Goal: Task Accomplishment & Management: Manage account settings

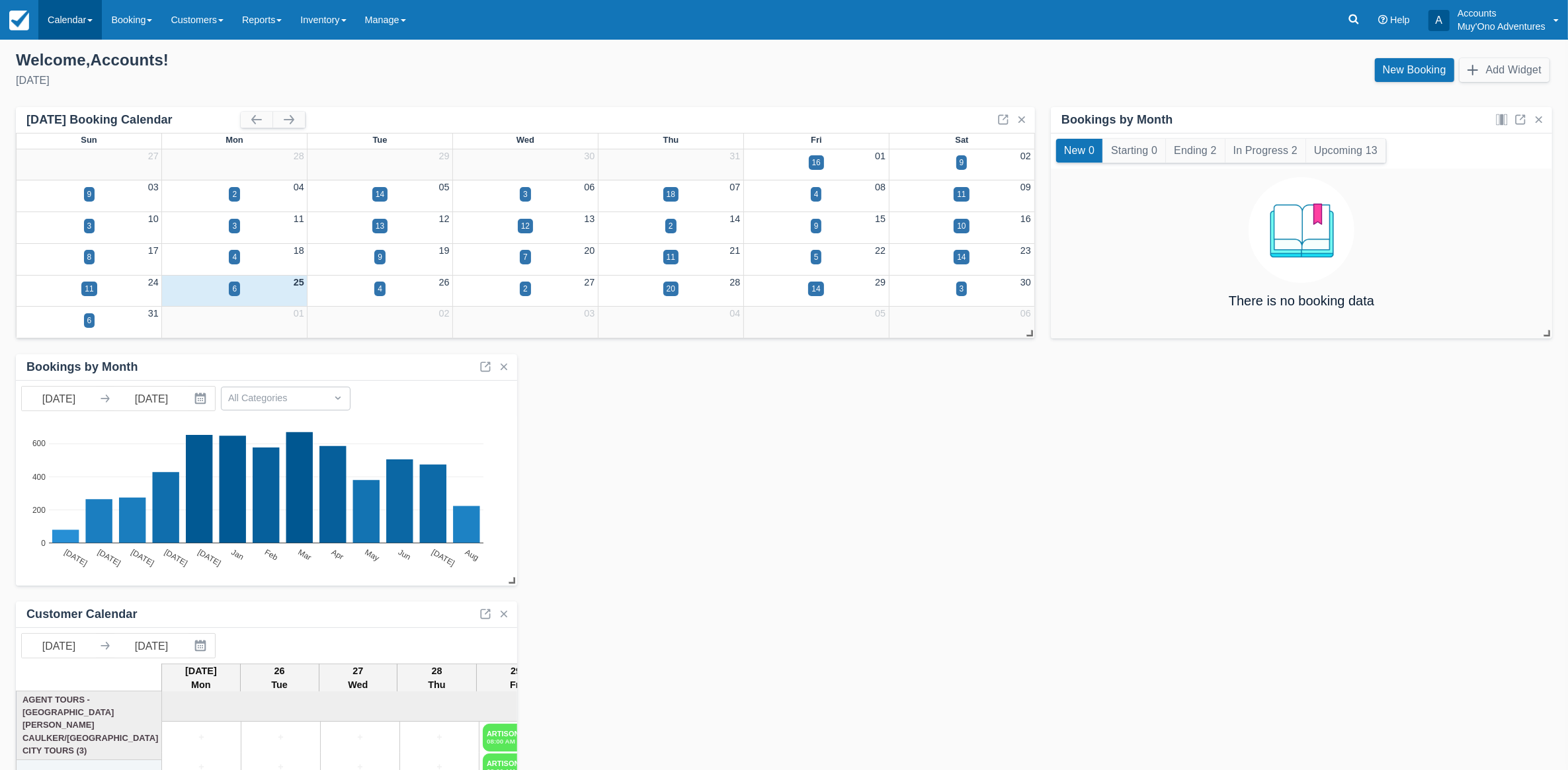
click at [63, 25] on link "Calendar" at bounding box center [70, 20] width 63 height 40
click at [70, 126] on link "Month" at bounding box center [91, 125] width 104 height 27
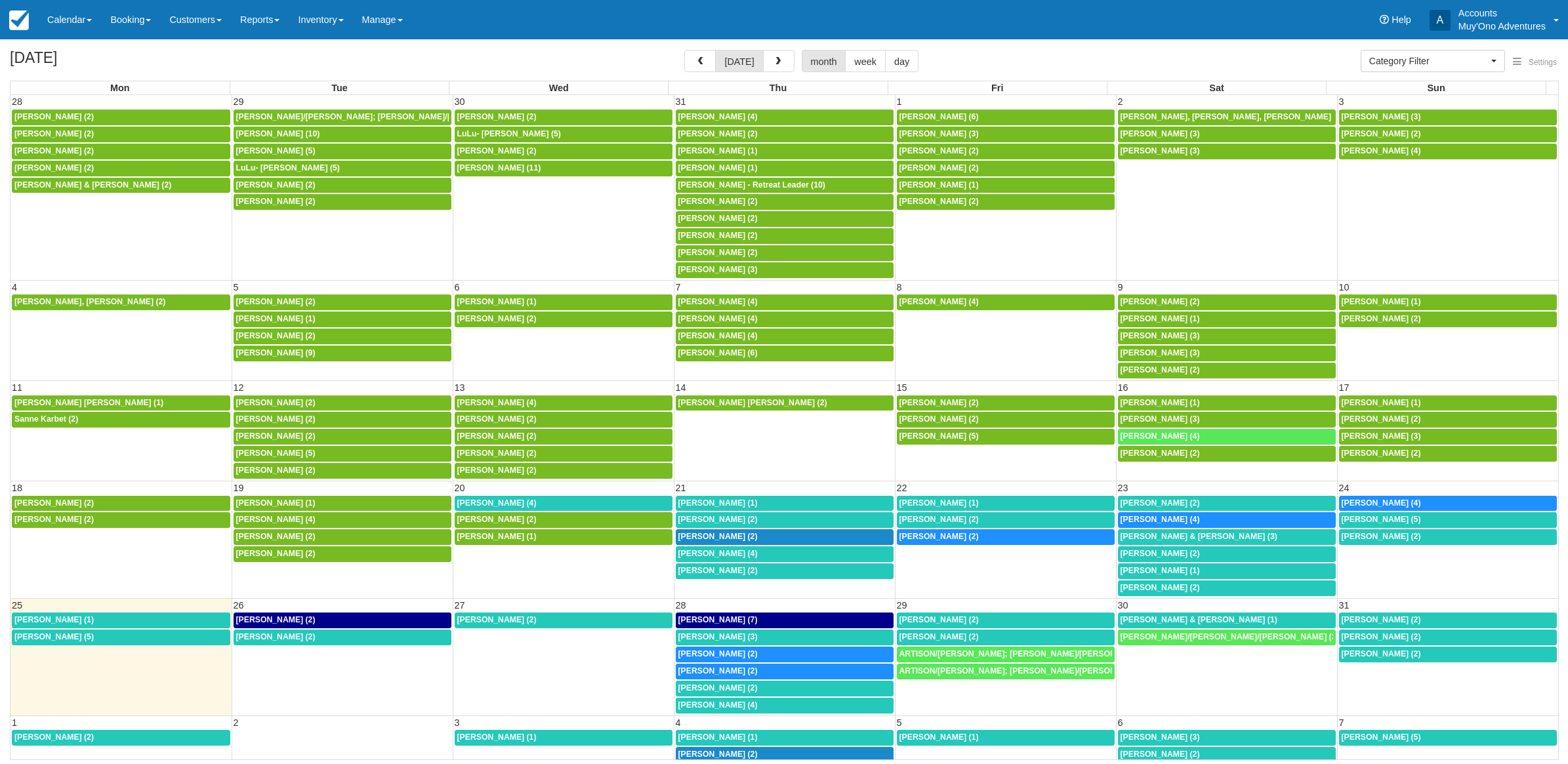
select select
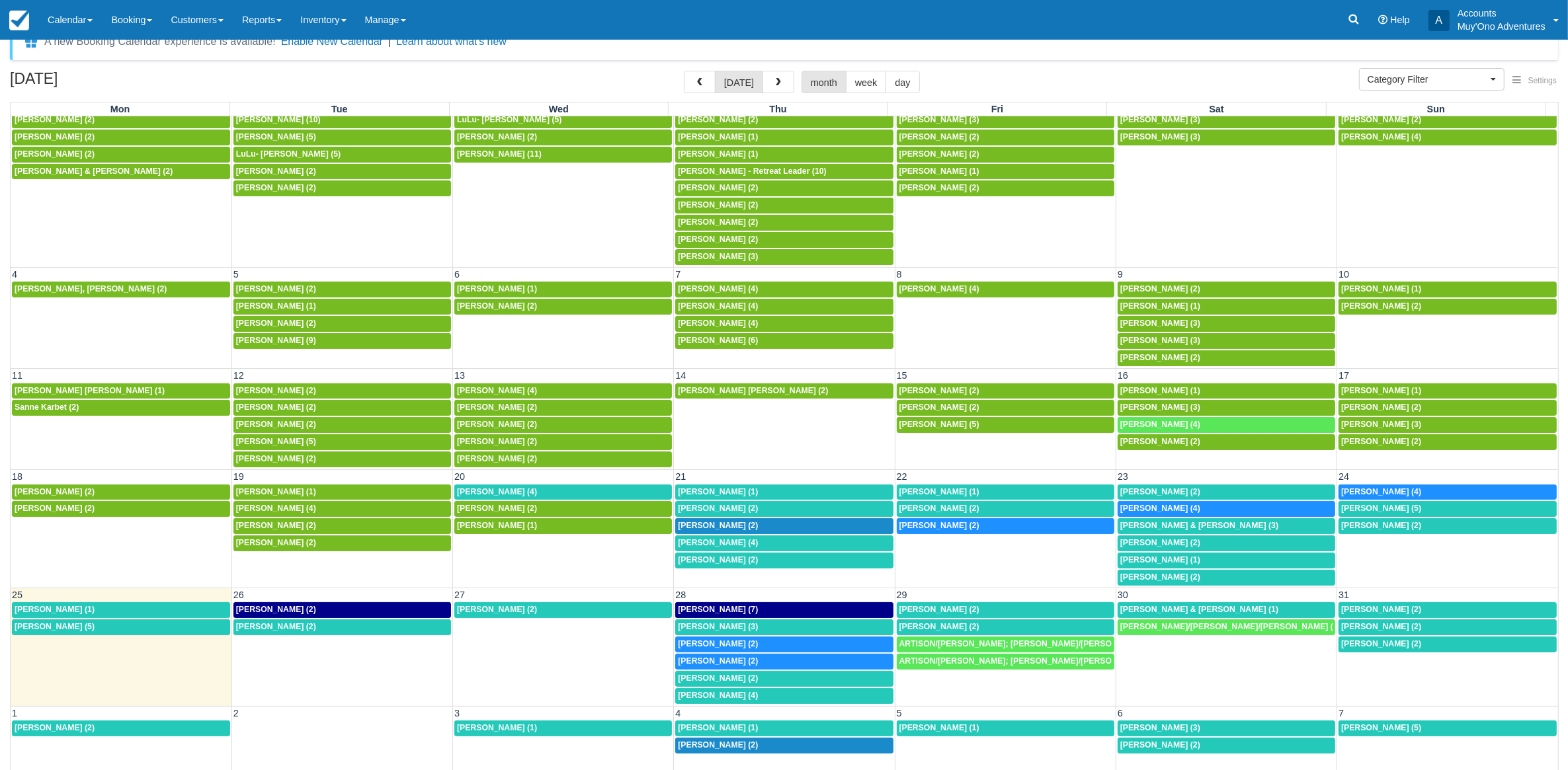
scroll to position [42, 0]
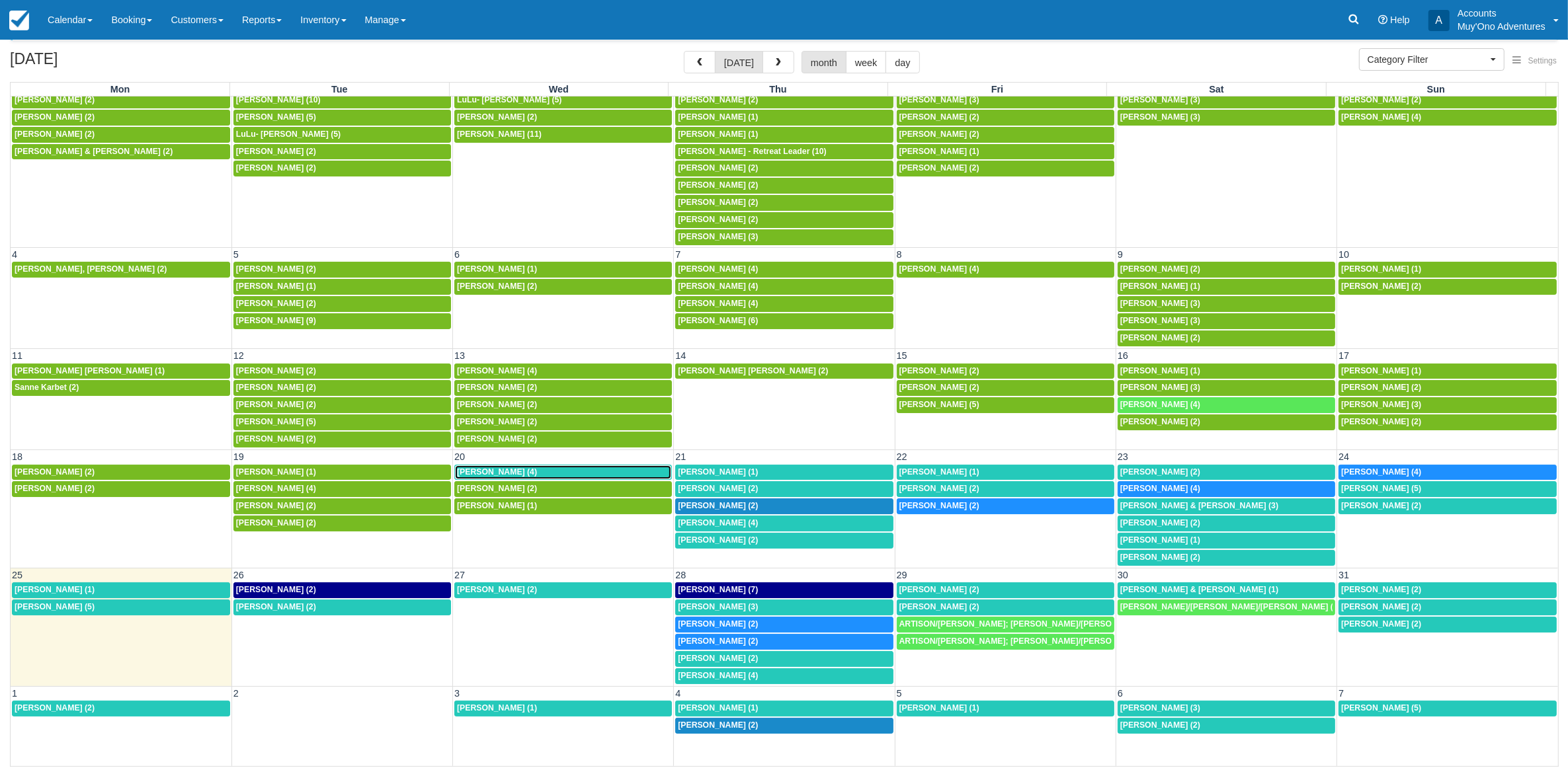
click at [575, 467] on div "Emily Holliman (4)" at bounding box center [563, 472] width 212 height 10
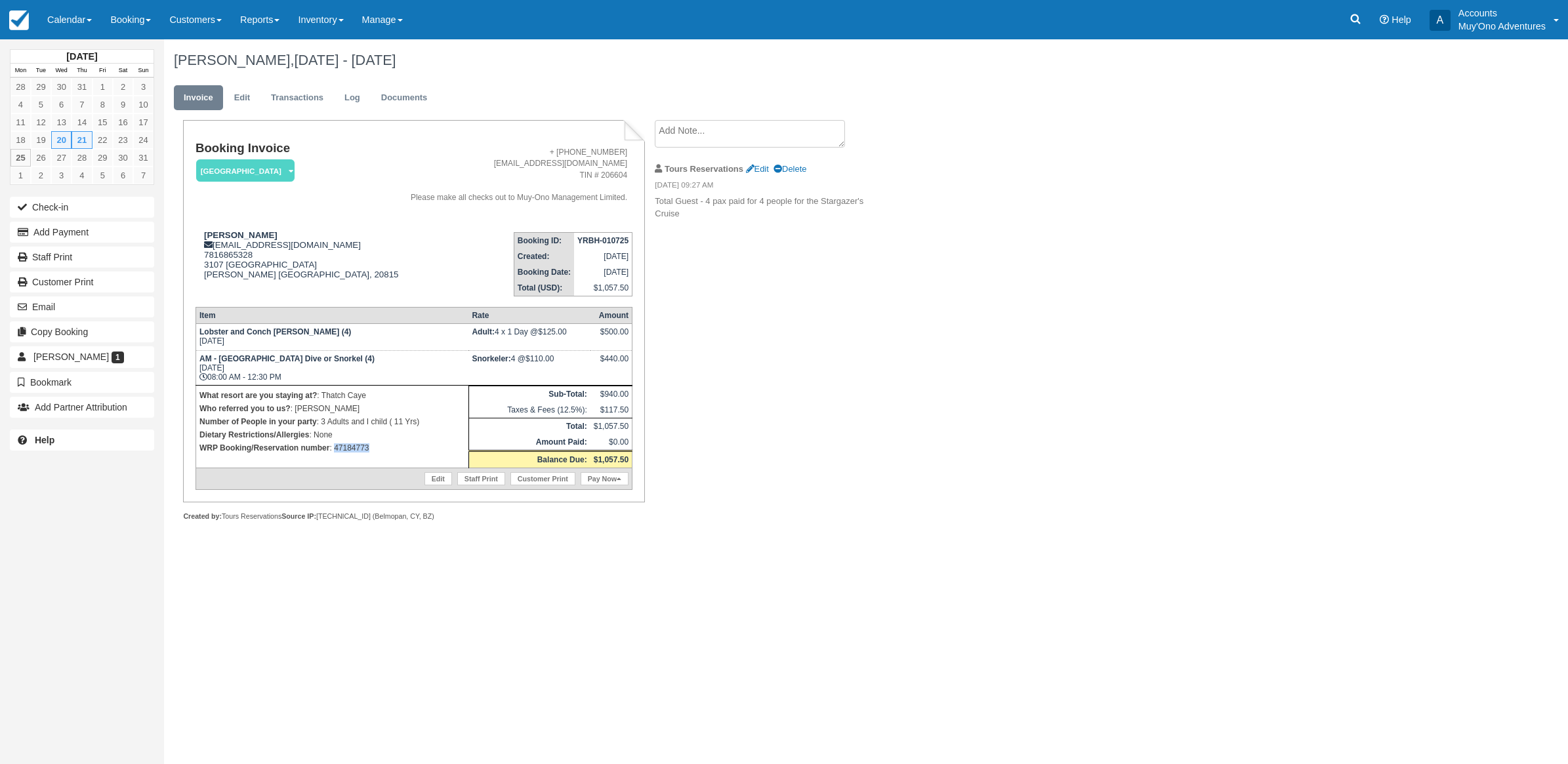
drag, startPoint x: 378, startPoint y: 451, endPoint x: 335, endPoint y: 450, distance: 43.0
click at [335, 450] on p "WRP Booking/Reservation number : 47184773" at bounding box center [332, 447] width 266 height 13
click at [415, 451] on p "WRP Booking/Reservation number : 47184773" at bounding box center [332, 447] width 266 height 13
drag, startPoint x: 377, startPoint y: 446, endPoint x: 335, endPoint y: 453, distance: 42.6
click at [335, 453] on p "WRP Booking/Reservation number : 47184773" at bounding box center [332, 447] width 266 height 13
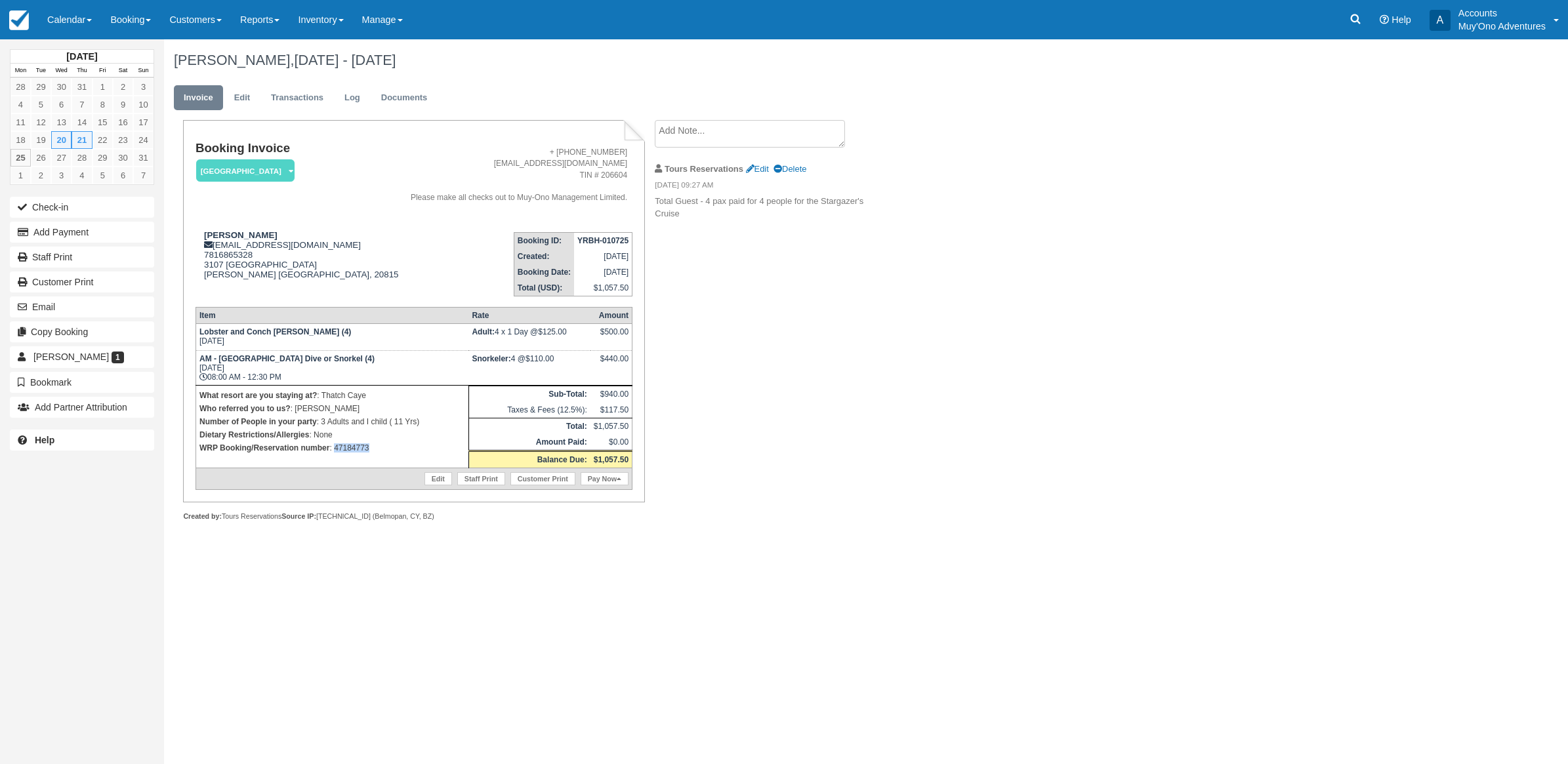
copy p "47184773"
drag, startPoint x: 1255, startPoint y: 257, endPoint x: 1238, endPoint y: 238, distance: 25.5
click at [1251, 244] on div "Emily Holliman, Aug 20 - Aug 21 2025 Invoice Edit Transactions Log Documents Bo…" at bounding box center [752, 295] width 1176 height 511
drag, startPoint x: 0, startPoint y: 546, endPoint x: 1025, endPoint y: 654, distance: 1030.7
click at [1025, 654] on div "August 2025 Mon Tue Wed Thu Fri Sat Sun 28 29 30 31 1 2 3 4 5 6 7 8 9 10 11 12 …" at bounding box center [784, 402] width 1568 height 725
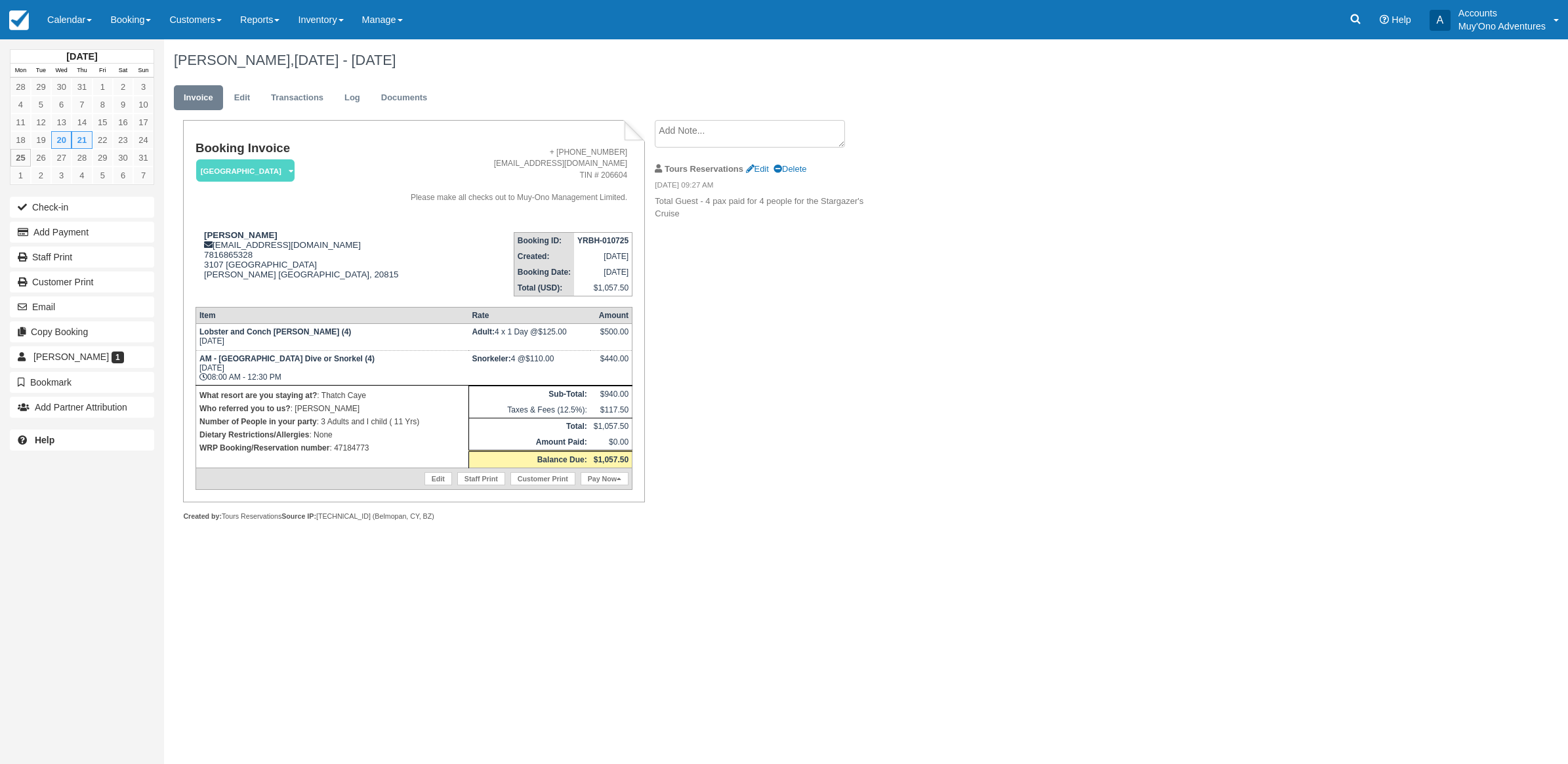
click at [1208, 577] on div "August 2025 Mon Tue Wed Thu Fri Sat Sun 28 29 30 31 1 2 3 4 5 6 7 8 9 10 11 12 …" at bounding box center [784, 402] width 1568 height 725
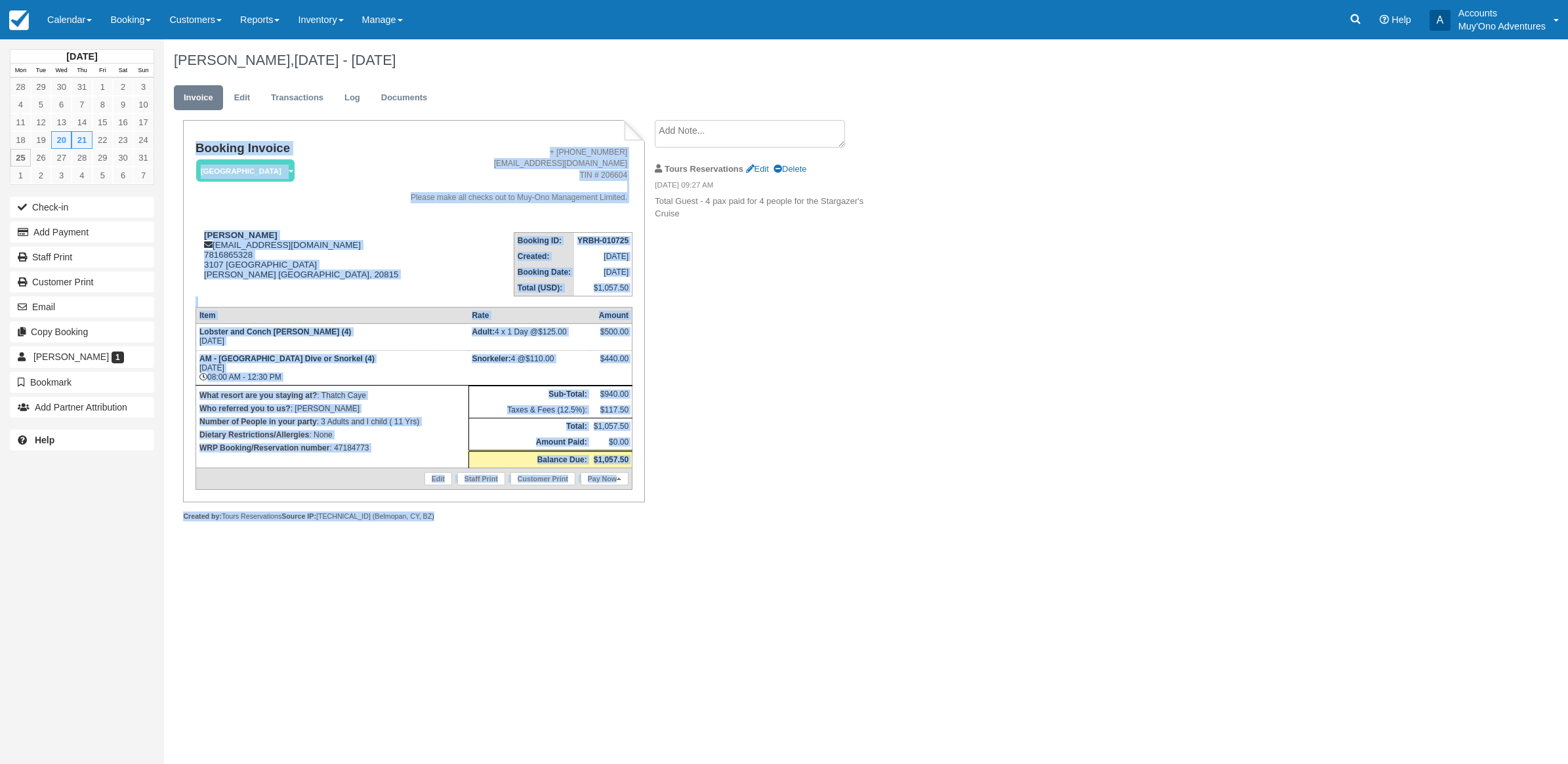
drag, startPoint x: 1443, startPoint y: 607, endPoint x: 309, endPoint y: 128, distance: 1231.0
click at [309, 128] on div "August 2025 Mon Tue Wed Thu Fri Sat Sun 28 29 30 31 1 2 3 4 5 6 7 8 9 10 11 12 …" at bounding box center [784, 402] width 1568 height 725
drag, startPoint x: 1055, startPoint y: 229, endPoint x: 1073, endPoint y: 274, distance: 48.5
click at [1057, 230] on div "Emily Holliman, Aug 20 - Aug 21 2025 Invoice Edit Transactions Log Documents Bo…" at bounding box center [752, 295] width 1176 height 511
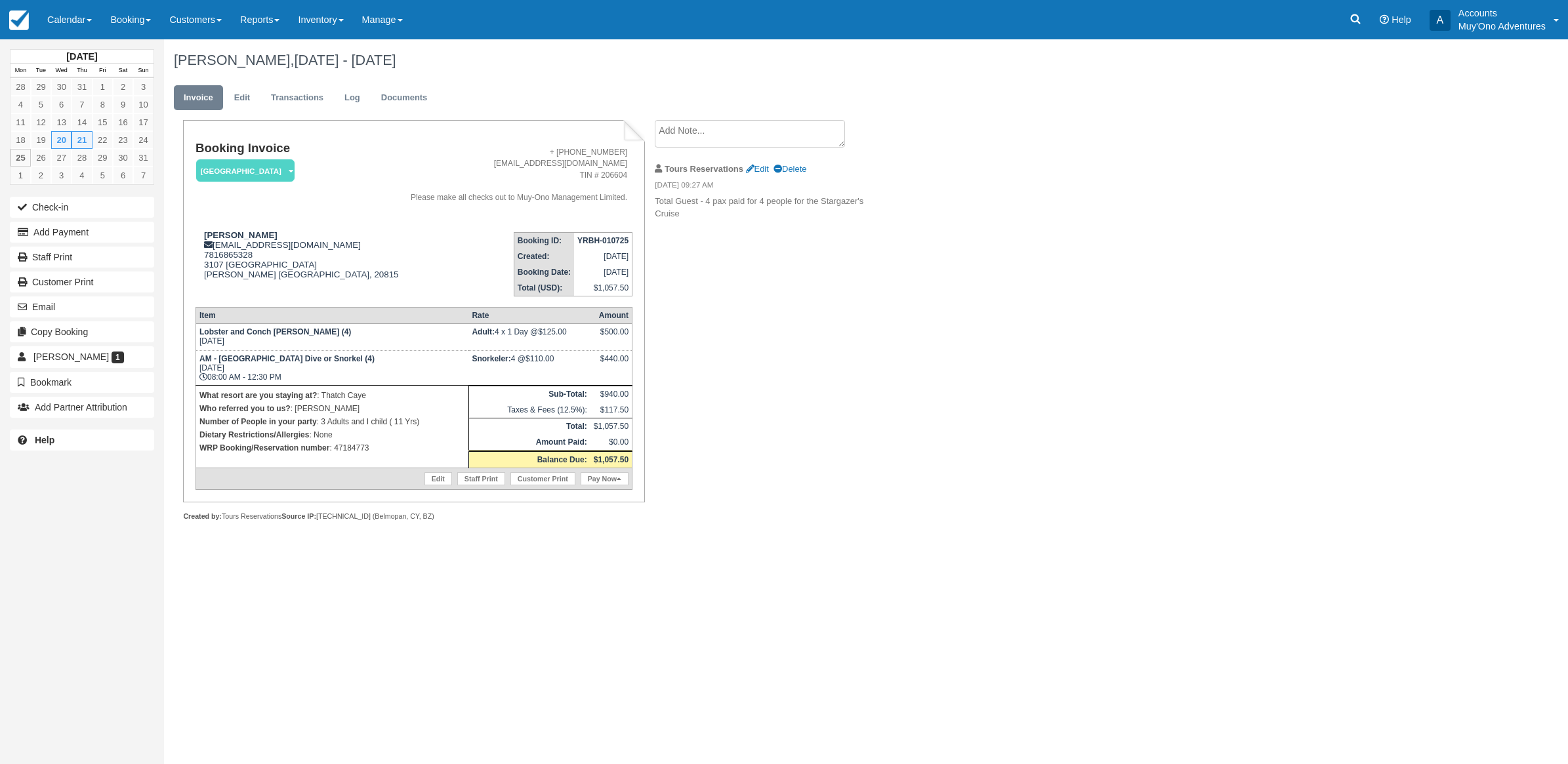
click at [873, 548] on div "Booking Invoice Thatch Caye Resort   Pending HOLD Deposit Paid Cancelled Void M…" at bounding box center [525, 334] width 722 height 430
drag, startPoint x: 389, startPoint y: 443, endPoint x: 334, endPoint y: 453, distance: 55.9
click at [334, 453] on td "What resort are you staying at? : Thatch Caye Who referred you to us? : Denise …" at bounding box center [332, 426] width 273 height 82
drag, startPoint x: 1540, startPoint y: 506, endPoint x: 1534, endPoint y: 500, distance: 8.5
click at [1534, 500] on div "August 2025 Mon Tue Wed Thu Fri Sat Sun 28 29 30 31 1 2 3 4 5 6 7 8 9 10 11 12 …" at bounding box center [784, 402] width 1568 height 725
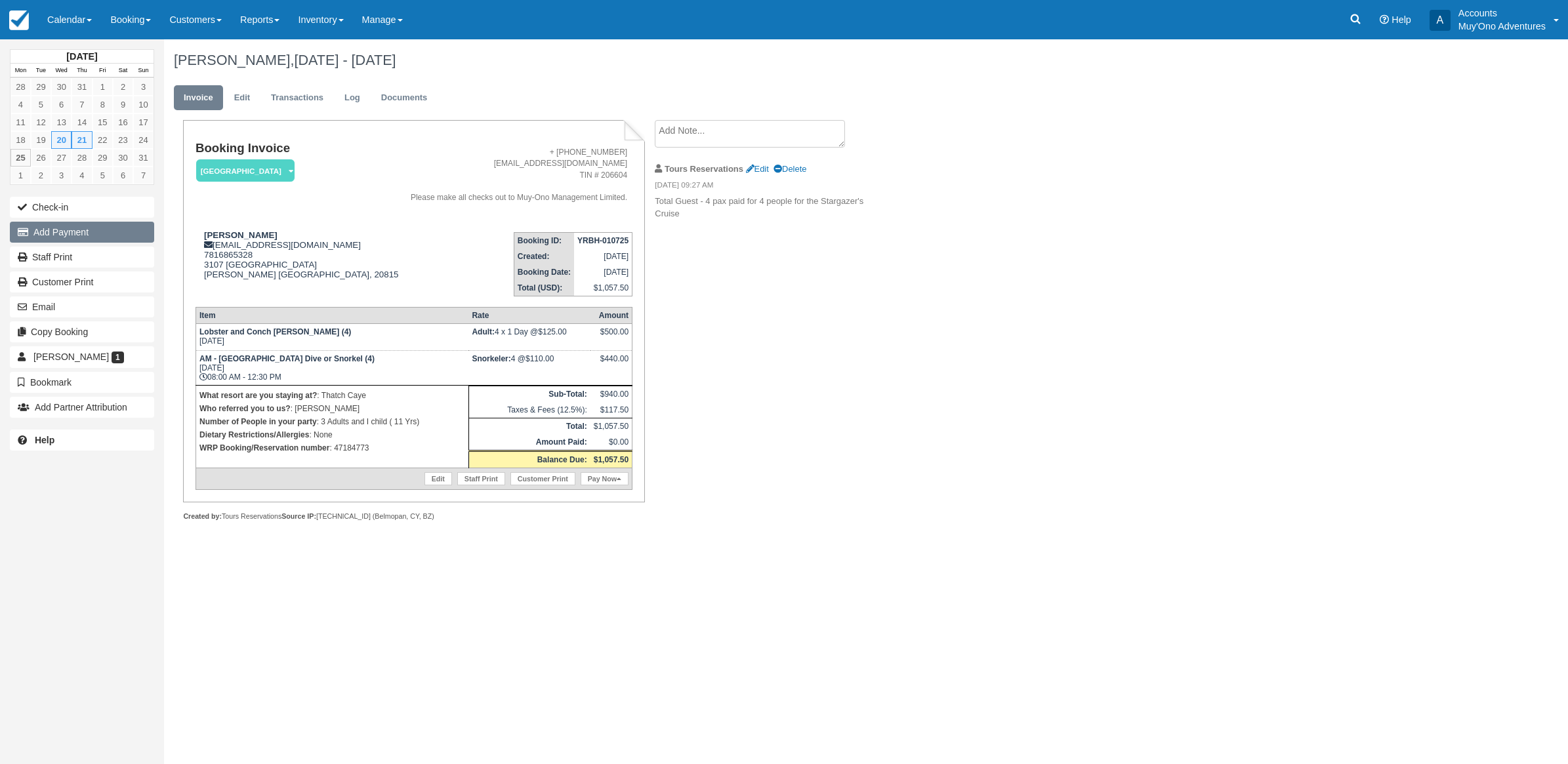
click at [80, 237] on button "Add Payment" at bounding box center [82, 232] width 144 height 21
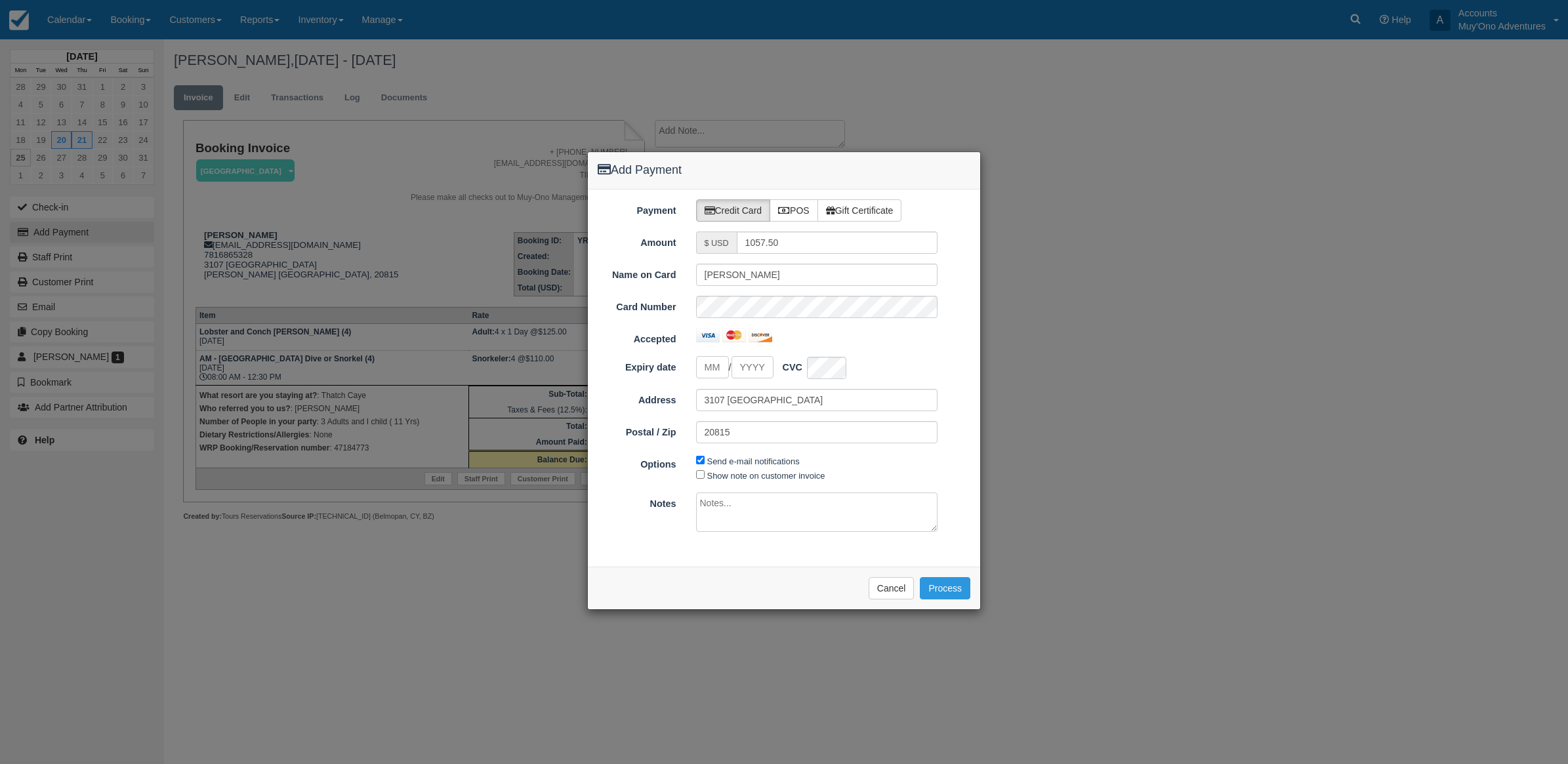
type input "08/25/25"
click at [807, 205] on label "POS" at bounding box center [794, 210] width 48 height 22
radio input "true"
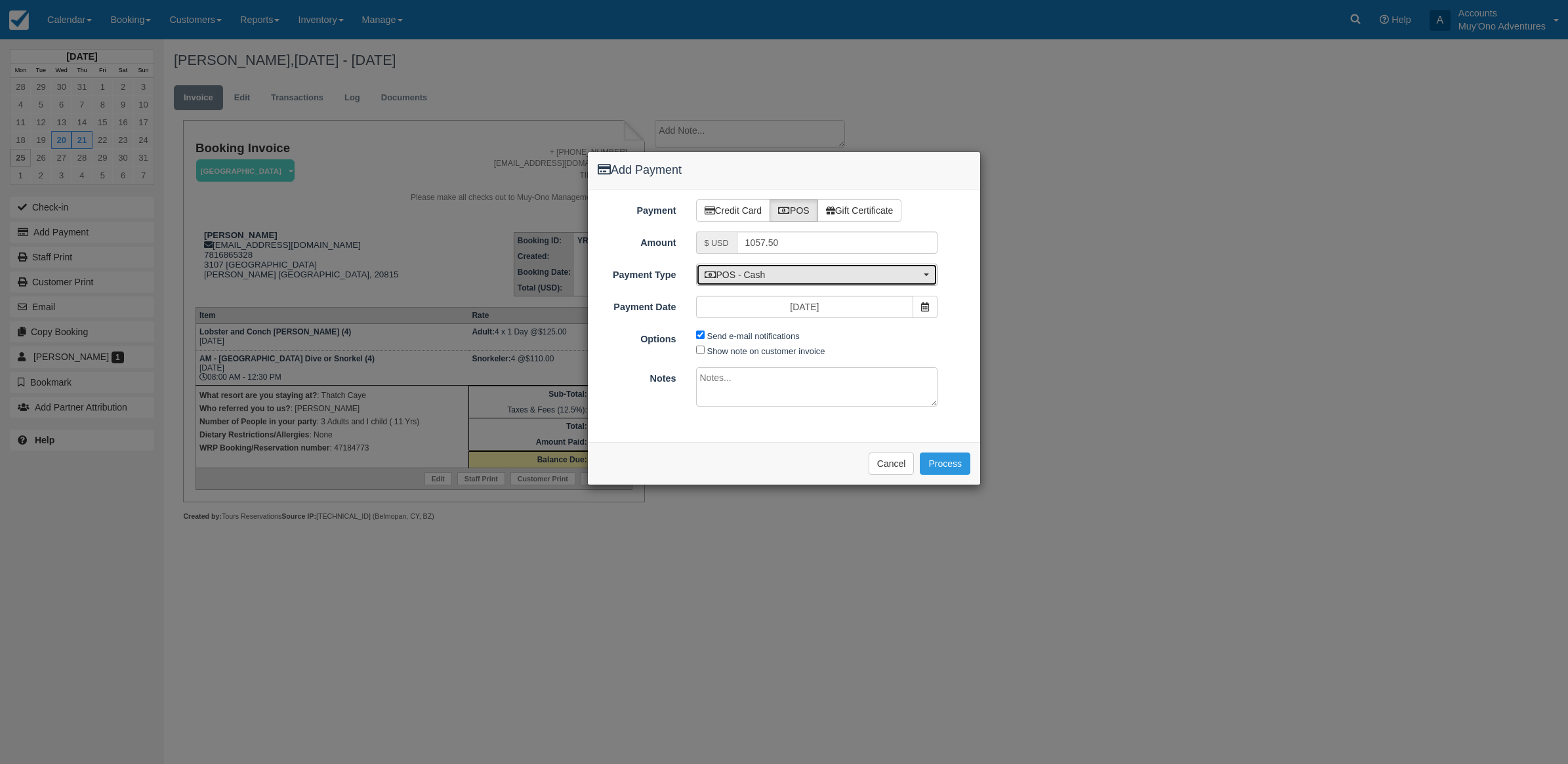
click at [776, 276] on span "POS - Cash" at bounding box center [813, 274] width 217 height 13
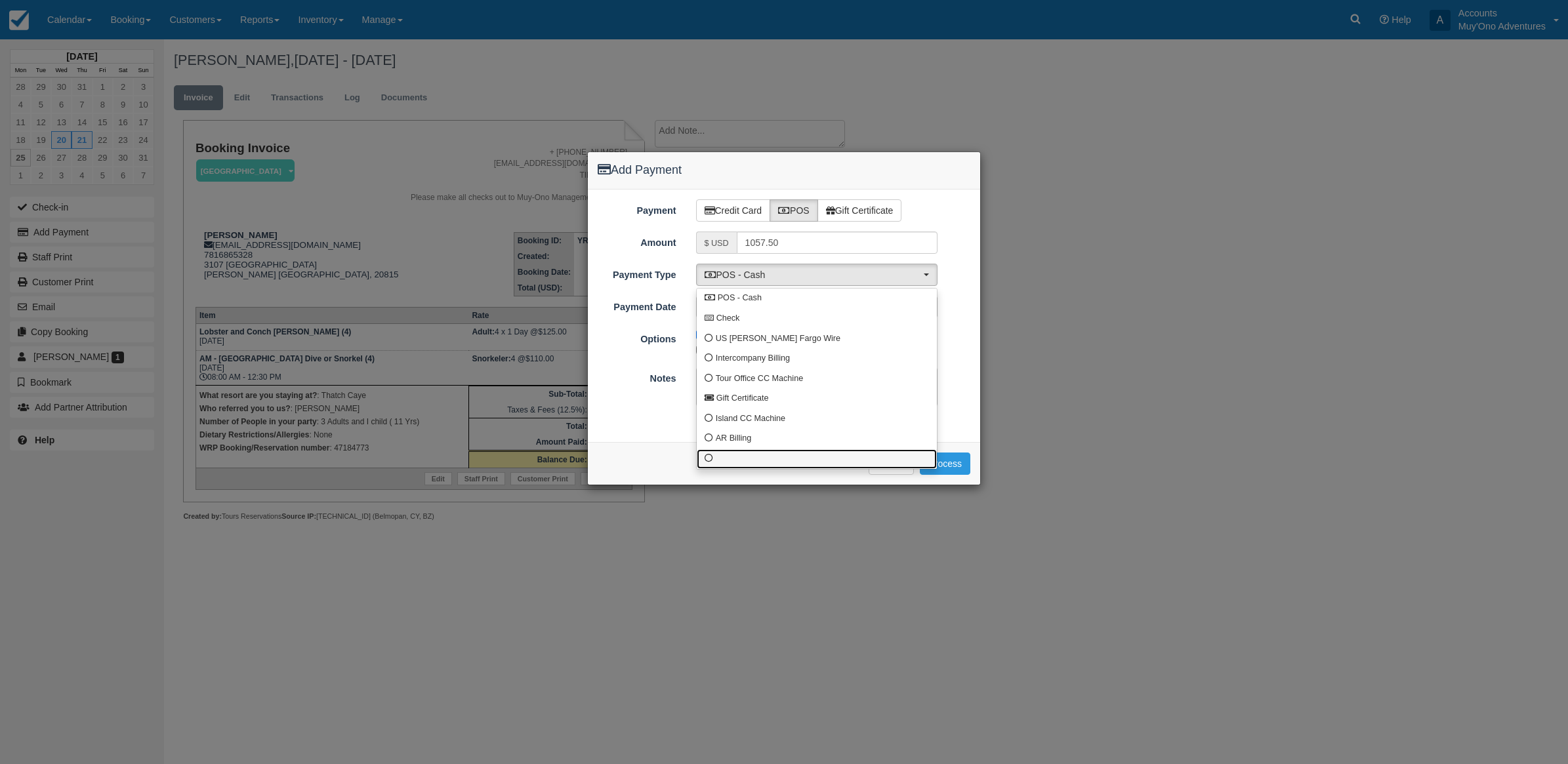
click at [730, 464] on link at bounding box center [817, 460] width 240 height 20
select select "custom10"
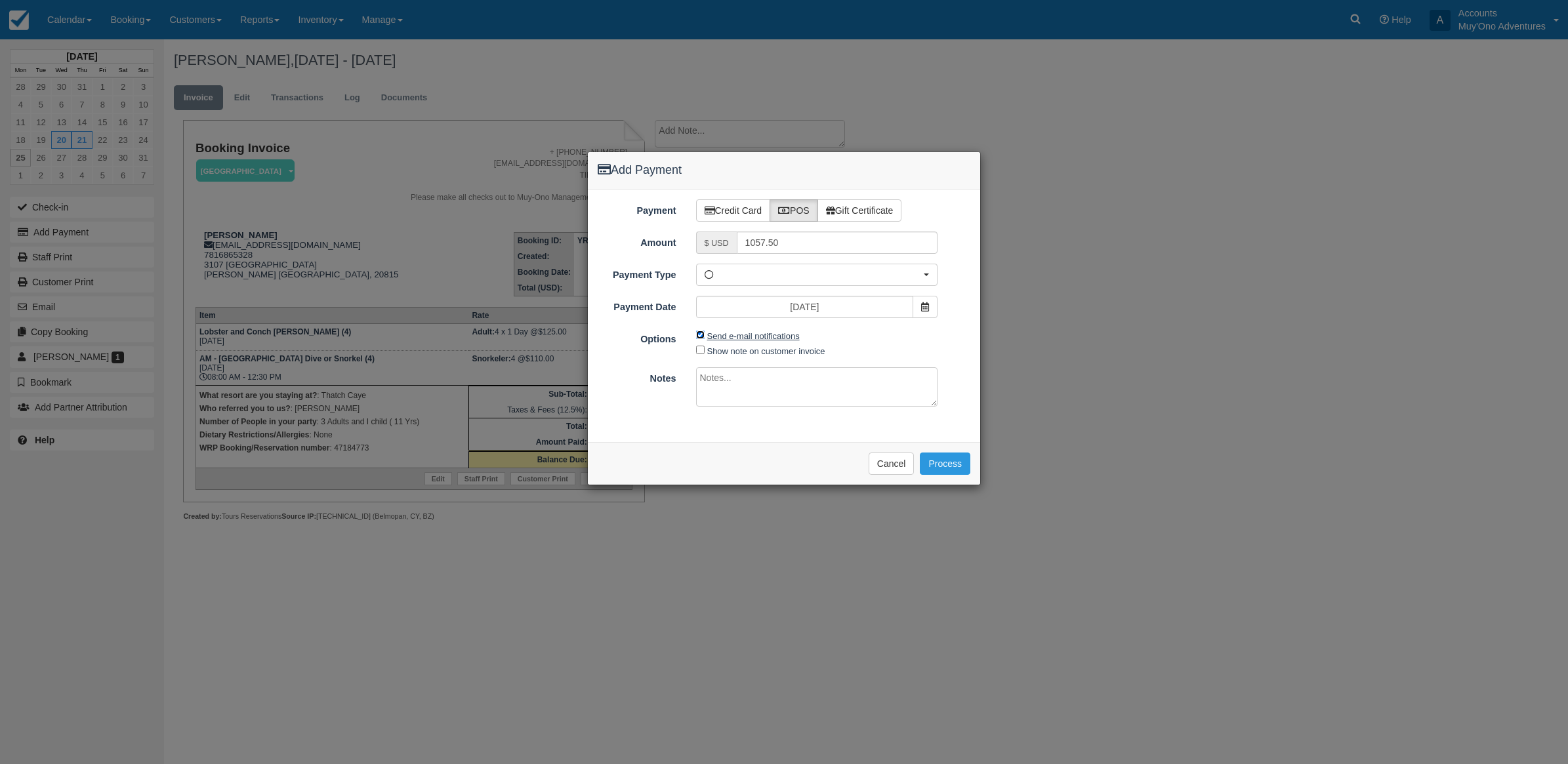
drag, startPoint x: 700, startPoint y: 334, endPoint x: 708, endPoint y: 341, distance: 10.6
click at [701, 336] on input "Send e-mail notifications" at bounding box center [700, 335] width 9 height 9
checkbox input "false"
click at [759, 399] on textarea at bounding box center [817, 387] width 242 height 39
type textarea "I"
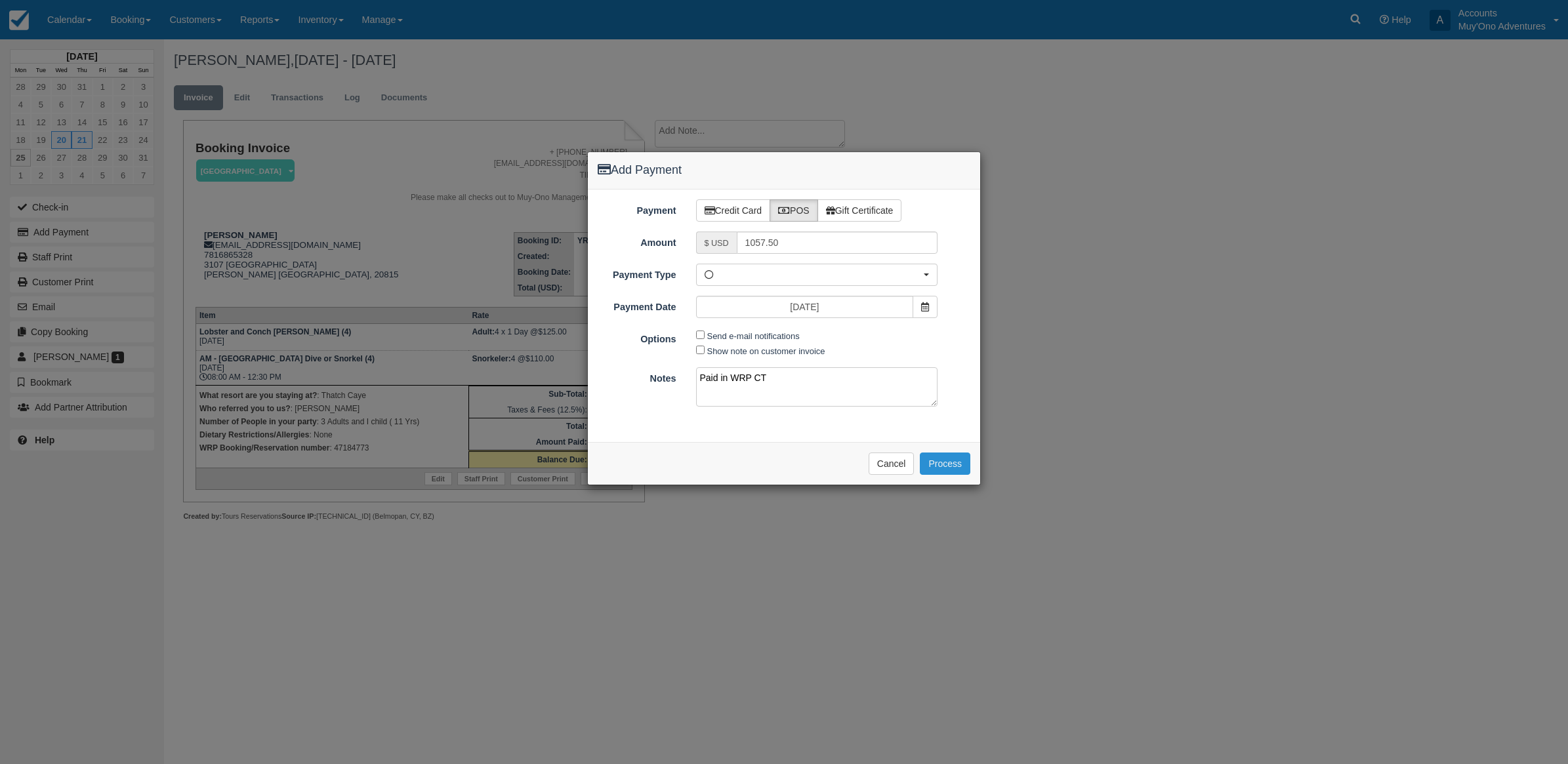
type textarea "Paid in WRP CT"
click at [949, 471] on button "Process" at bounding box center [945, 464] width 50 height 22
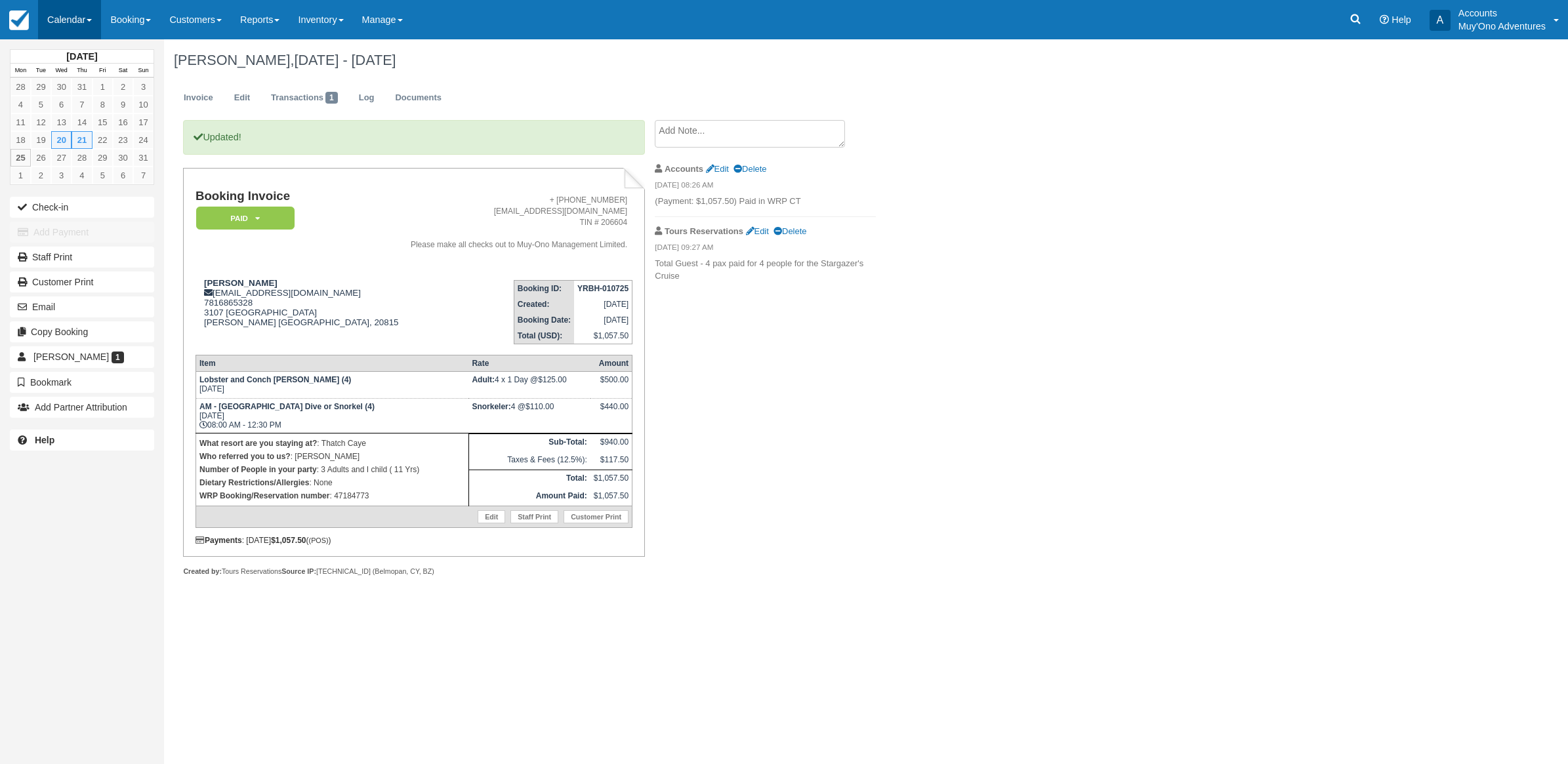
drag, startPoint x: 82, startPoint y: 18, endPoint x: 86, endPoint y: 24, distance: 7.2
click at [82, 18] on link "Calendar" at bounding box center [69, 20] width 63 height 39
click at [89, 122] on link "Month" at bounding box center [91, 124] width 104 height 27
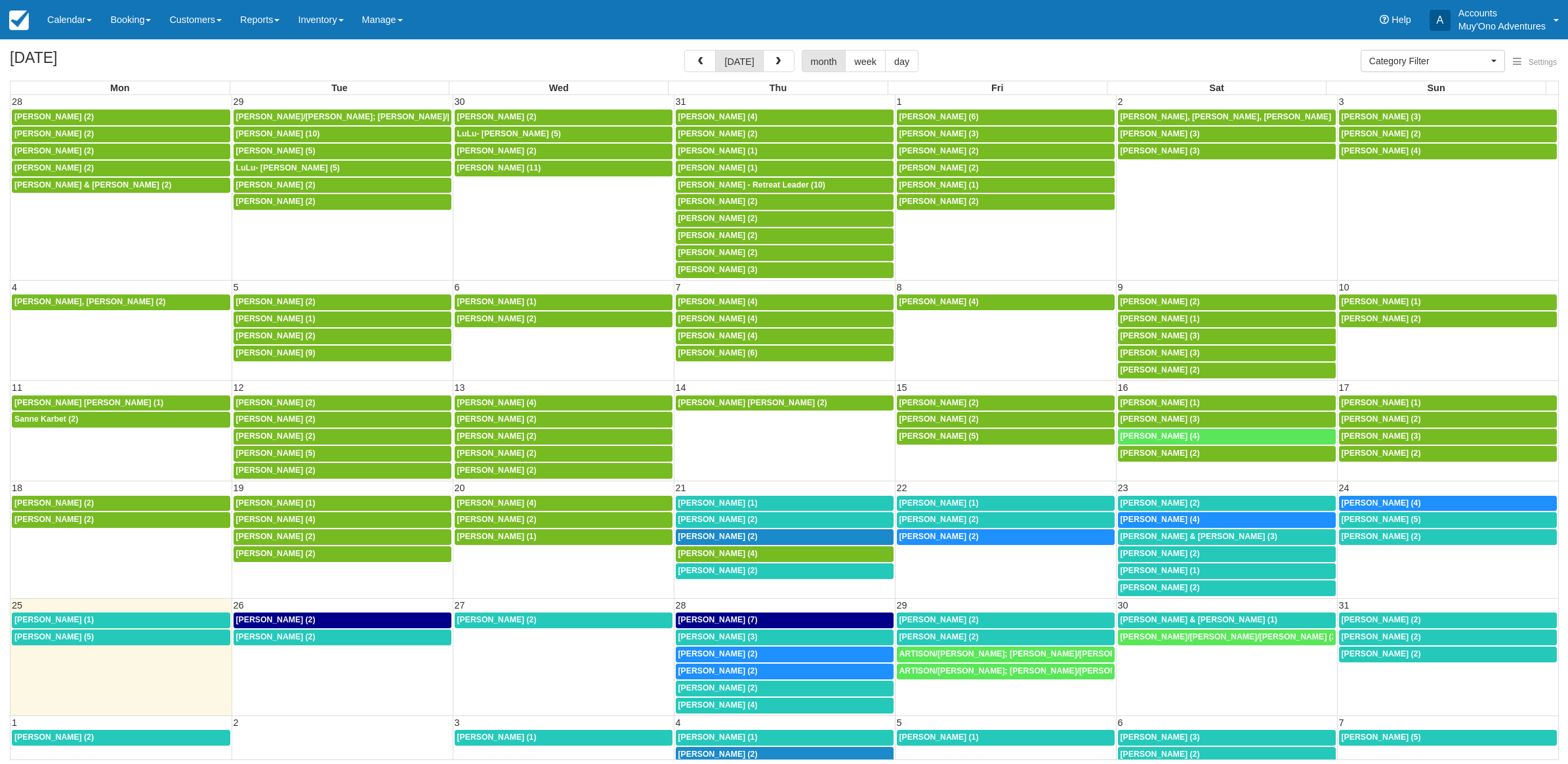
select select
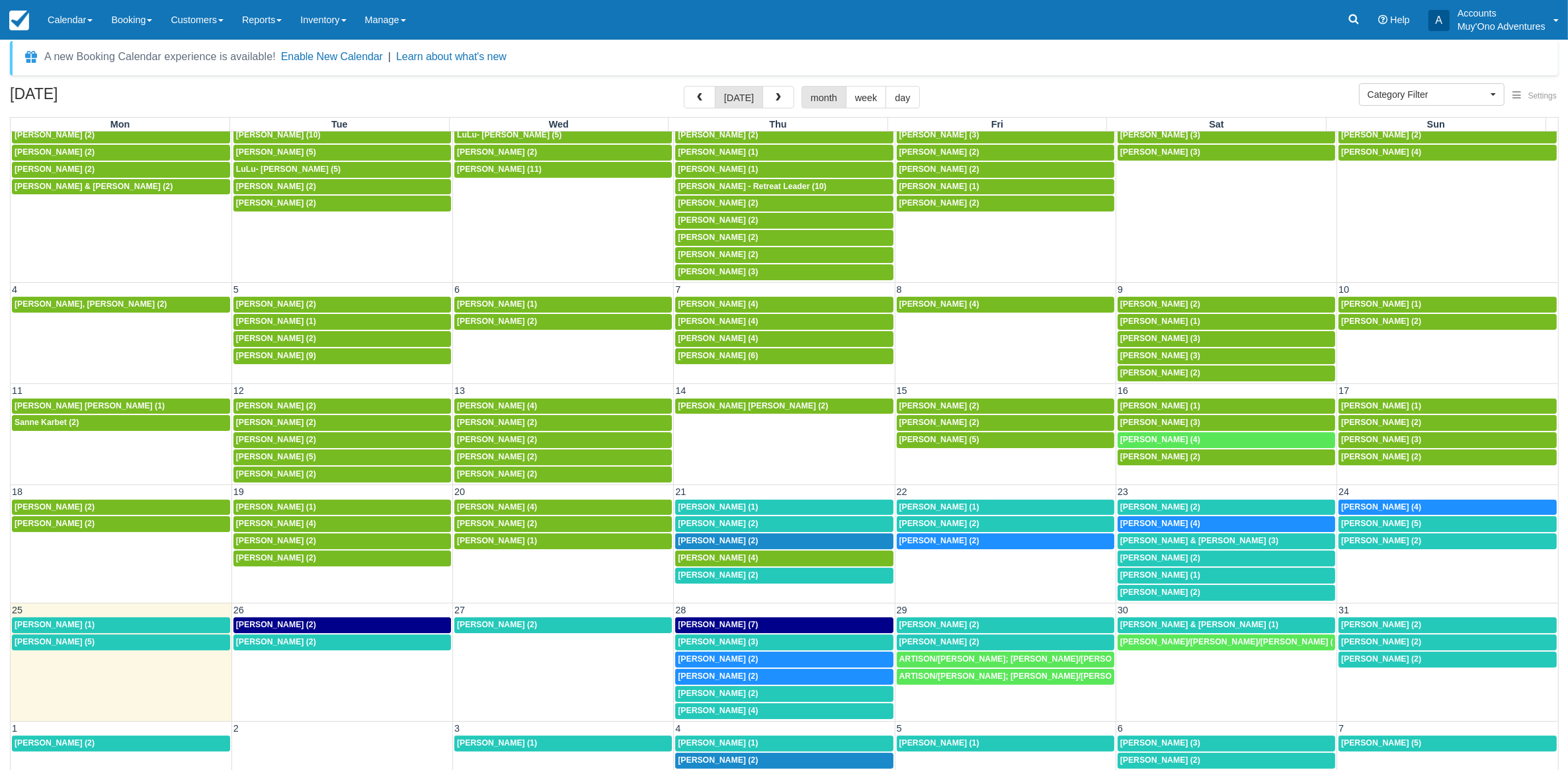
scroll to position [42, 0]
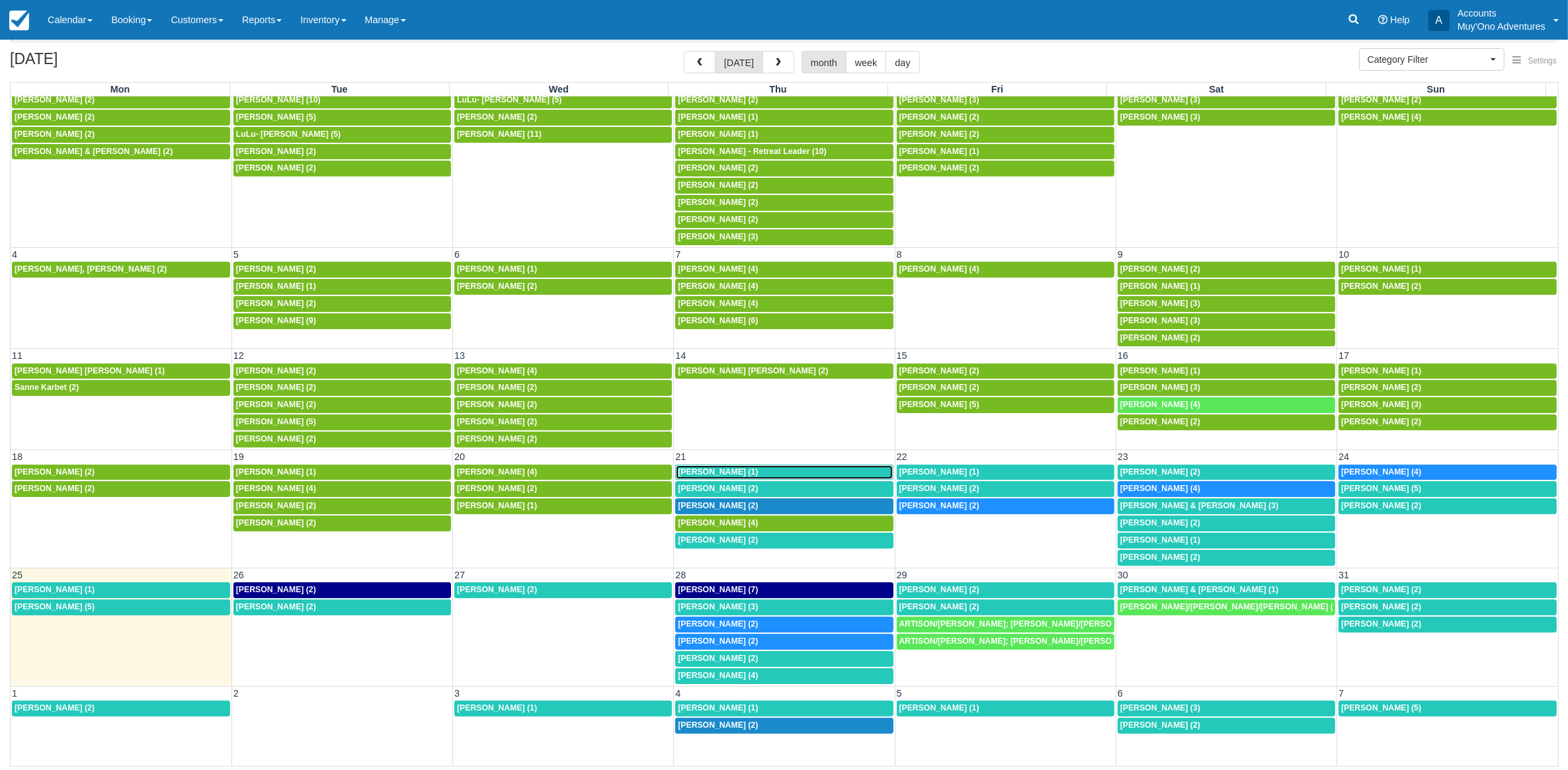
click at [721, 468] on span "Joshua Thayer (1)" at bounding box center [717, 471] width 80 height 9
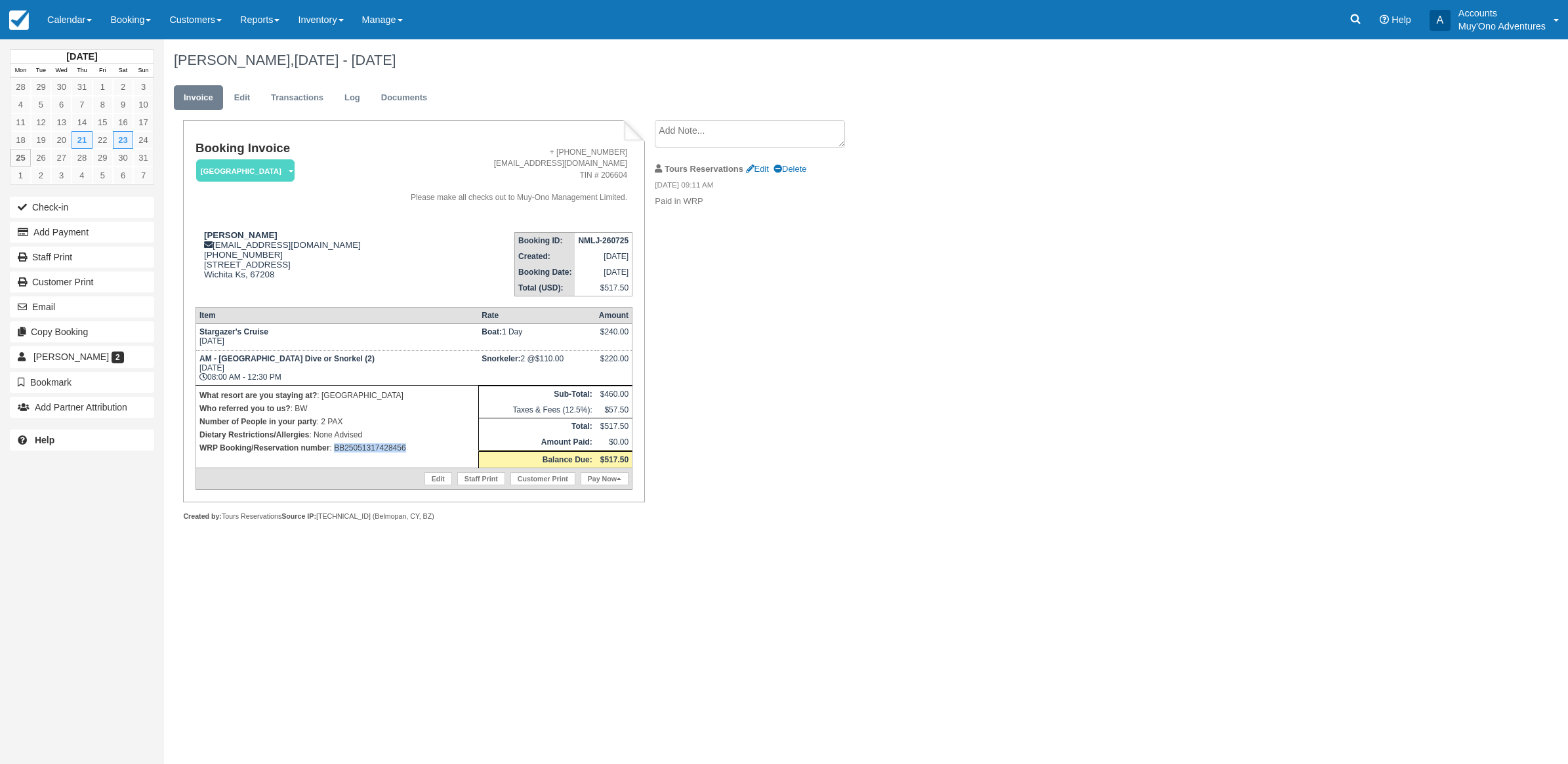
drag, startPoint x: 422, startPoint y: 447, endPoint x: 335, endPoint y: 449, distance: 87.0
click at [335, 449] on p "WRP Booking/Reservation number : BB25051317428456" at bounding box center [337, 447] width 276 height 13
copy p "BB25051317428456"
click at [924, 253] on div "Joshua Thayer, Aug 21 - Aug 23 2025 Invoice Edit Transactions Log Documents Boo…" at bounding box center [752, 295] width 1176 height 511
click at [76, 233] on button "Add Payment" at bounding box center [82, 232] width 144 height 21
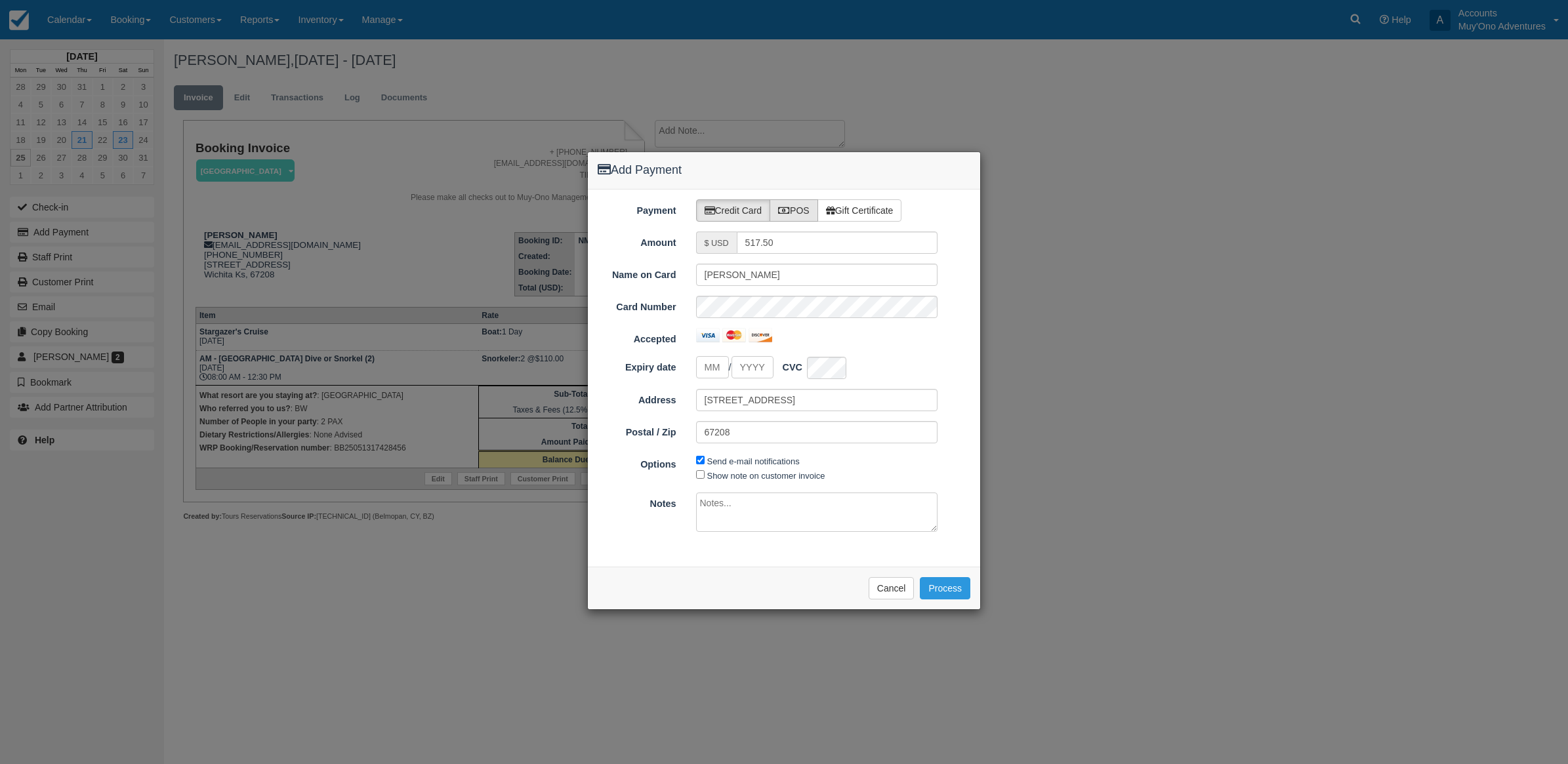
click at [786, 208] on icon at bounding box center [784, 210] width 12 height 9
radio input "true"
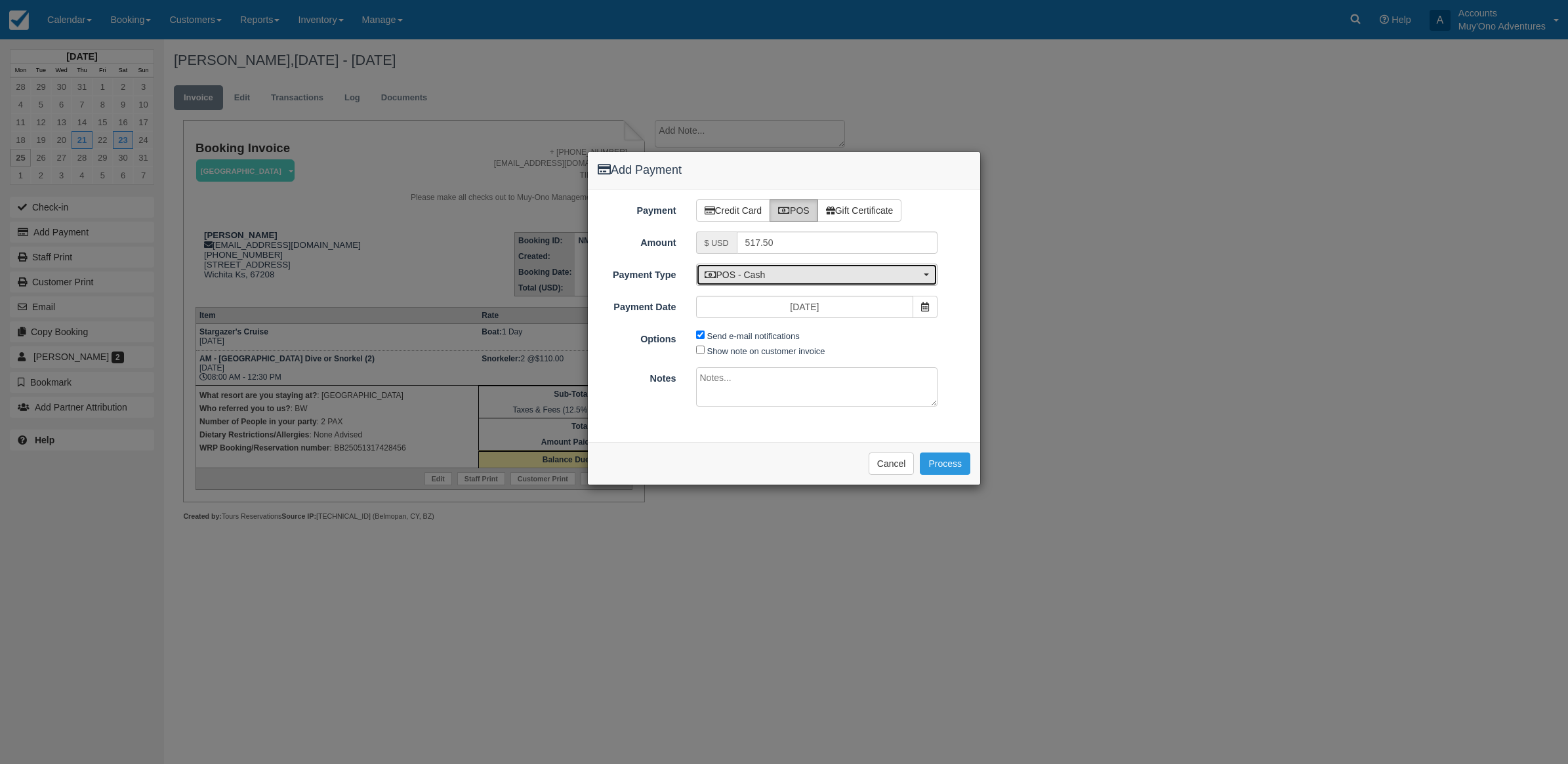
click at [762, 272] on span "POS - Cash" at bounding box center [813, 274] width 217 height 13
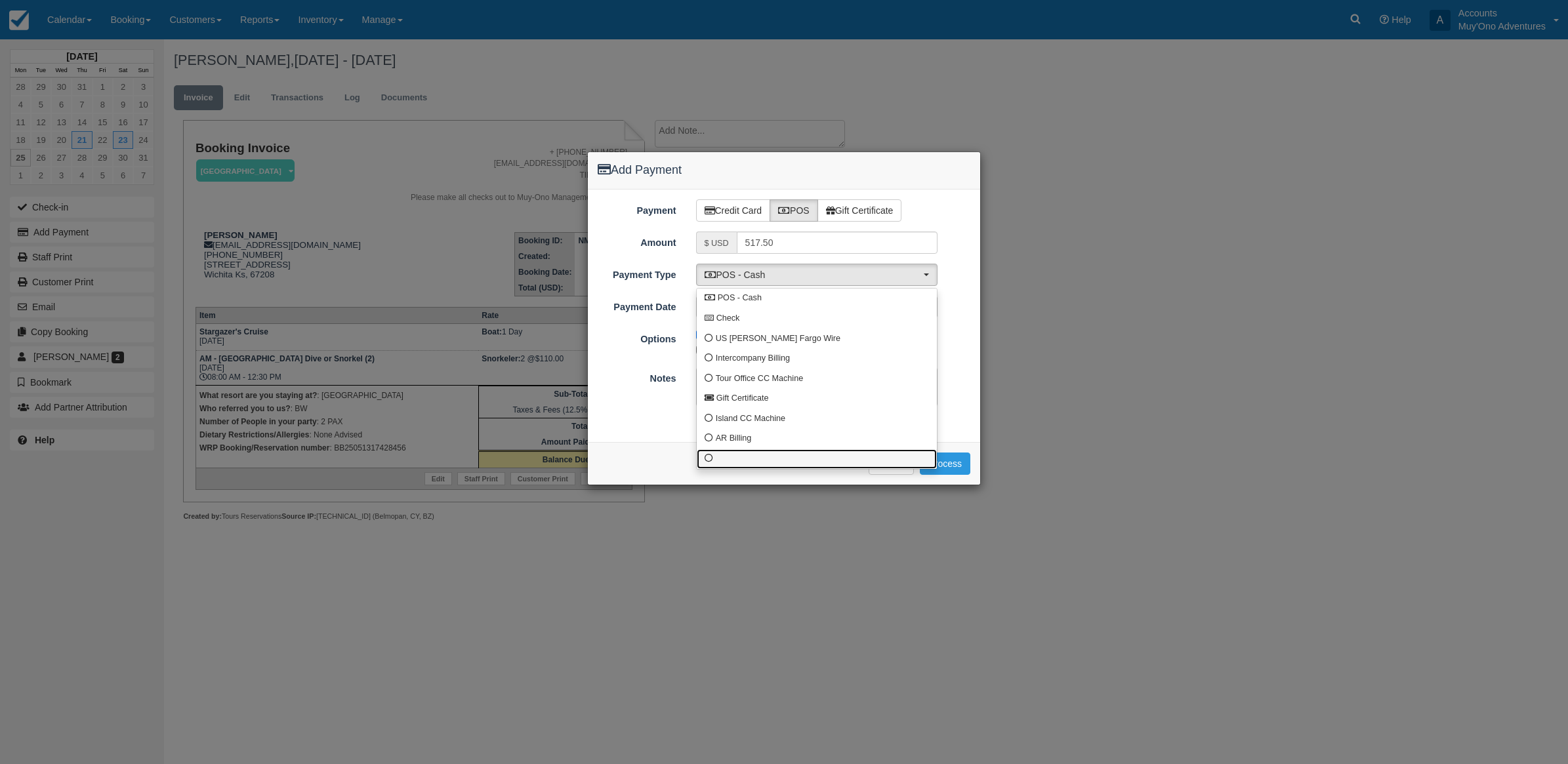
click at [732, 466] on link at bounding box center [817, 460] width 240 height 20
select select "custom10"
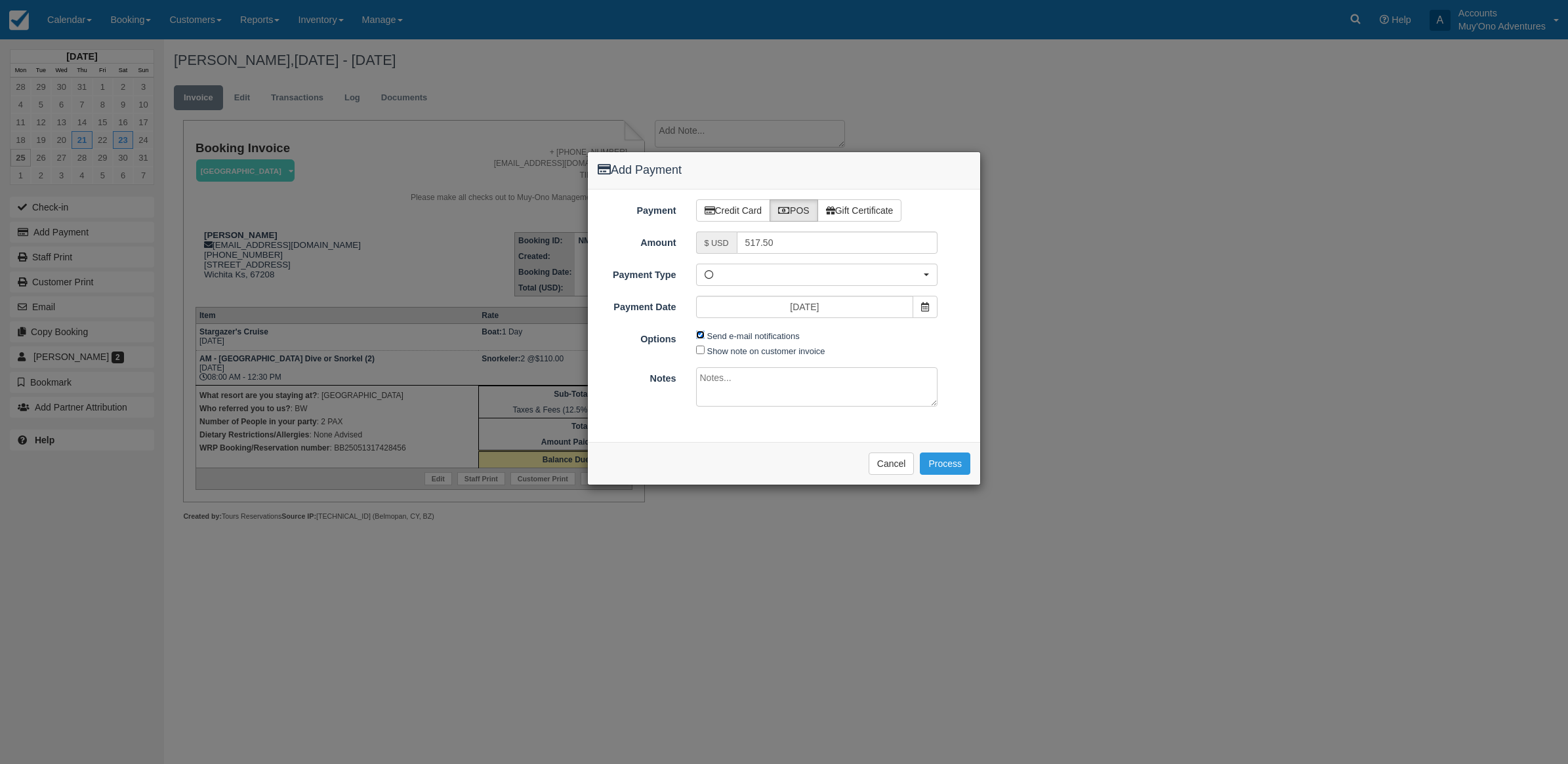
click at [700, 338] on input "Send e-mail notifications" at bounding box center [700, 335] width 9 height 9
checkbox input "false"
drag, startPoint x: 712, startPoint y: 417, endPoint x: 713, endPoint y: 410, distance: 7.1
click at [713, 417] on div "Payment Credit Card POS Gift Certificate Amount $ USD 517.50 Name on Card Joshu…" at bounding box center [784, 315] width 392 height 253
click at [710, 389] on textarea at bounding box center [817, 387] width 242 height 39
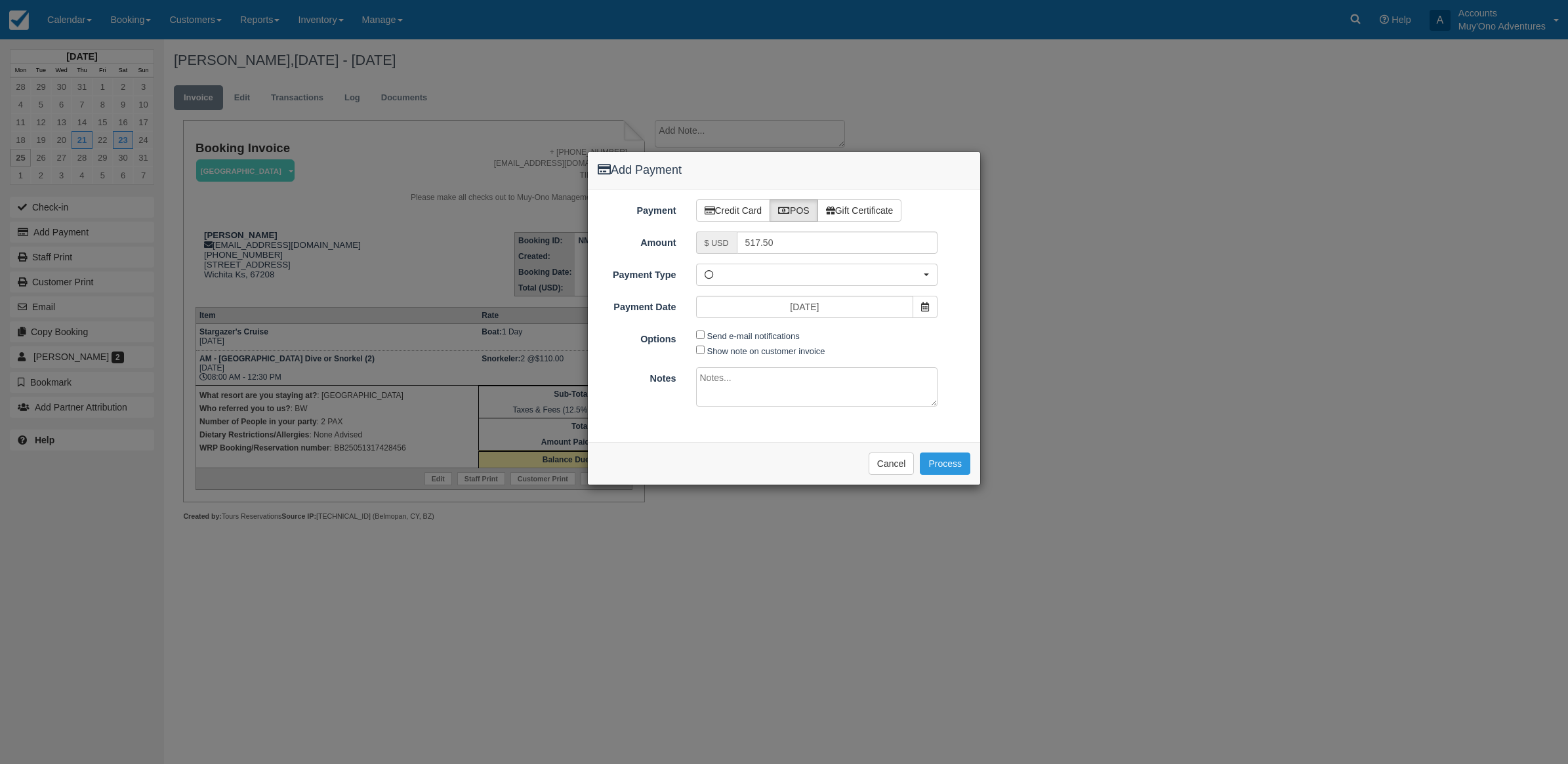
type textarea "p"
type textarea "Paid in WRP CT"
click at [956, 464] on button "Process" at bounding box center [945, 464] width 50 height 22
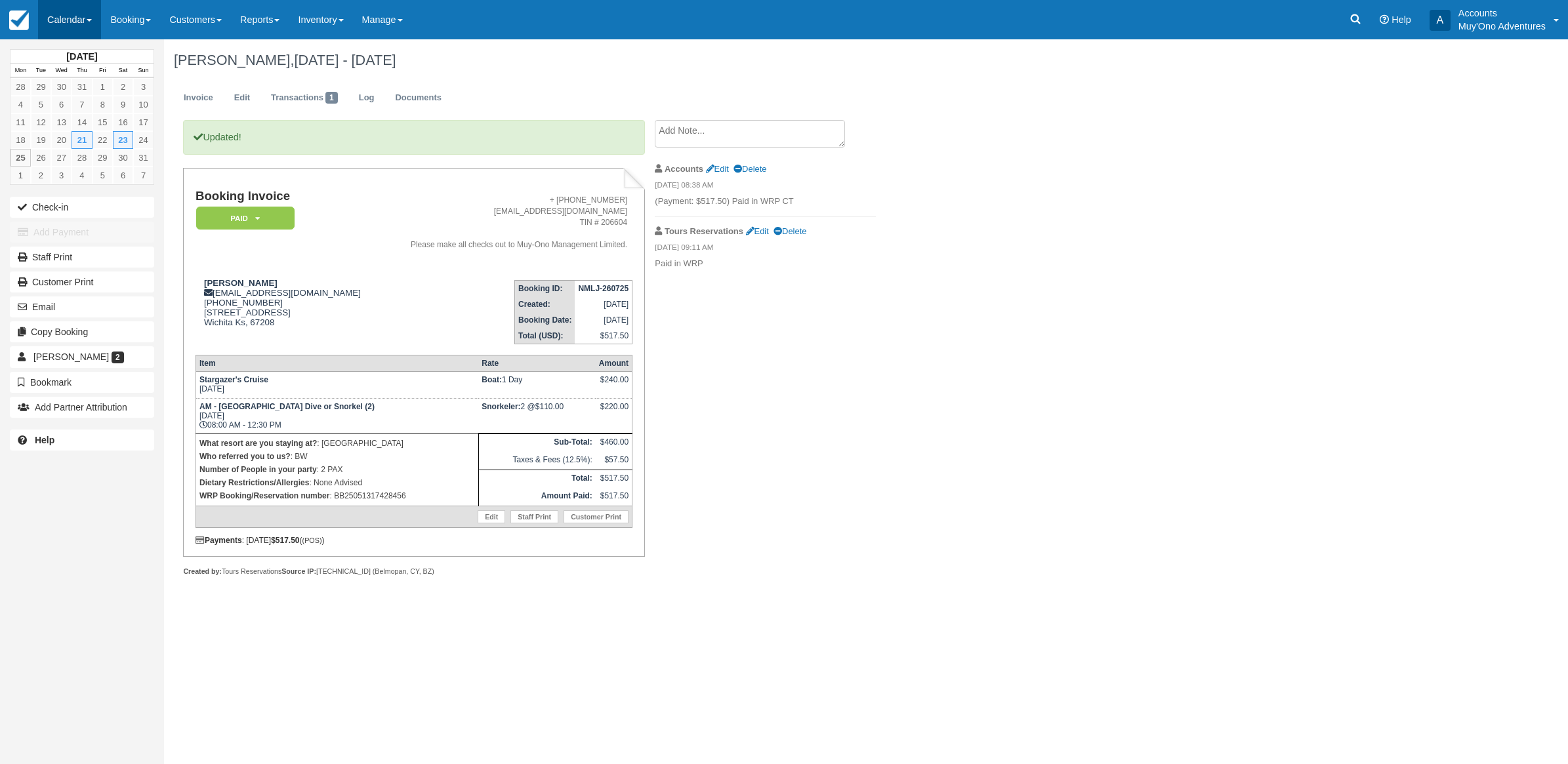
click at [70, 23] on link "Calendar" at bounding box center [69, 20] width 63 height 39
click at [50, 133] on link "Month" at bounding box center [91, 124] width 104 height 27
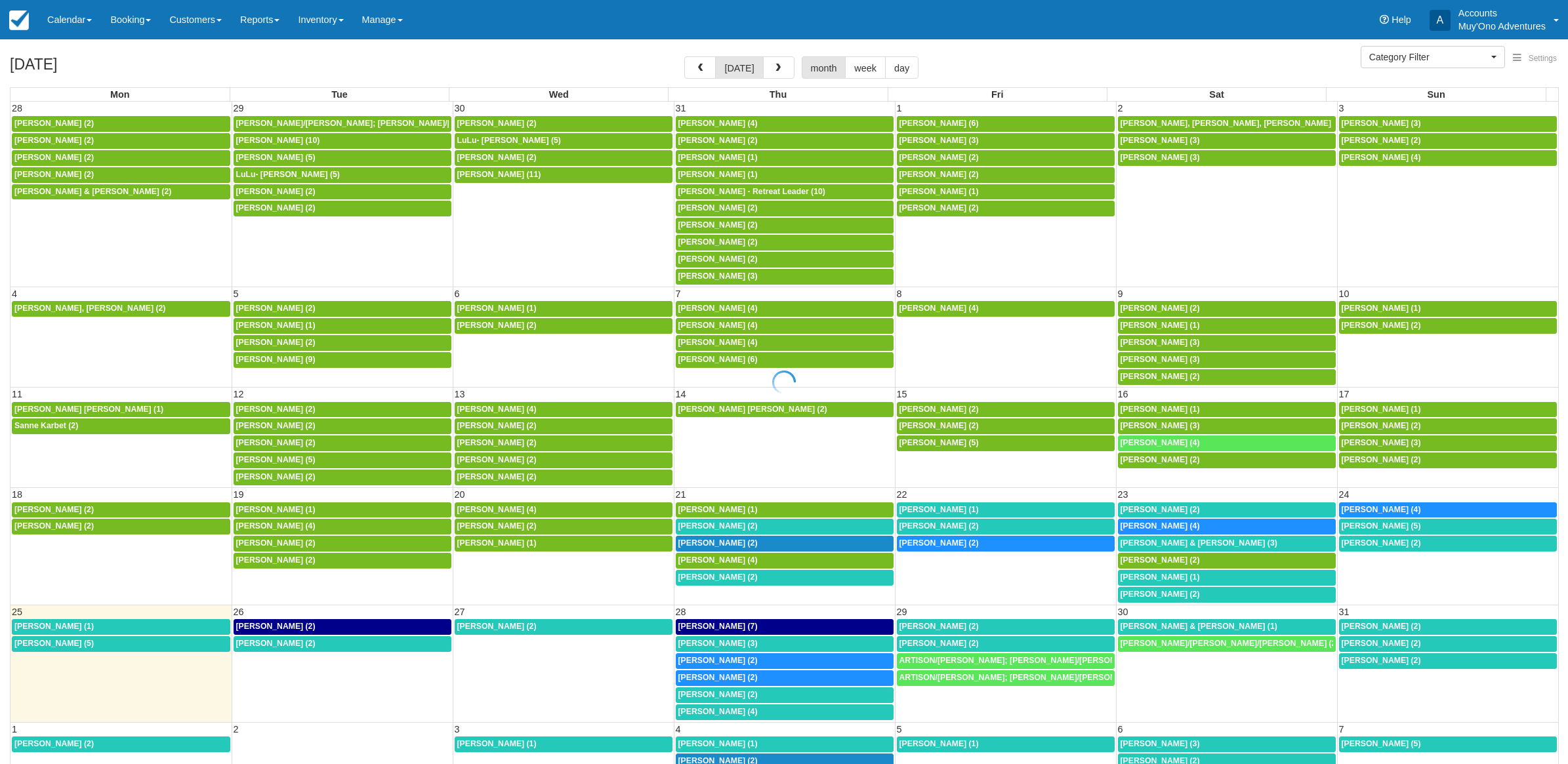
select select
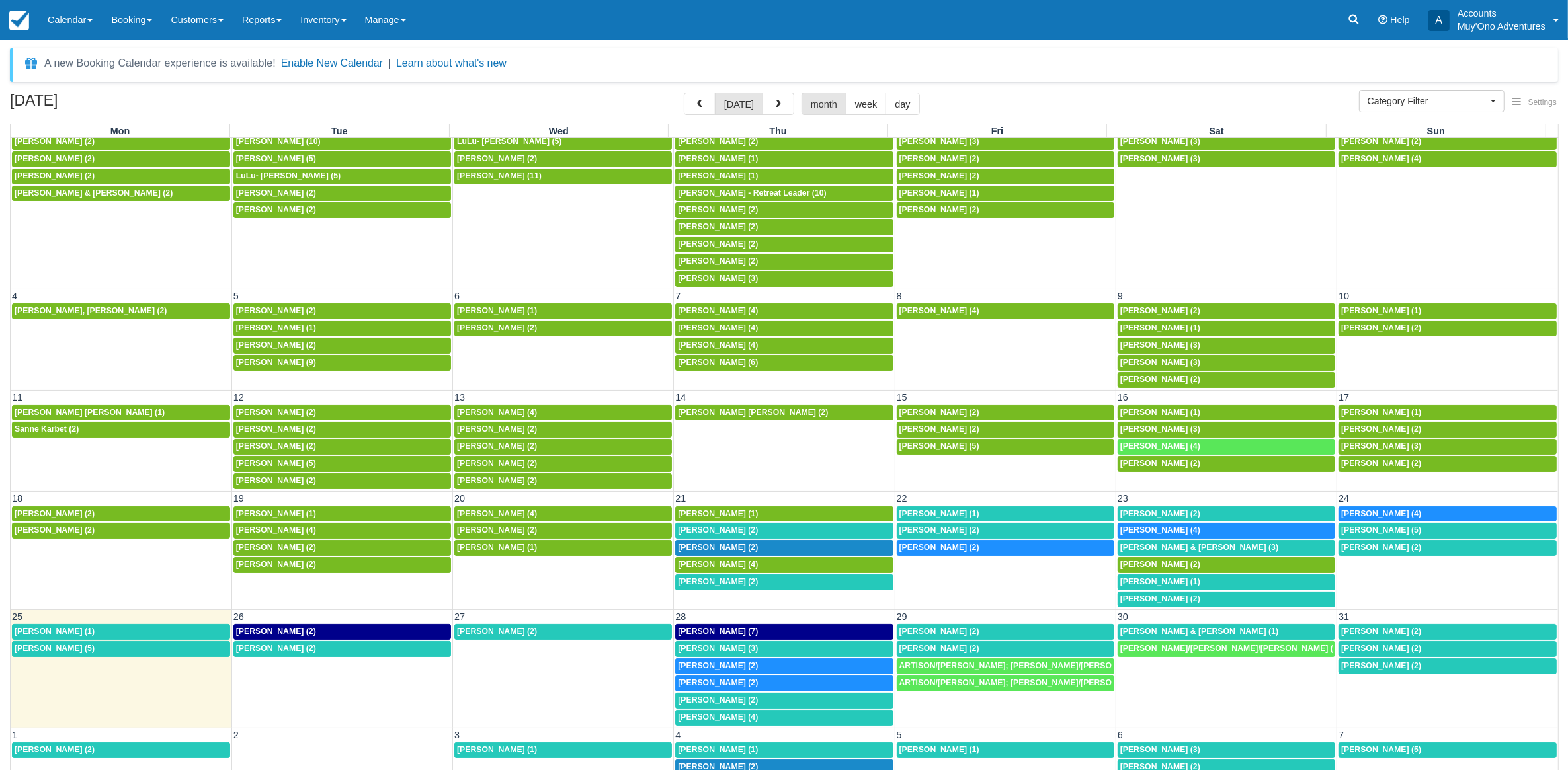
scroll to position [42, 0]
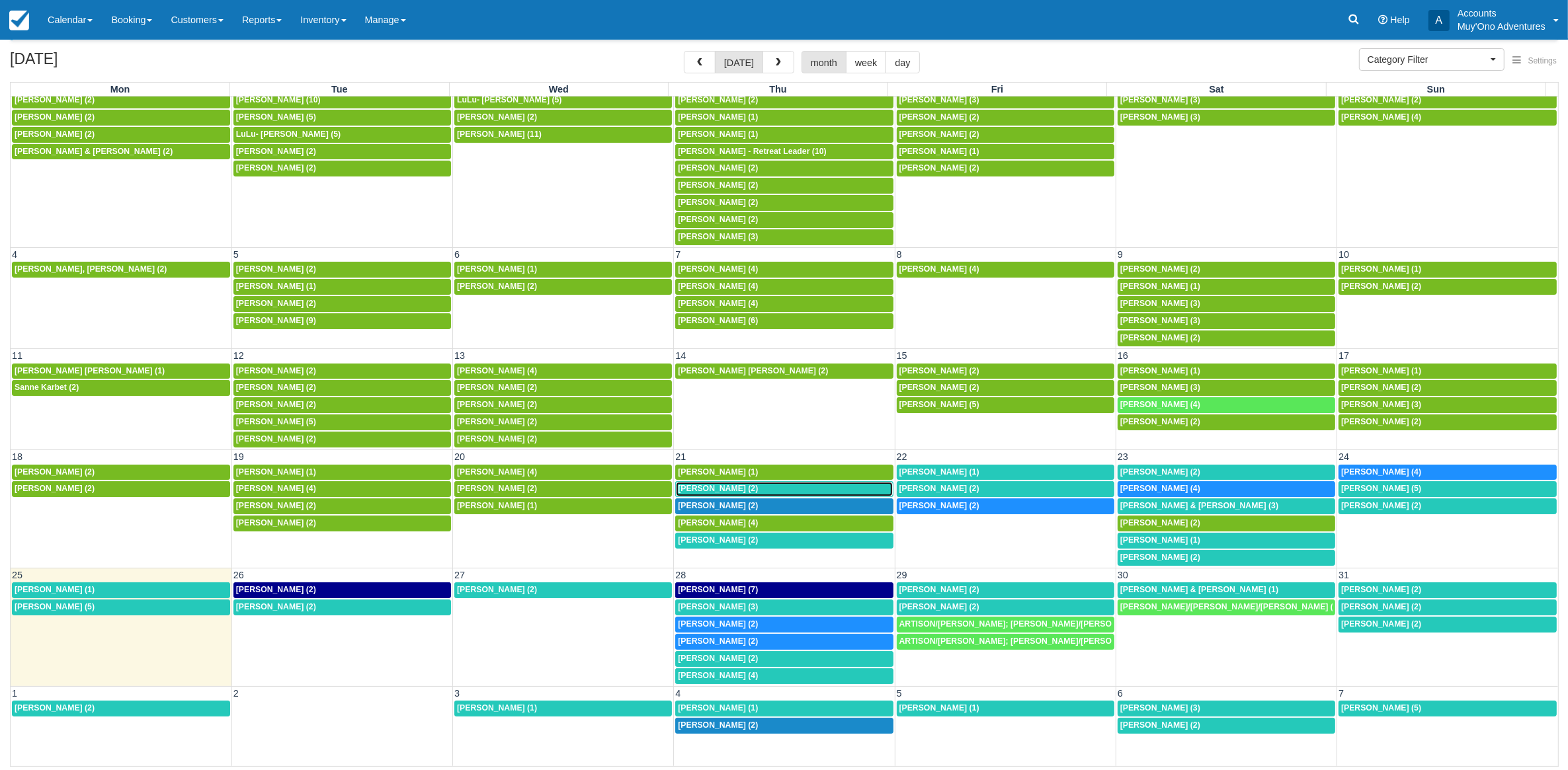
click at [774, 484] on div "[PERSON_NAME] (2)" at bounding box center [783, 489] width 212 height 10
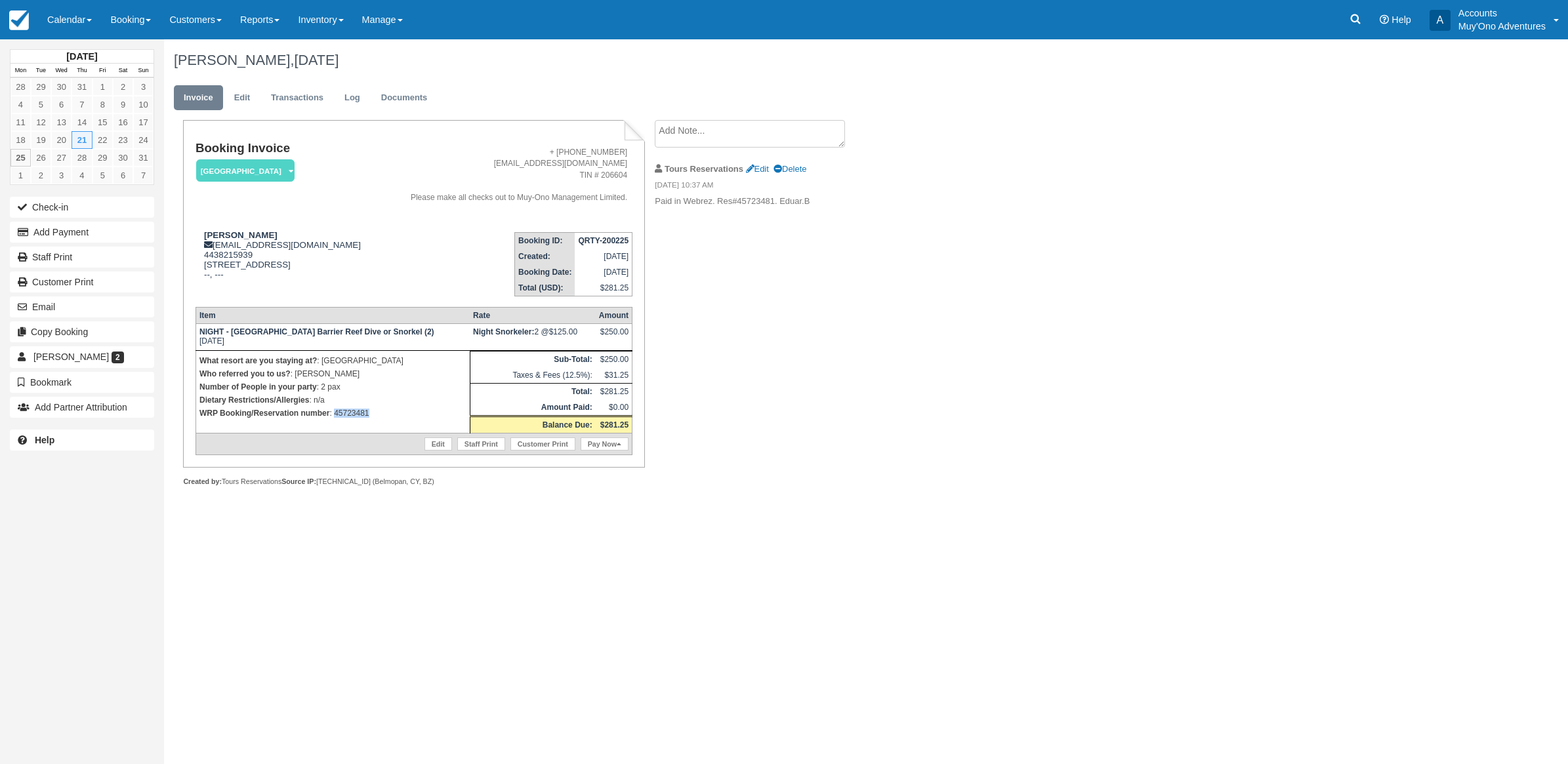
drag, startPoint x: 378, startPoint y: 436, endPoint x: 334, endPoint y: 436, distance: 44.0
click at [334, 420] on p "WRP Booking/Reservation number : 45723481" at bounding box center [333, 413] width 267 height 13
copy p "45723481"
click at [1192, 427] on div "Matthew Nevin, August 21 2025 Invoice Edit Transactions Log Documents Booking I…" at bounding box center [752, 277] width 1176 height 476
click at [354, 451] on div "Edit Staff Print Customer Print Pay Now" at bounding box center [415, 444] width 433 height 14
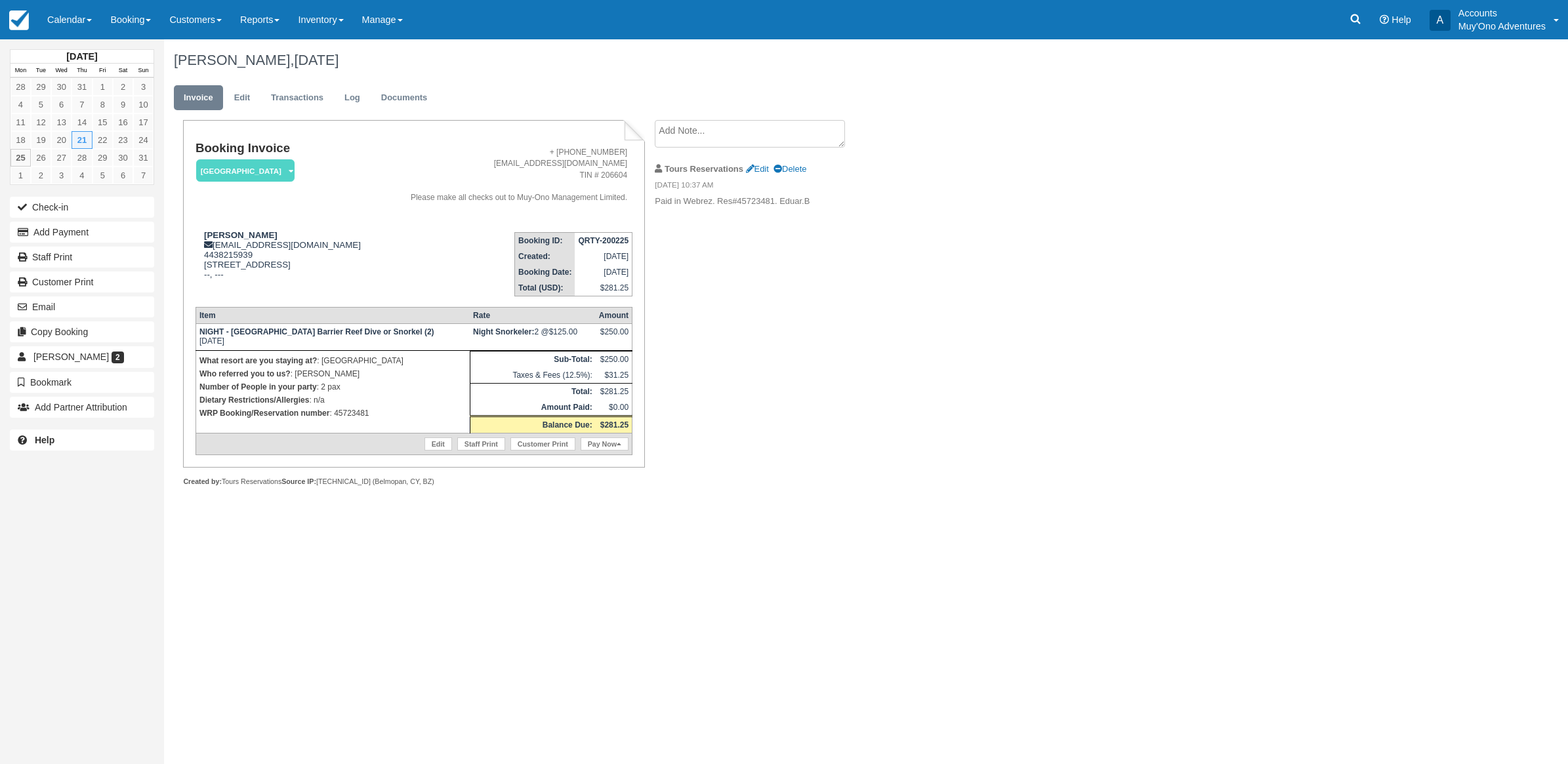
click at [828, 325] on div "Booking Invoice Thatch Caye Resort   Pending HOLD Deposit Paid Cancelled Void M…" at bounding box center [525, 317] width 722 height 395
click at [932, 415] on div "Matthew Nevin, August 21 2025 Invoice Edit Transactions Log Documents Booking I…" at bounding box center [752, 277] width 1176 height 476
drag, startPoint x: 885, startPoint y: 477, endPoint x: 804, endPoint y: 410, distance: 105.1
click at [875, 466] on div "Booking Invoice Thatch Caye Resort   Pending HOLD Deposit Paid Cancelled Void M…" at bounding box center [525, 317] width 722 height 395
click at [80, 232] on button "Add Payment" at bounding box center [82, 232] width 144 height 21
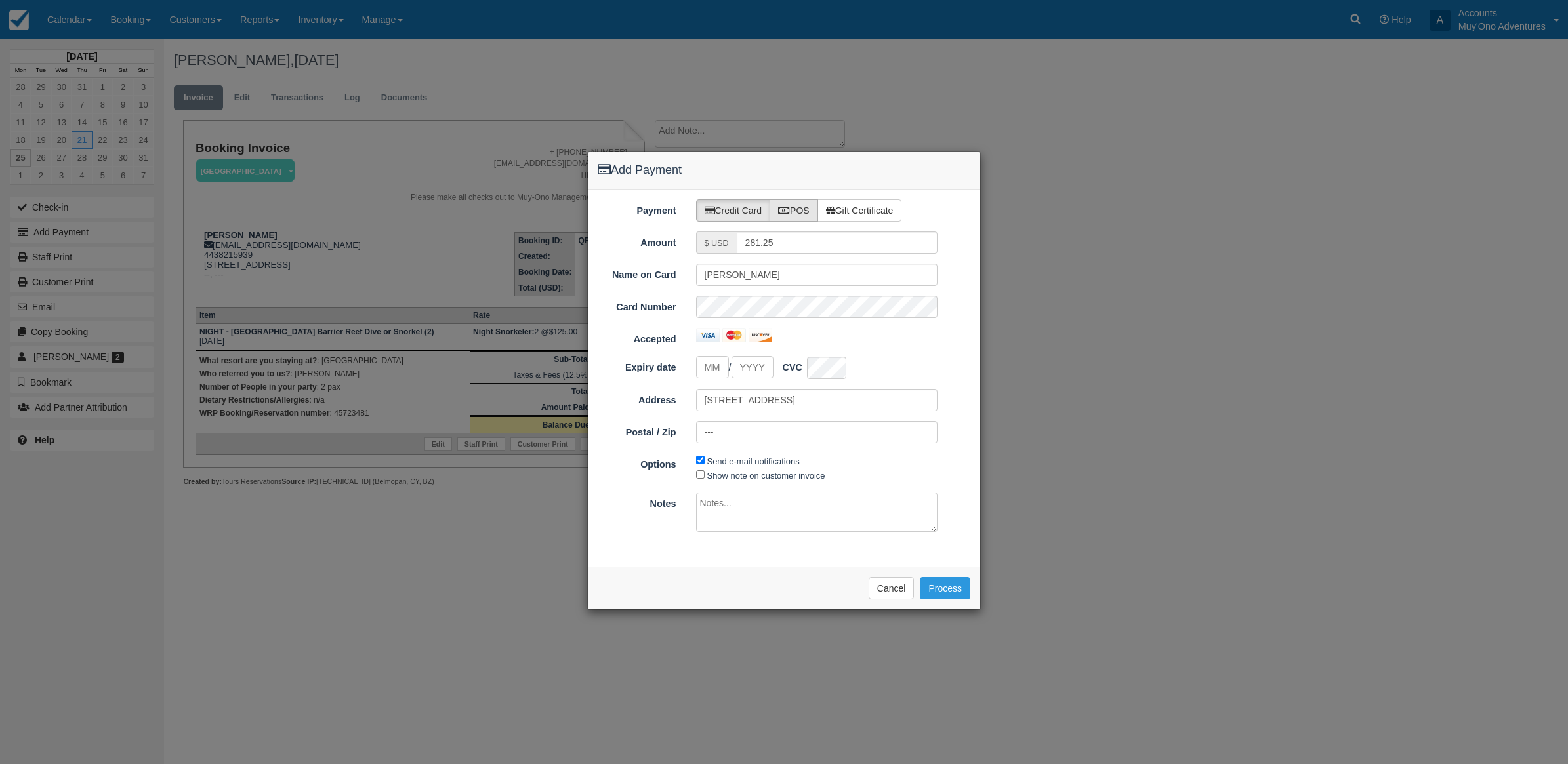
click at [801, 204] on label "POS" at bounding box center [794, 210] width 48 height 22
radio input "true"
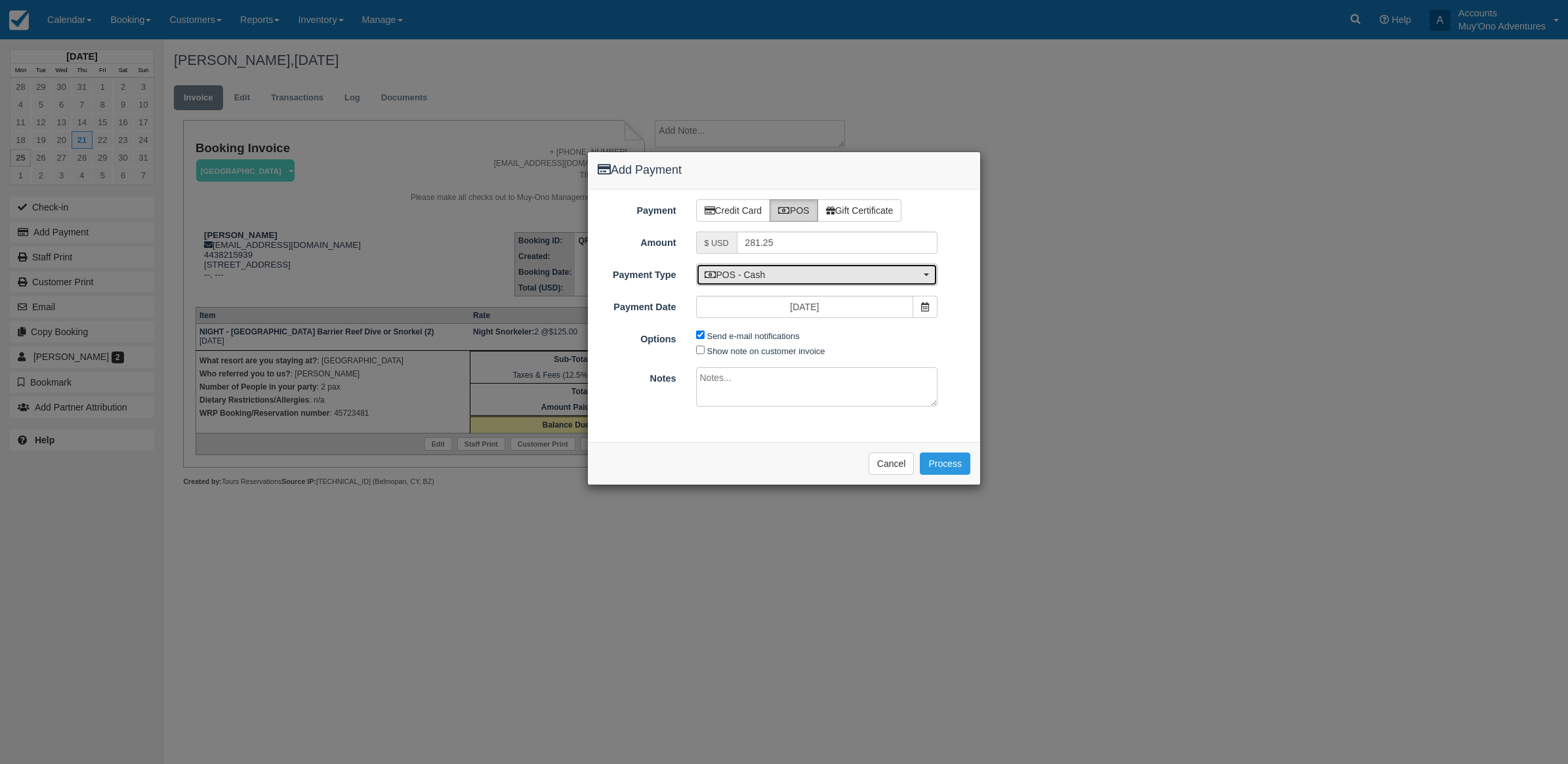
click at [796, 274] on span "POS - Cash" at bounding box center [813, 274] width 217 height 13
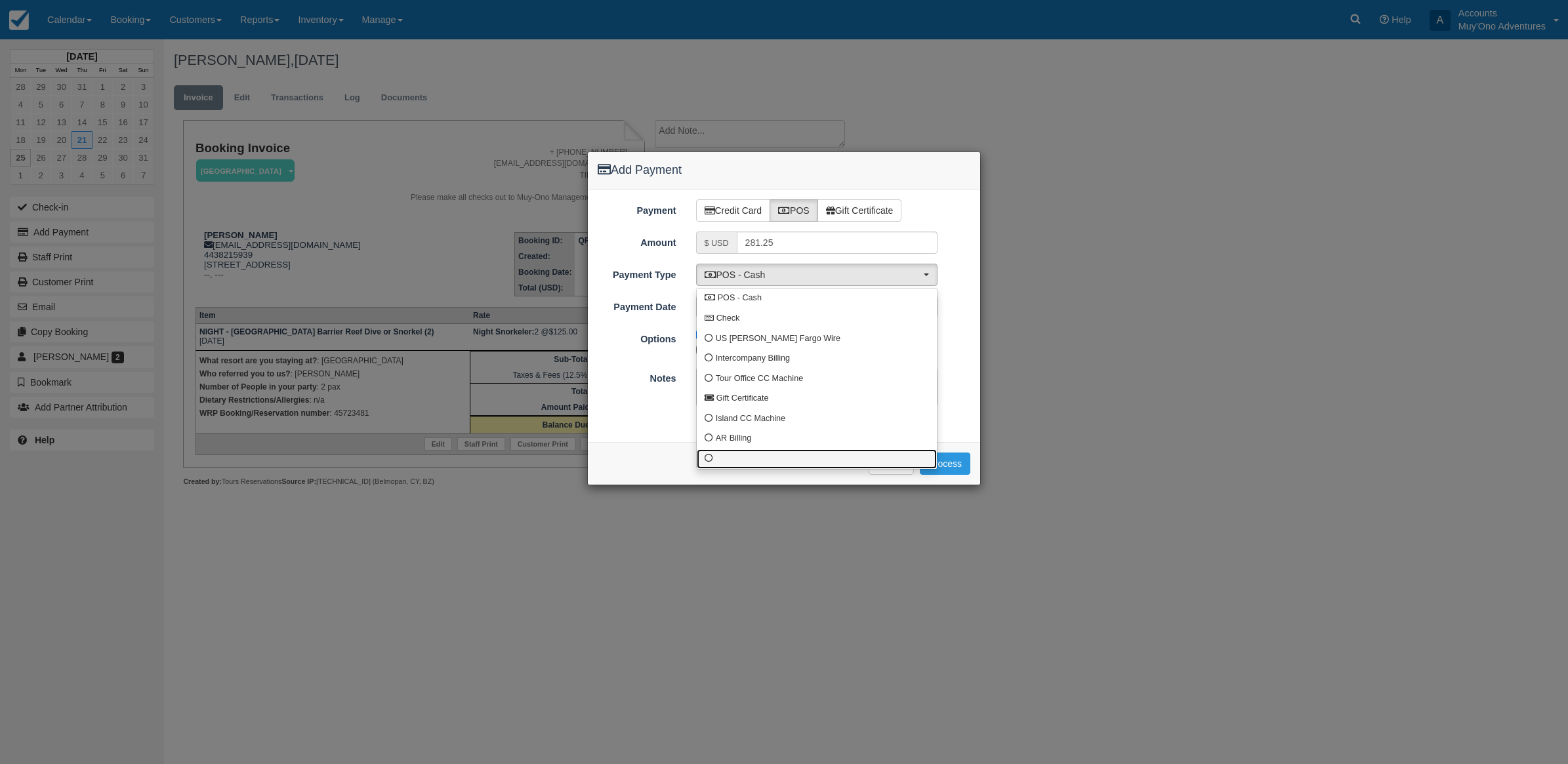
click at [710, 469] on link at bounding box center [817, 460] width 240 height 20
select select "custom10"
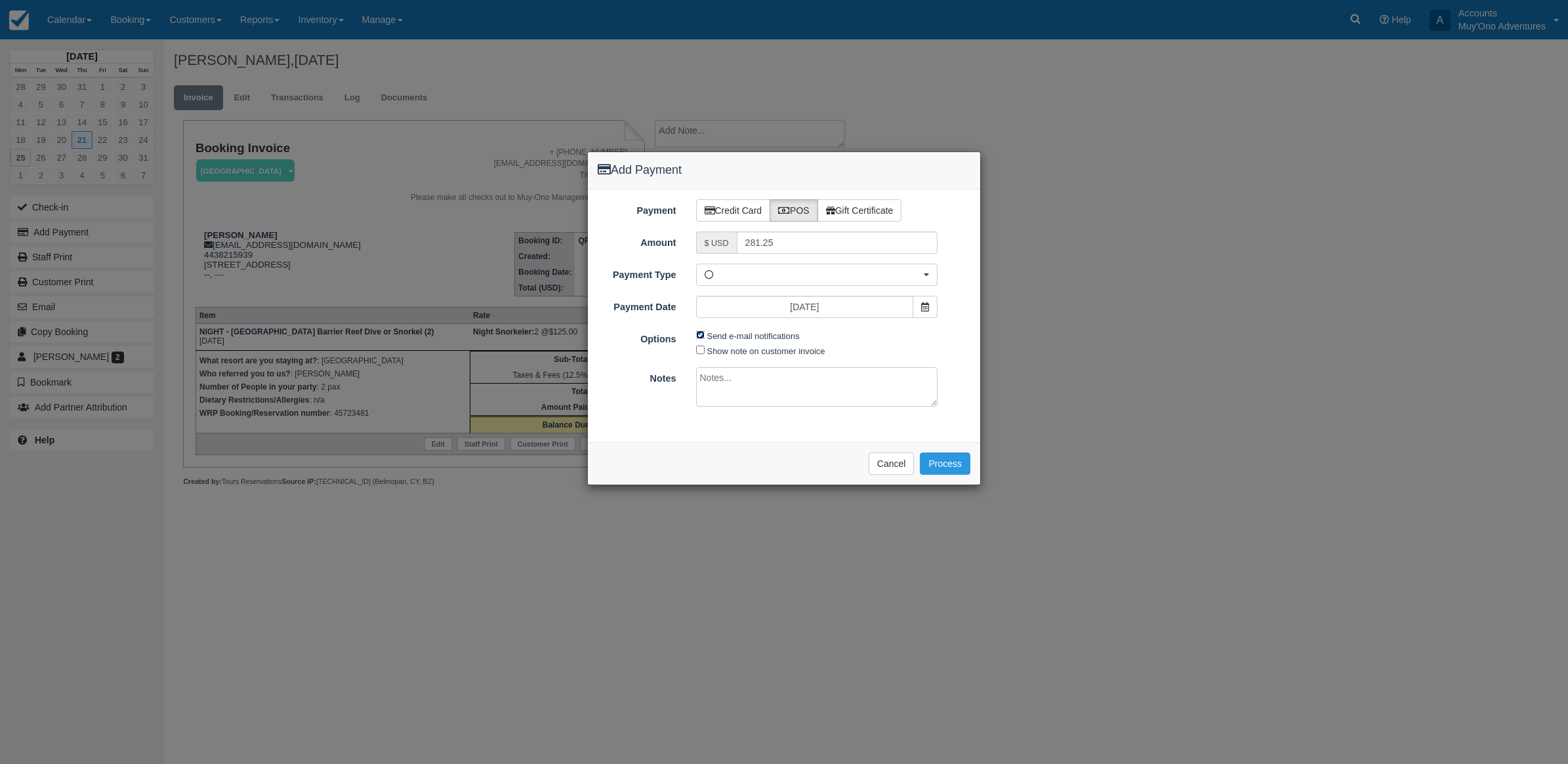
drag, startPoint x: 700, startPoint y: 335, endPoint x: 719, endPoint y: 366, distance: 36.4
click at [700, 336] on input "Send e-mail notifications" at bounding box center [700, 335] width 9 height 9
checkbox input "false"
click at [722, 369] on div "Payment Credit Card POS Gift Certificate Amount $ USD 281.25 Name on Card Matth…" at bounding box center [784, 315] width 392 height 253
click at [768, 391] on textarea at bounding box center [817, 387] width 242 height 39
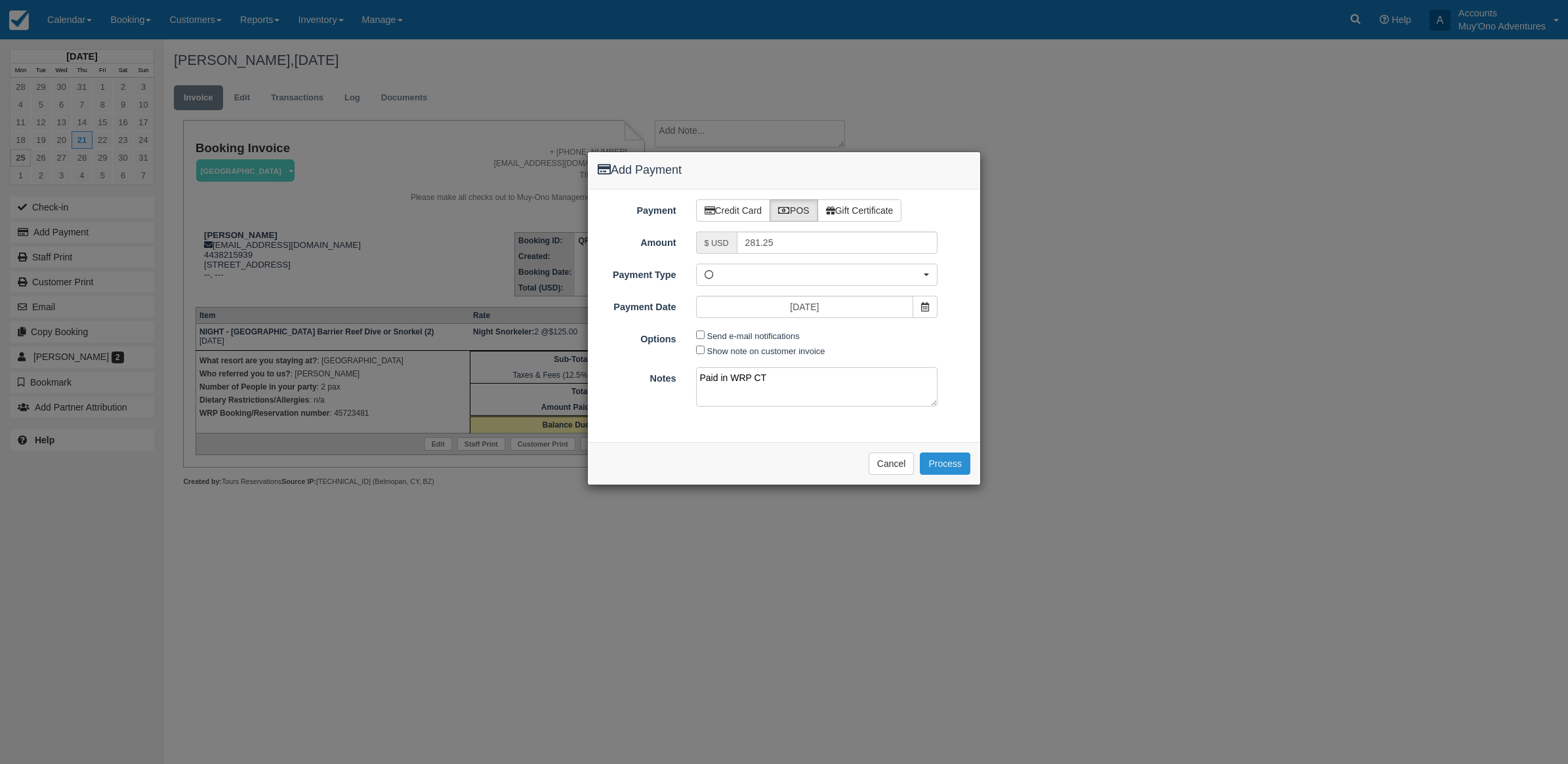
type textarea "Paid in WRP CT"
click at [934, 463] on button "Process" at bounding box center [945, 464] width 50 height 22
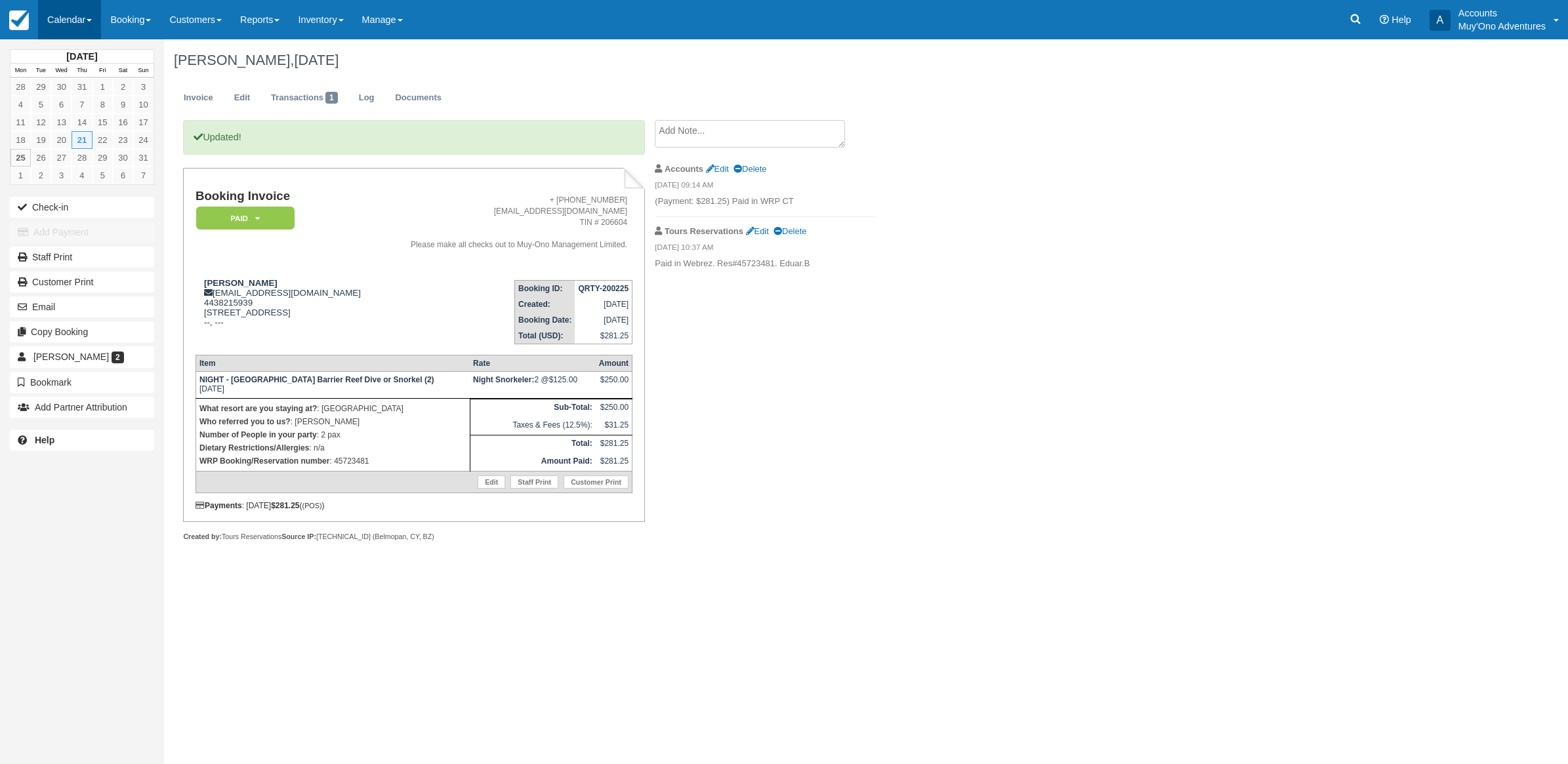
click at [69, 3] on link "Calendar" at bounding box center [69, 20] width 63 height 39
click at [65, 119] on link "Month" at bounding box center [91, 124] width 104 height 27
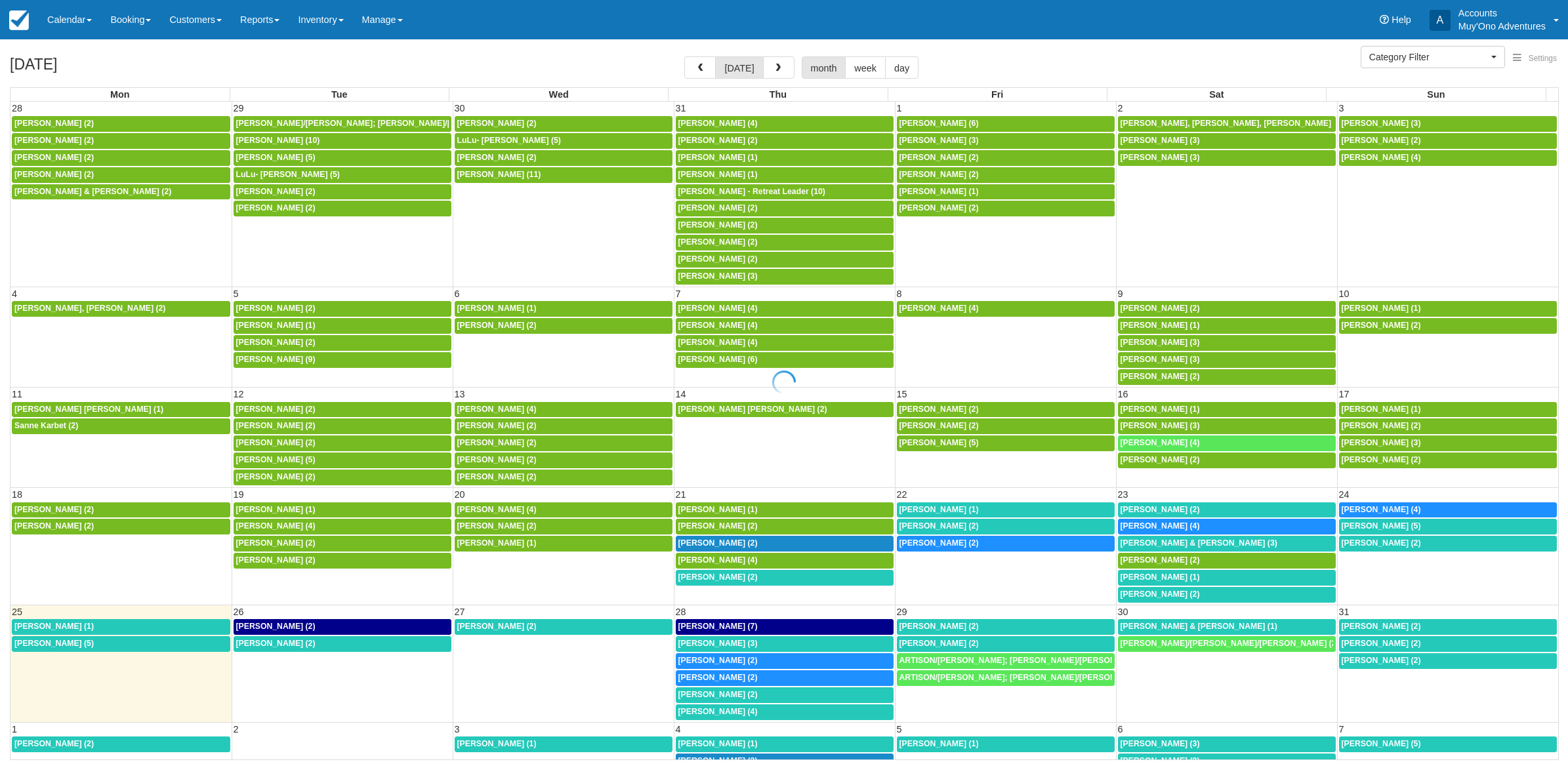
select select
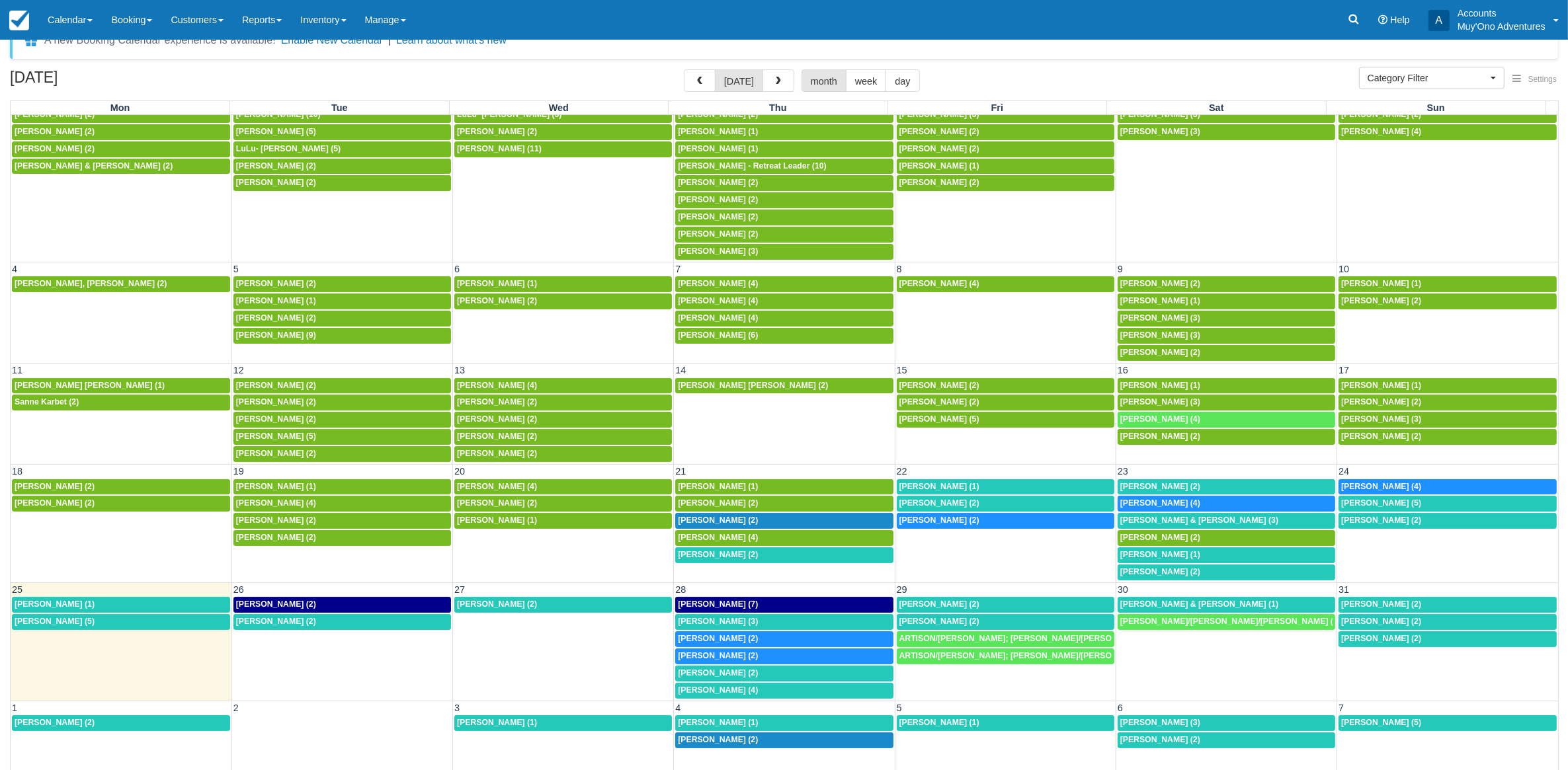
scroll to position [35, 0]
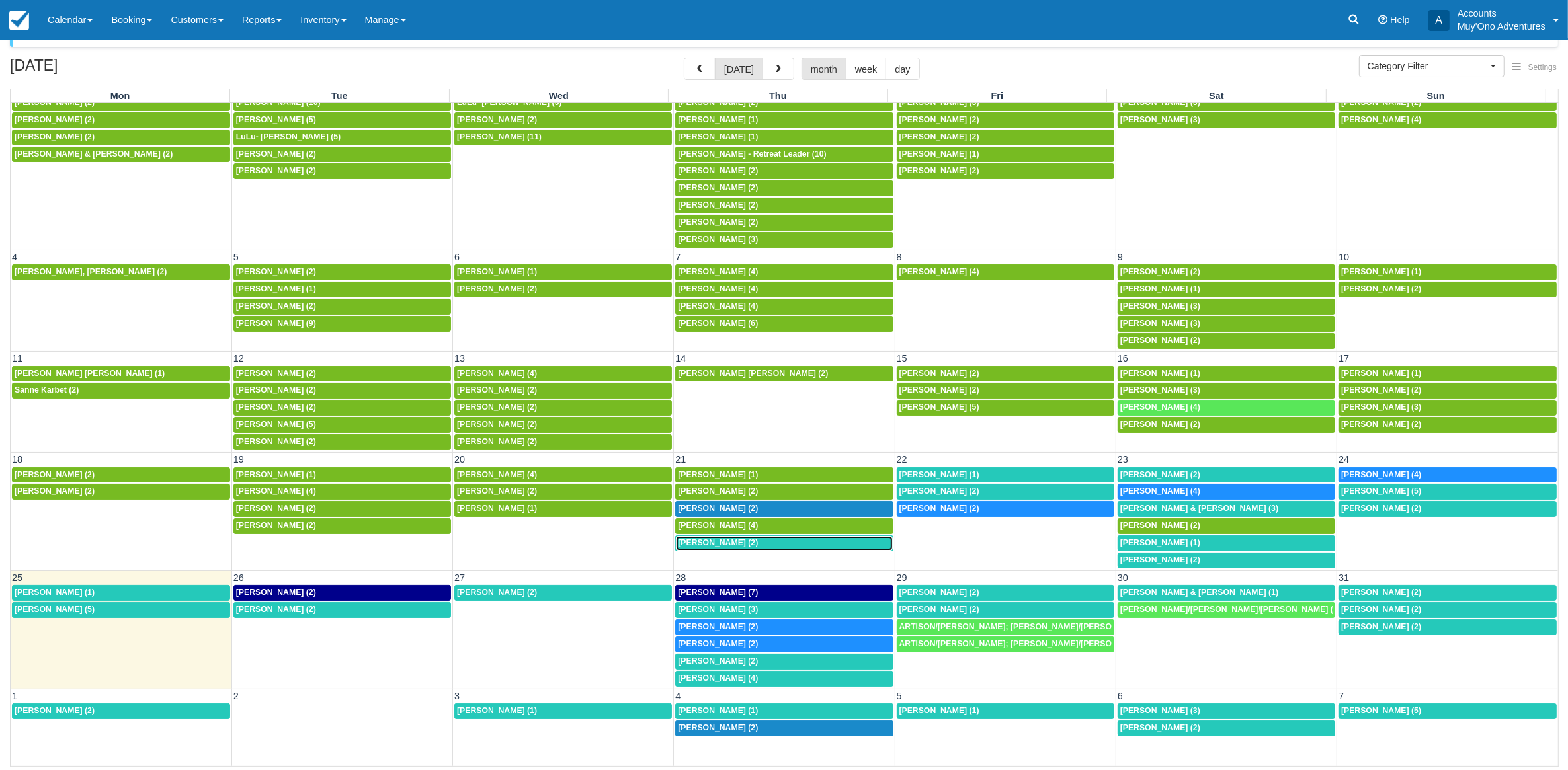
click at [717, 539] on span "Alexander Toetz (2)" at bounding box center [717, 542] width 80 height 9
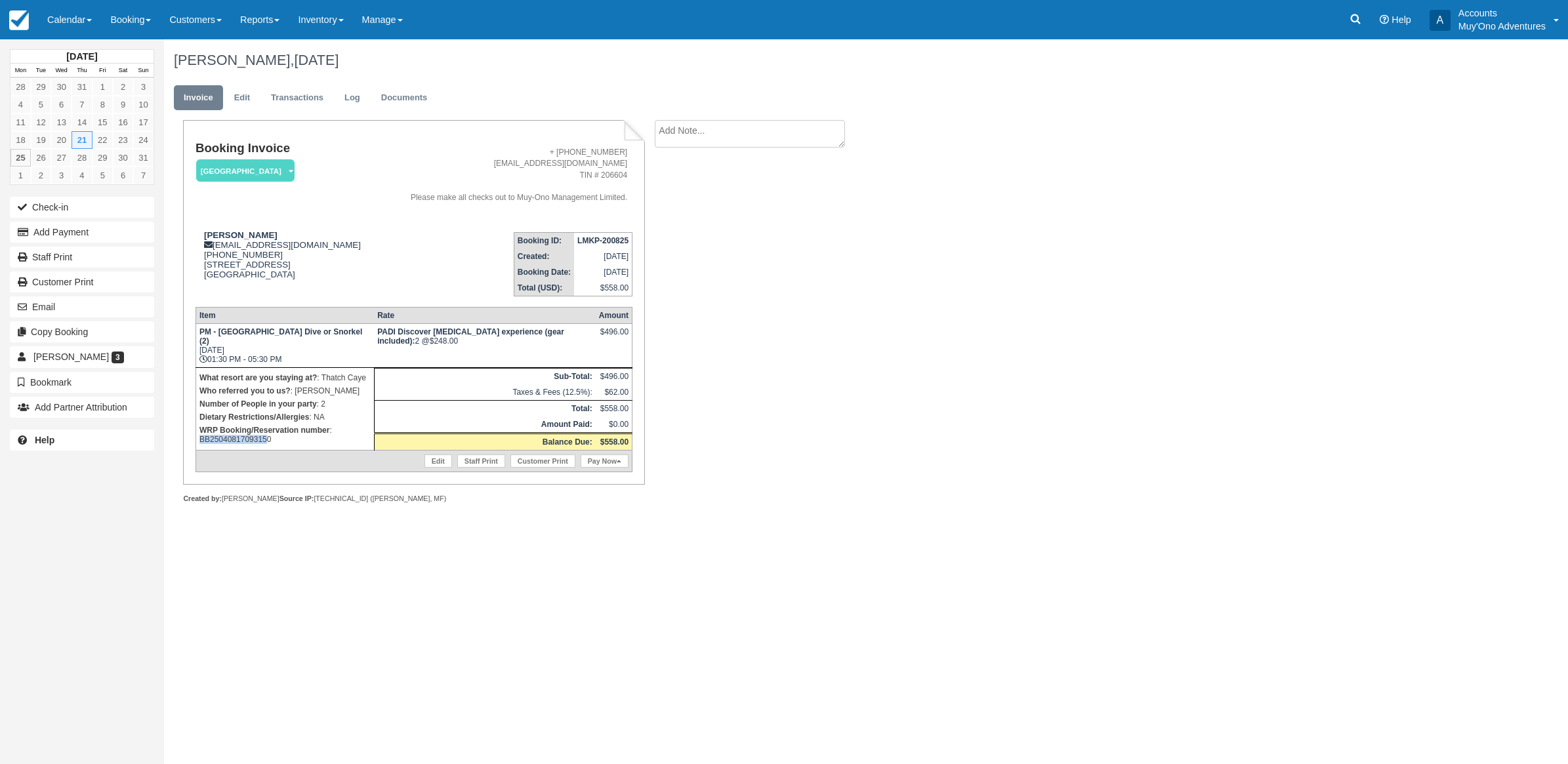
drag, startPoint x: 269, startPoint y: 434, endPoint x: 201, endPoint y: 437, distance: 68.1
click at [201, 437] on td "What resort are you staying at? : Thatch Caye Who referred you to us? : [PERSON…" at bounding box center [285, 408] width 178 height 82
drag, startPoint x: 201, startPoint y: 437, endPoint x: 296, endPoint y: 430, distance: 95.3
click at [296, 430] on p "WRP Booking/Reservation number : BB25040817093150" at bounding box center [285, 434] width 171 height 22
drag, startPoint x: 296, startPoint y: 430, endPoint x: 201, endPoint y: 434, distance: 95.1
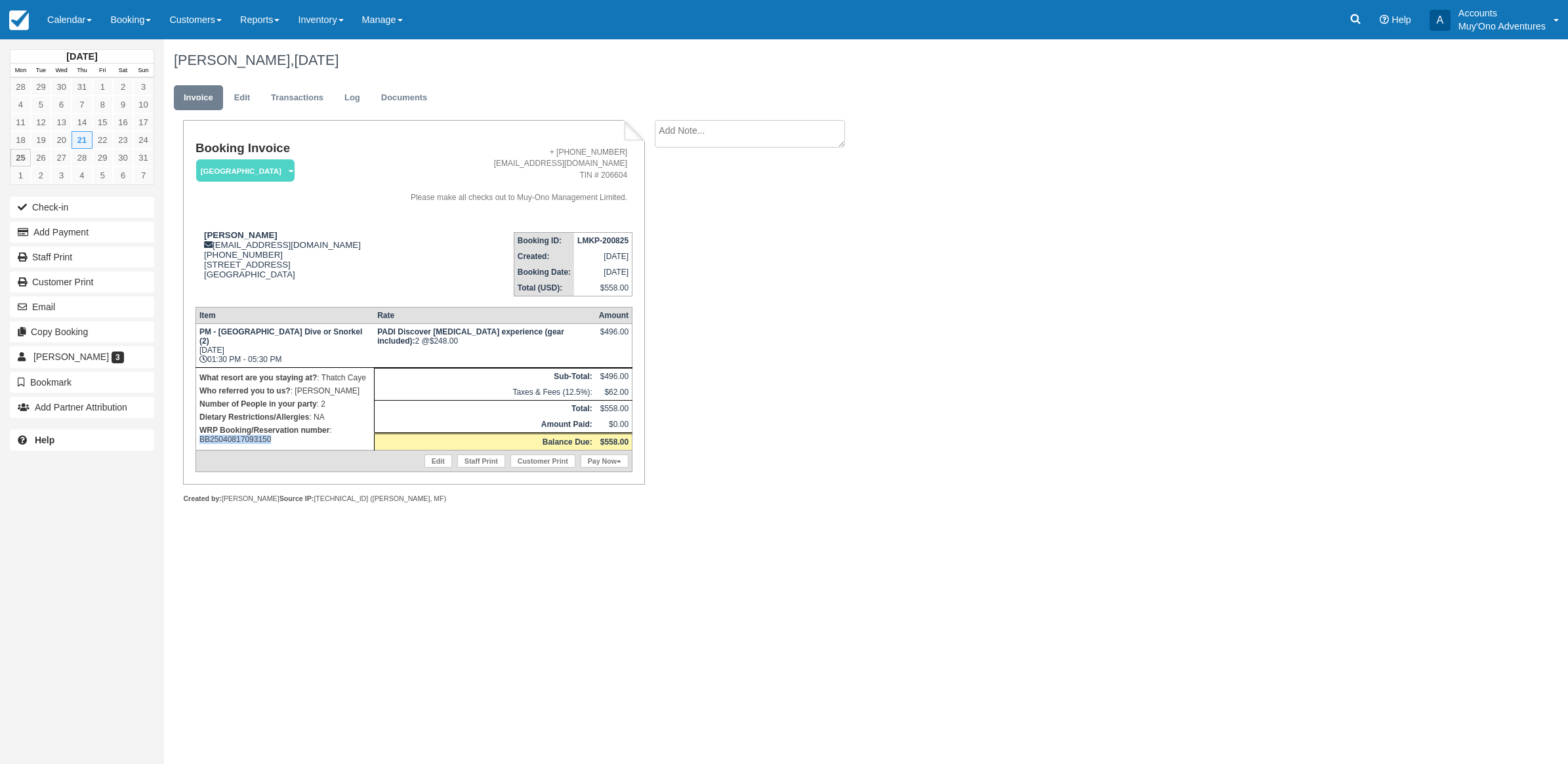
click at [201, 434] on p "WRP Booking/Reservation number : BB25040817093150" at bounding box center [285, 434] width 171 height 22
copy p "BB25040817093150"
click at [112, 238] on button "Add Payment" at bounding box center [82, 232] width 144 height 21
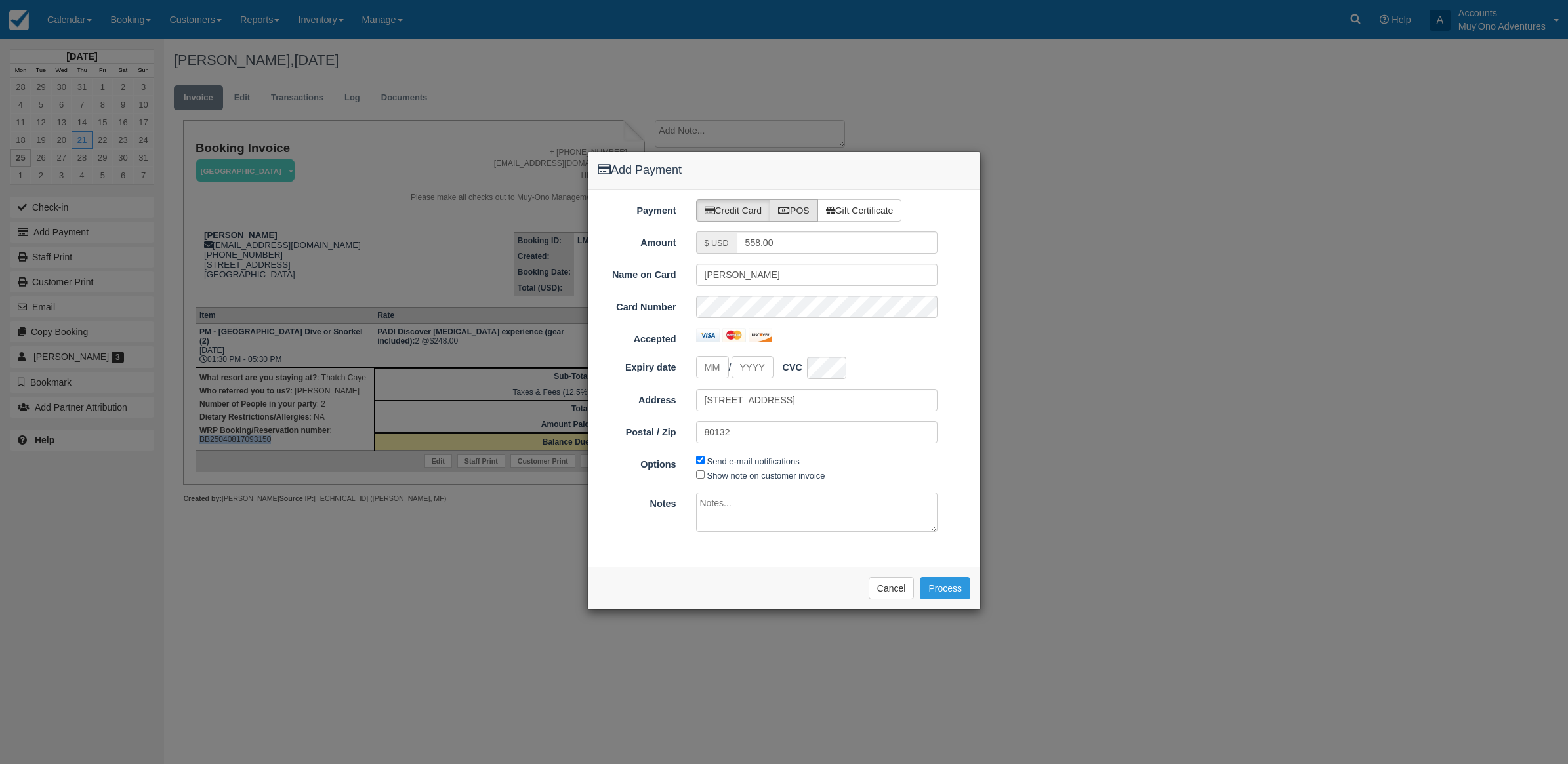
click at [812, 214] on label "POS" at bounding box center [794, 210] width 48 height 22
radio input "true"
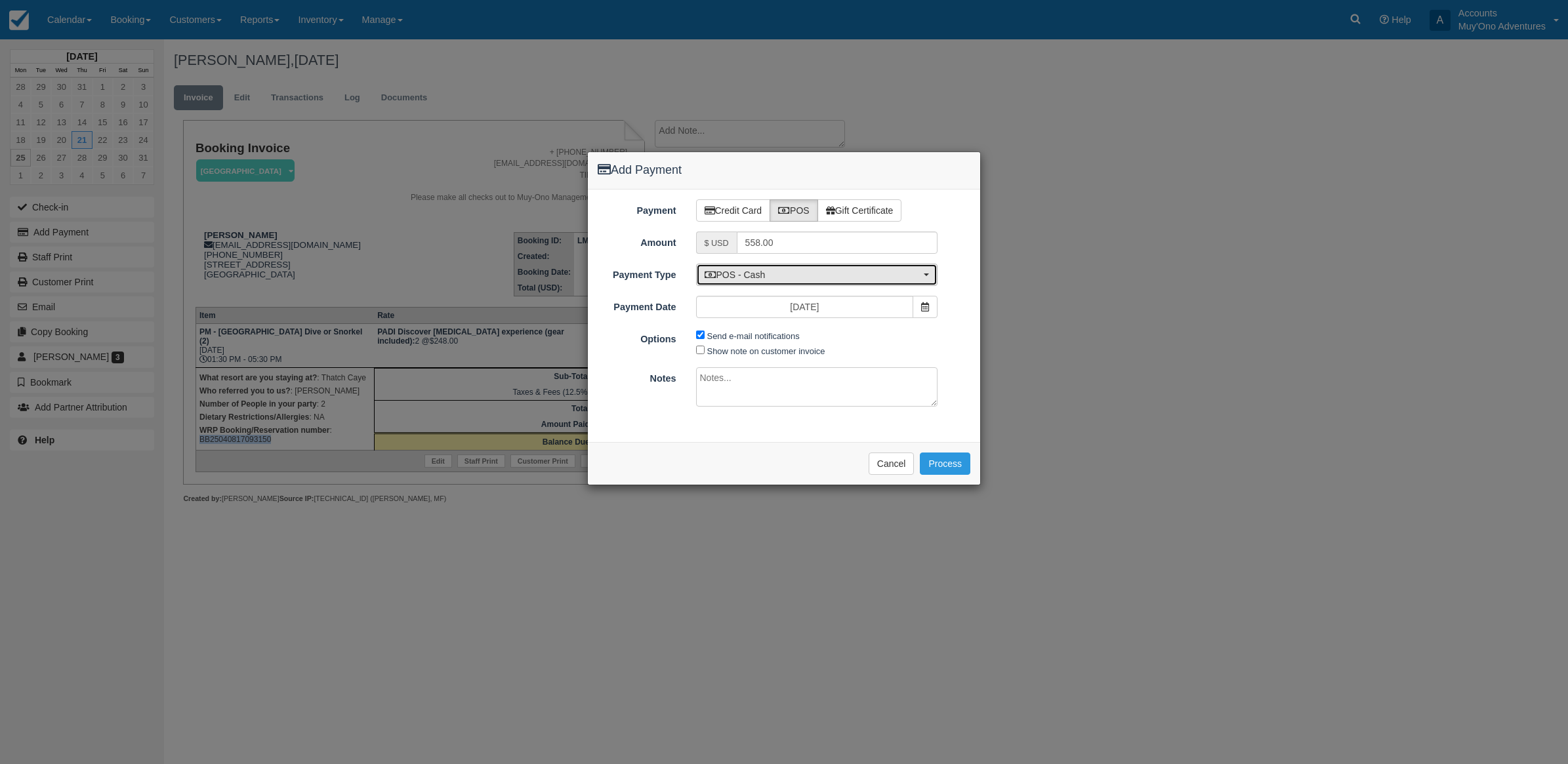
click at [765, 272] on span "POS - Cash" at bounding box center [813, 274] width 217 height 13
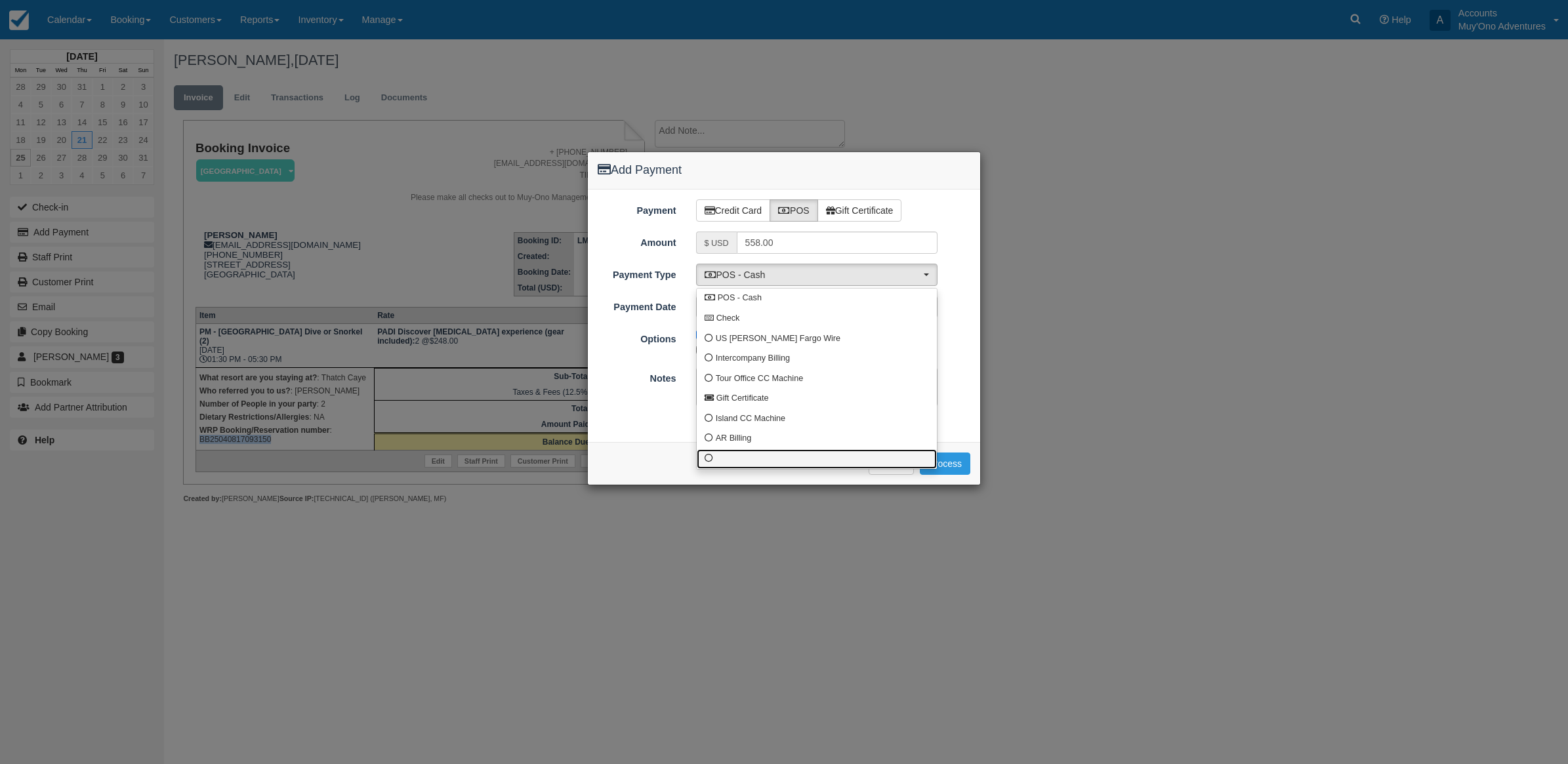
click at [762, 464] on link at bounding box center [817, 460] width 240 height 20
select select "custom10"
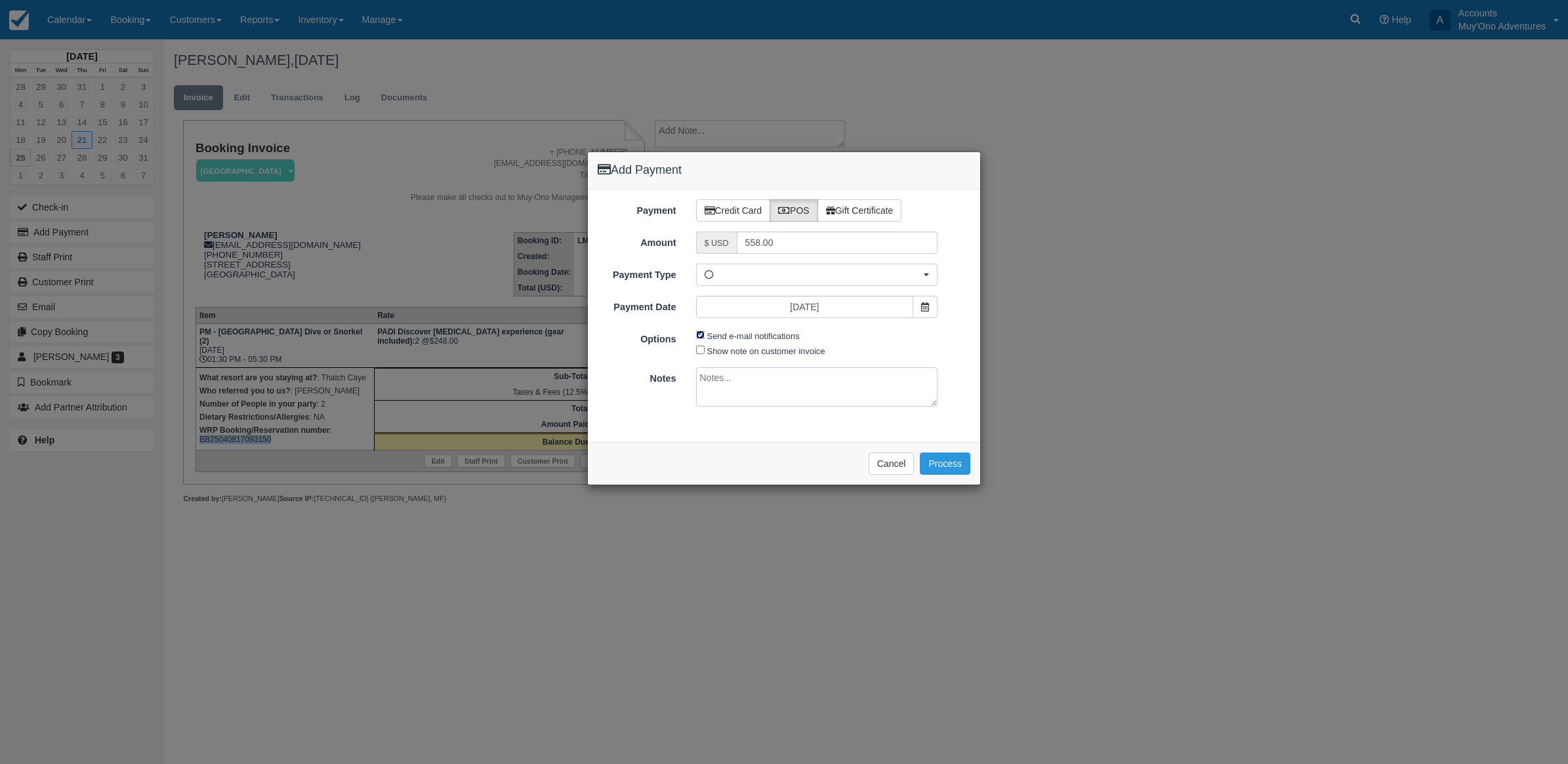
click at [703, 336] on input "Send e-mail notifications" at bounding box center [700, 335] width 9 height 9
checkbox input "false"
drag, startPoint x: 722, startPoint y: 379, endPoint x: 724, endPoint y: 388, distance: 9.2
click at [724, 388] on textarea at bounding box center [817, 387] width 242 height 39
type textarea "Paid in WRP CT"
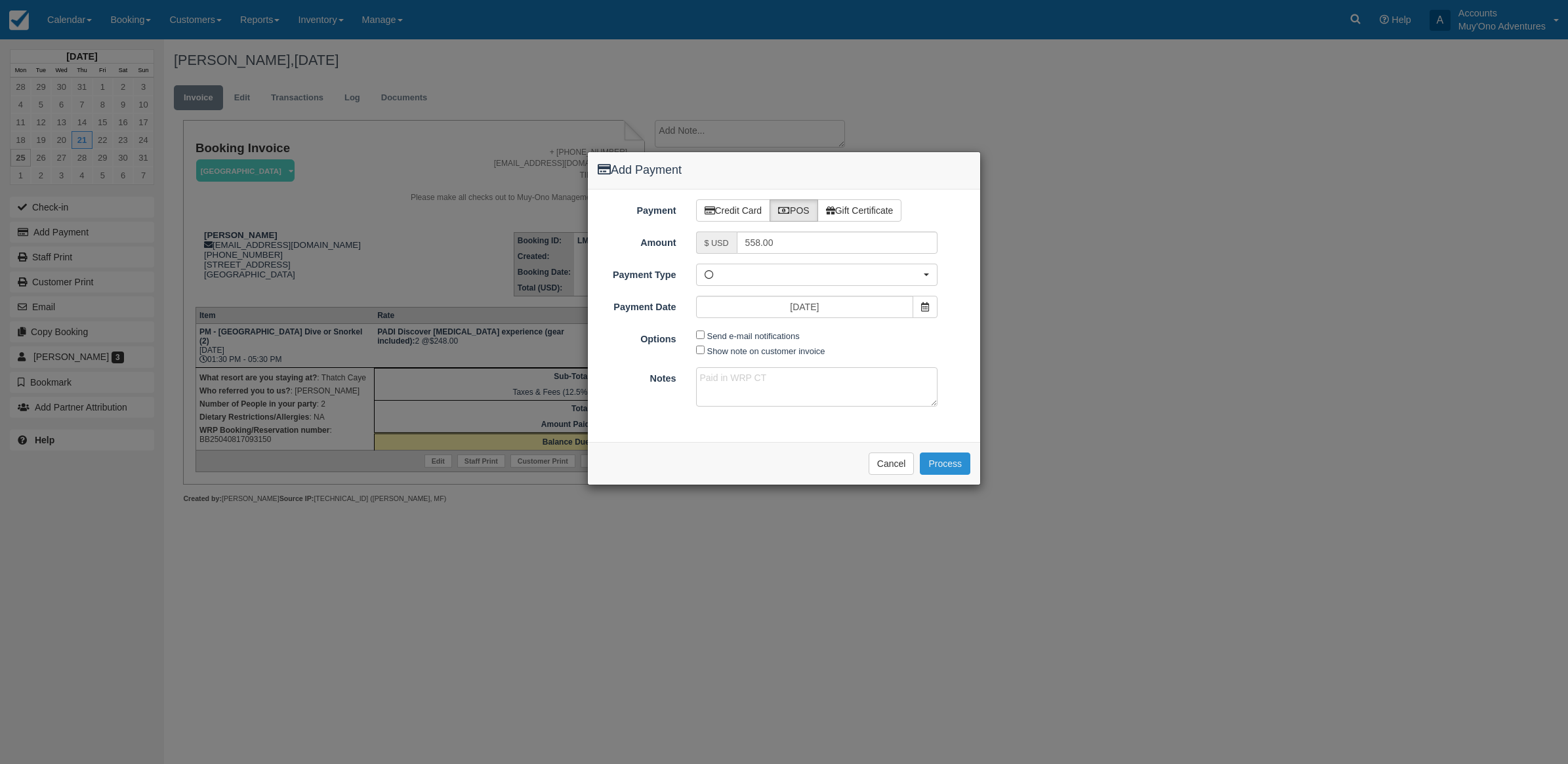
click at [954, 459] on button "Process" at bounding box center [945, 464] width 50 height 22
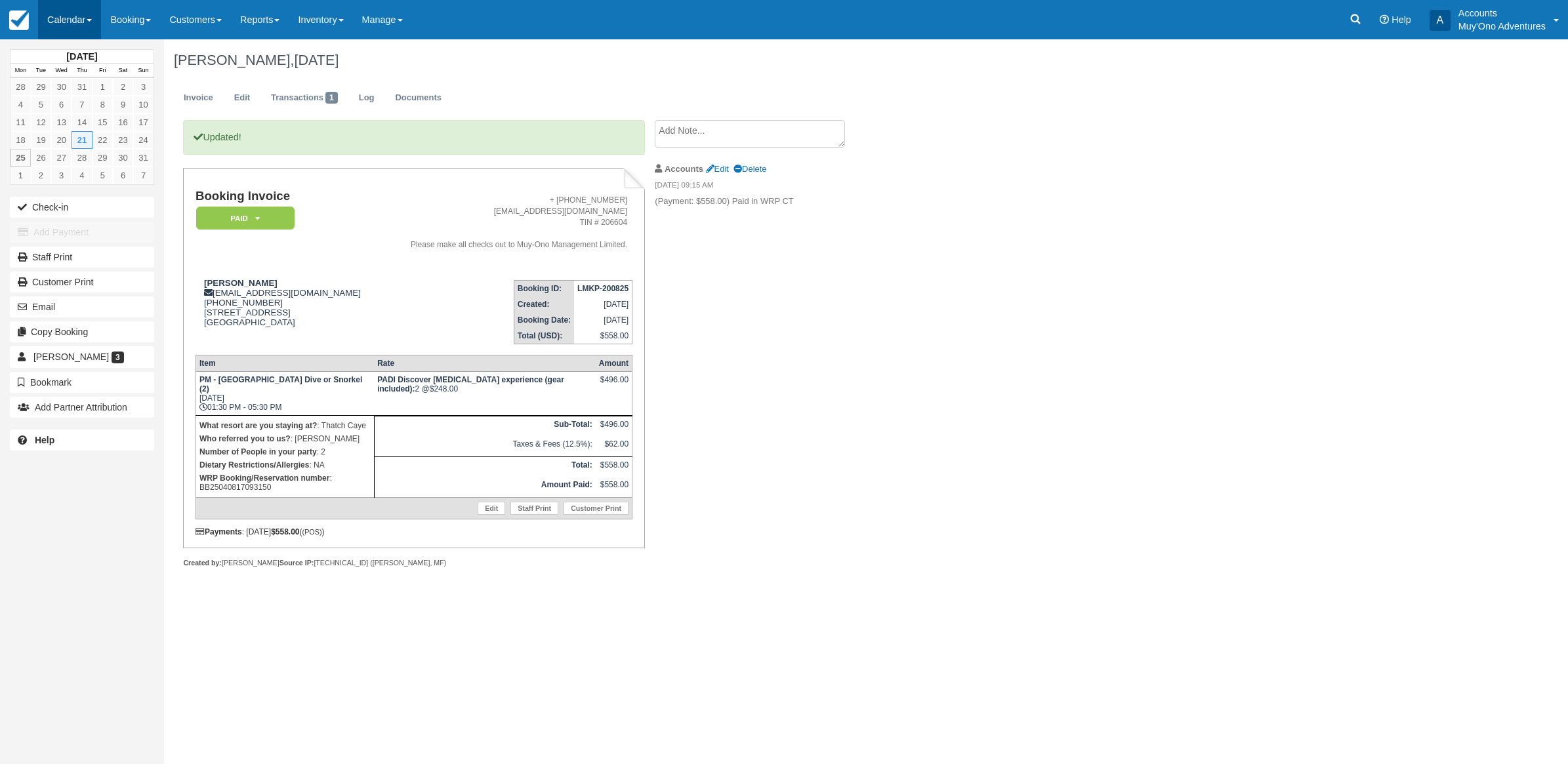
click at [84, 14] on link "Calendar" at bounding box center [69, 20] width 63 height 39
drag, startPoint x: 61, startPoint y: 121, endPoint x: 65, endPoint y: 140, distance: 19.4
click at [63, 122] on link "Month" at bounding box center [91, 124] width 104 height 27
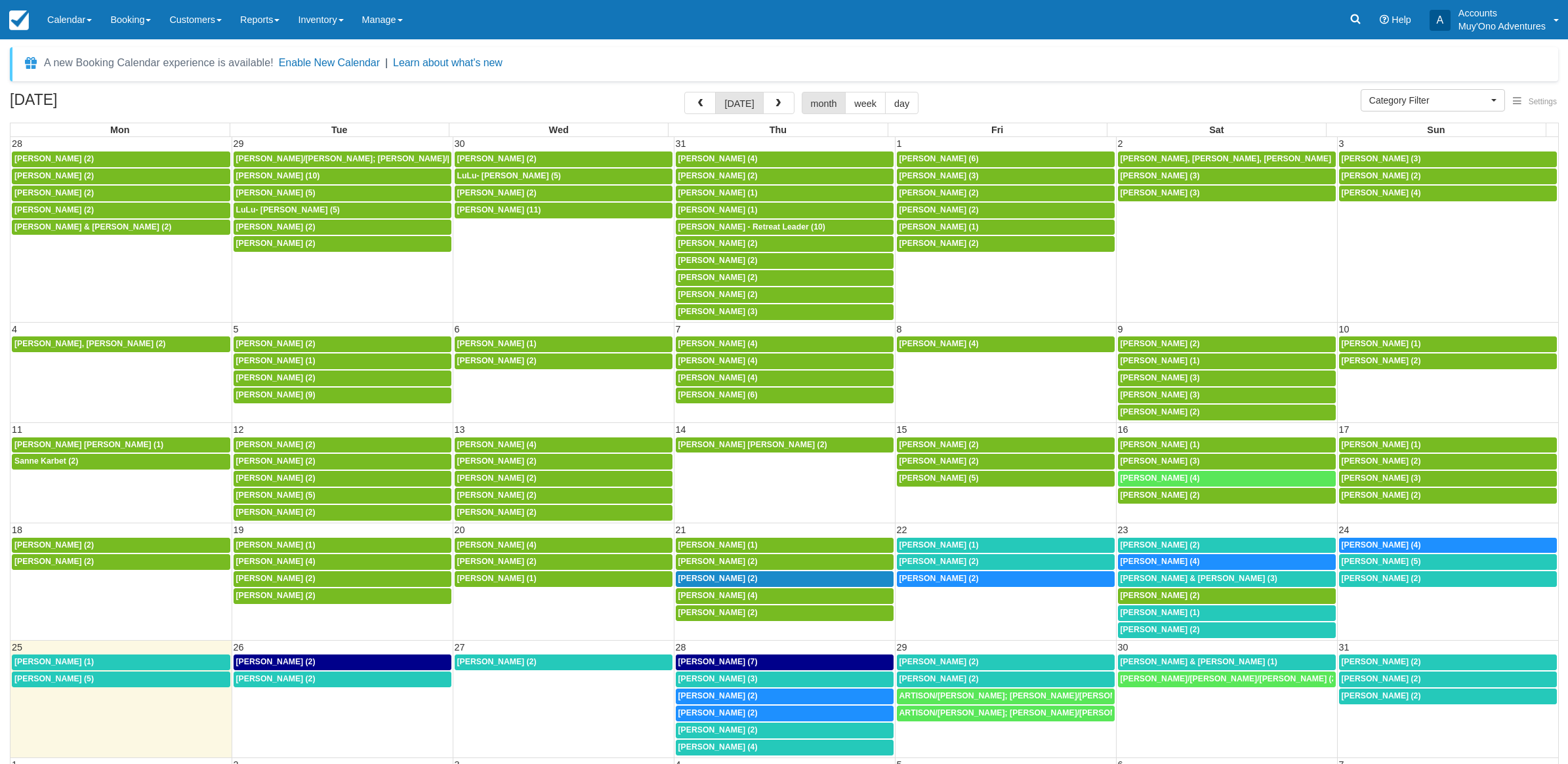
select select
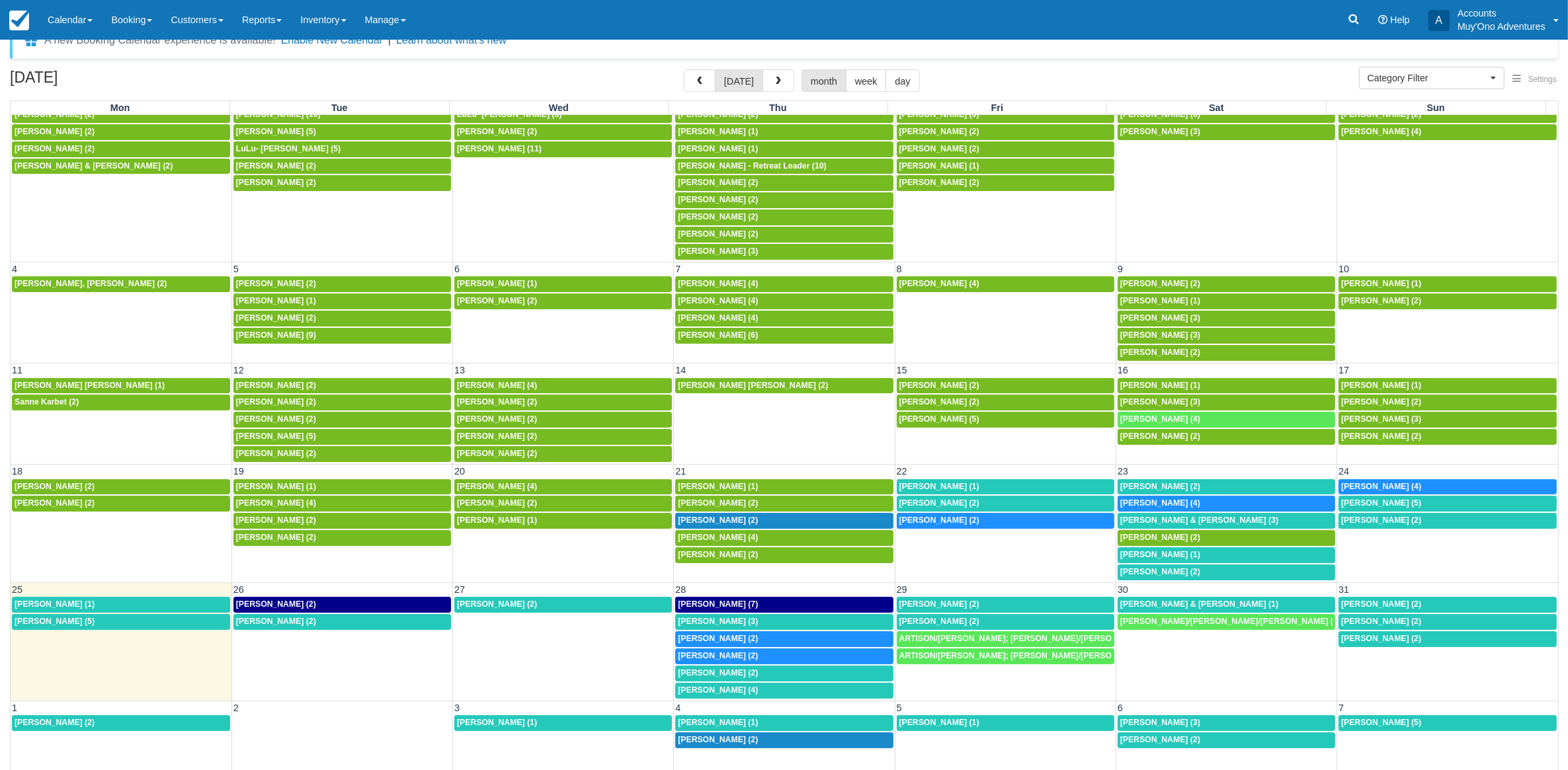
scroll to position [35, 0]
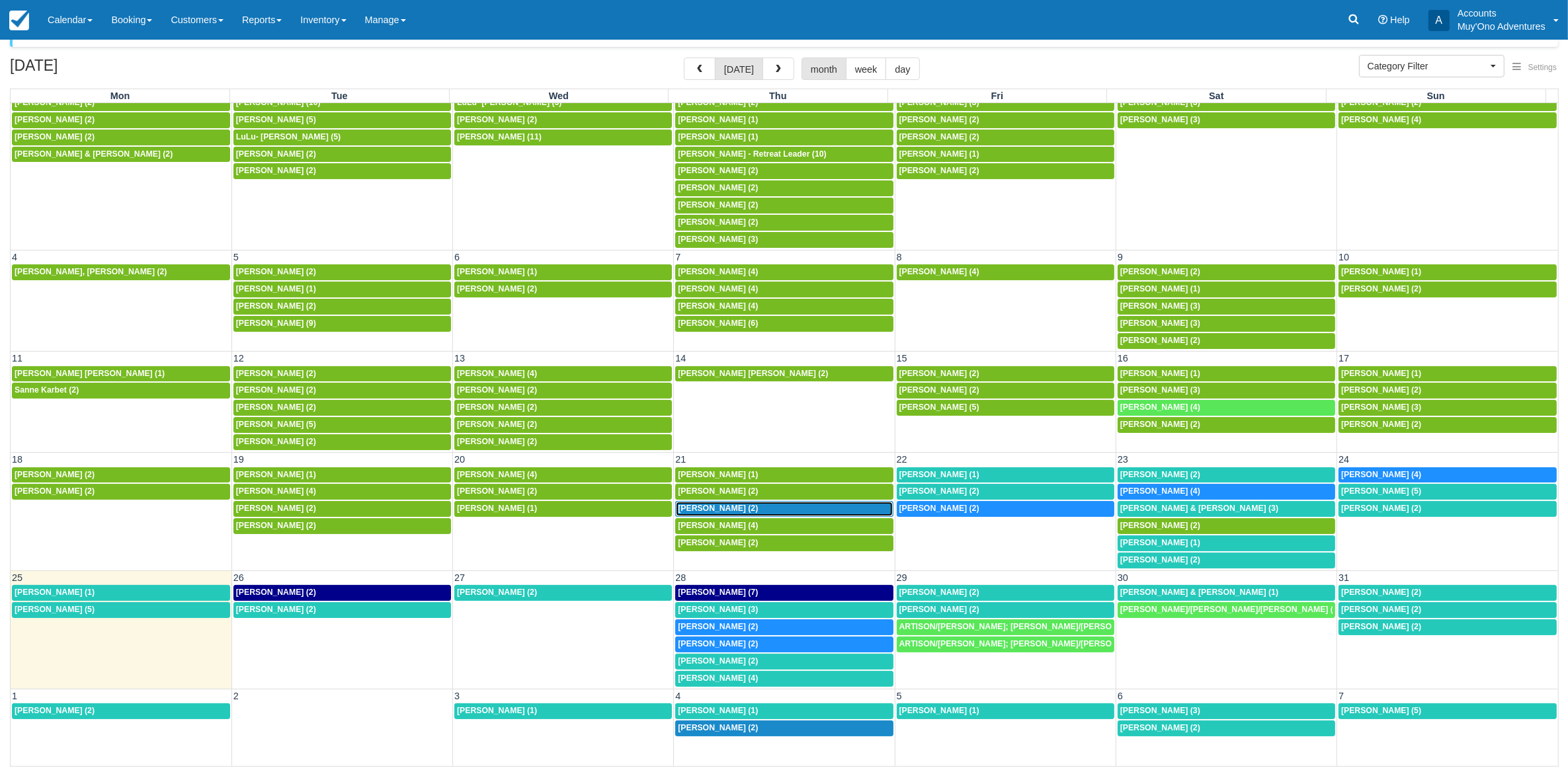
click at [716, 504] on span "Christina Miller (2)" at bounding box center [717, 508] width 80 height 9
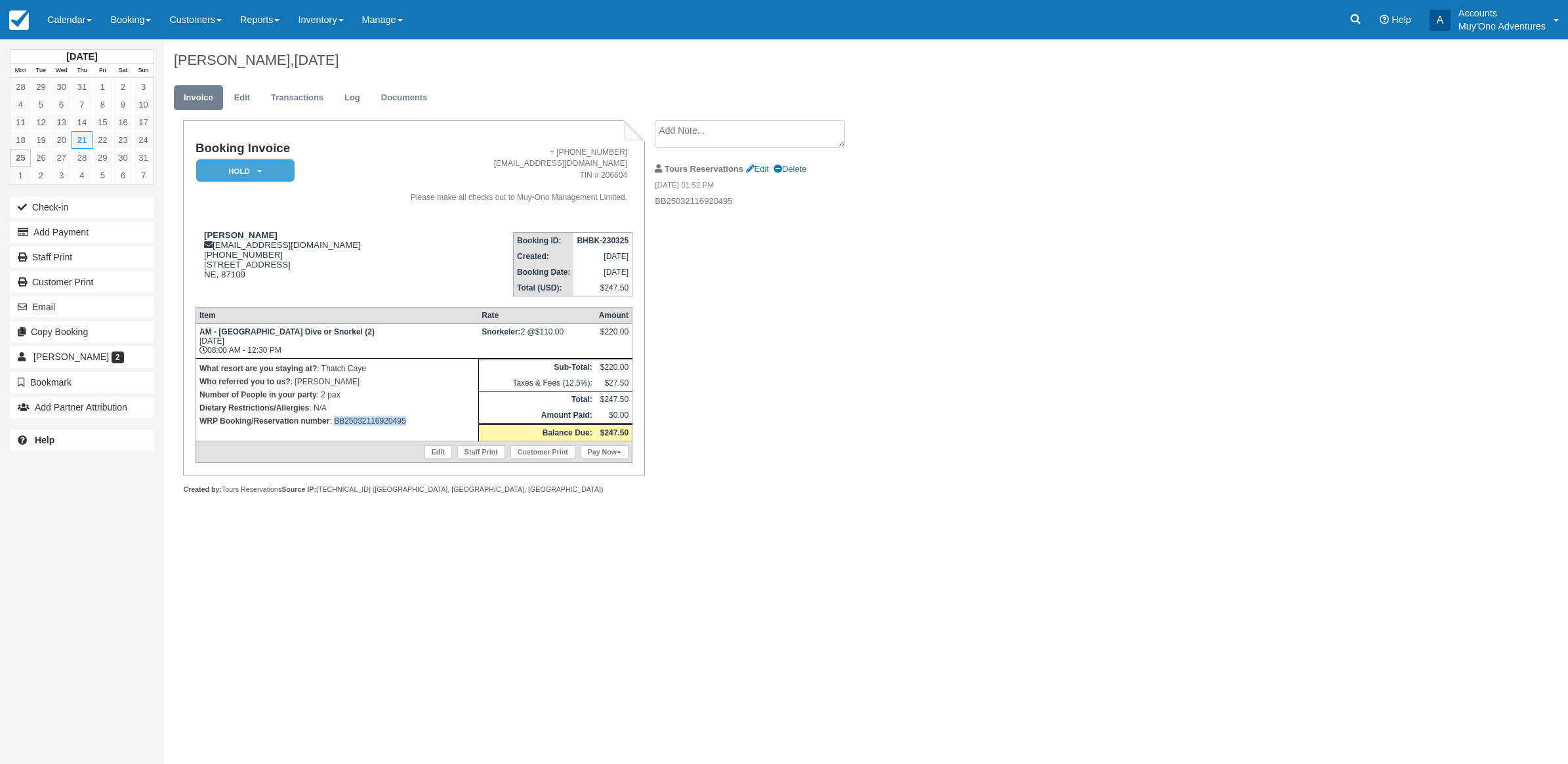
drag, startPoint x: 423, startPoint y: 415, endPoint x: 334, endPoint y: 421, distance: 89.2
click at [334, 421] on p "WRP Booking/Reservation number : BB25032116920495" at bounding box center [337, 421] width 276 height 13
copy p "BB25032116920495"
click at [101, 18] on link "Calendar" at bounding box center [69, 20] width 63 height 39
click at [82, 125] on link "Month" at bounding box center [91, 124] width 104 height 27
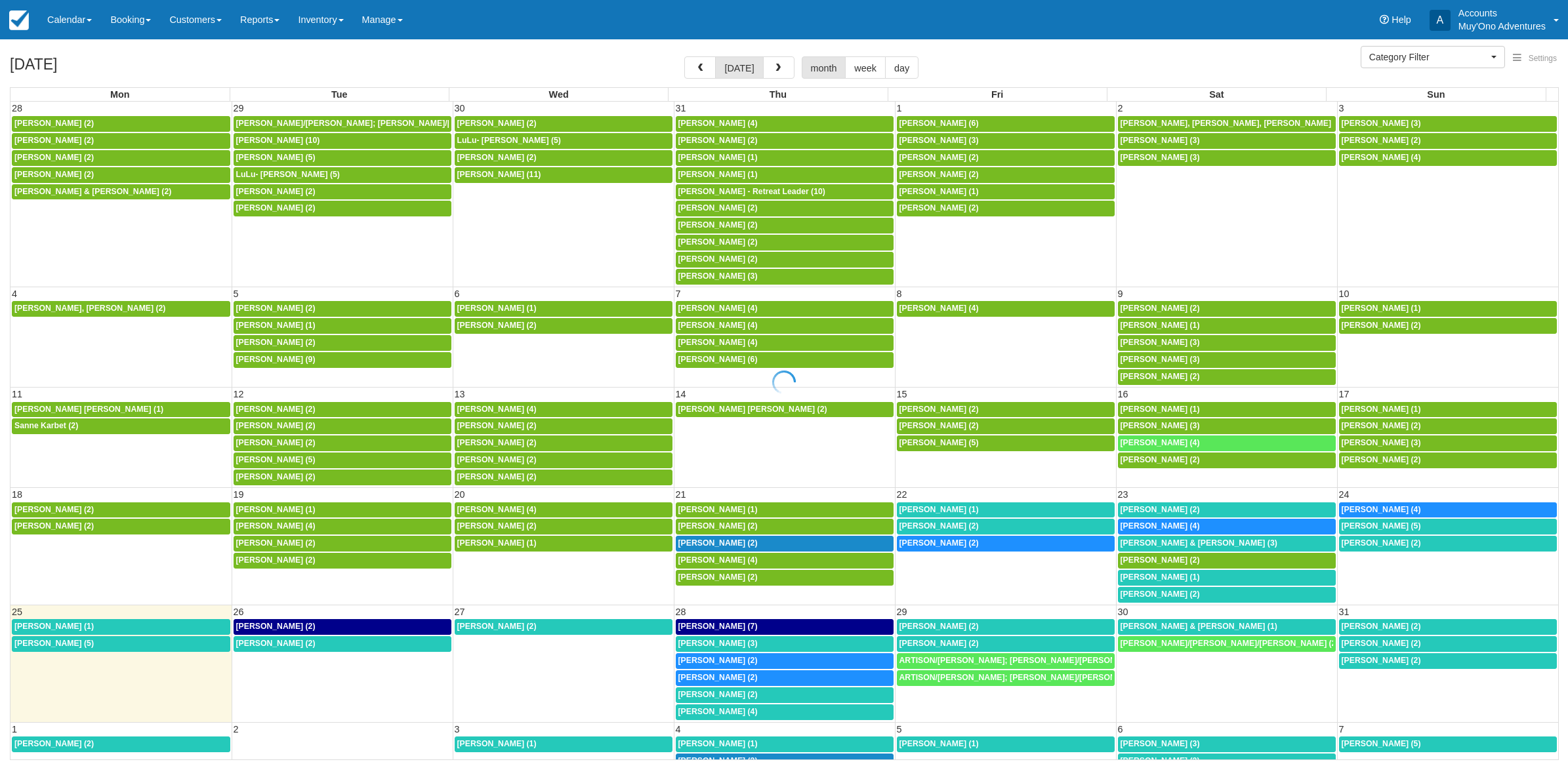
select select
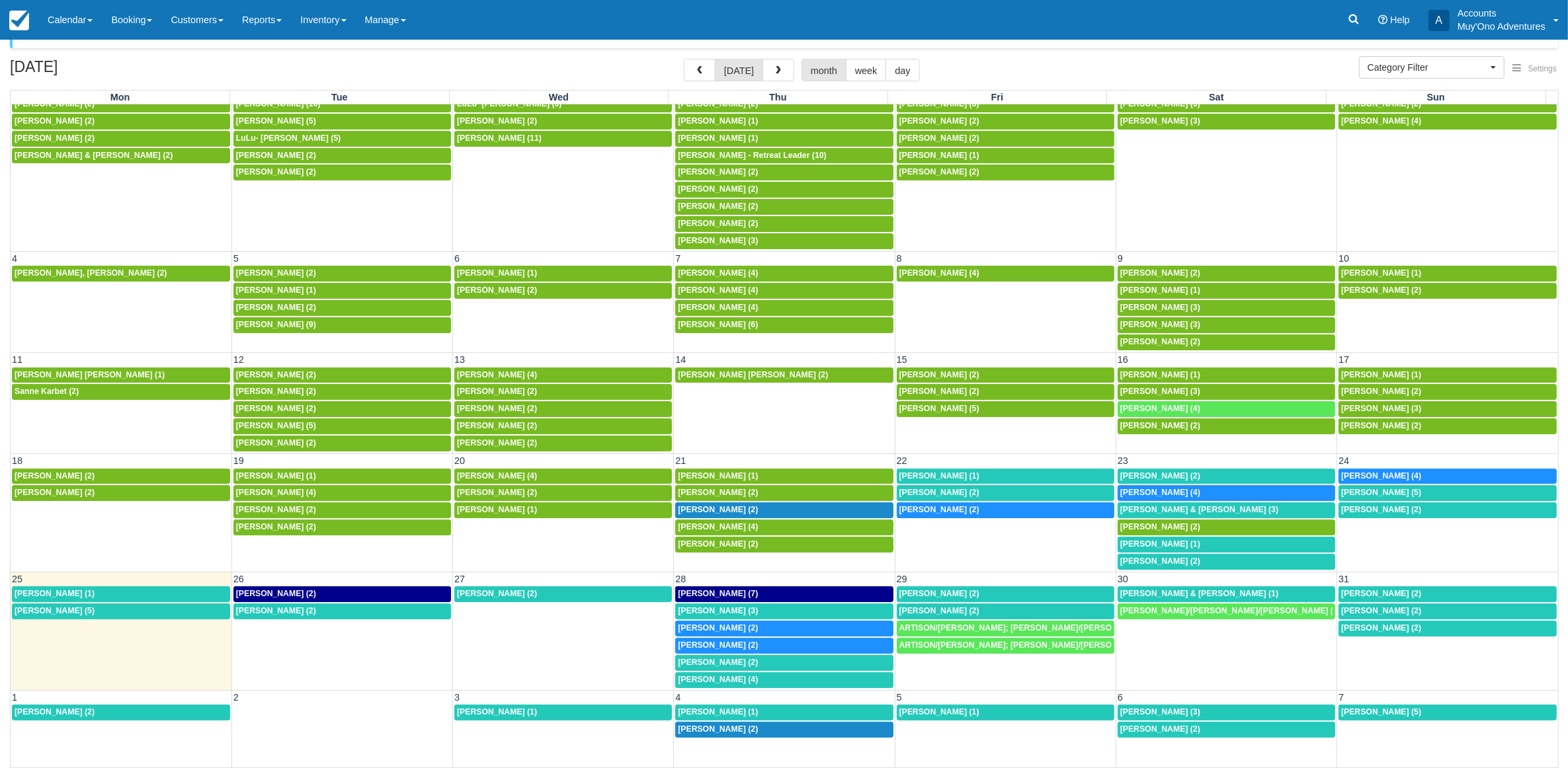
scroll to position [35, 0]
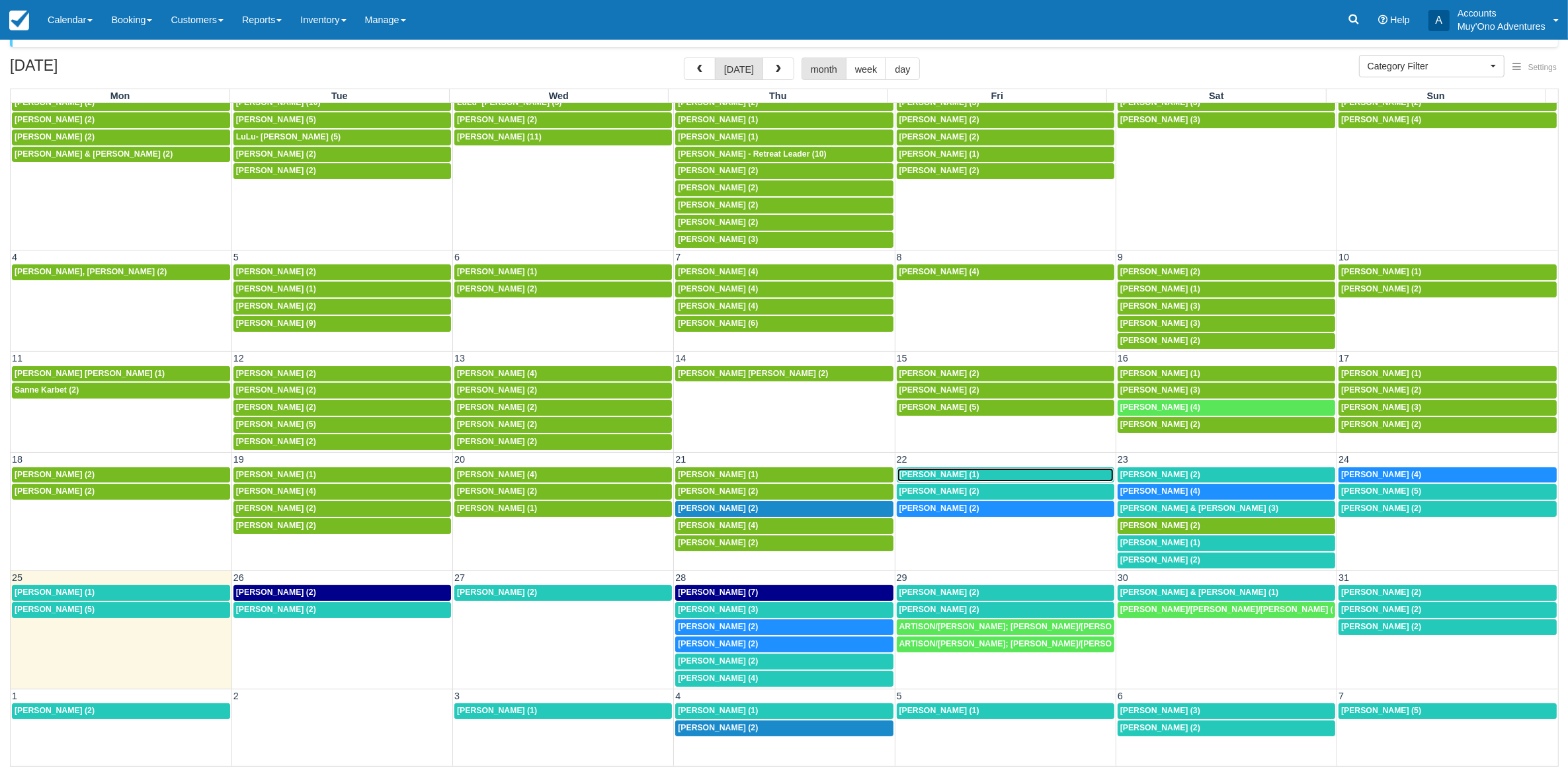
click at [967, 471] on div "Alexander Toetz (1)" at bounding box center [1005, 475] width 212 height 10
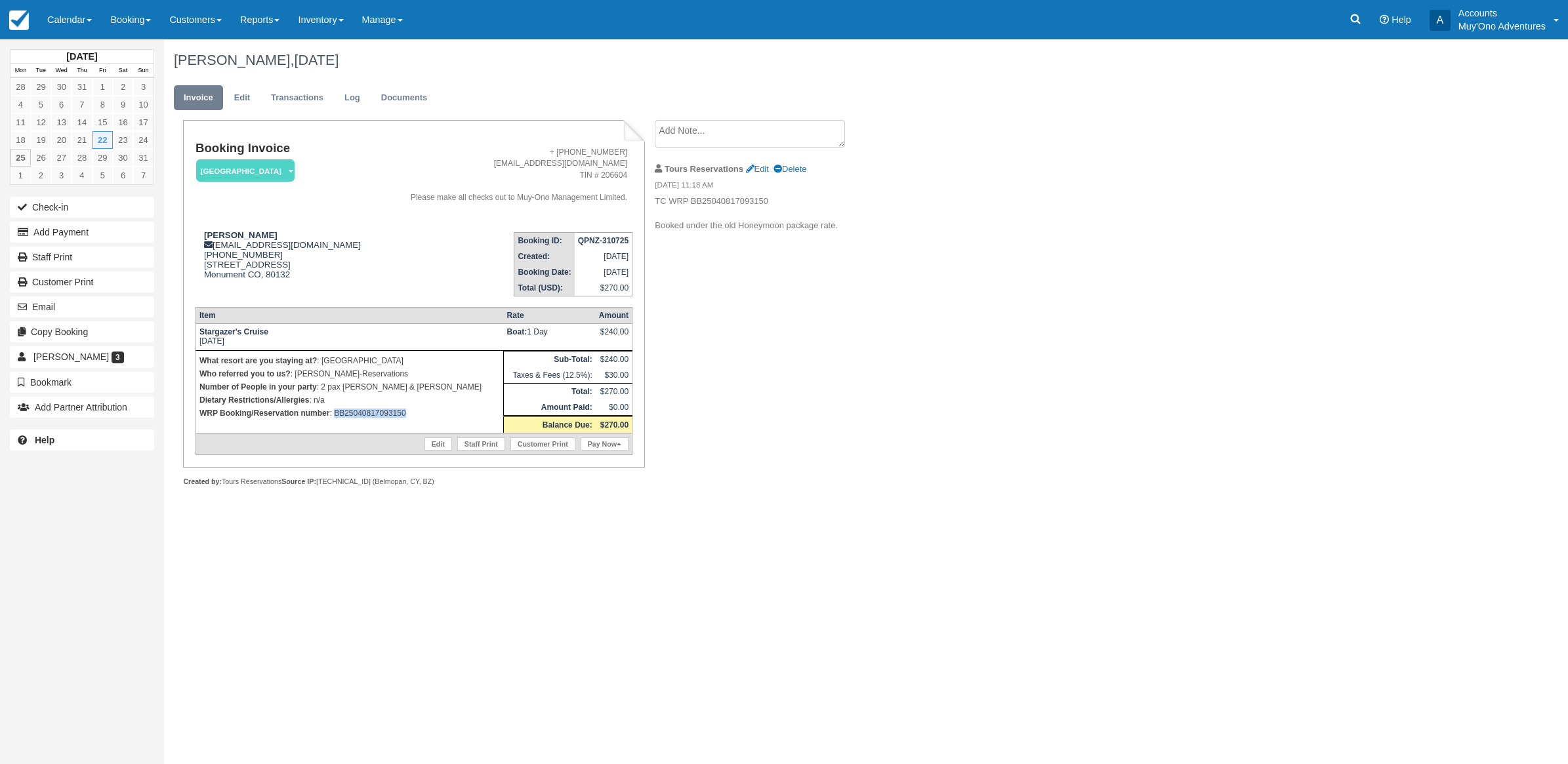
drag, startPoint x: 417, startPoint y: 411, endPoint x: 334, endPoint y: 417, distance: 83.2
click at [334, 417] on p "WRP Booking/Reservation number : BB25040817093150" at bounding box center [349, 413] width 300 height 13
copy p "BB25040817093150"
click at [755, 359] on div "Booking Invoice Thatch Caye Resort   Pending HOLD Deposit Paid Cancelled Void M…" at bounding box center [525, 317] width 722 height 395
click at [59, 229] on button "Add Payment" at bounding box center [82, 232] width 144 height 21
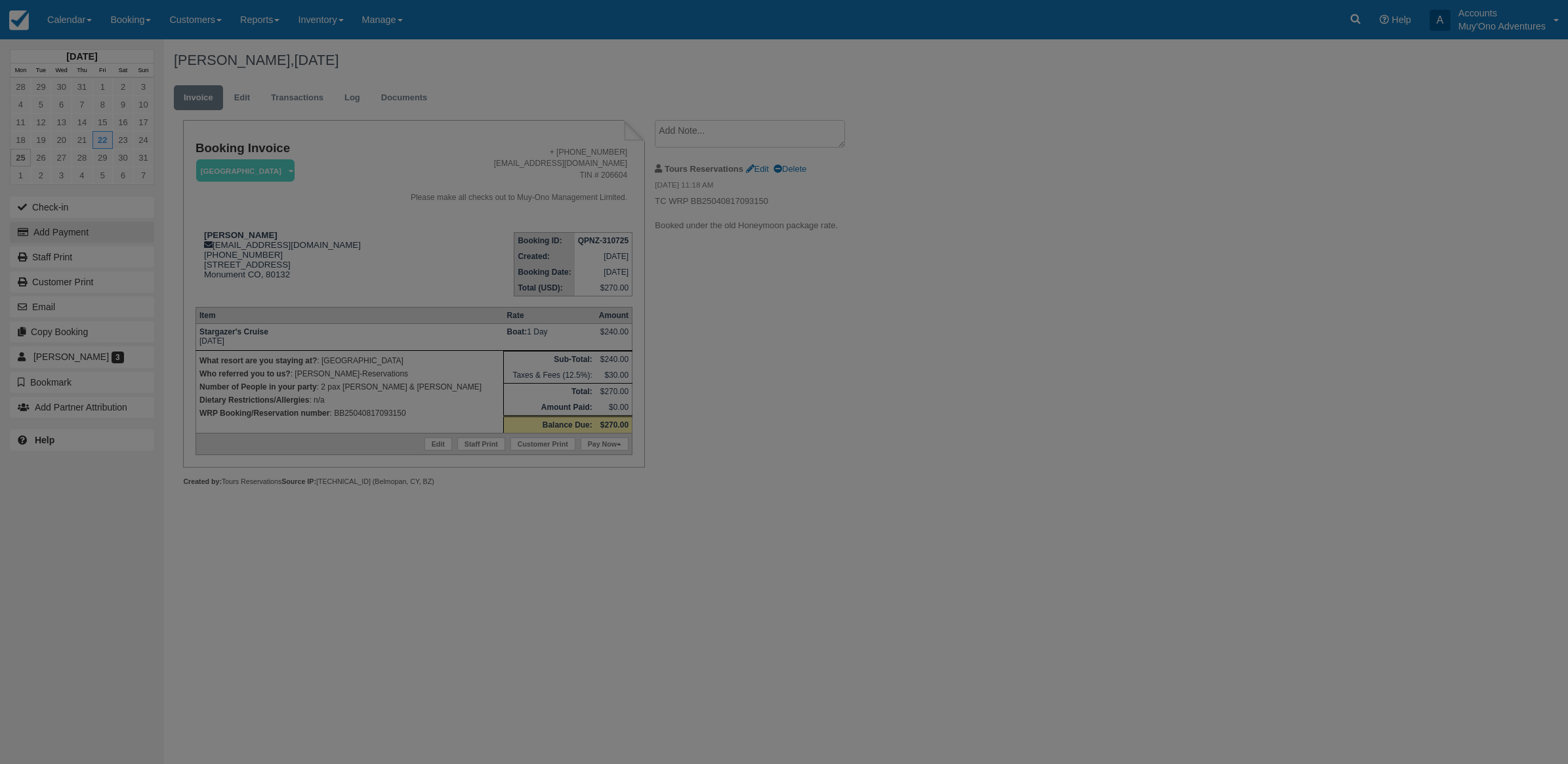
type input "08/25/25"
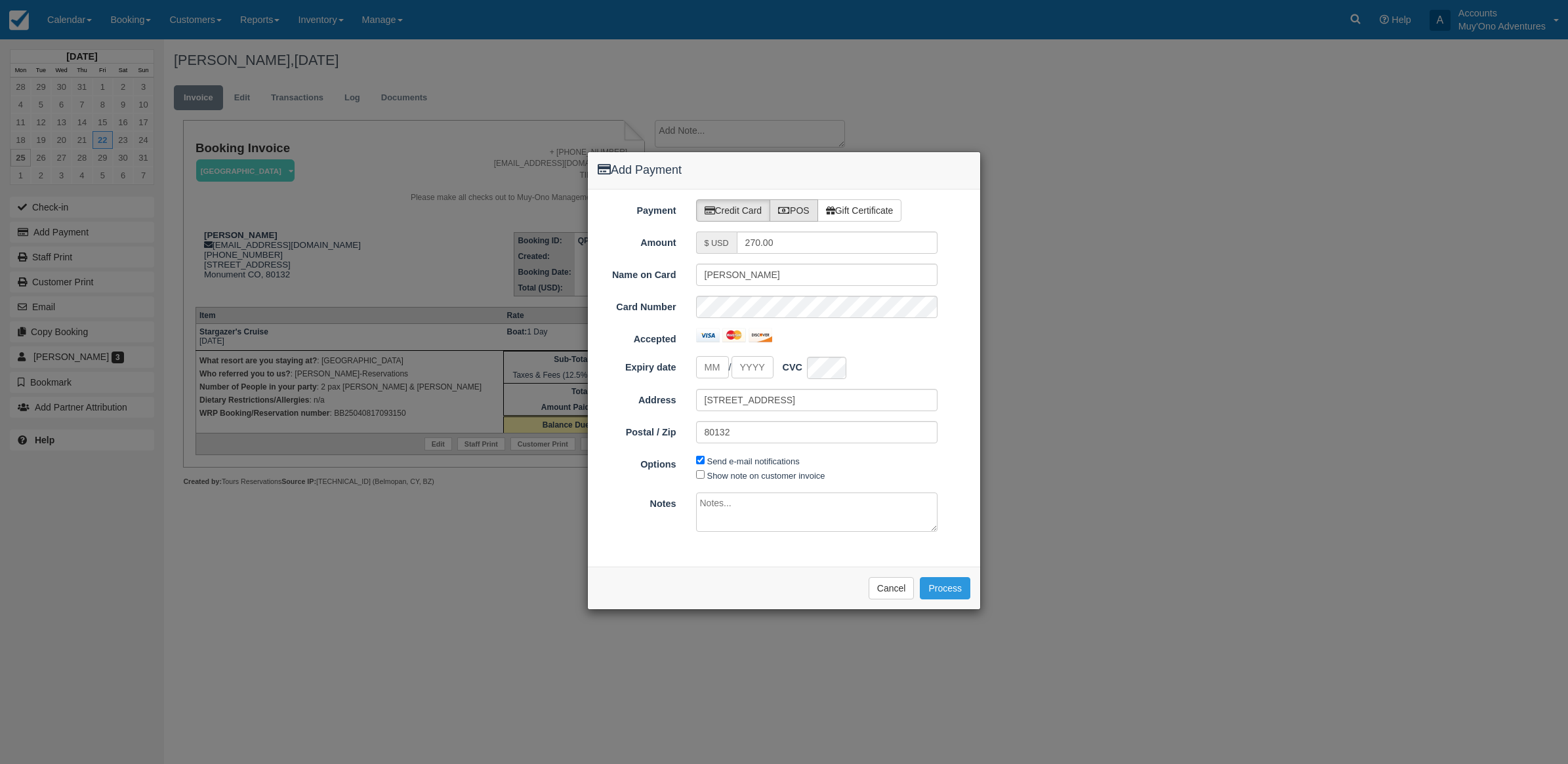
click at [786, 206] on icon at bounding box center [784, 210] width 12 height 9
radio input "true"
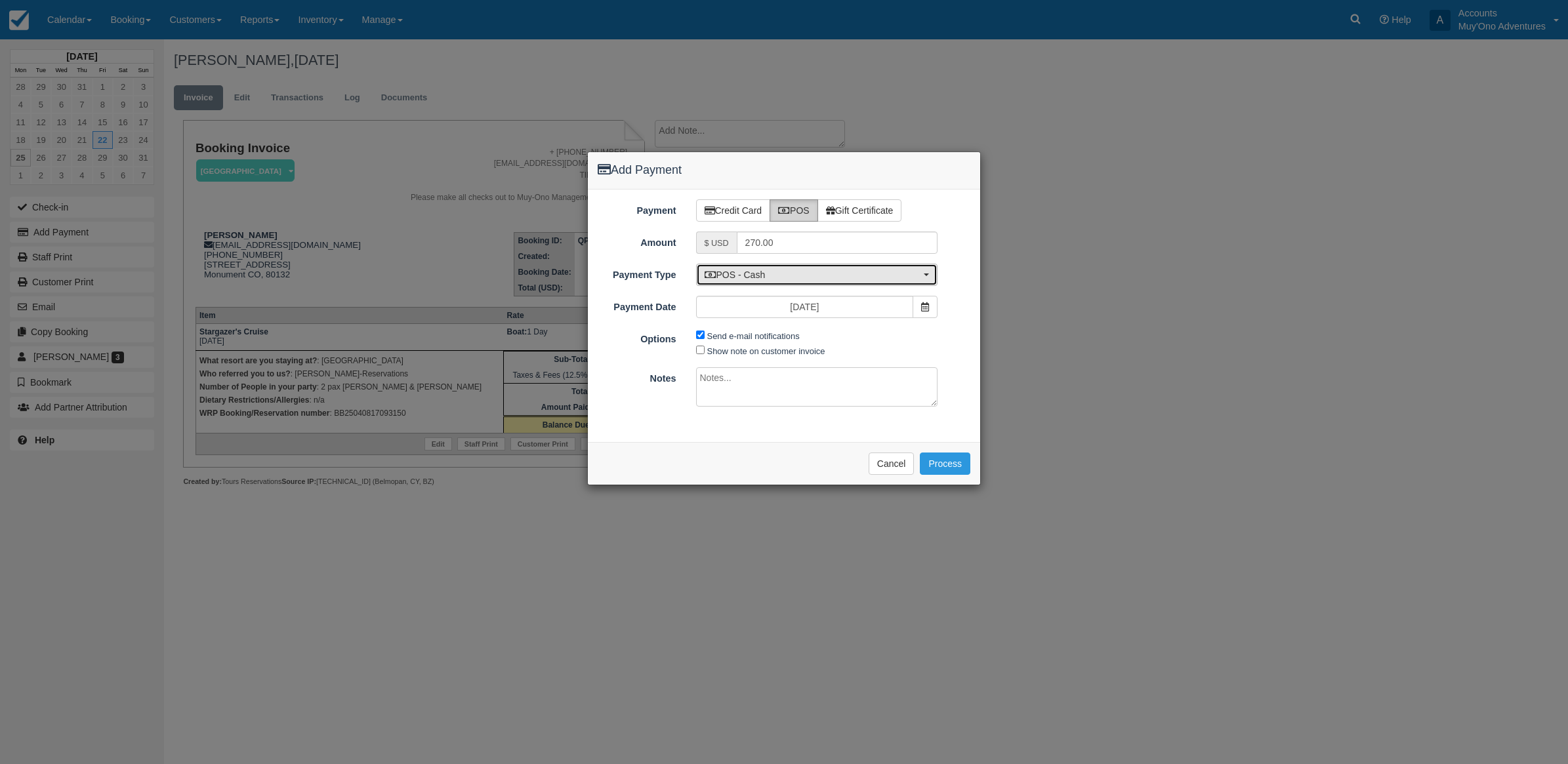
drag, startPoint x: 746, startPoint y: 281, endPoint x: 742, endPoint y: 273, distance: 8.9
click at [745, 279] on span "POS - Cash" at bounding box center [813, 274] width 217 height 13
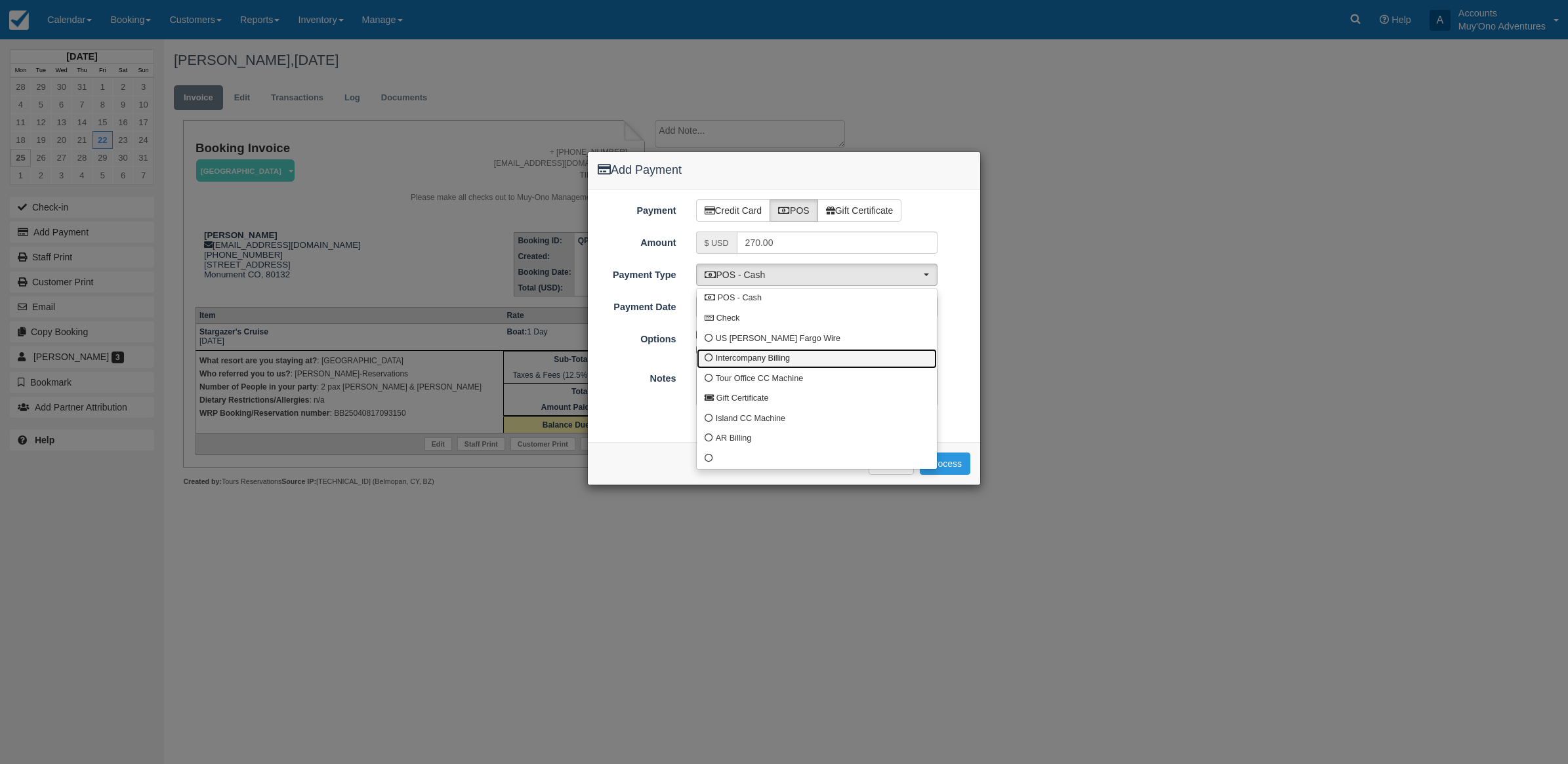
click at [760, 355] on span "Intercompany Billing" at bounding box center [753, 358] width 74 height 12
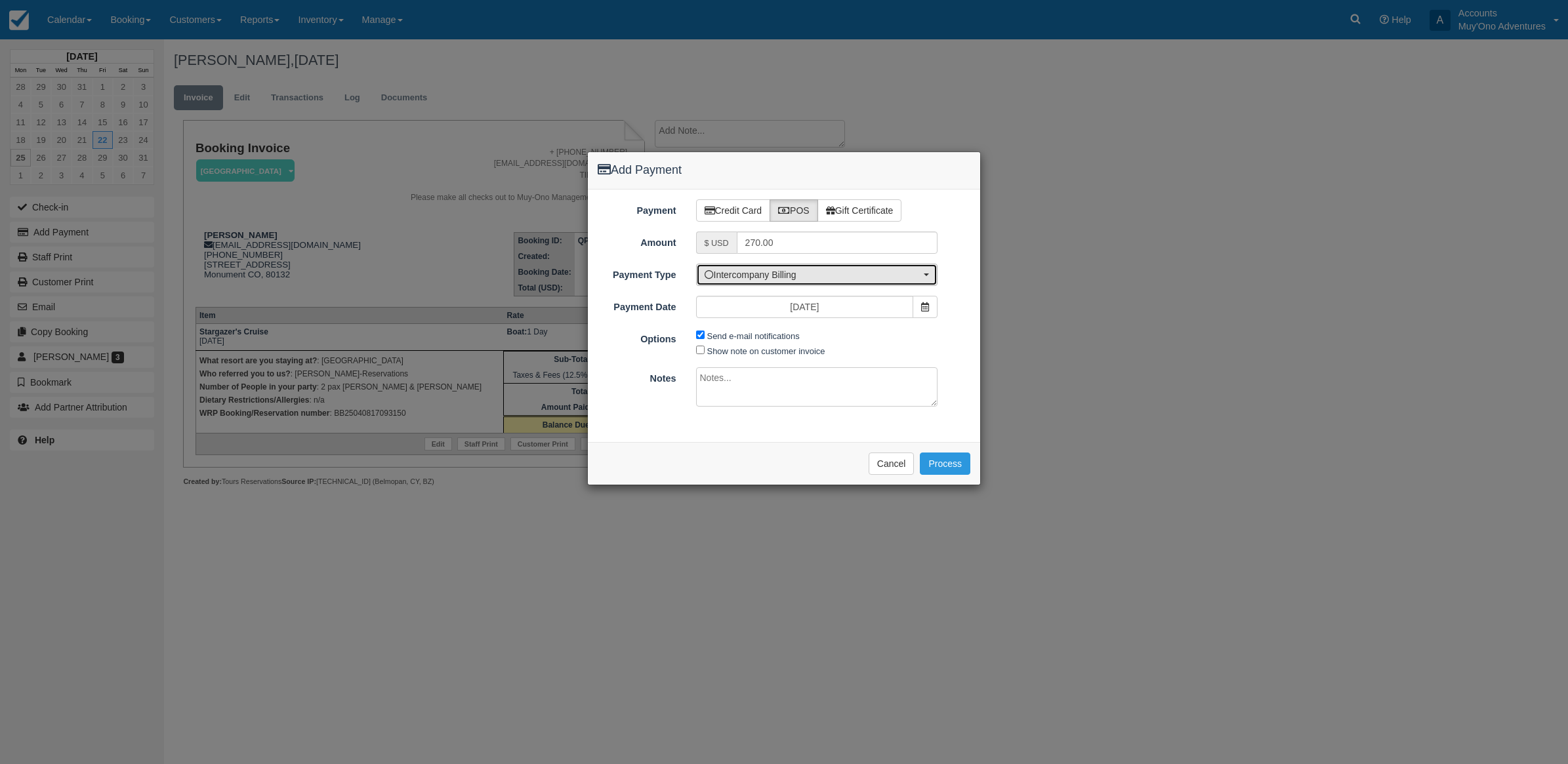
click at [777, 281] on span "Intercompany Billing" at bounding box center [813, 274] width 217 height 13
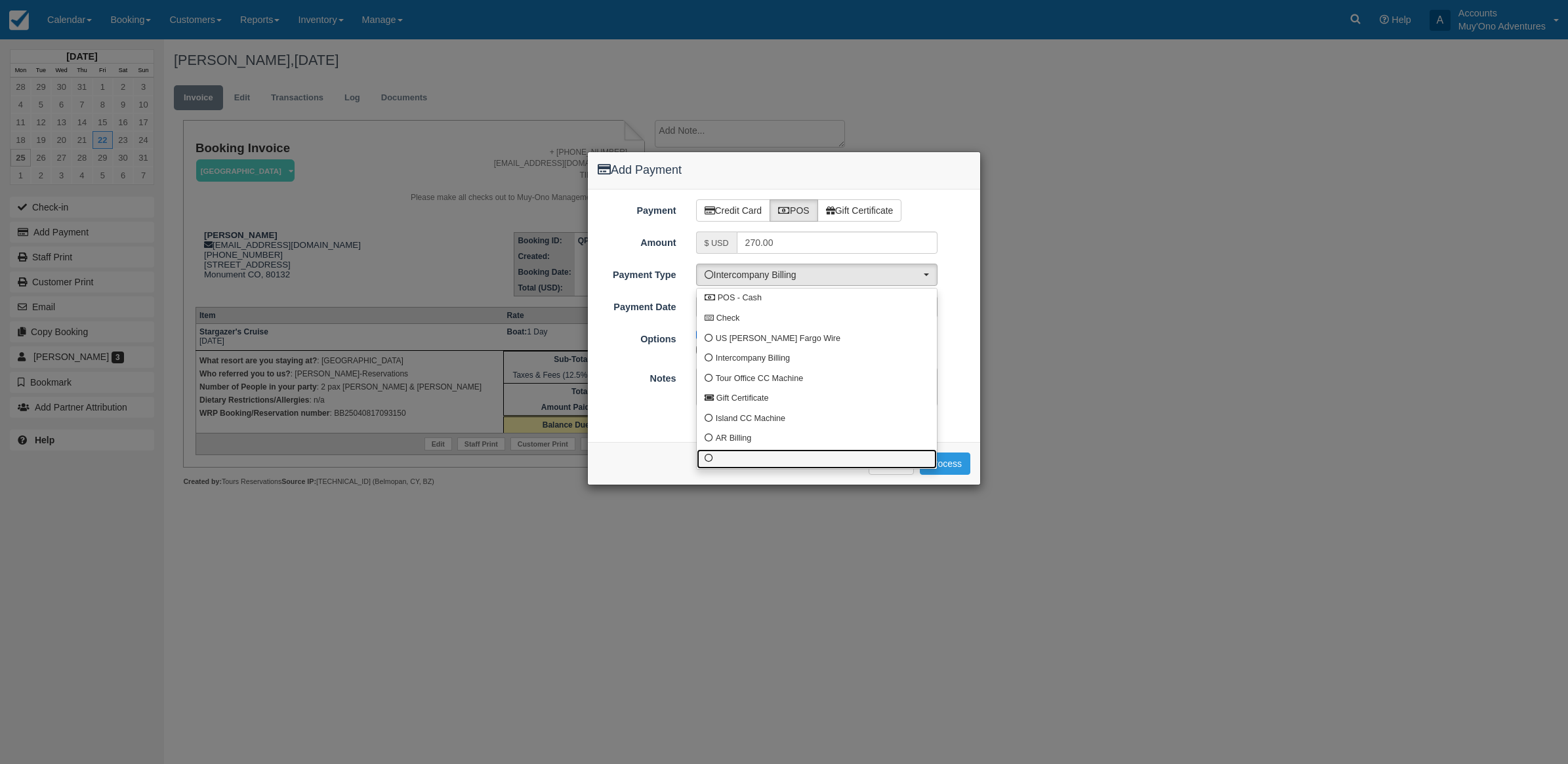
click at [719, 455] on link at bounding box center [817, 460] width 240 height 20
select select "custom10"
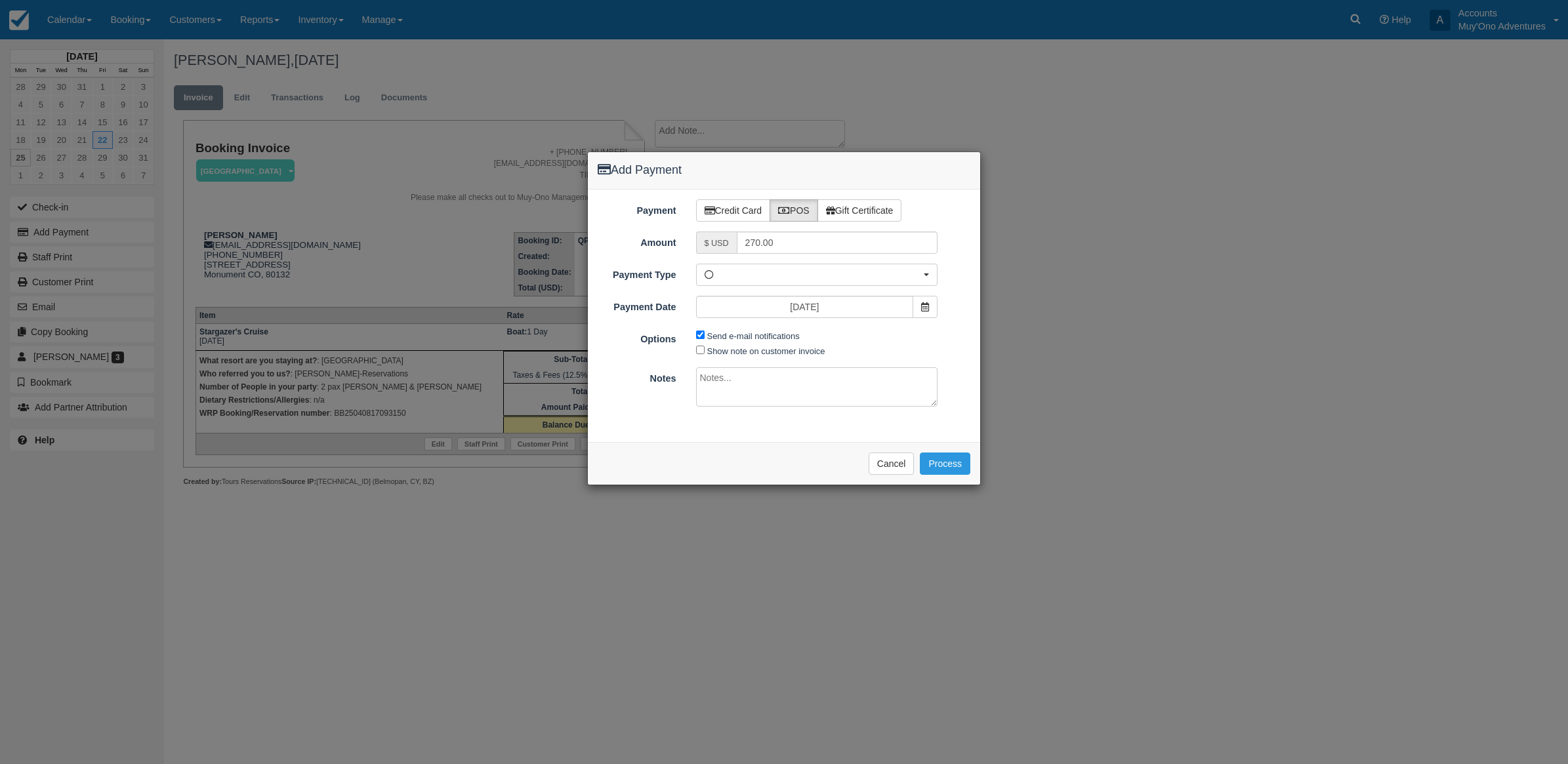
drag, startPoint x: 699, startPoint y: 330, endPoint x: 701, endPoint y: 343, distance: 13.2
click at [700, 339] on span "Send e-mail notifications" at bounding box center [751, 336] width 110 height 15
click at [701, 333] on input "Send e-mail notifications" at bounding box center [700, 335] width 9 height 9
checkbox input "false"
click at [740, 394] on textarea at bounding box center [817, 387] width 242 height 39
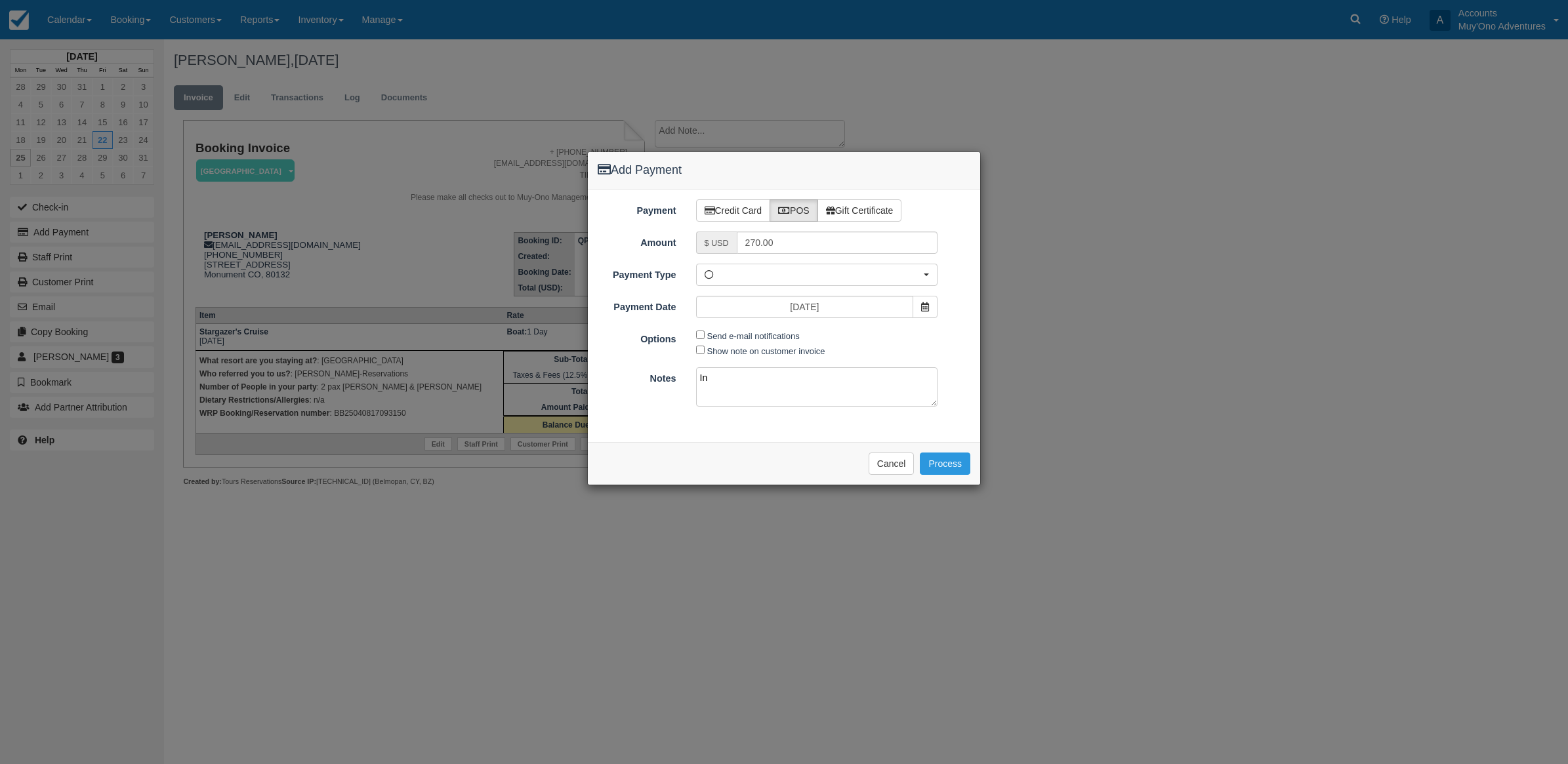
type textarea "I"
type textarea "Paid in WRP CT"
click at [941, 471] on button "Process" at bounding box center [945, 464] width 50 height 22
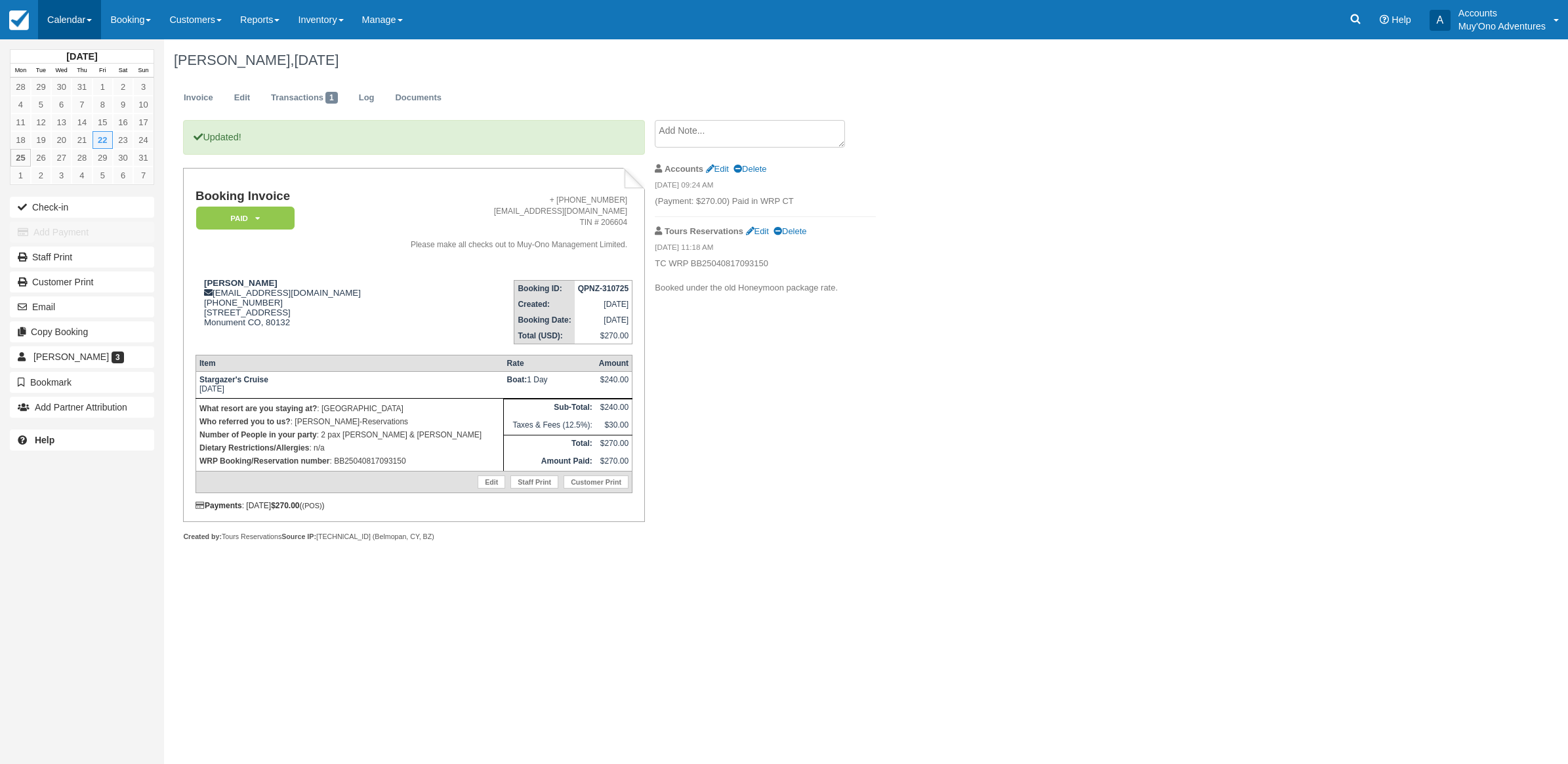
click at [61, 25] on link "Calendar" at bounding box center [69, 20] width 63 height 39
click at [63, 120] on link "Month" at bounding box center [91, 124] width 104 height 27
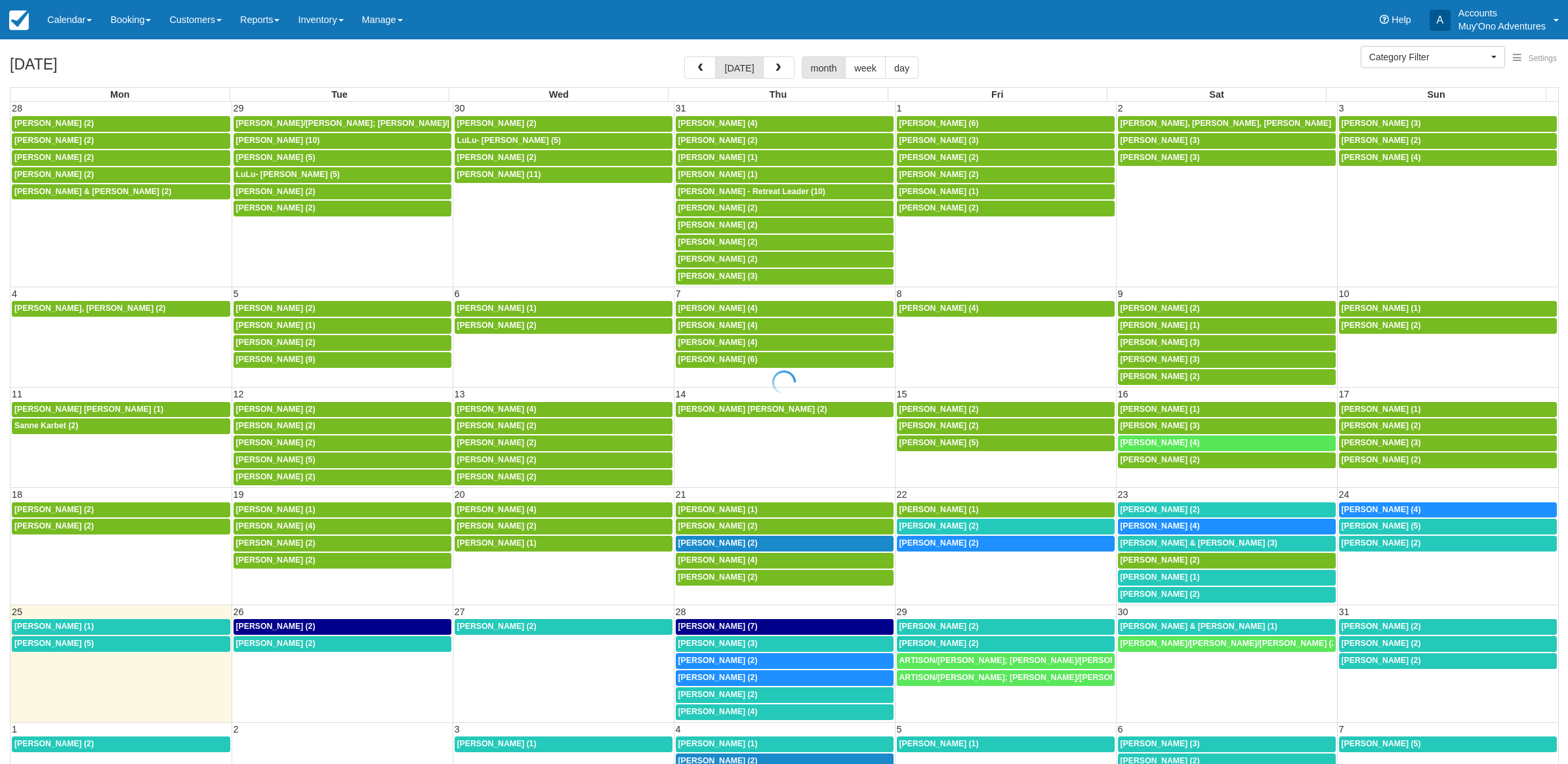
select select
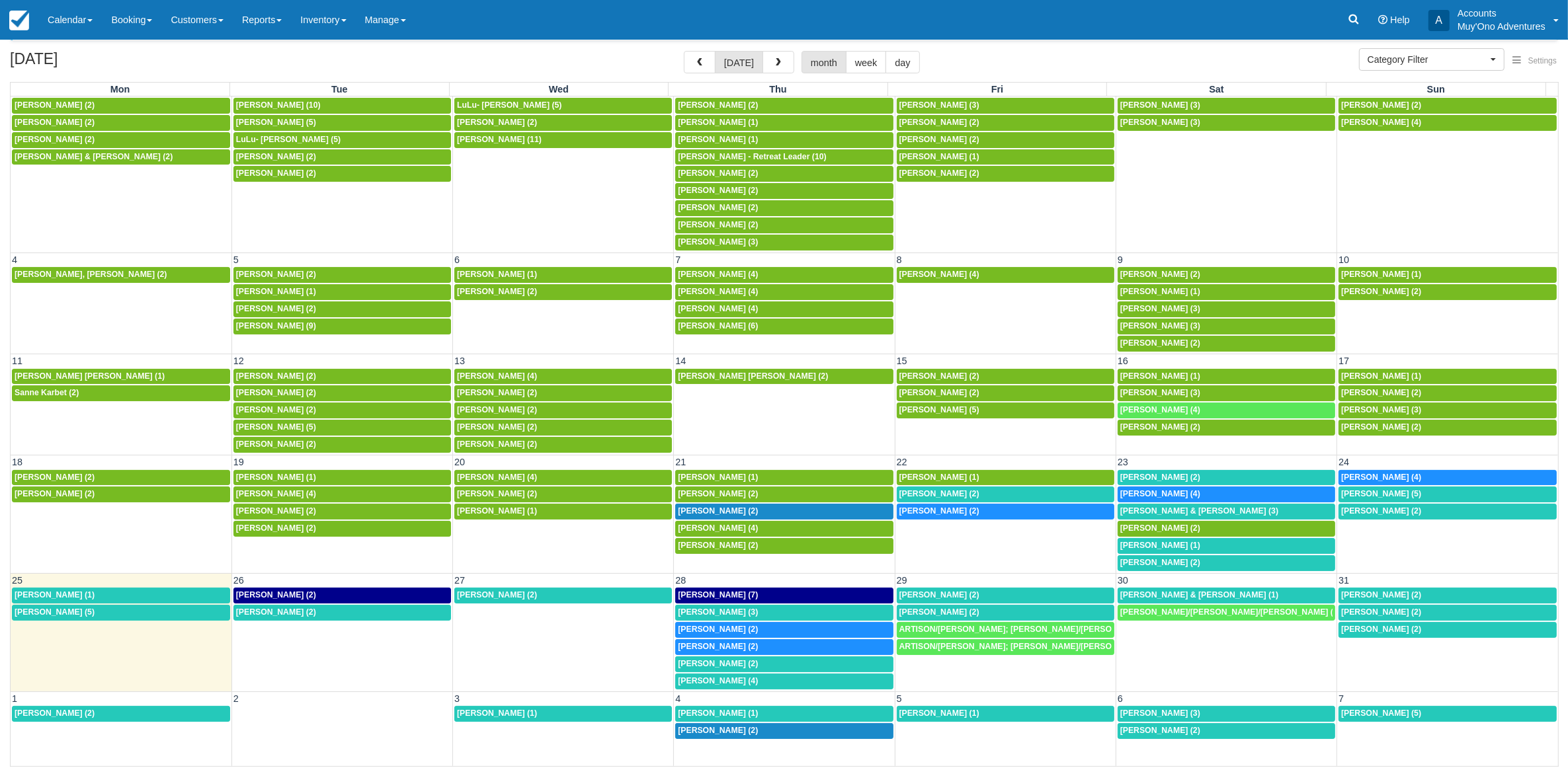
scroll to position [47, 0]
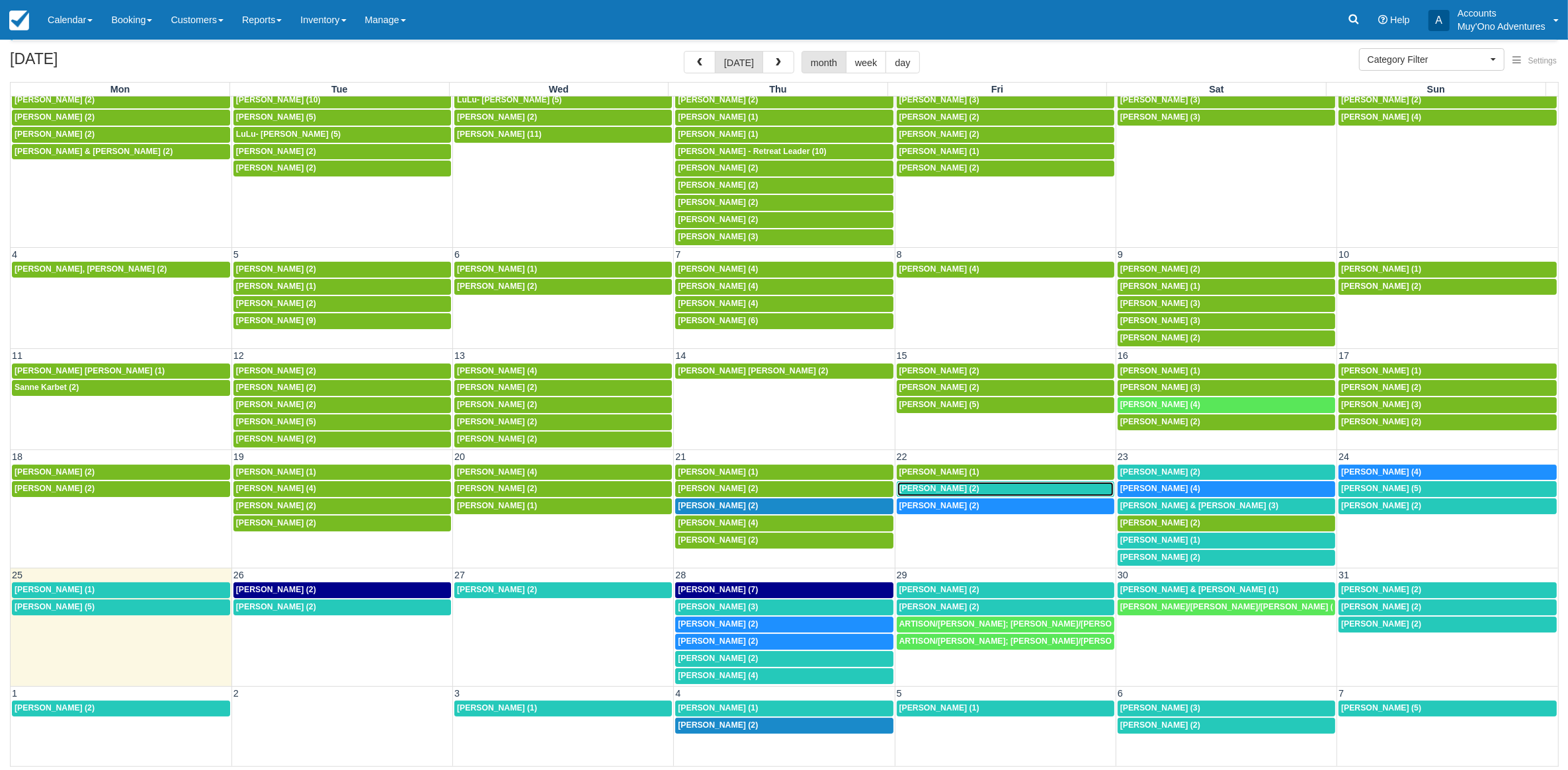
click at [951, 484] on span "Joshua Thayer (2)" at bounding box center [939, 488] width 80 height 9
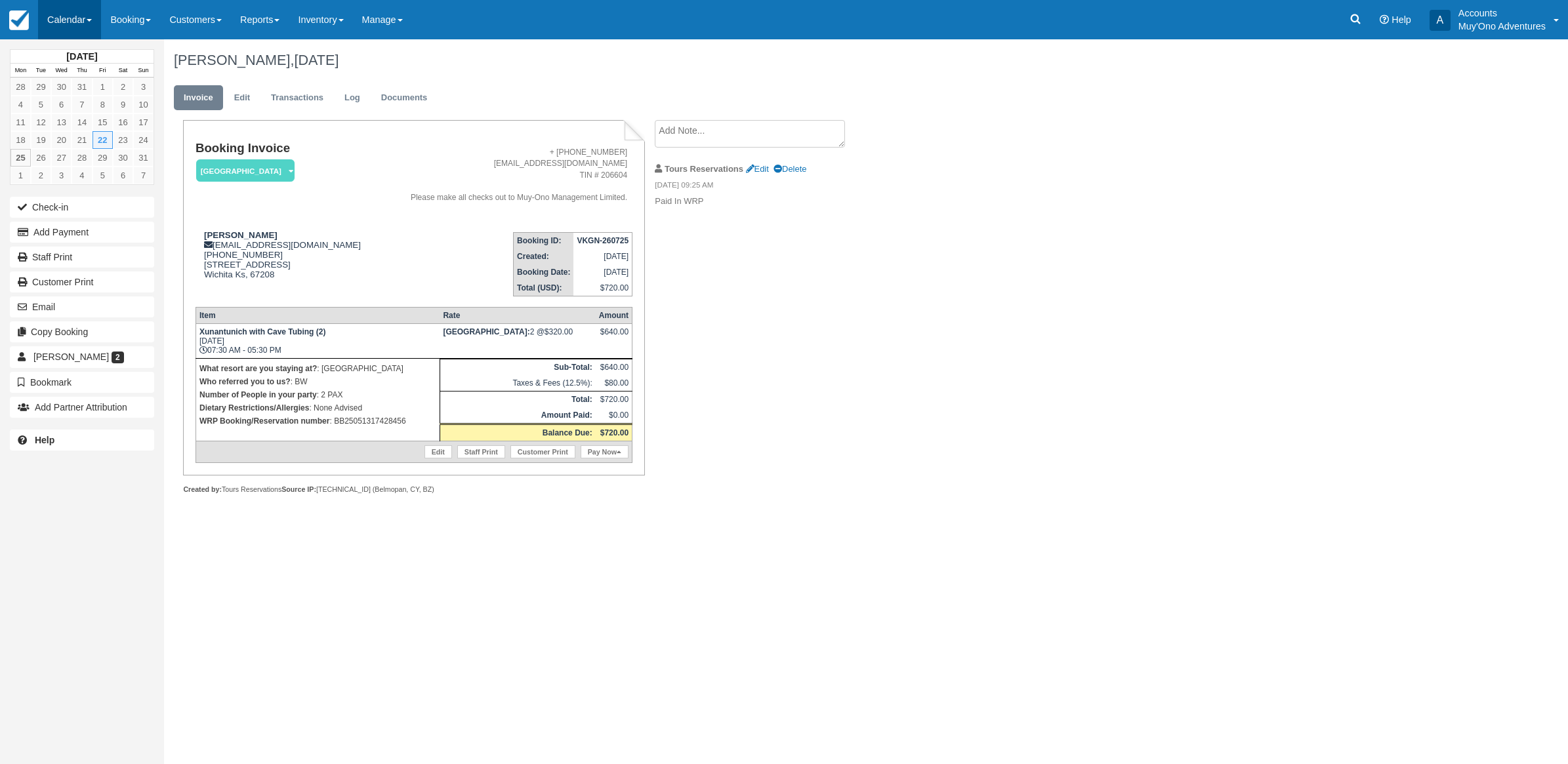
click at [69, 24] on link "Calendar" at bounding box center [69, 20] width 63 height 39
click at [74, 116] on link "Month" at bounding box center [91, 124] width 104 height 27
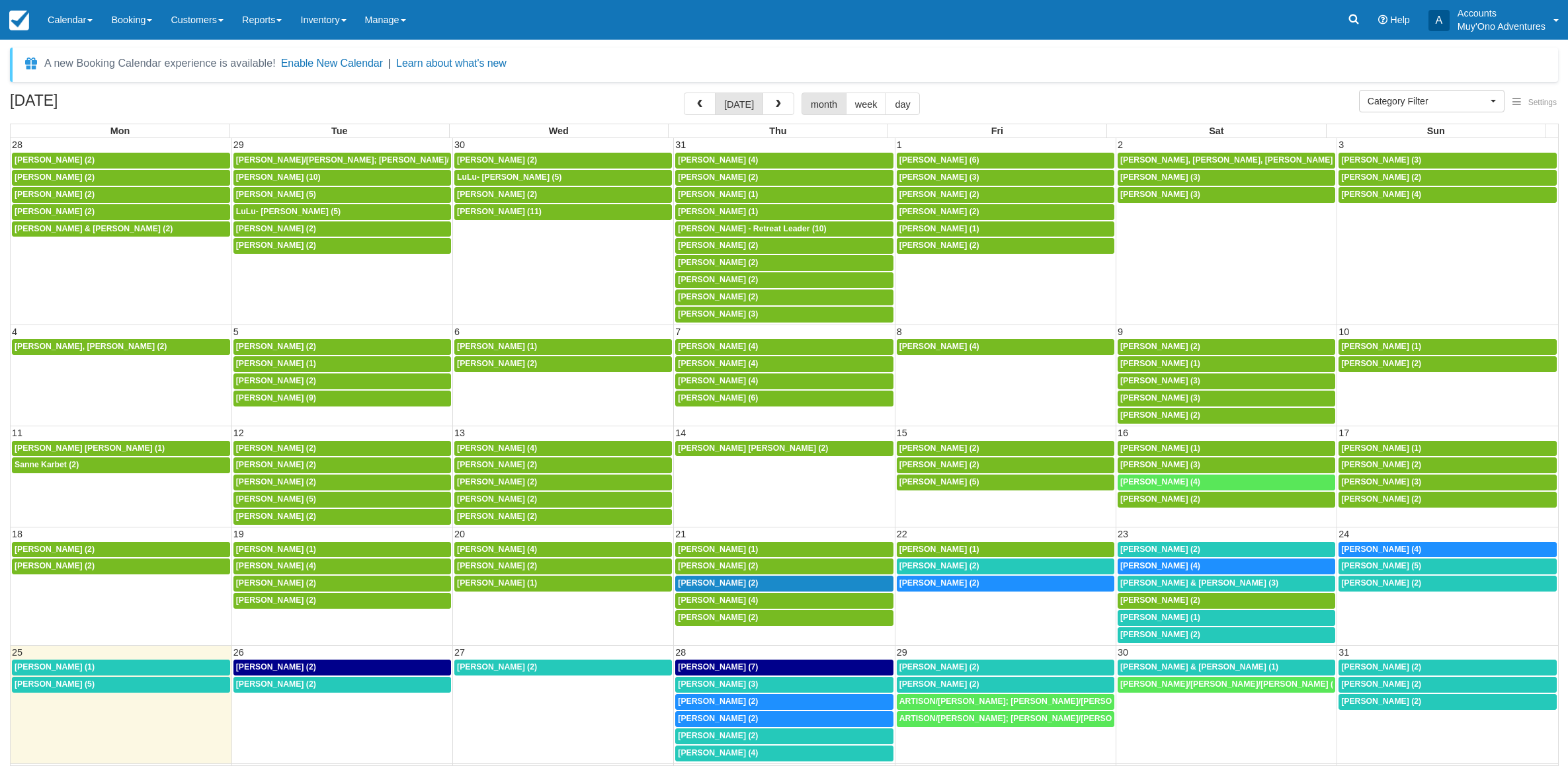
select select
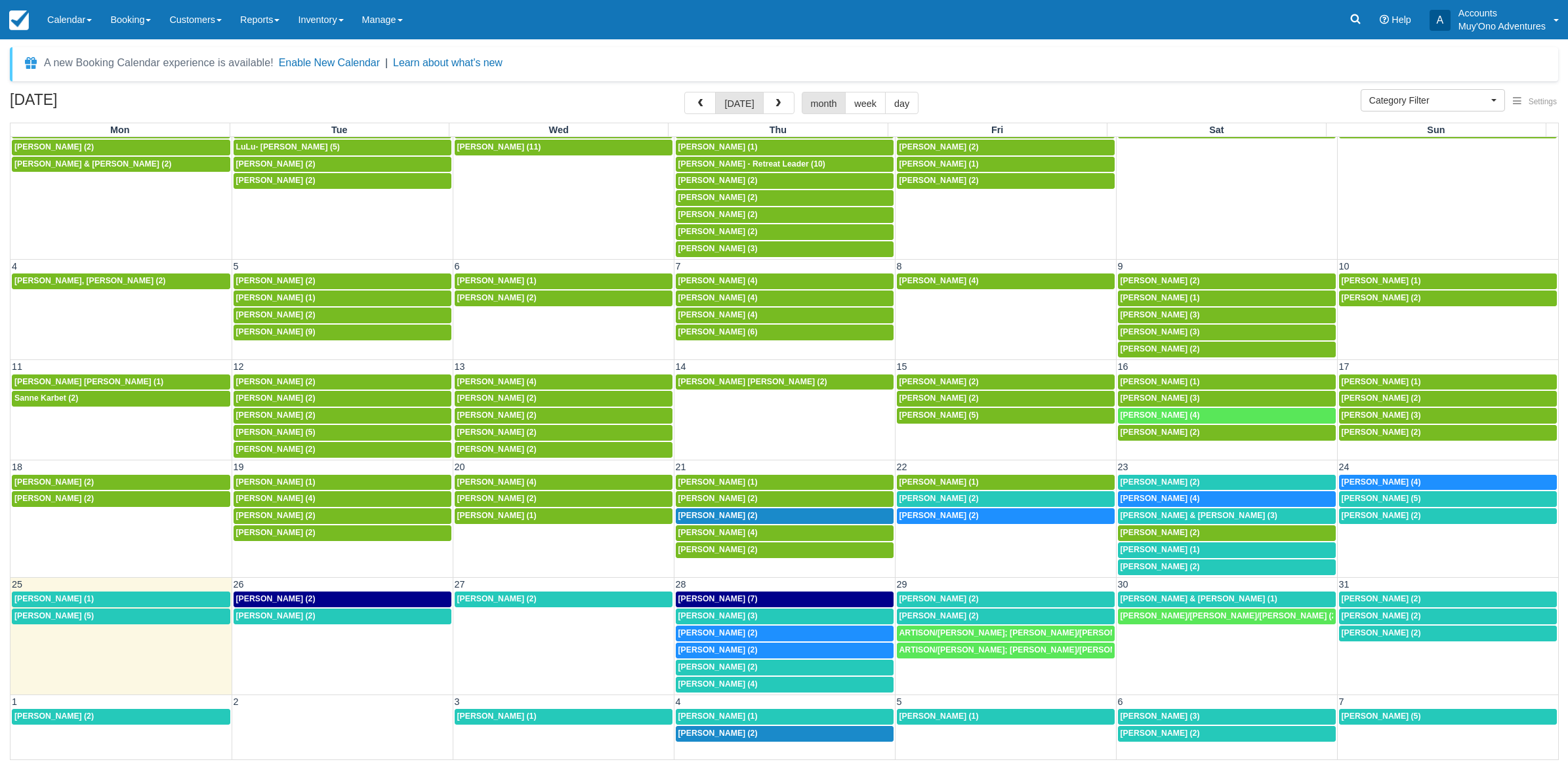
scroll to position [74, 0]
click at [910, 511] on span "[PERSON_NAME] (2)" at bounding box center [939, 515] width 80 height 9
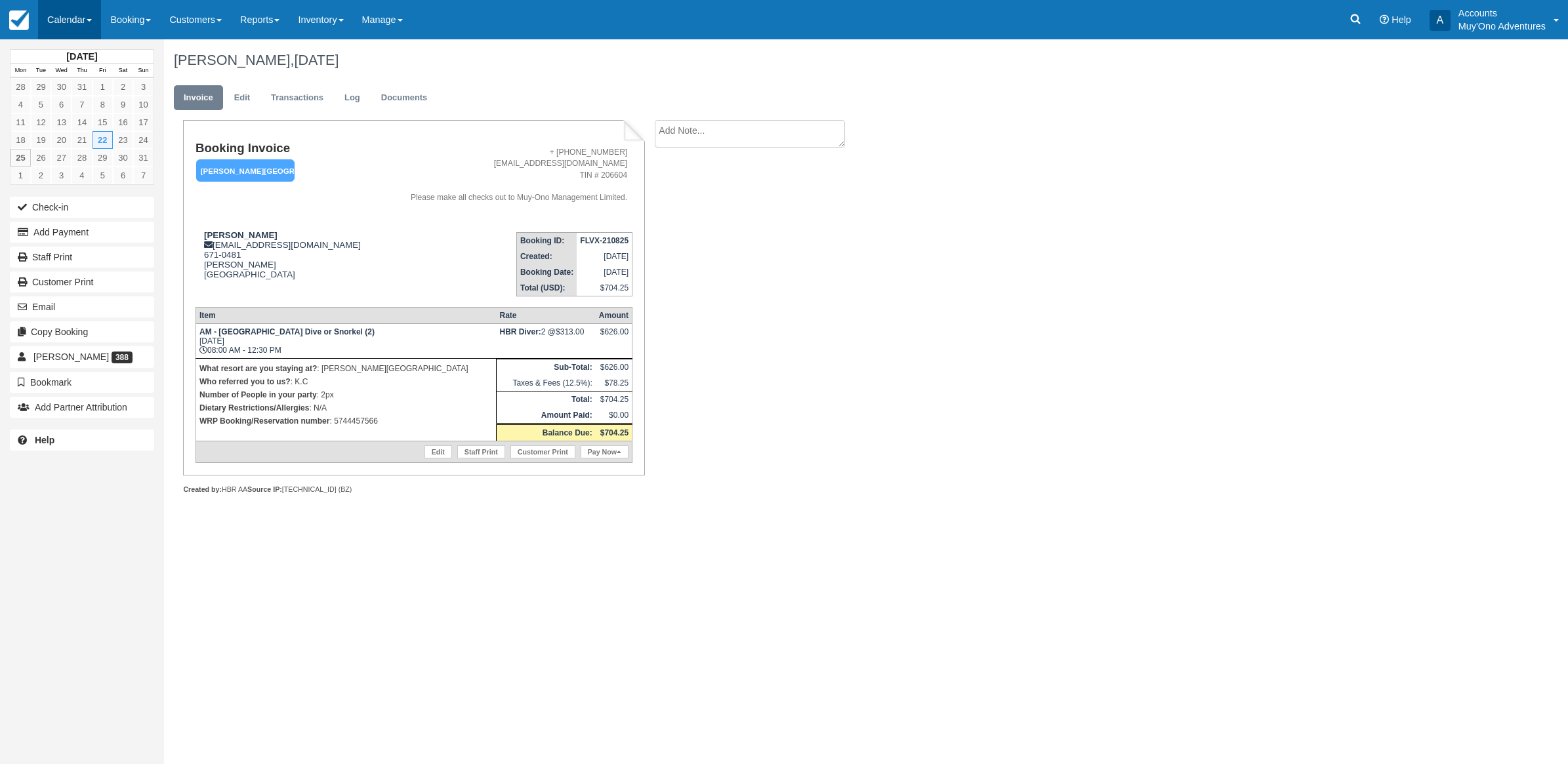
click at [80, 14] on link "Calendar" at bounding box center [69, 20] width 63 height 39
click at [65, 121] on link "Month" at bounding box center [91, 124] width 104 height 27
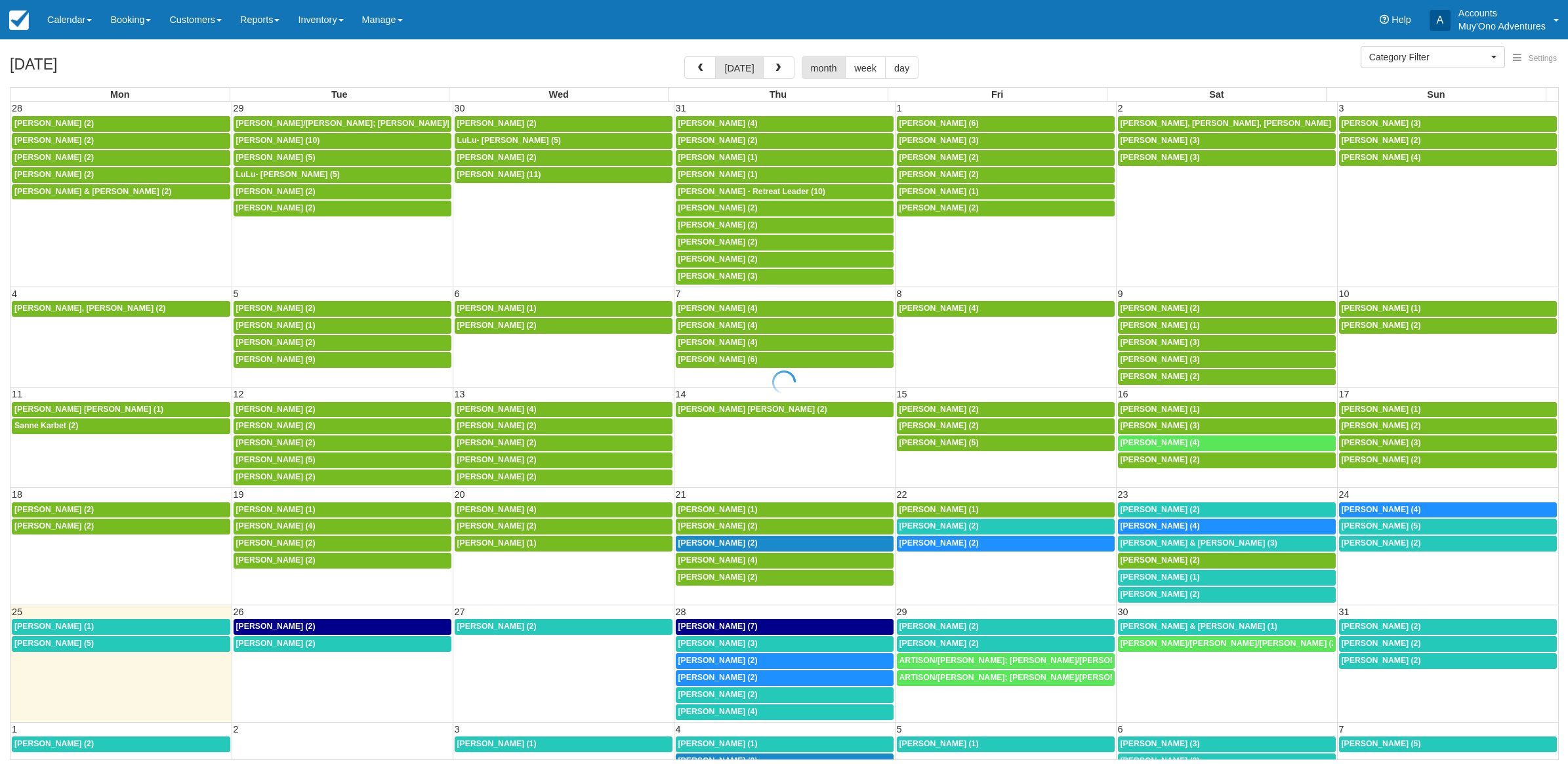
select select
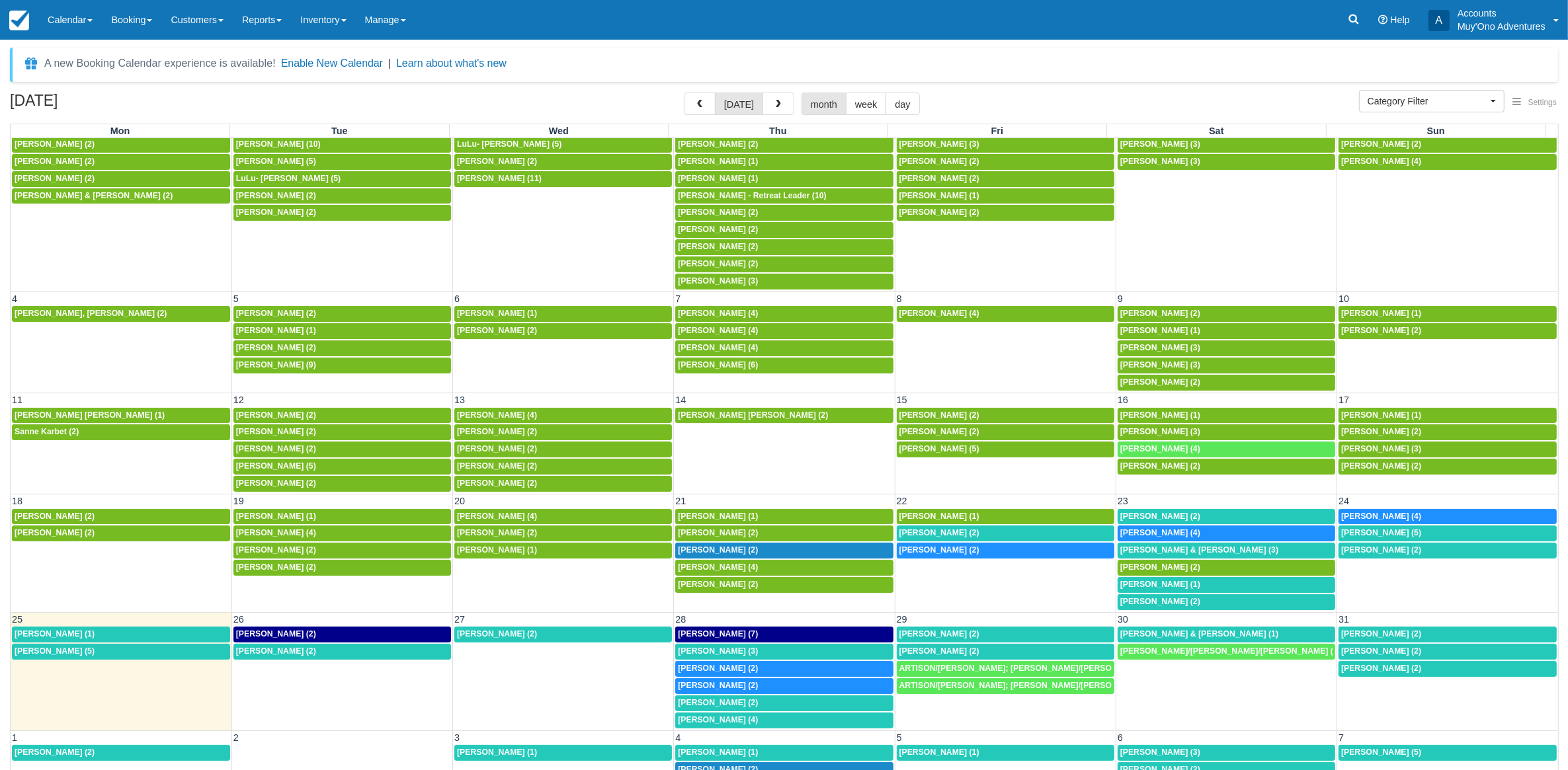
scroll to position [51, 0]
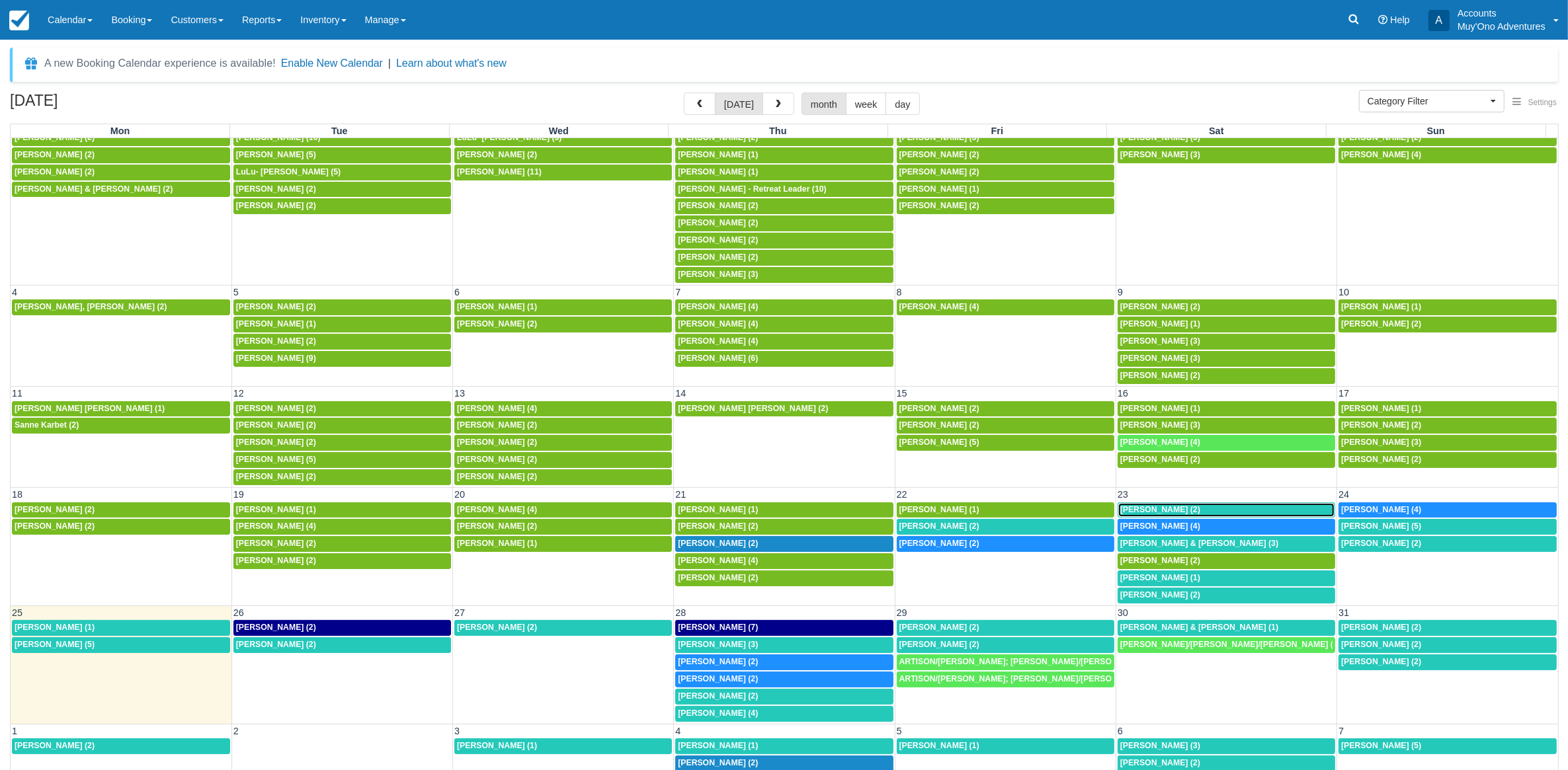
click at [1174, 506] on span "Jacob Cohen (2)" at bounding box center [1160, 509] width 80 height 9
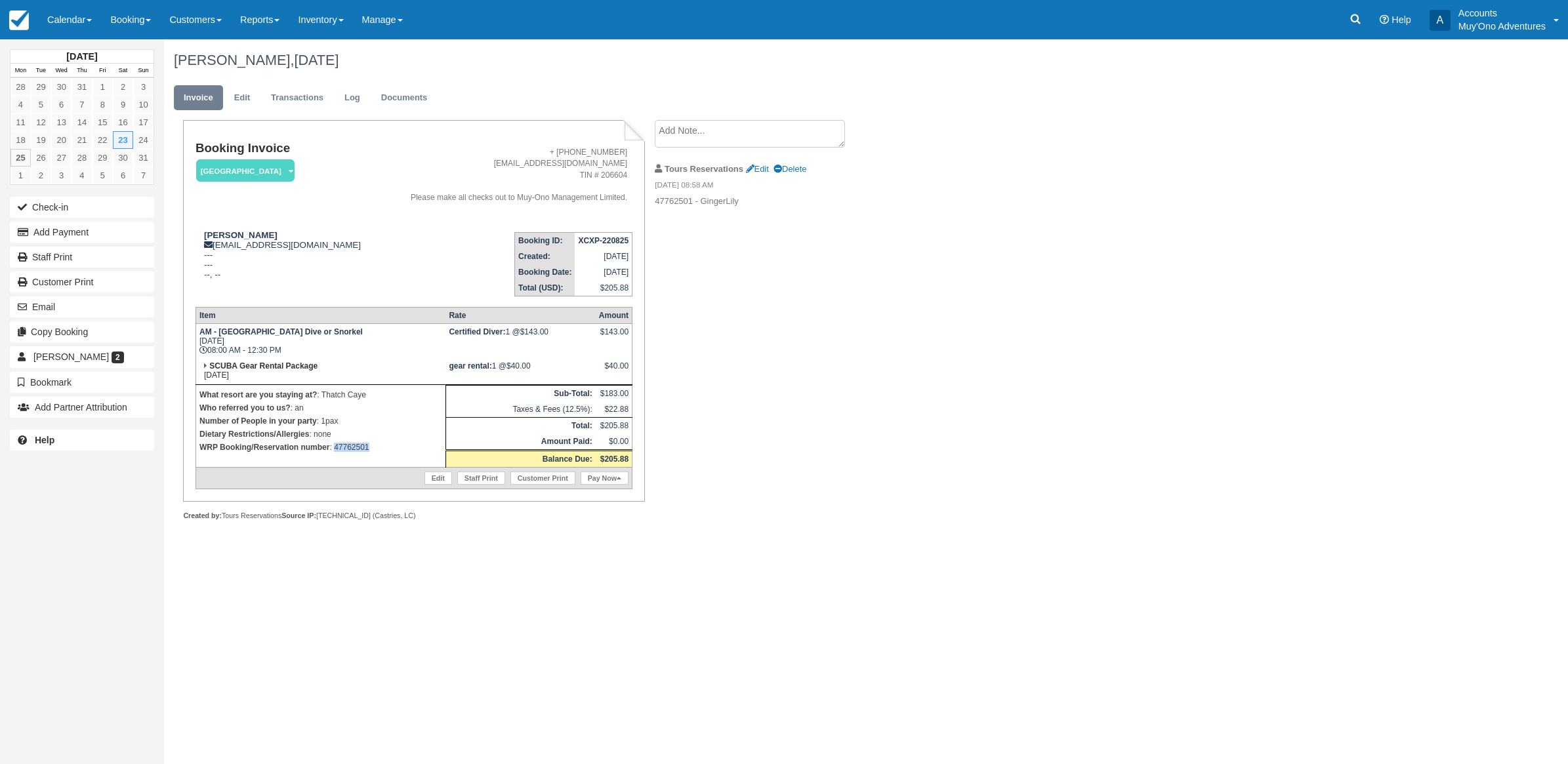
drag, startPoint x: 381, startPoint y: 447, endPoint x: 335, endPoint y: 462, distance: 48.4
click at [335, 462] on td "What resort are you staying at? : Thatch Caye Who referred you to us? : an Numb…" at bounding box center [320, 426] width 250 height 82
copy p "47762501"
drag, startPoint x: 768, startPoint y: 486, endPoint x: 744, endPoint y: 471, distance: 28.3
click at [762, 481] on div "Booking Invoice Thatch Caye Resort   Pending HOLD Deposit Paid Cancelled Void M…" at bounding box center [525, 334] width 722 height 429
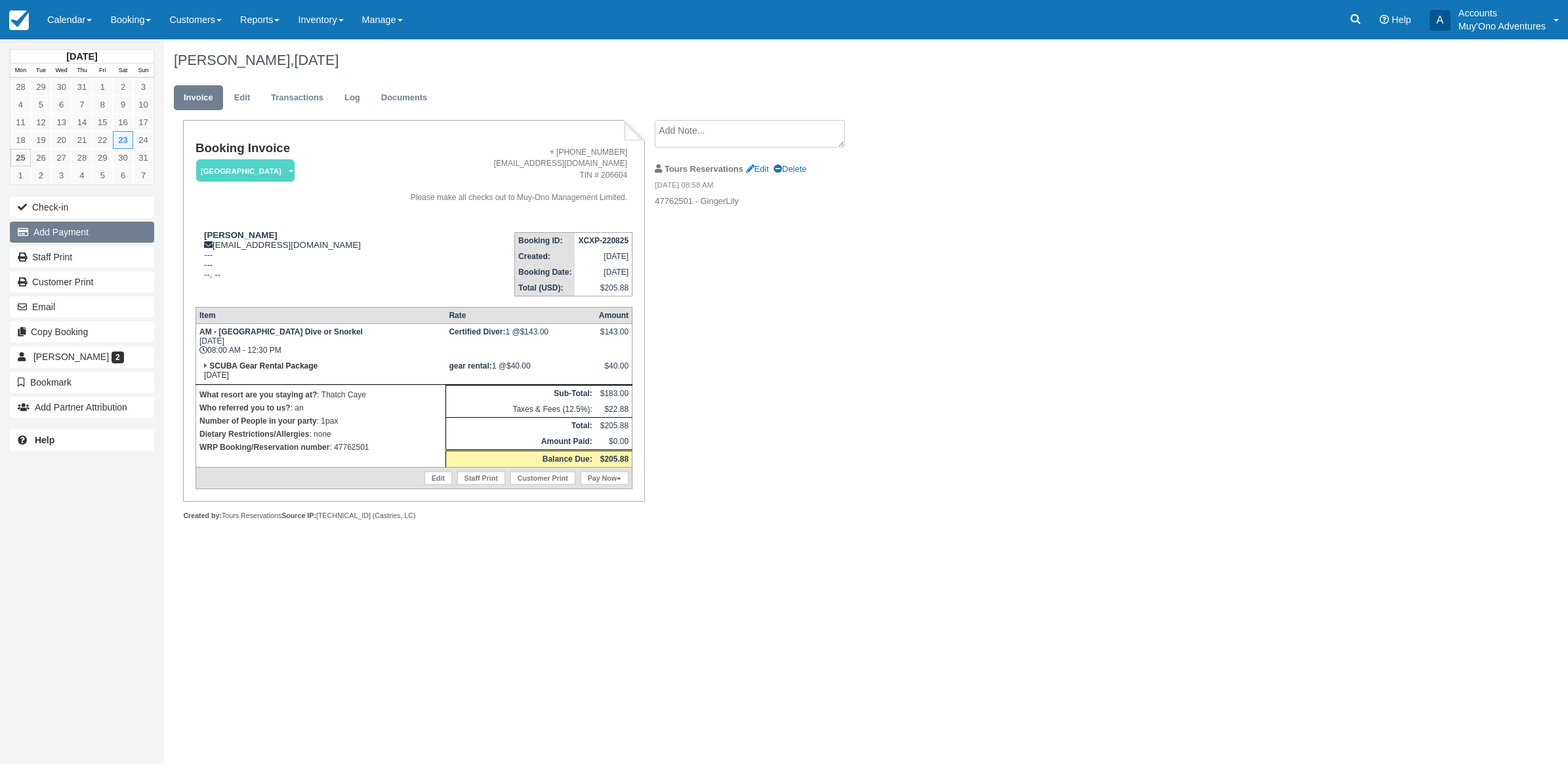
click at [91, 228] on button "Add Payment" at bounding box center [82, 232] width 144 height 21
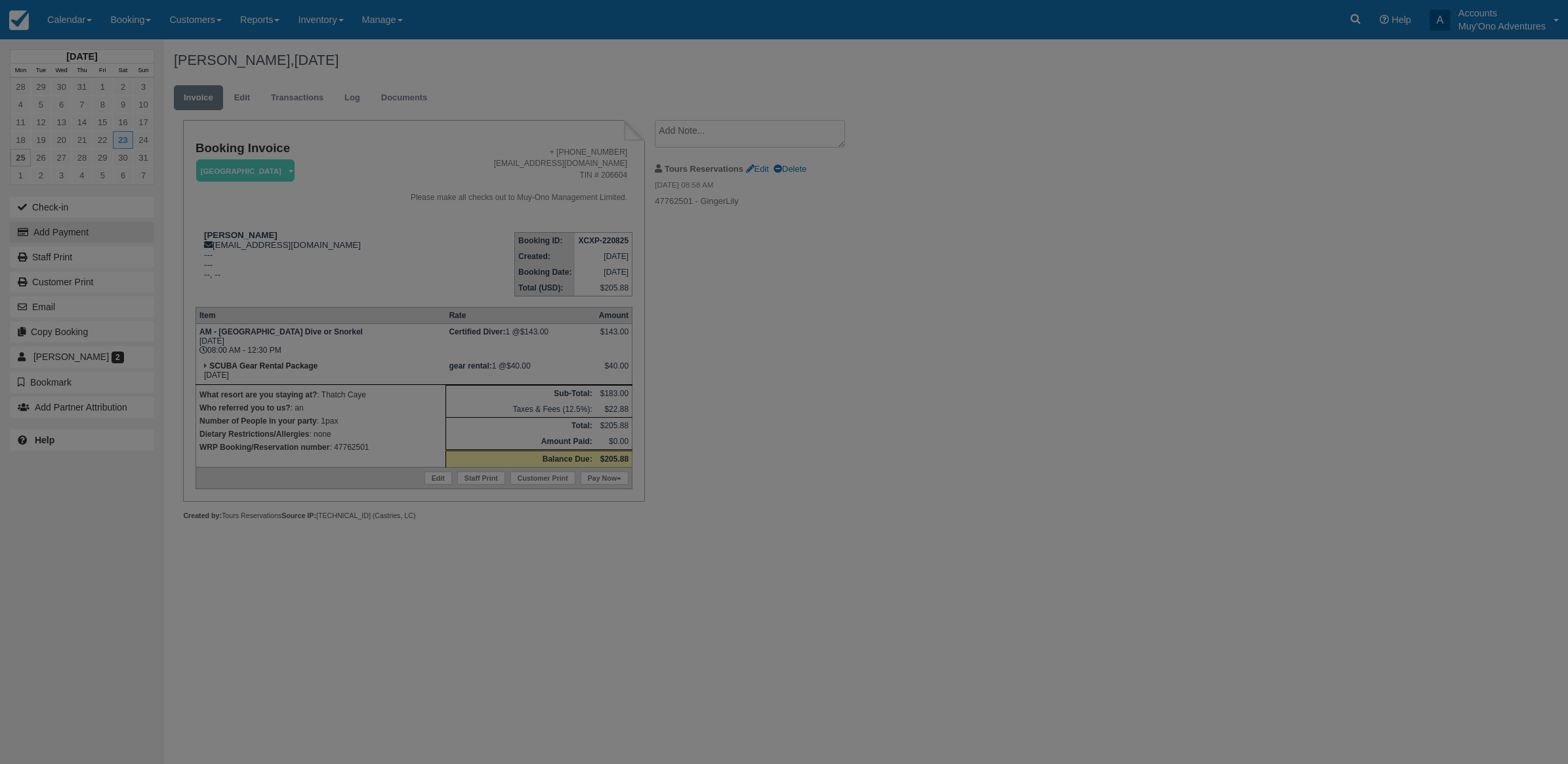
type input "08/25/25"
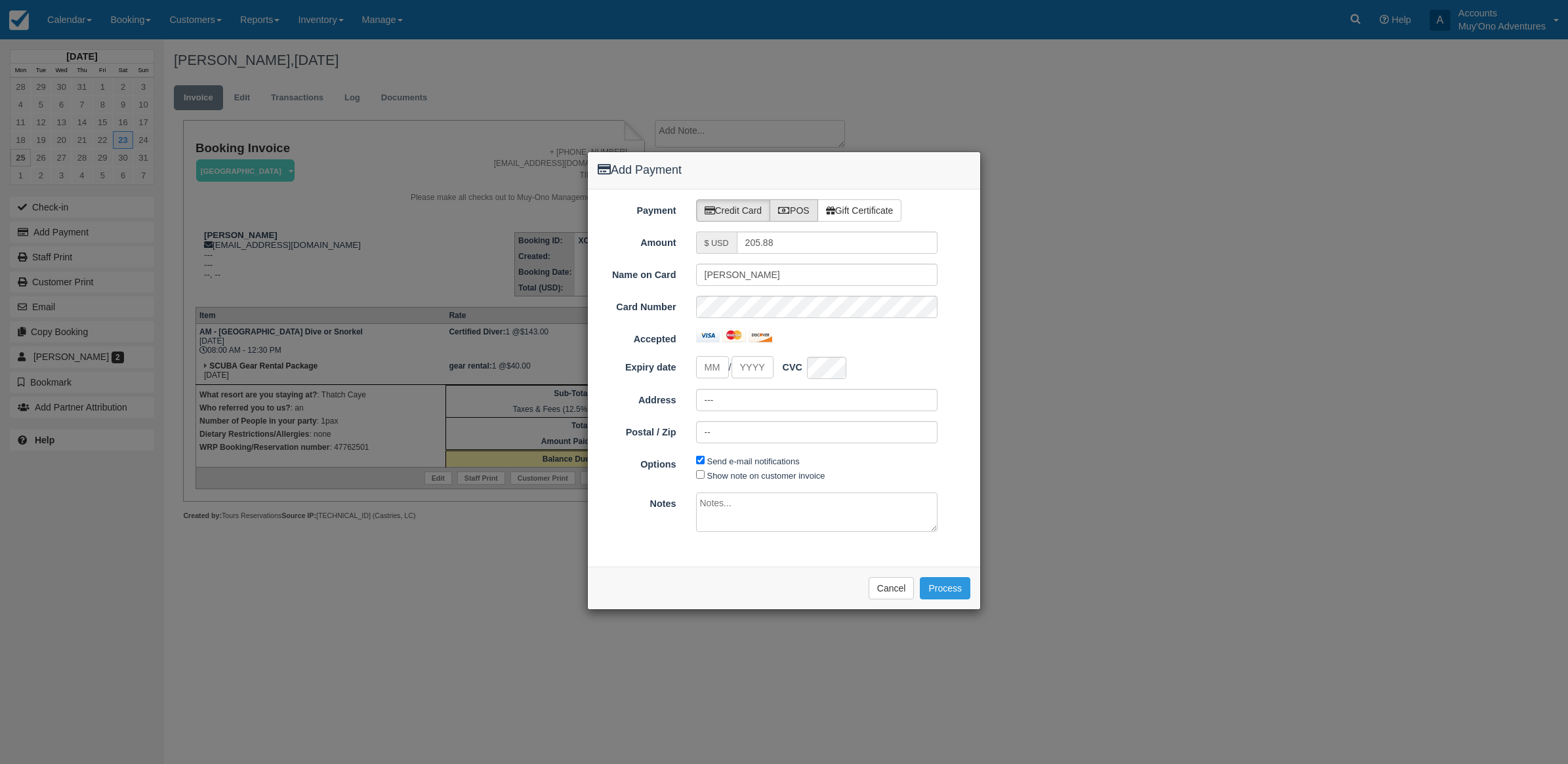
click at [800, 208] on label "POS" at bounding box center [794, 210] width 48 height 22
radio input "true"
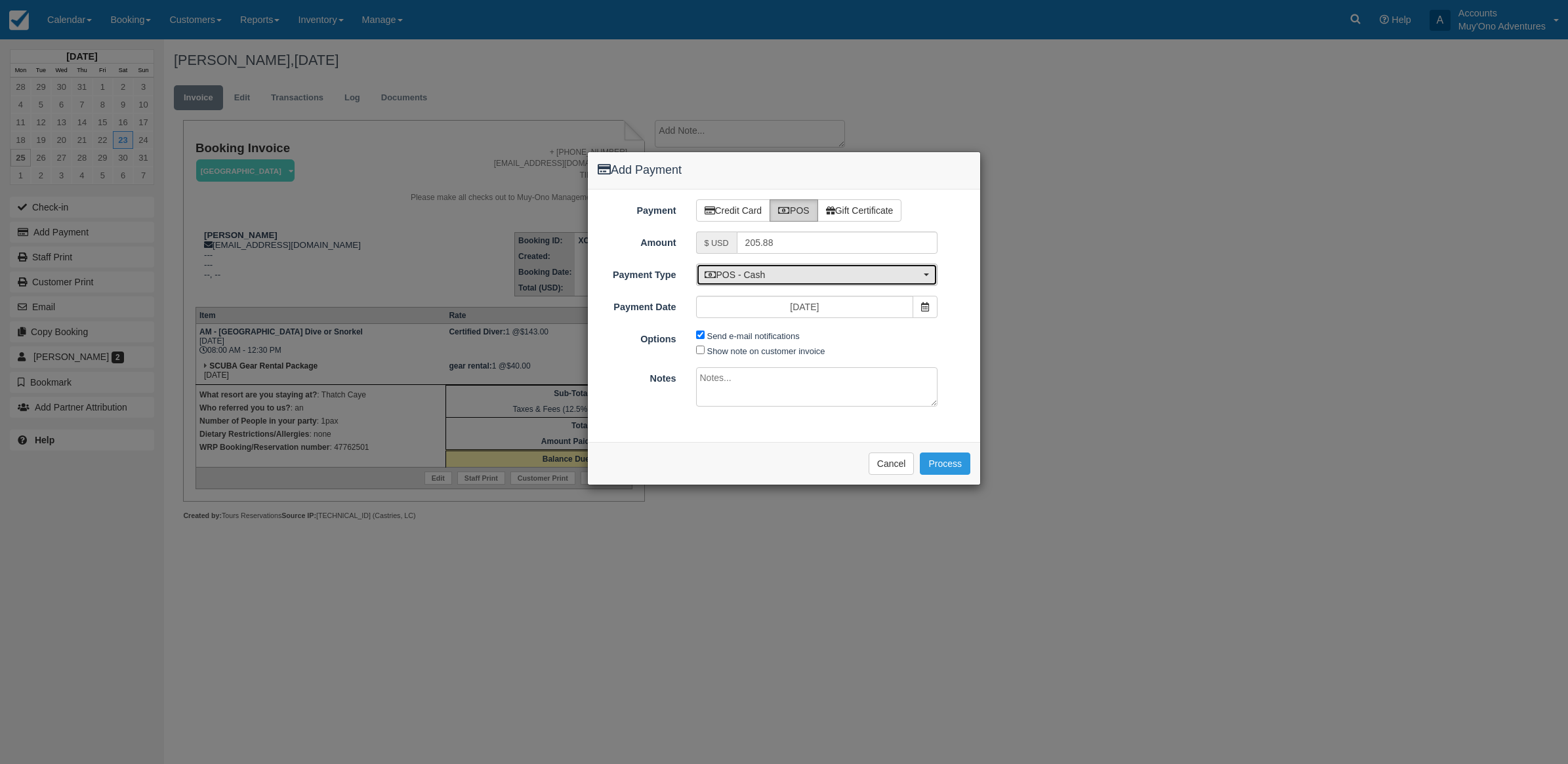
click at [758, 277] on span "POS - Cash" at bounding box center [813, 274] width 217 height 13
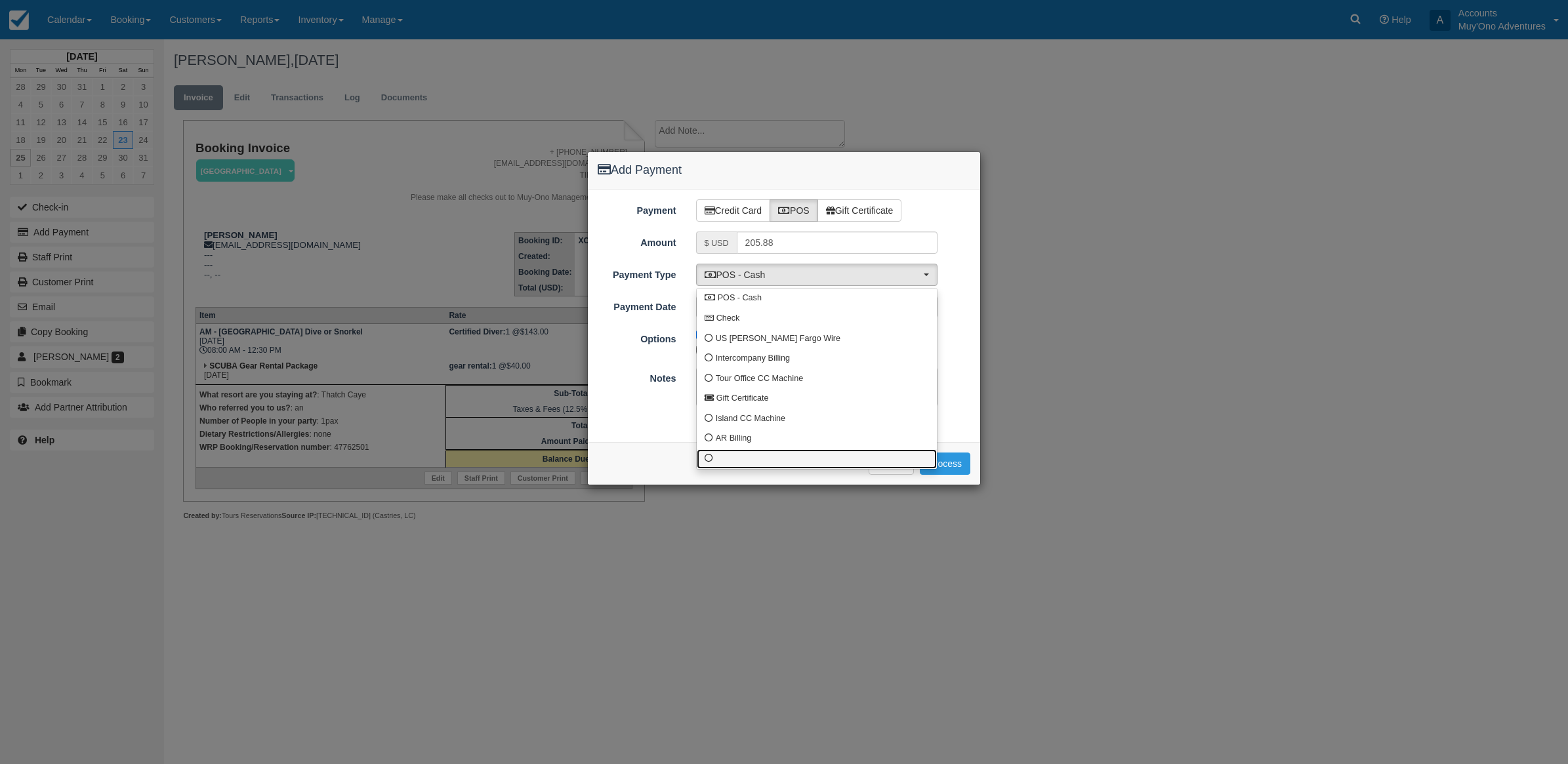
click at [753, 459] on link at bounding box center [817, 460] width 240 height 20
select select "custom10"
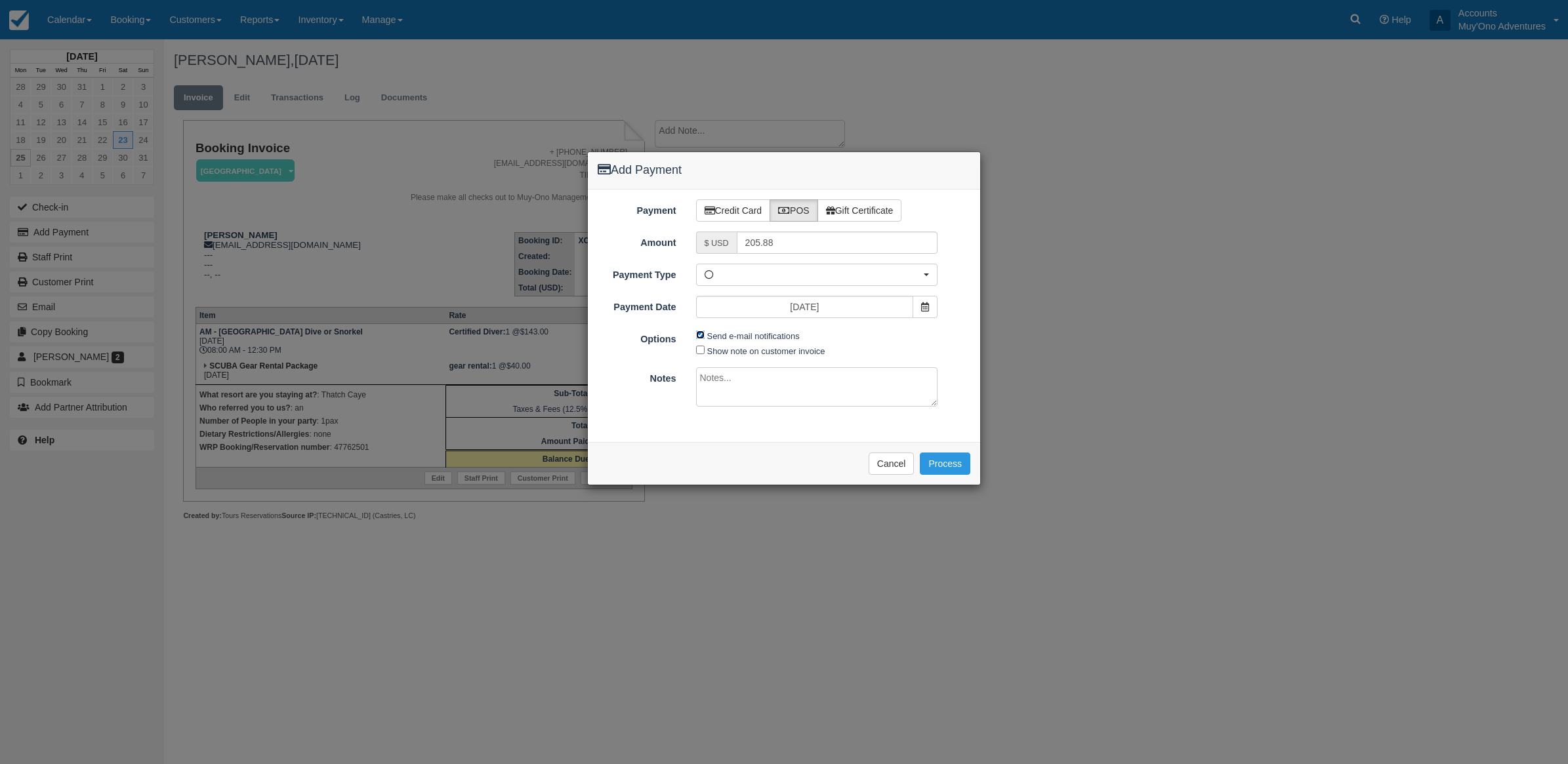
click at [701, 335] on input "Send e-mail notifications" at bounding box center [700, 335] width 9 height 9
checkbox input "false"
click at [749, 388] on textarea at bounding box center [817, 387] width 242 height 39
type textarea "I"
type textarea "Paid in WRP CT"
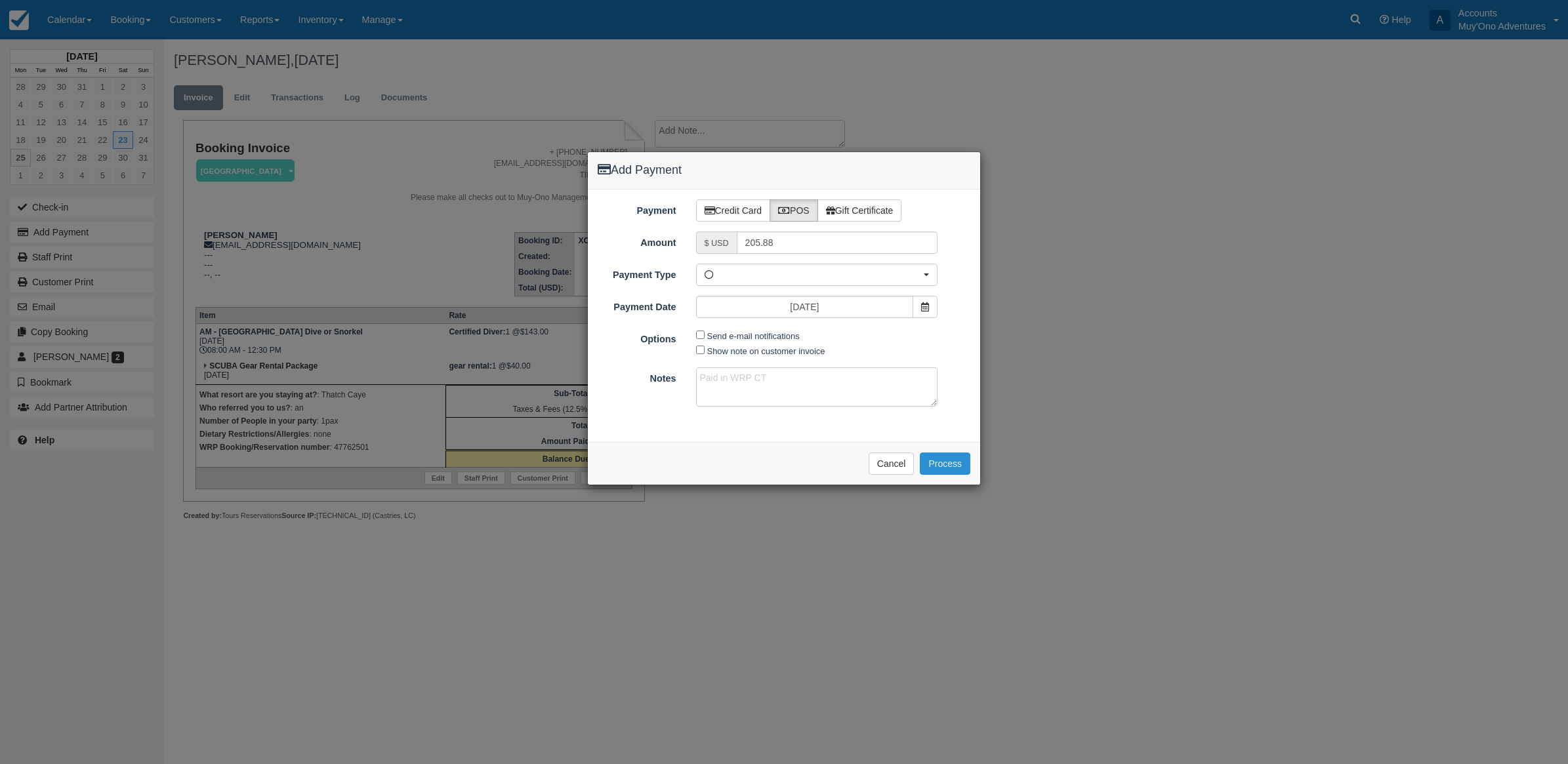
click at [936, 460] on button "Process" at bounding box center [945, 464] width 50 height 22
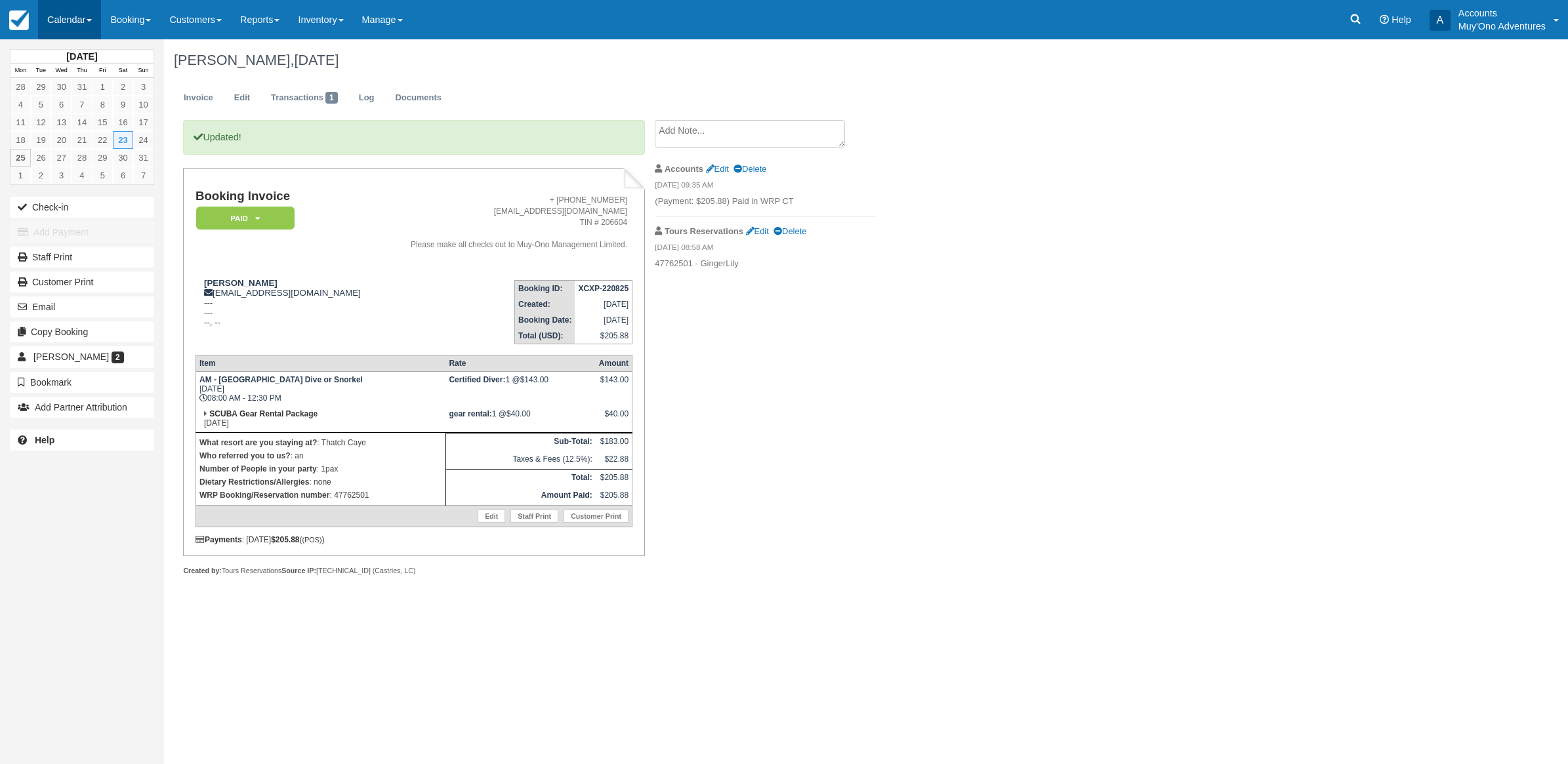
click at [92, 27] on link "Calendar" at bounding box center [69, 20] width 63 height 39
click at [92, 127] on link "Month" at bounding box center [91, 124] width 104 height 27
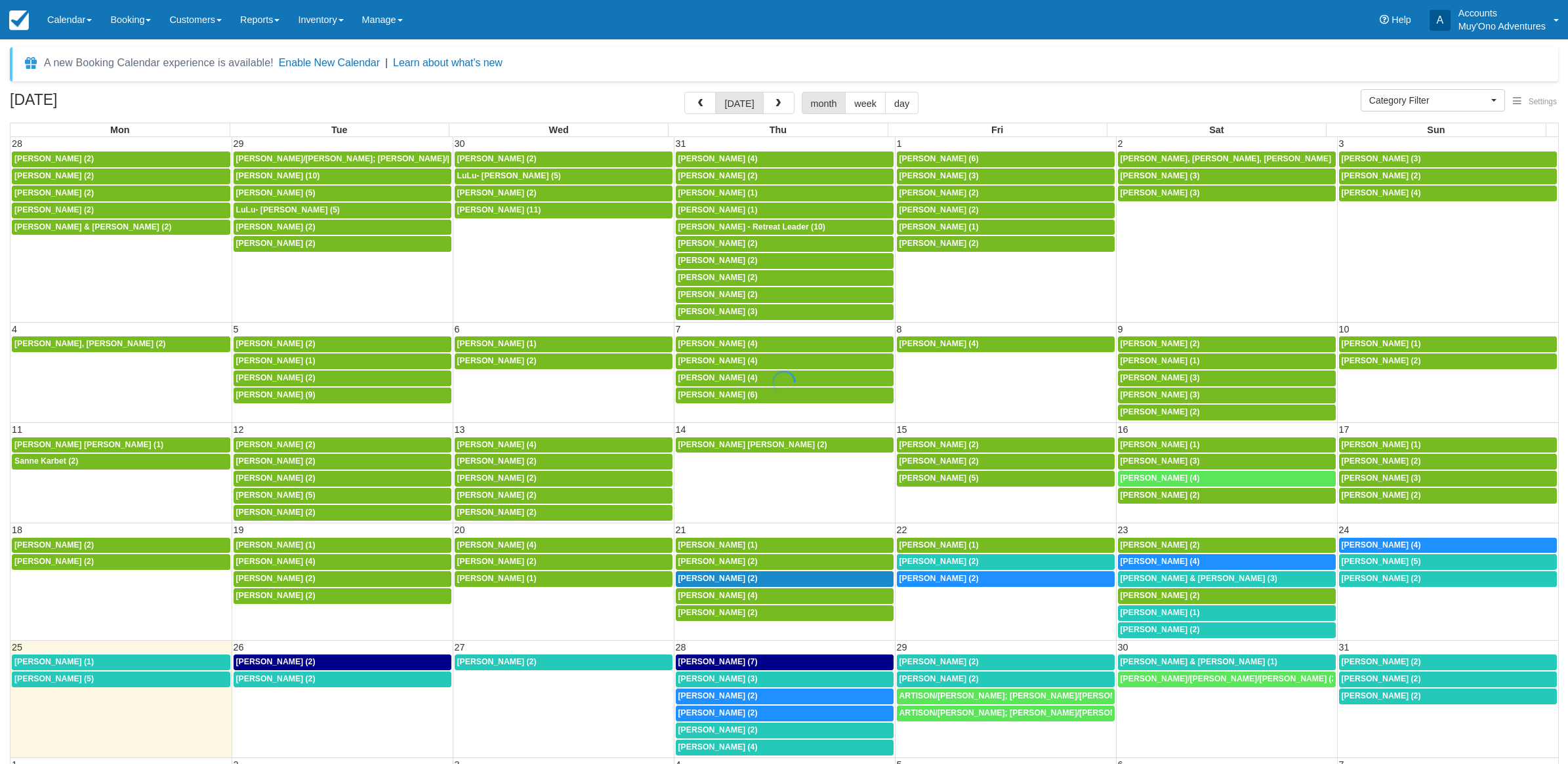
select select
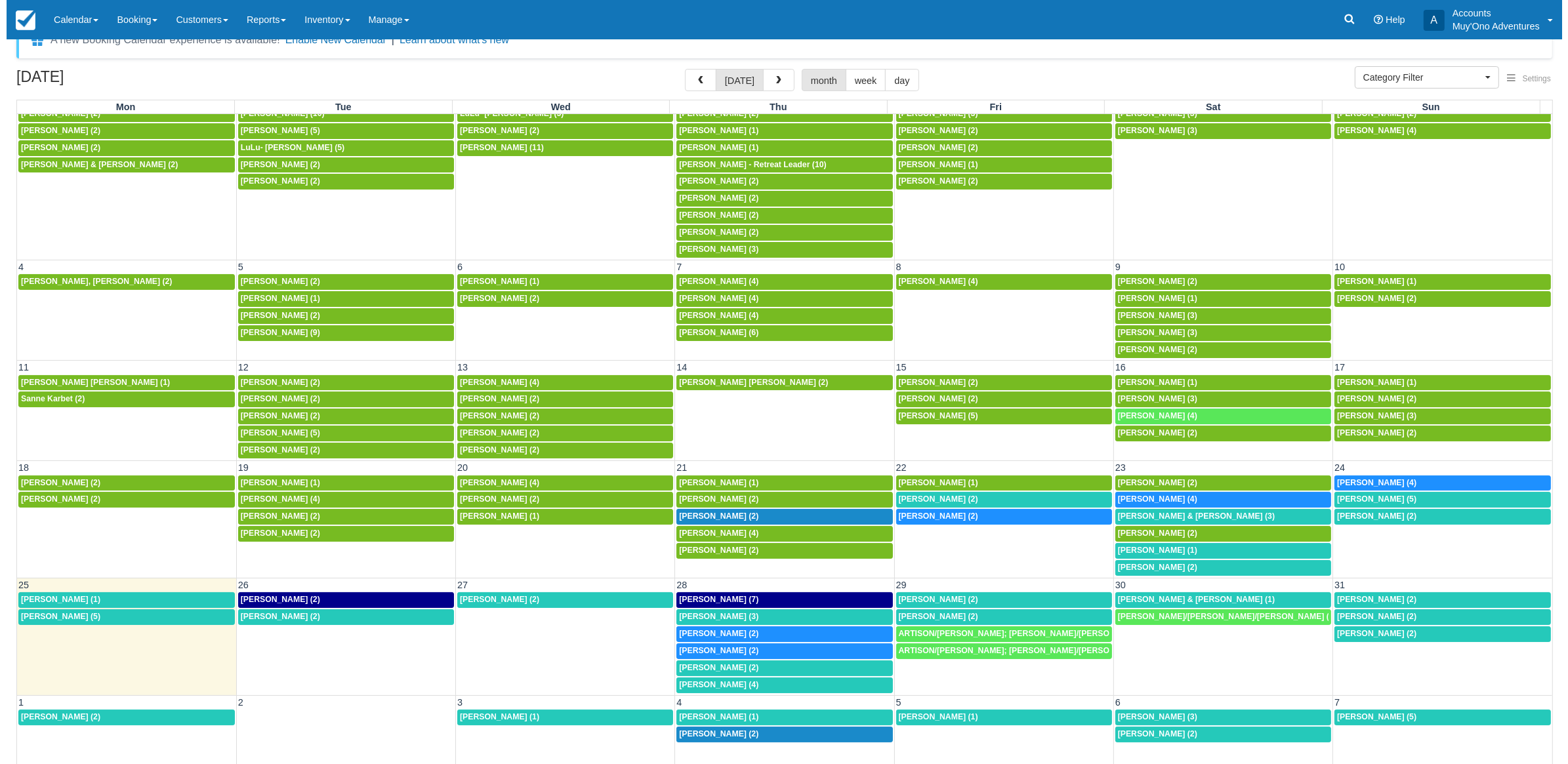
scroll to position [35, 0]
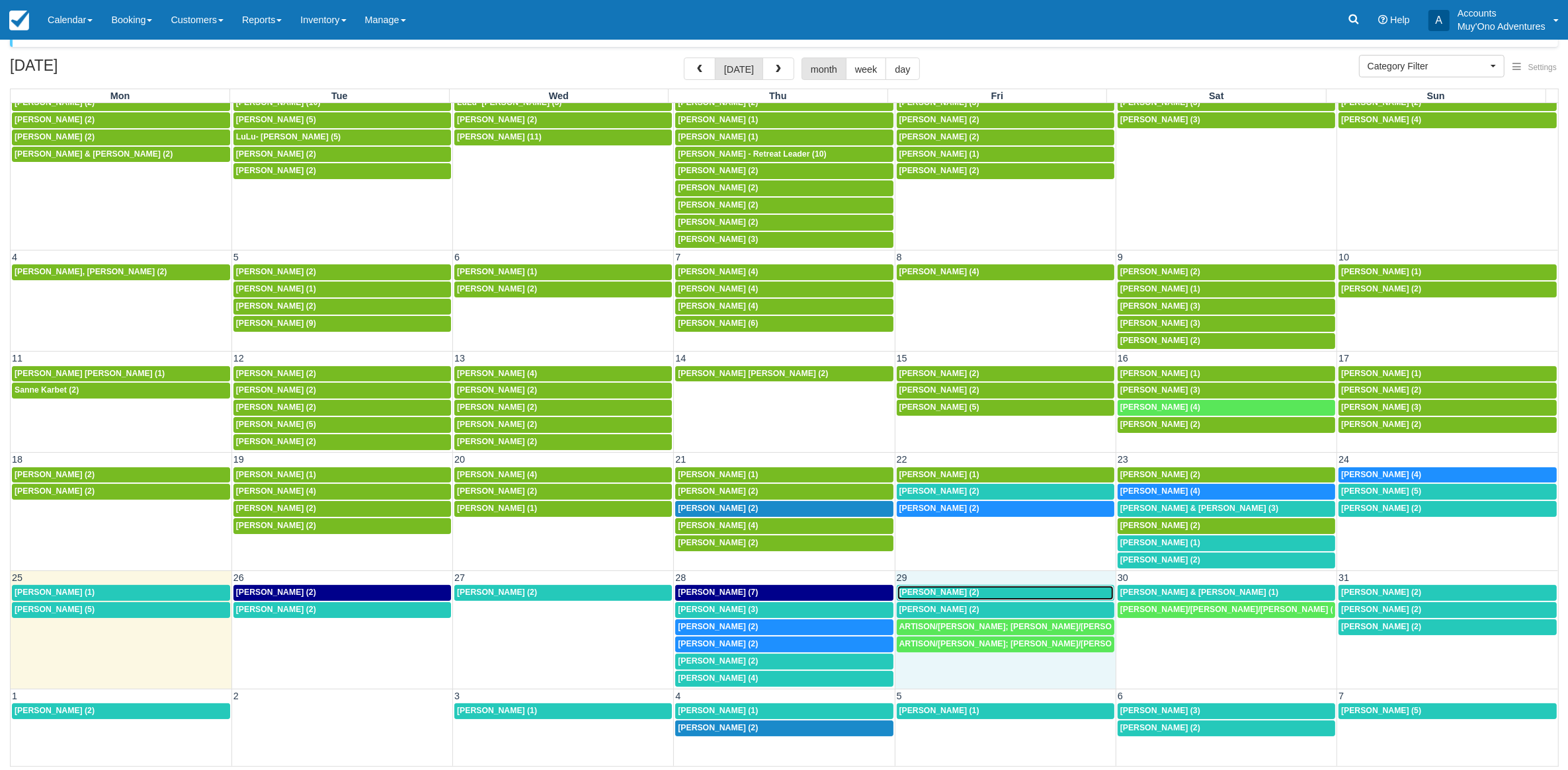
drag, startPoint x: 934, startPoint y: 665, endPoint x: 947, endPoint y: 577, distance: 89.0
click at [947, 577] on table "25 26 27 28 29 30 31 Sarah Andersen (1) April Taylor (2) 7a David Ruble (2) Apr…" at bounding box center [784, 629] width 1547 height 117
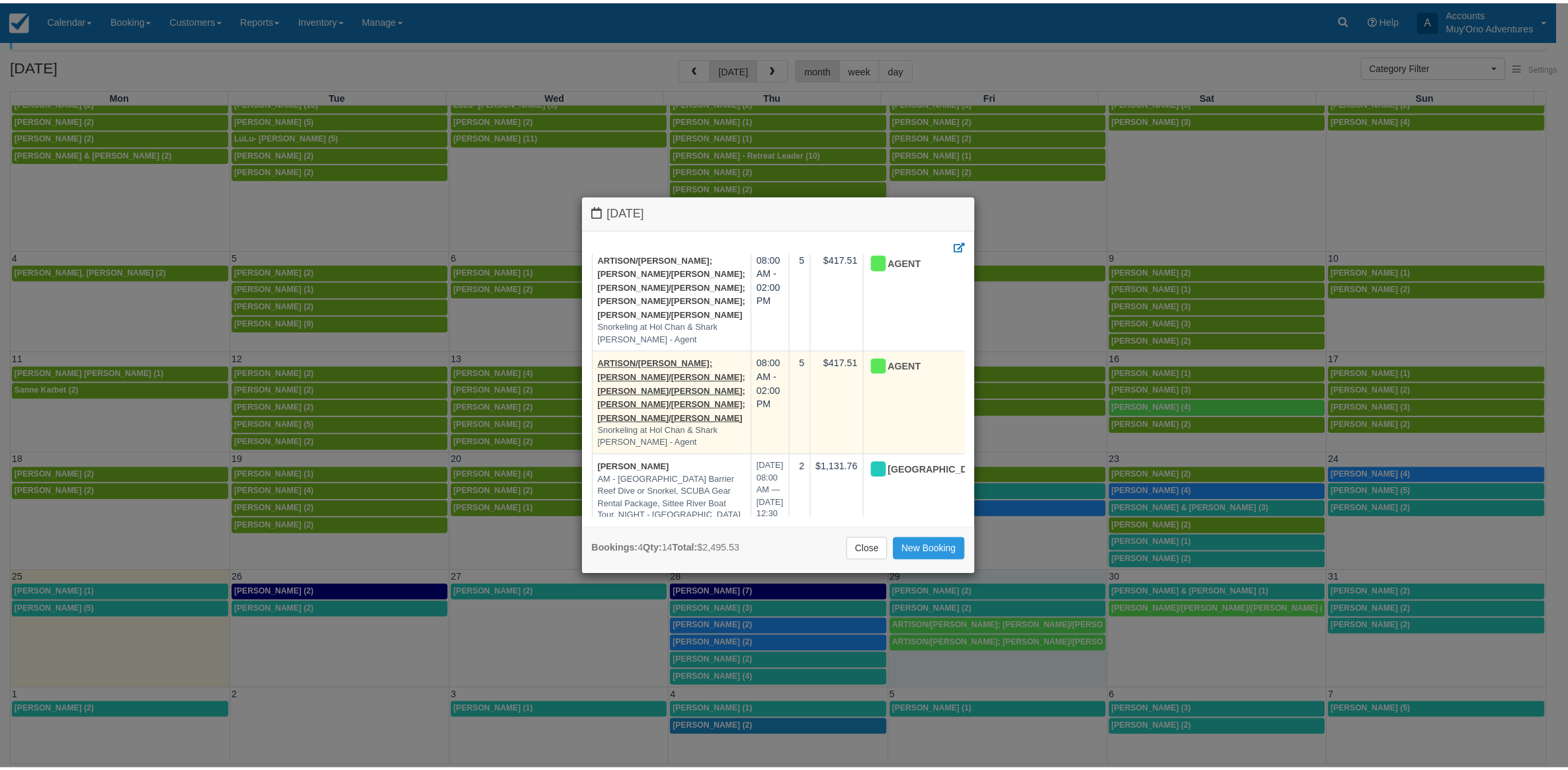
scroll to position [176, 0]
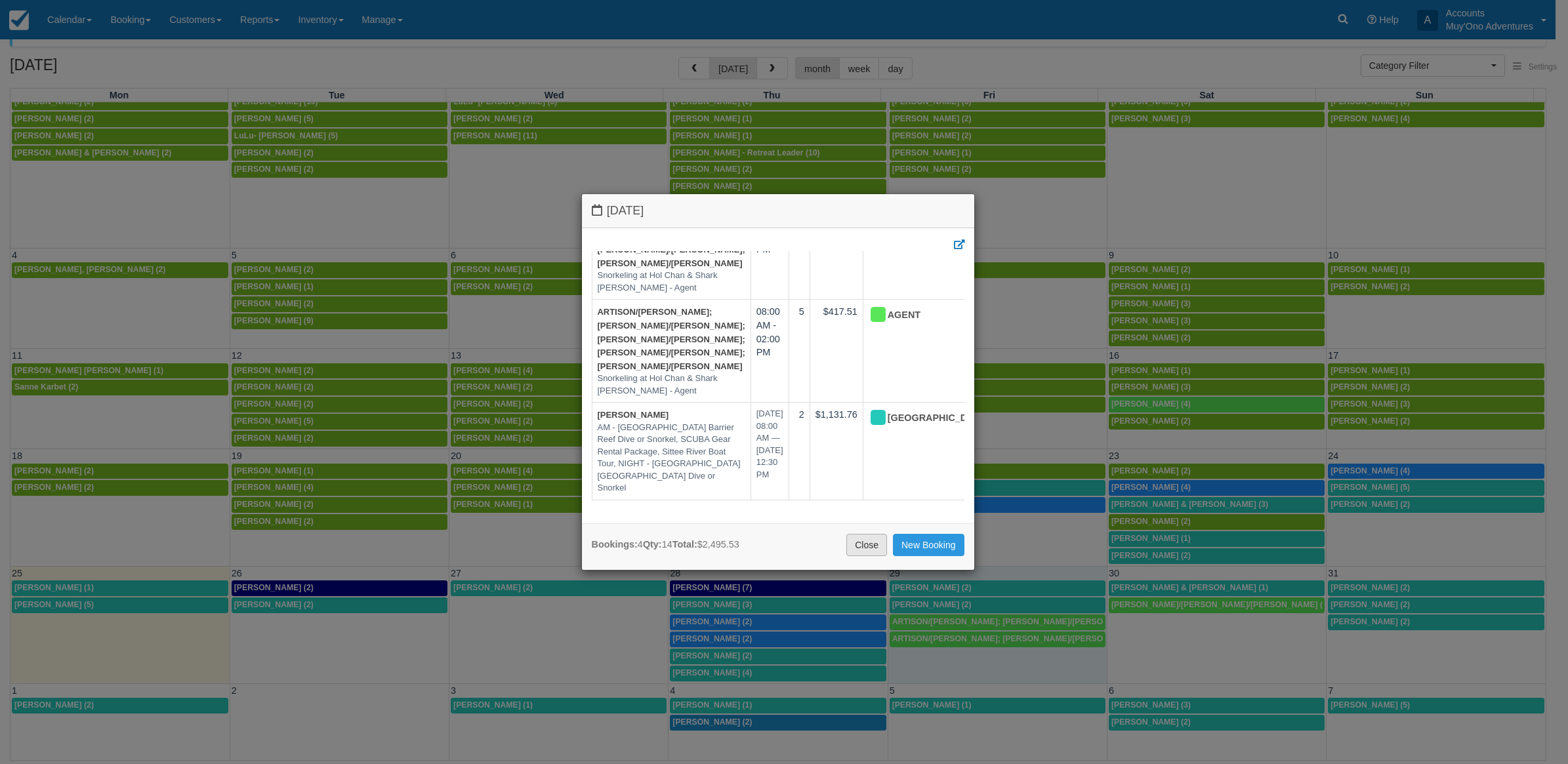
click at [871, 546] on link "Close" at bounding box center [867, 545] width 41 height 22
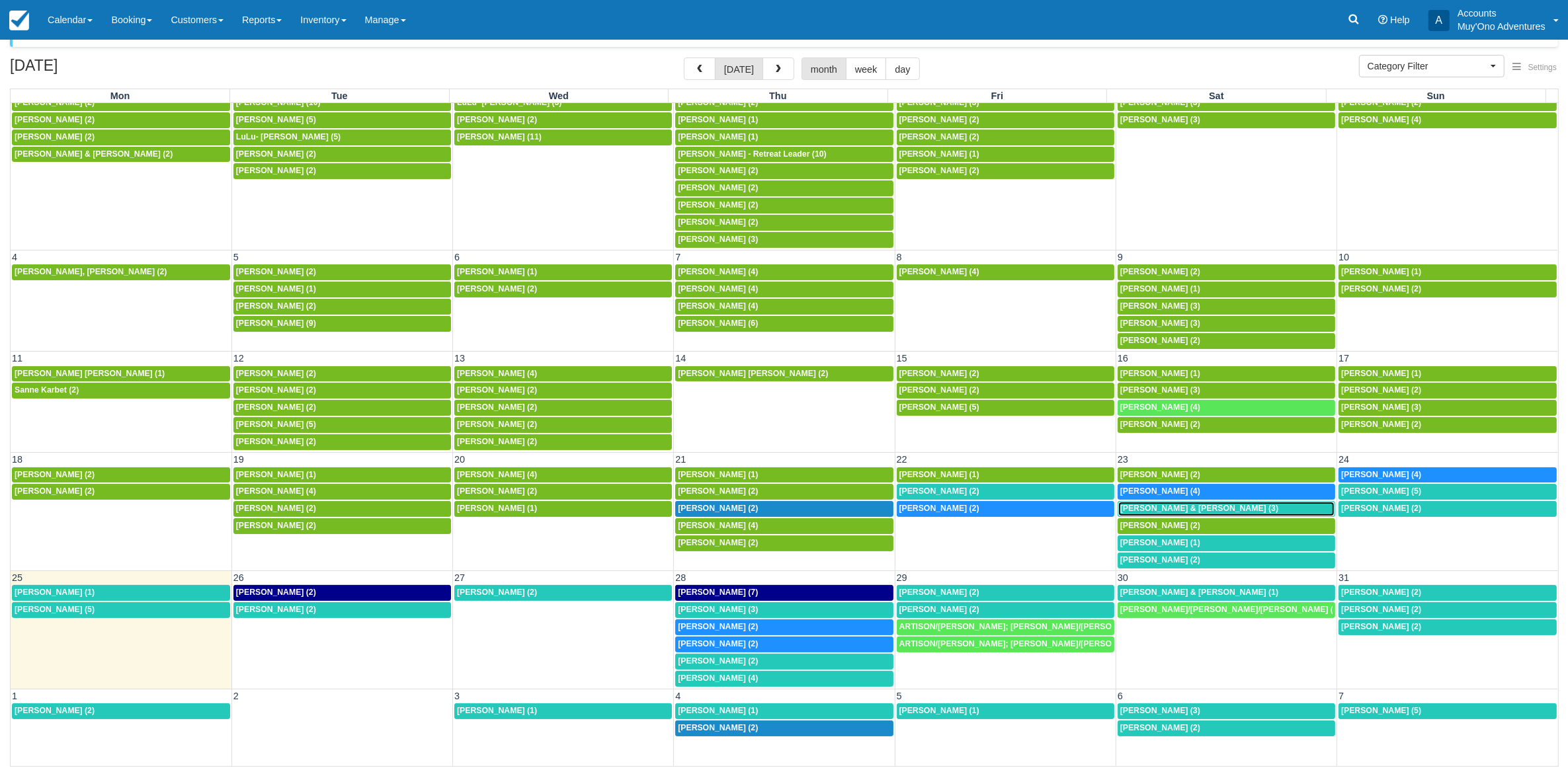
click at [1155, 504] on span "Joseph Irwin & Nadia Fernadez (3)" at bounding box center [1199, 508] width 158 height 9
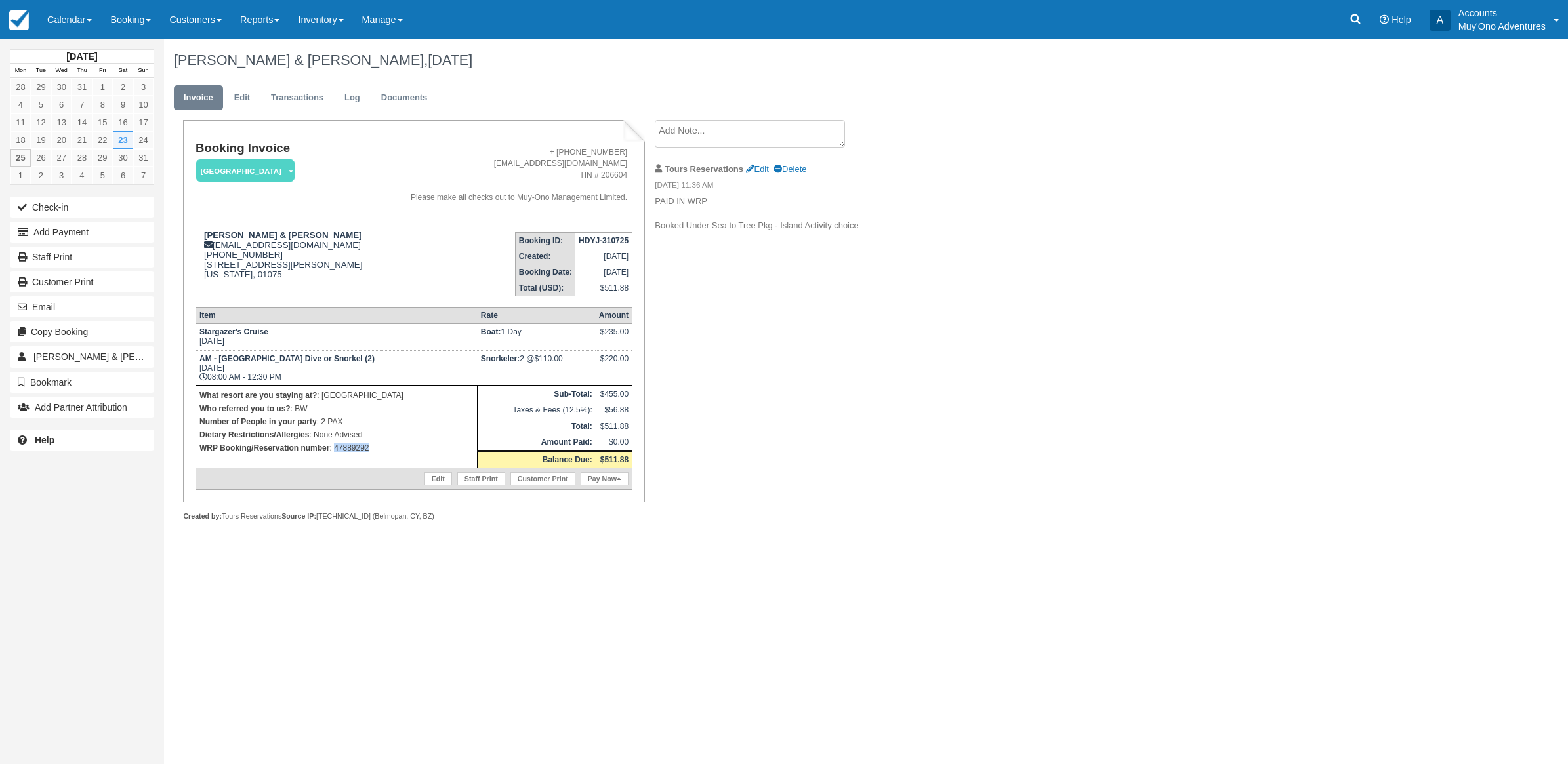
drag, startPoint x: 382, startPoint y: 454, endPoint x: 333, endPoint y: 454, distance: 49.0
click at [333, 454] on td "What resort are you staying at? : Thatch Caye Resort Who referred you to us? : …" at bounding box center [336, 426] width 281 height 82
copy p "47889292"
click at [112, 233] on button "Add Payment" at bounding box center [82, 232] width 144 height 21
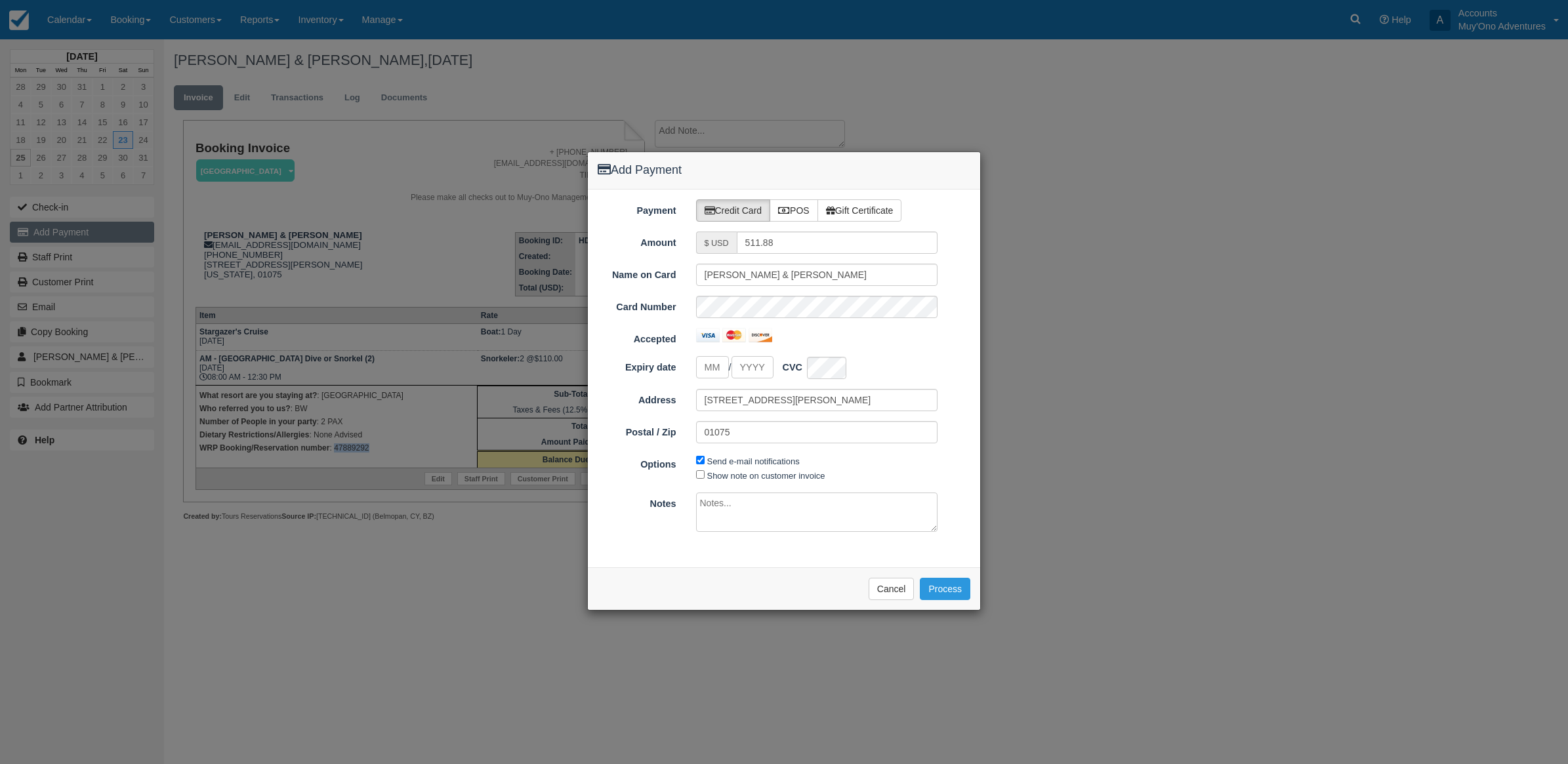
type input "[DATE]"
click at [771, 211] on label "Credit Card" at bounding box center [734, 210] width 75 height 22
click at [792, 215] on label "POS" at bounding box center [794, 210] width 48 height 22
radio input "true"
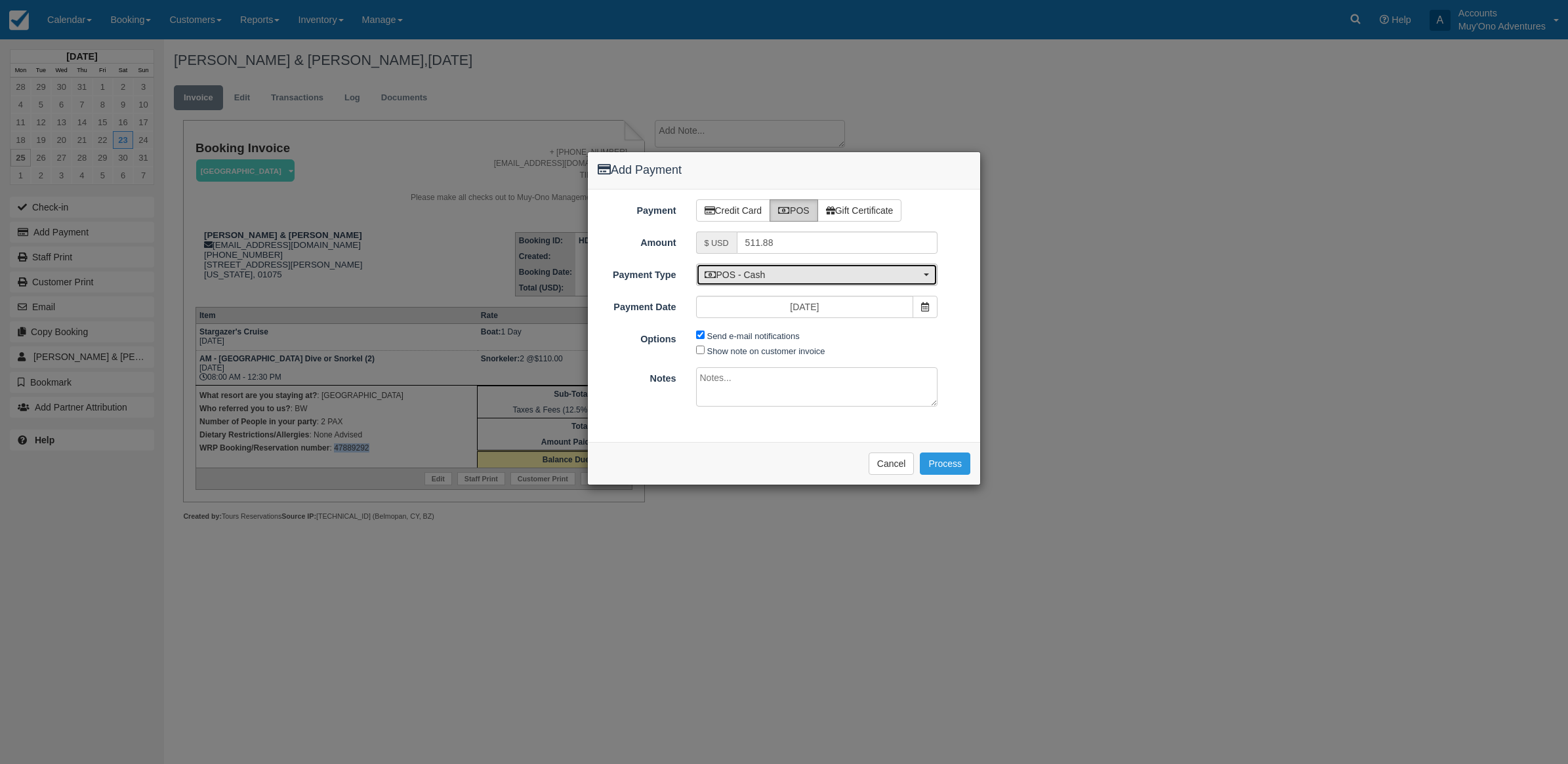
click at [768, 273] on span "POS - Cash" at bounding box center [813, 274] width 217 height 13
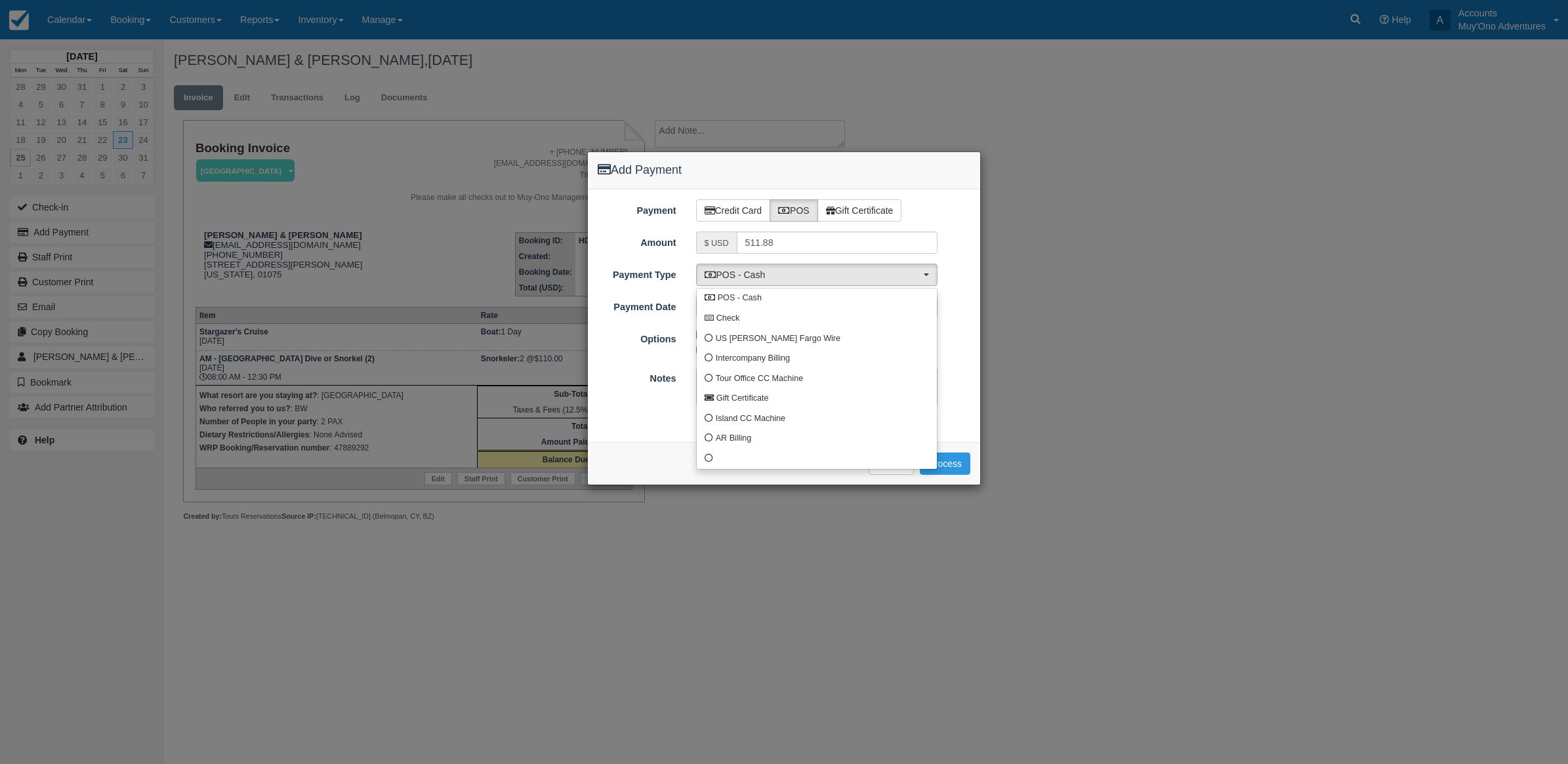
click at [714, 471] on div "Please wait while the payment is processed ... Cancel Process" at bounding box center [784, 463] width 392 height 43
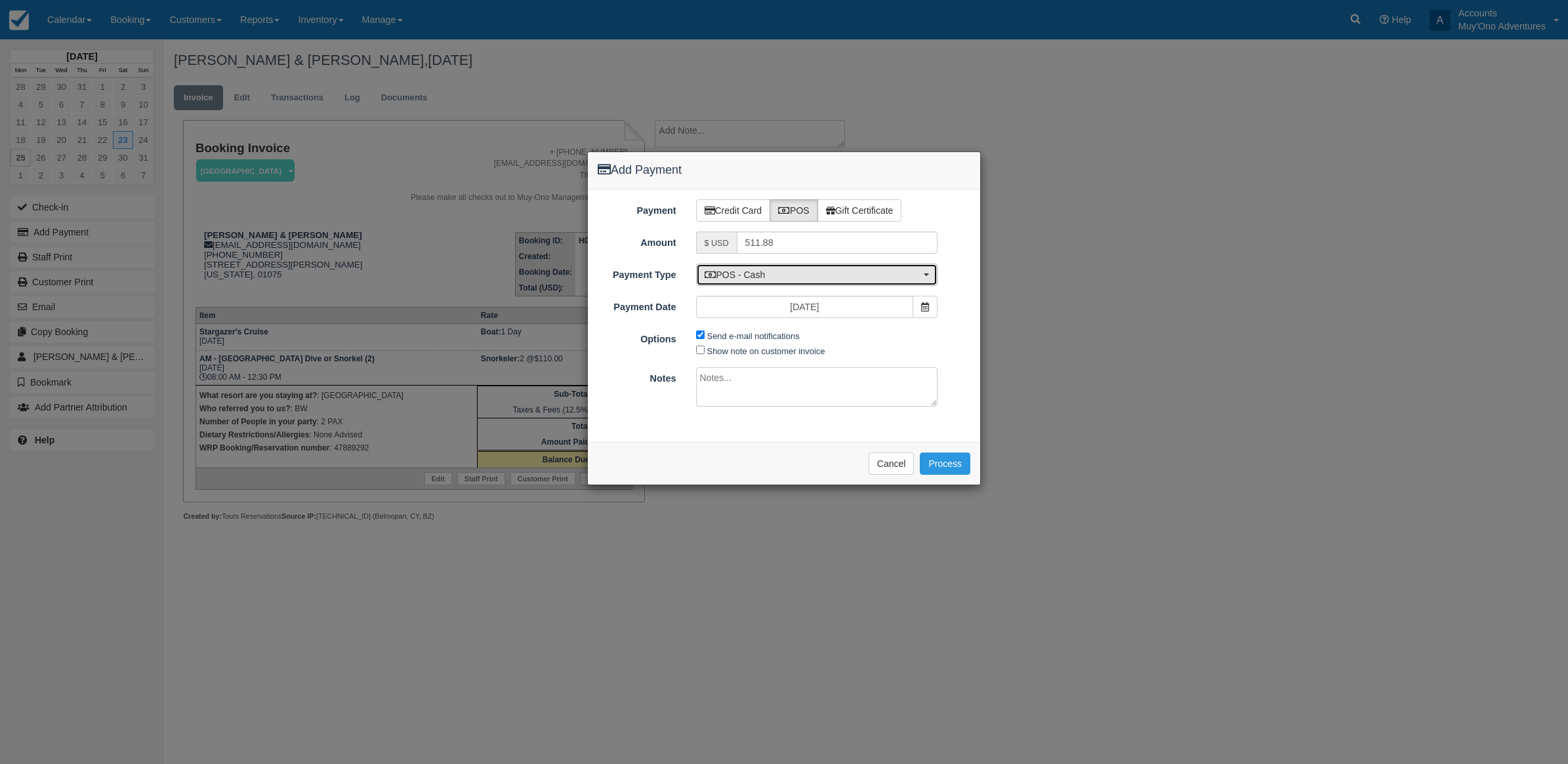
click at [736, 274] on span "POS - Cash" at bounding box center [813, 274] width 217 height 13
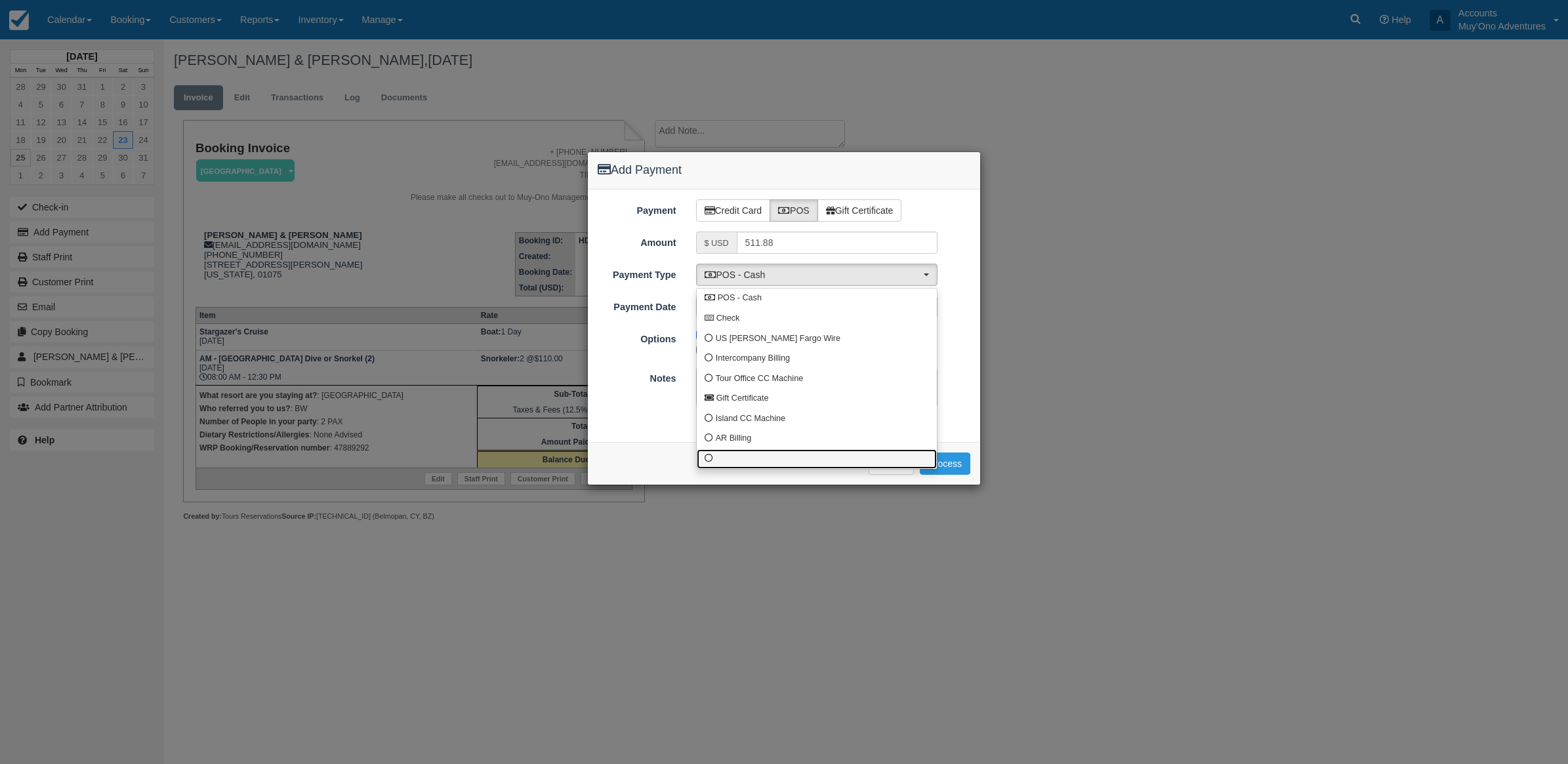
click at [709, 460] on span at bounding box center [709, 459] width 9 height 9
select select "custom10"
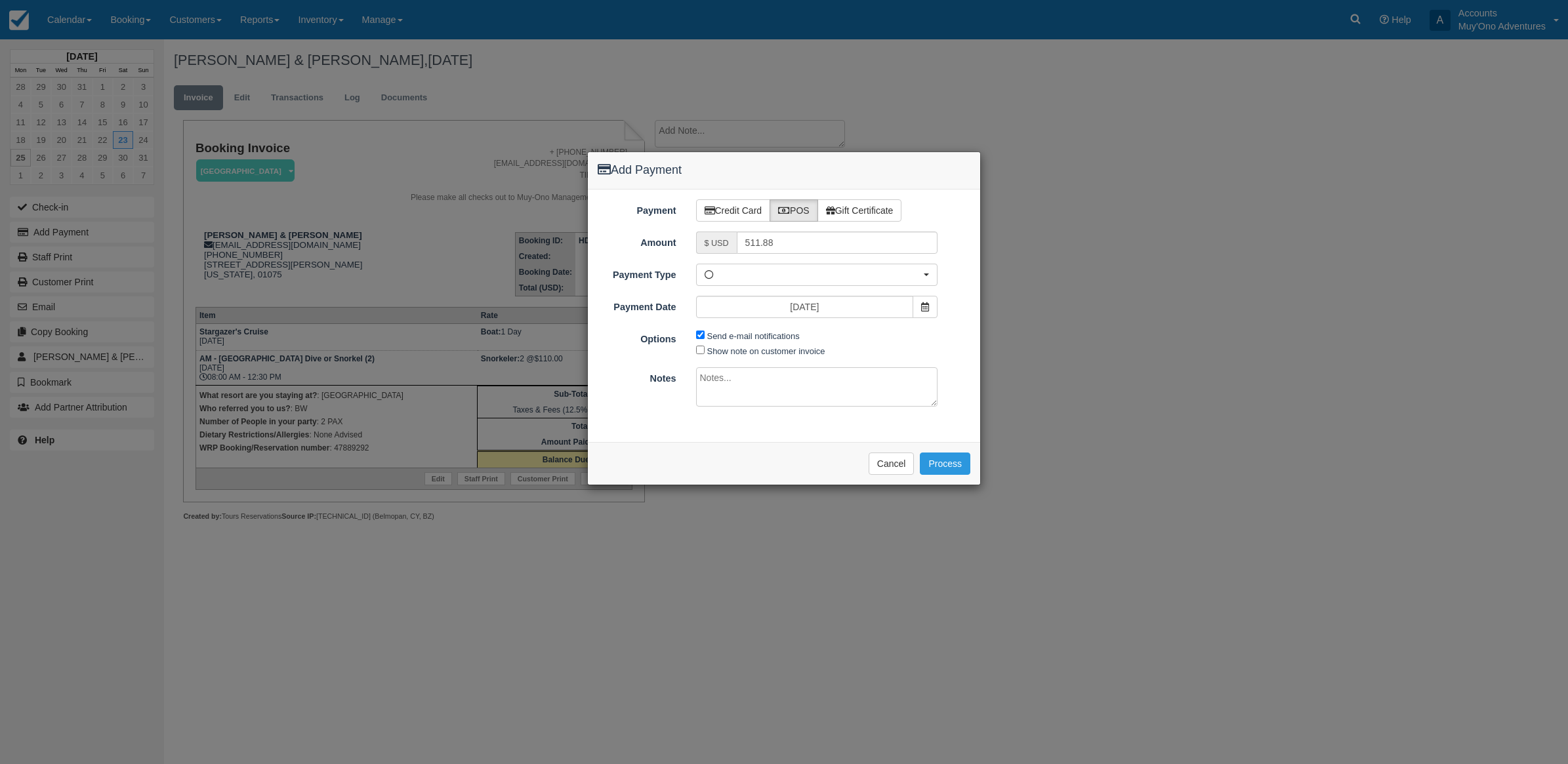
click at [703, 340] on span "Send e-mail notifications" at bounding box center [751, 336] width 110 height 15
click at [701, 336] on input "Send e-mail notifications" at bounding box center [700, 335] width 9 height 9
checkbox input "false"
click at [723, 388] on textarea at bounding box center [817, 387] width 242 height 39
type textarea "Paid in WRP CT"
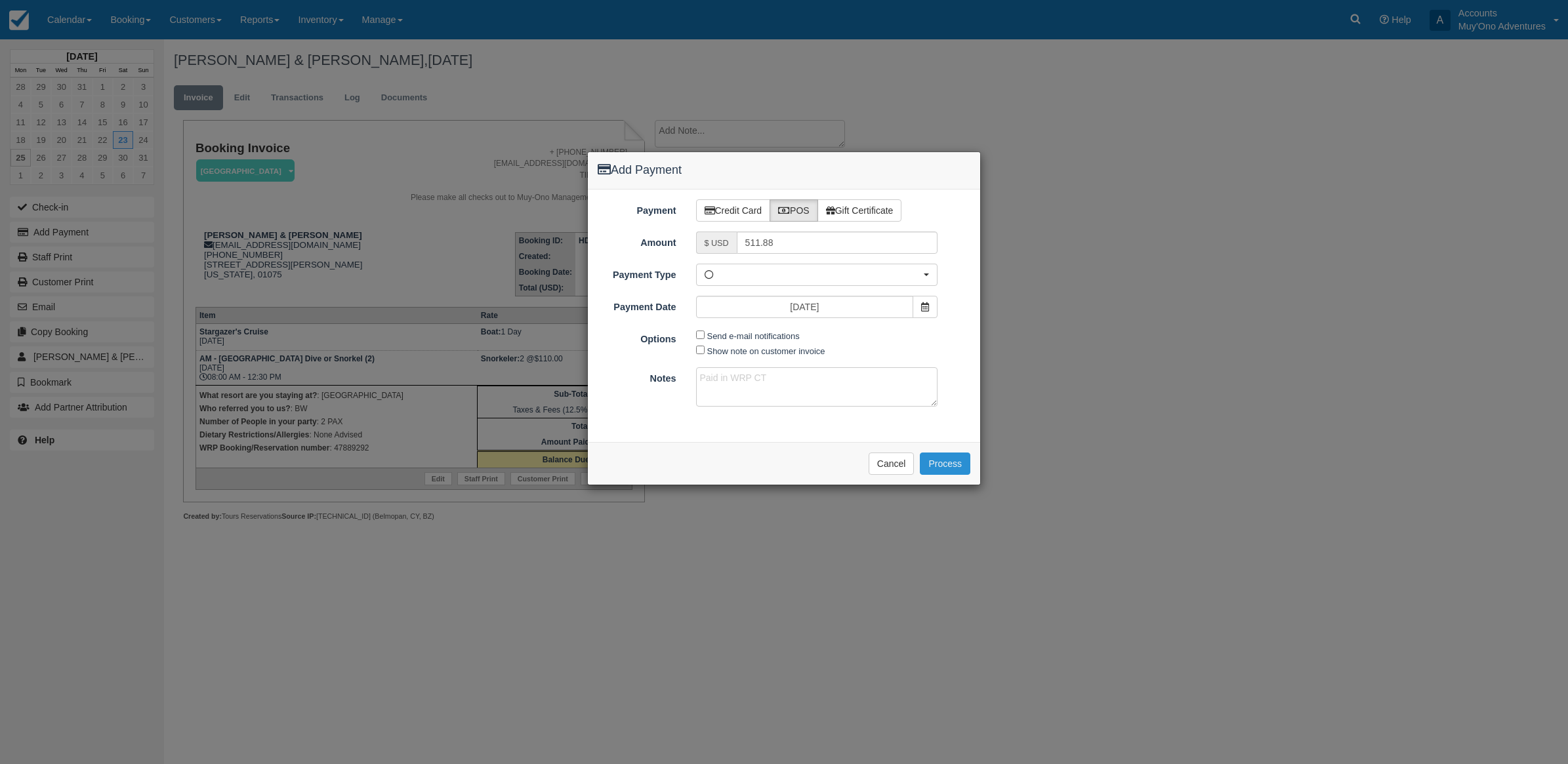
click at [935, 475] on button "Process" at bounding box center [945, 464] width 50 height 22
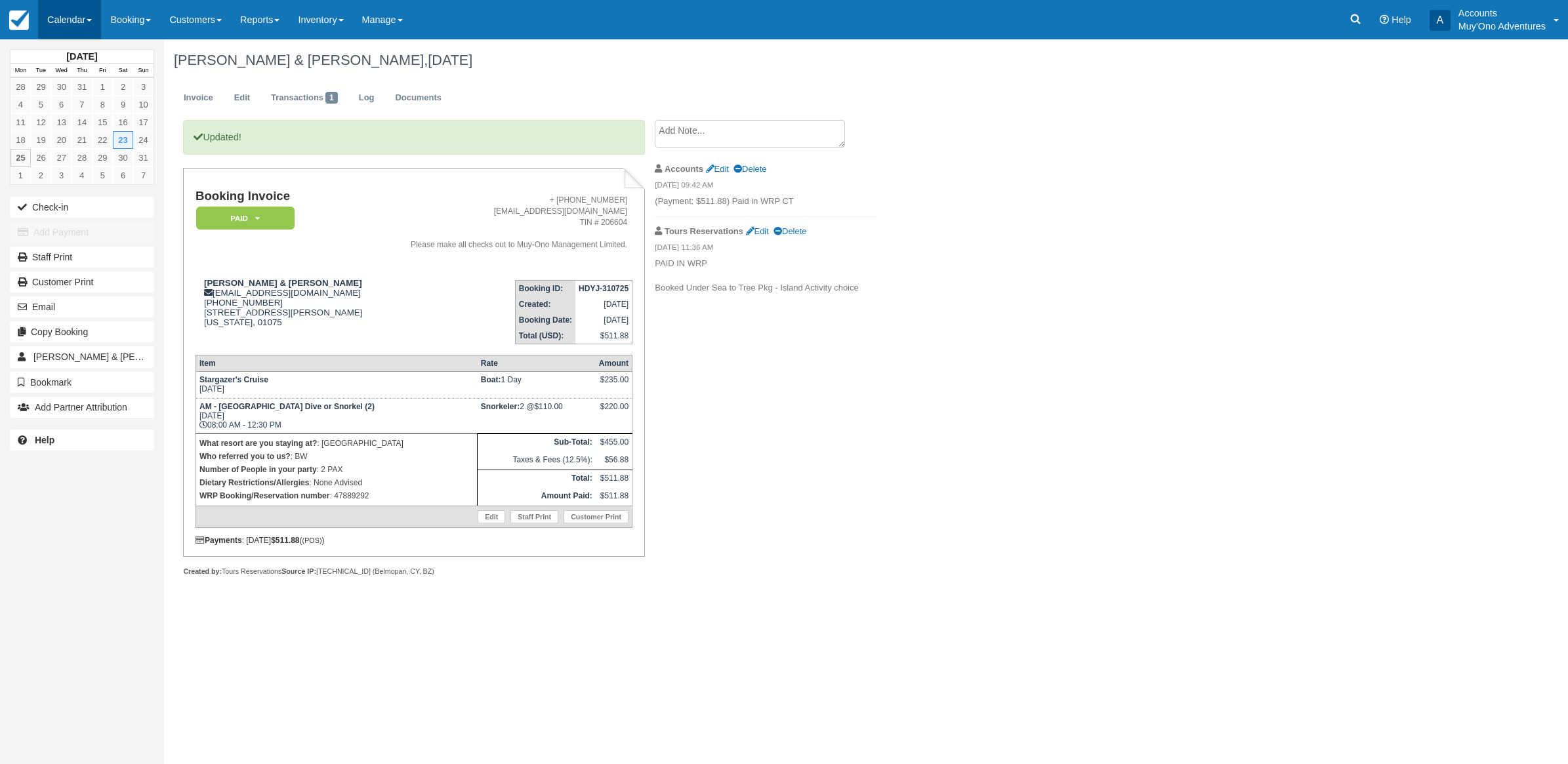
click at [66, 17] on link "Calendar" at bounding box center [69, 20] width 63 height 39
click at [78, 126] on link "Month" at bounding box center [91, 124] width 104 height 27
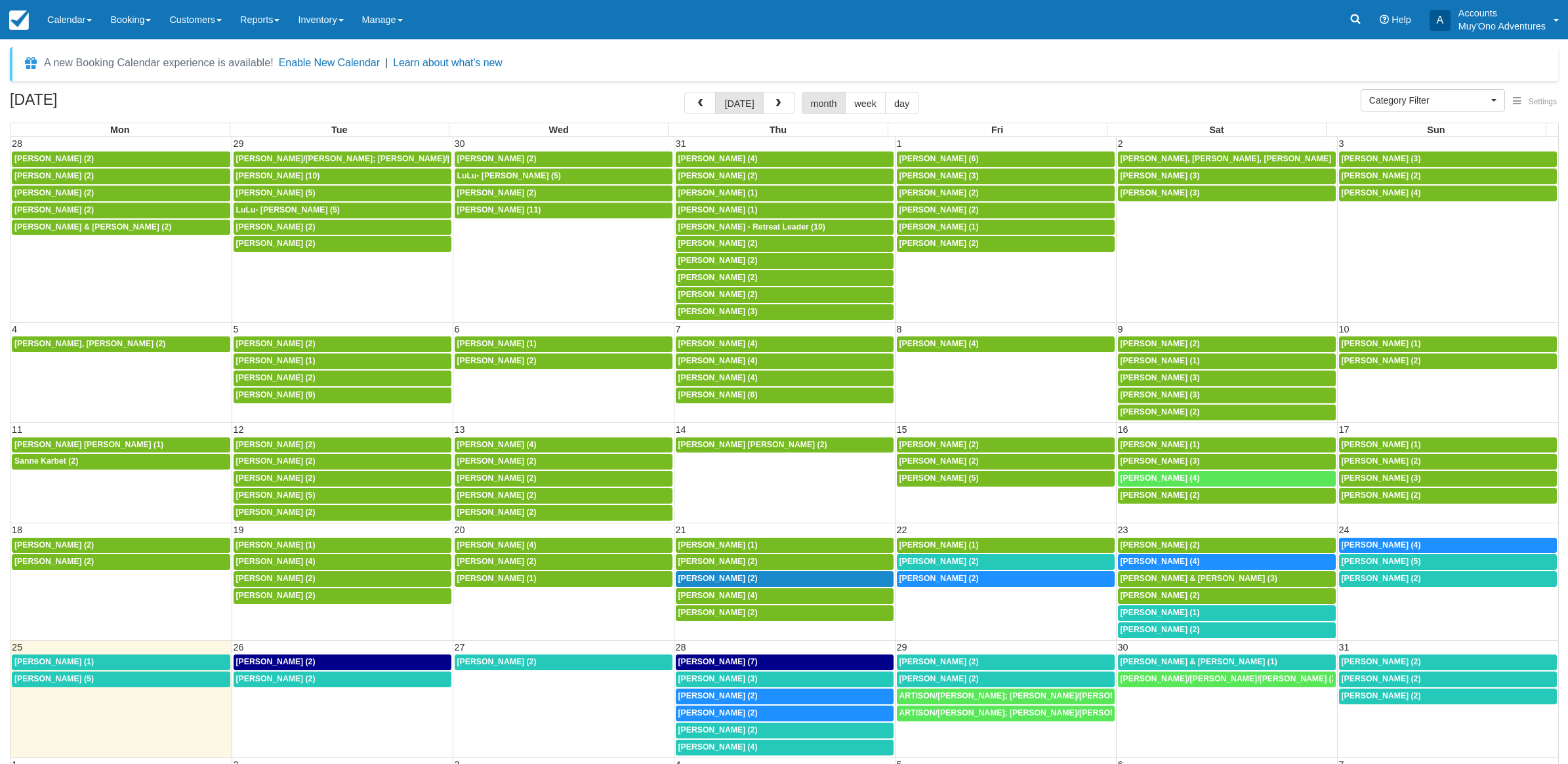
select select
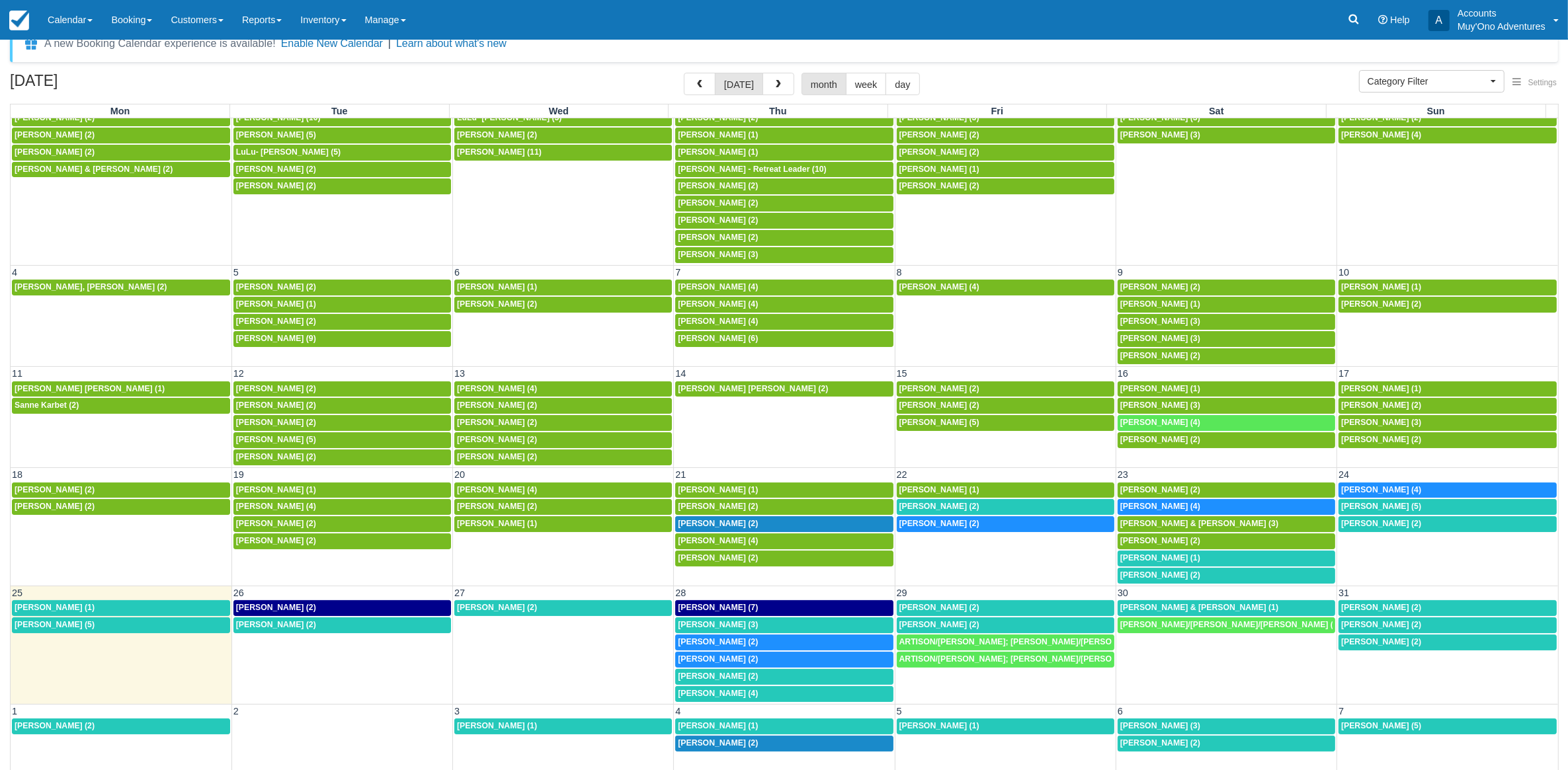
scroll to position [35, 0]
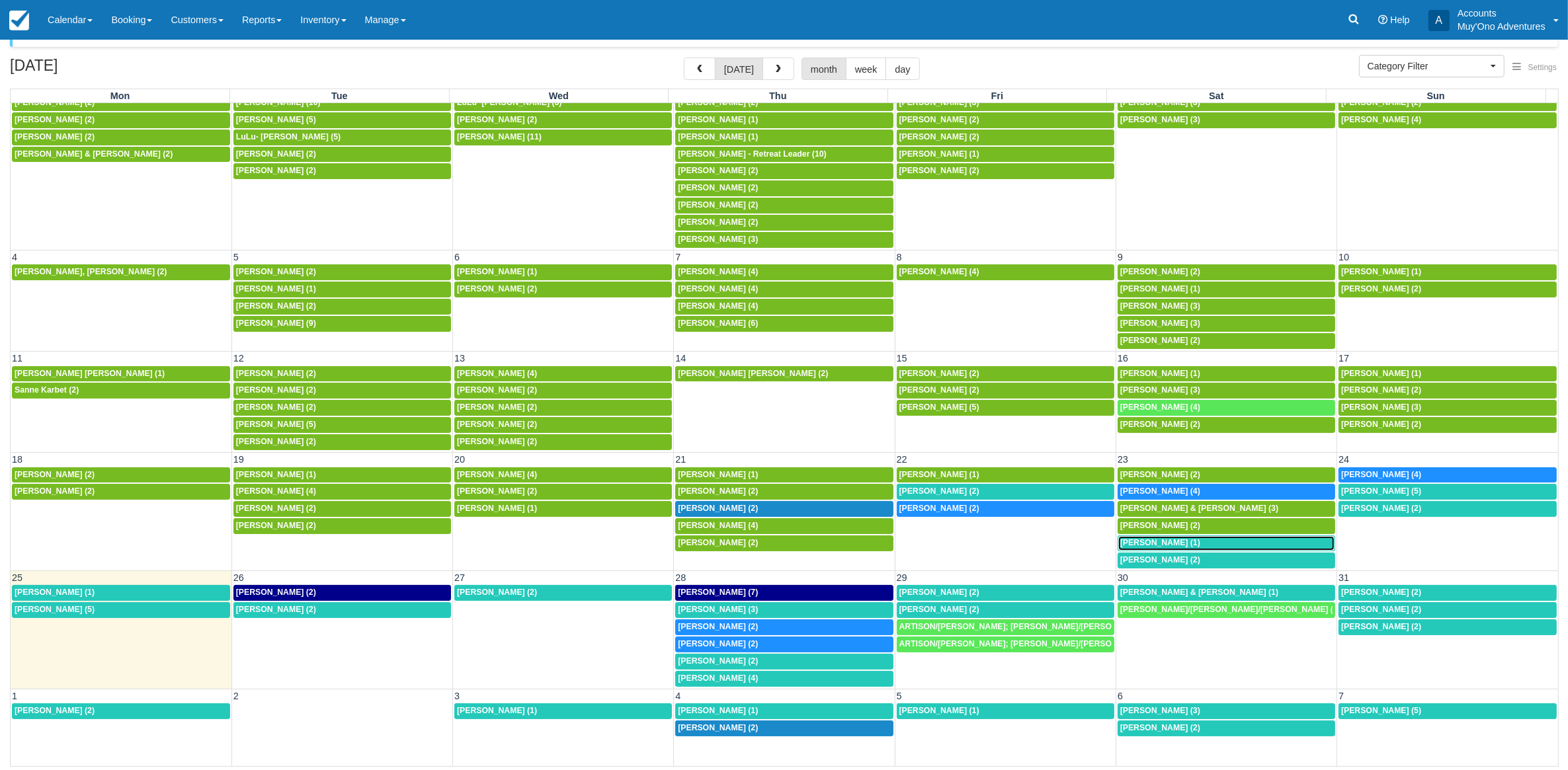
click at [1219, 538] on div "8a Mary Michaud (1)" at bounding box center [1226, 543] width 212 height 10
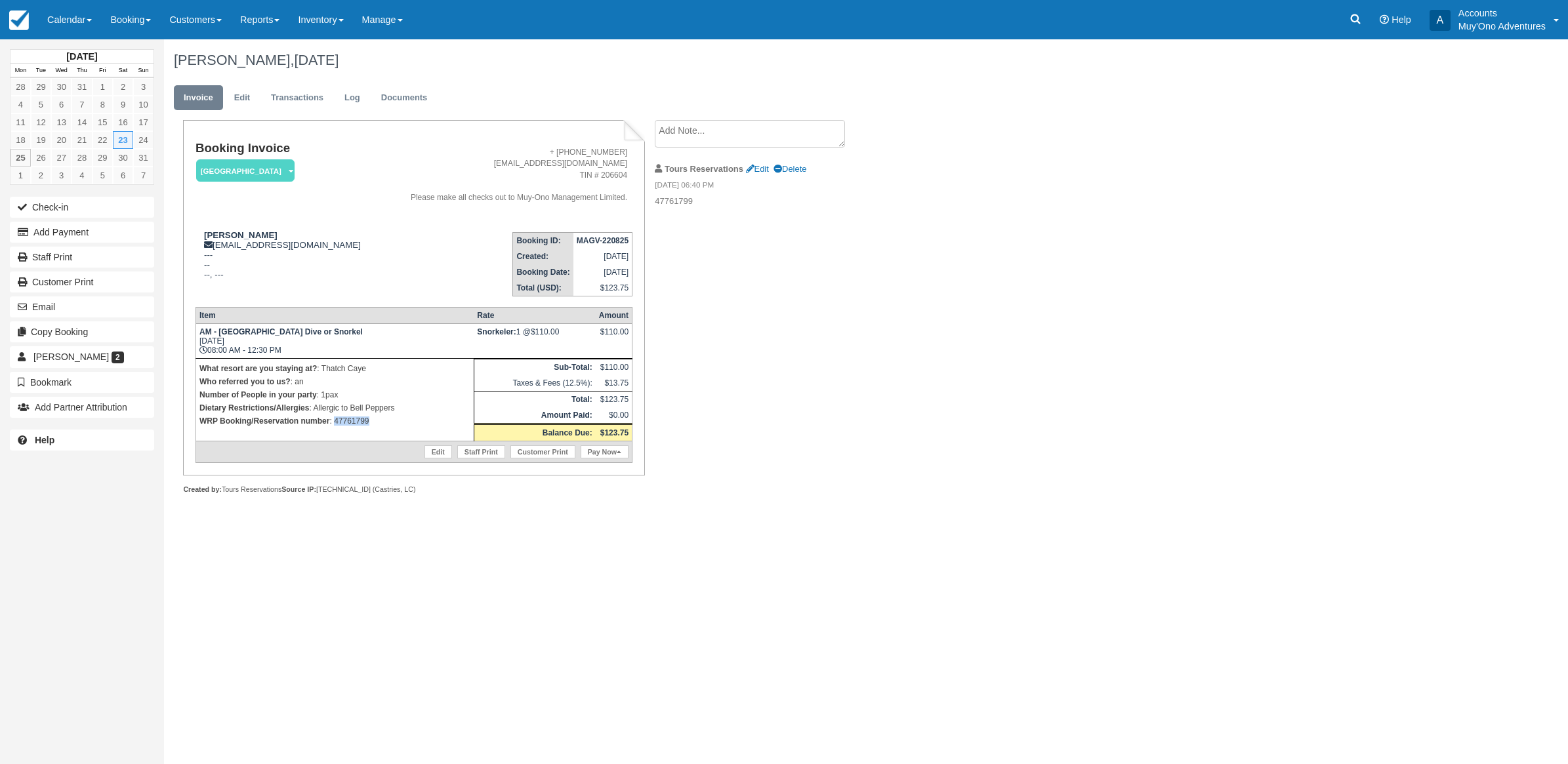
drag, startPoint x: 373, startPoint y: 426, endPoint x: 333, endPoint y: 428, distance: 40.0
click at [333, 428] on td "What resort are you staying at? : Thatch Caye Who referred you to us? : an Numb…" at bounding box center [334, 399] width 278 height 82
copy p "47761799"
click at [99, 31] on link "Calendar" at bounding box center [69, 20] width 63 height 39
click at [78, 126] on link "Month" at bounding box center [91, 124] width 104 height 27
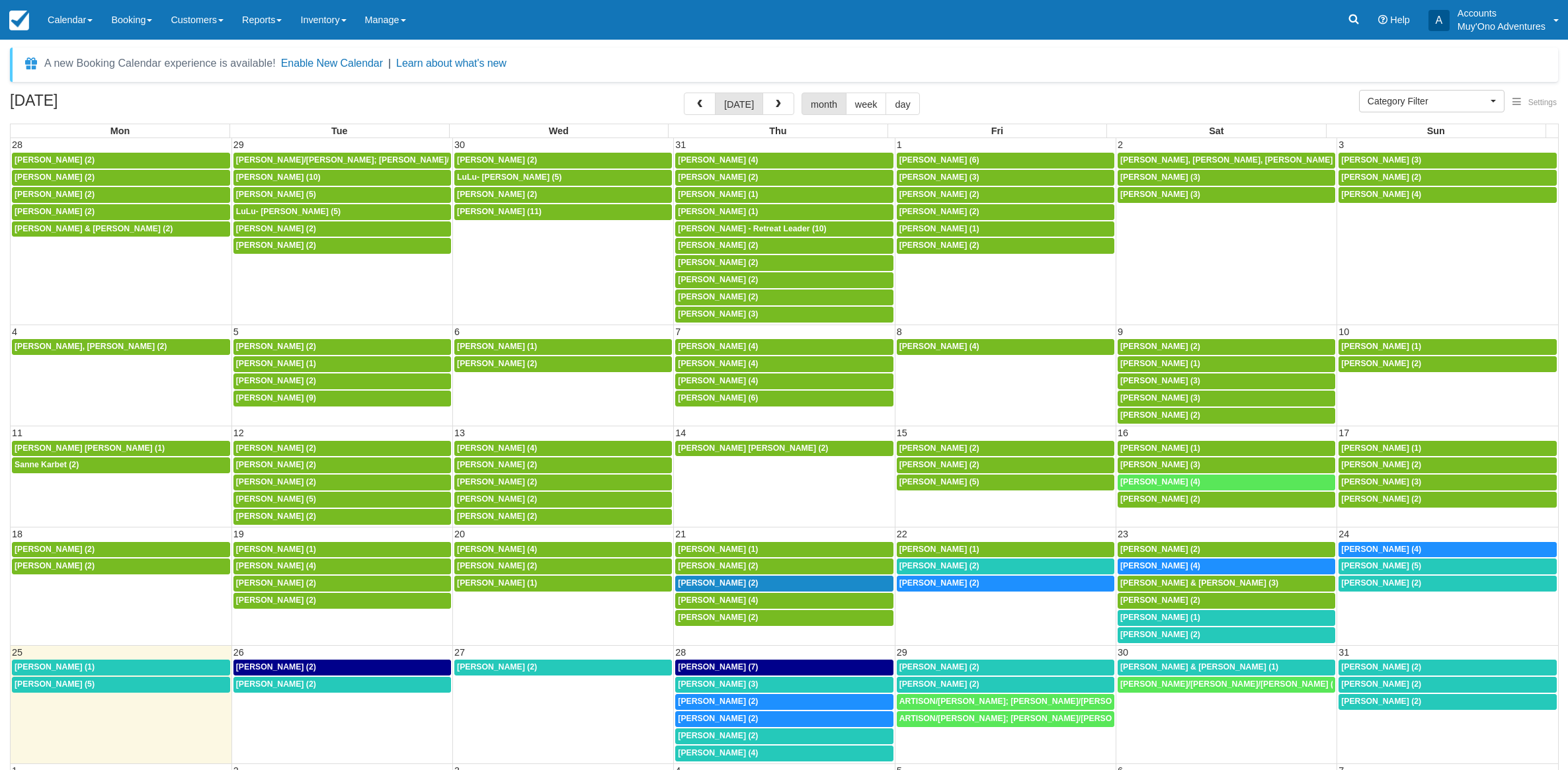
select select
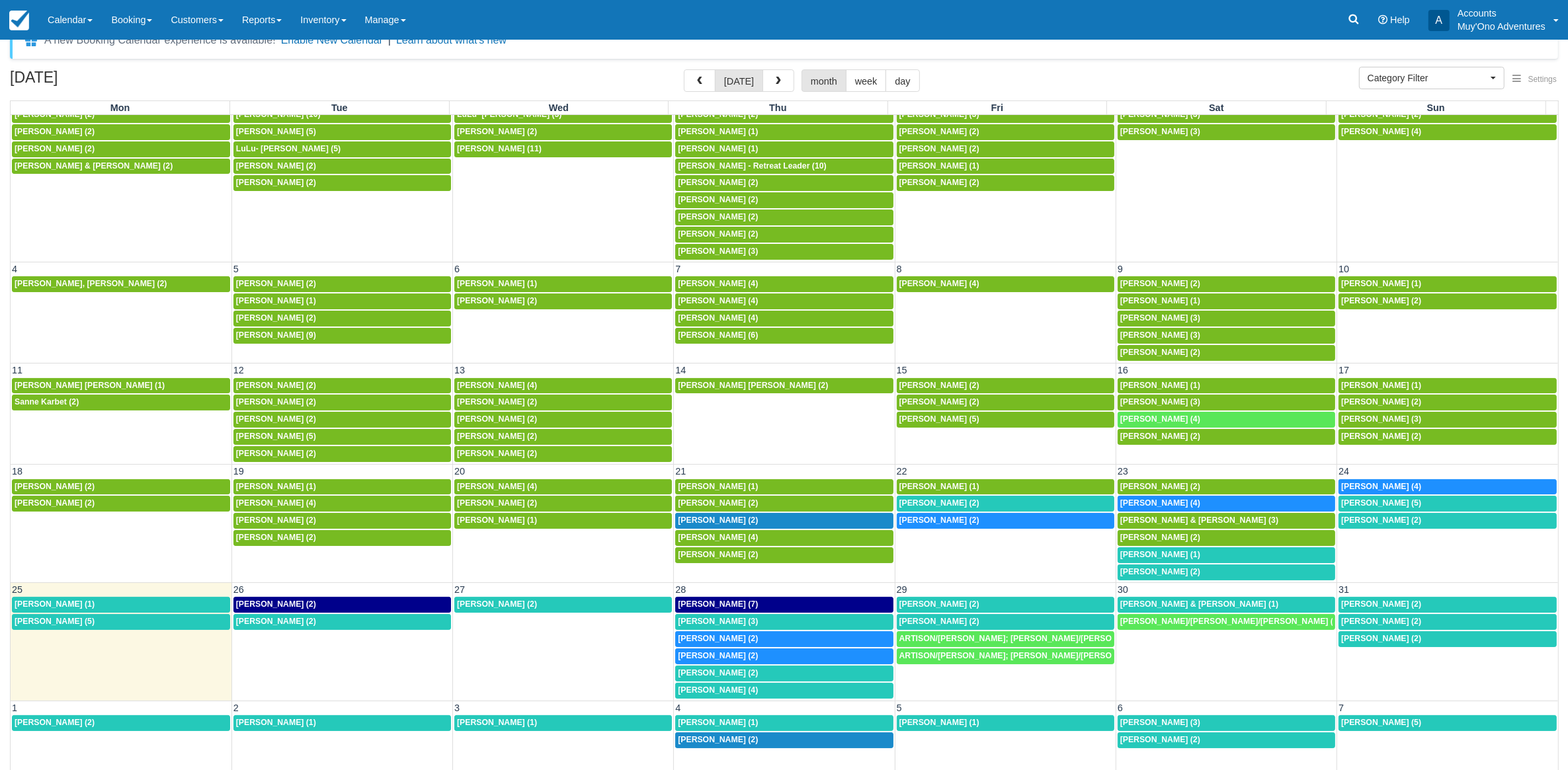
scroll to position [35, 0]
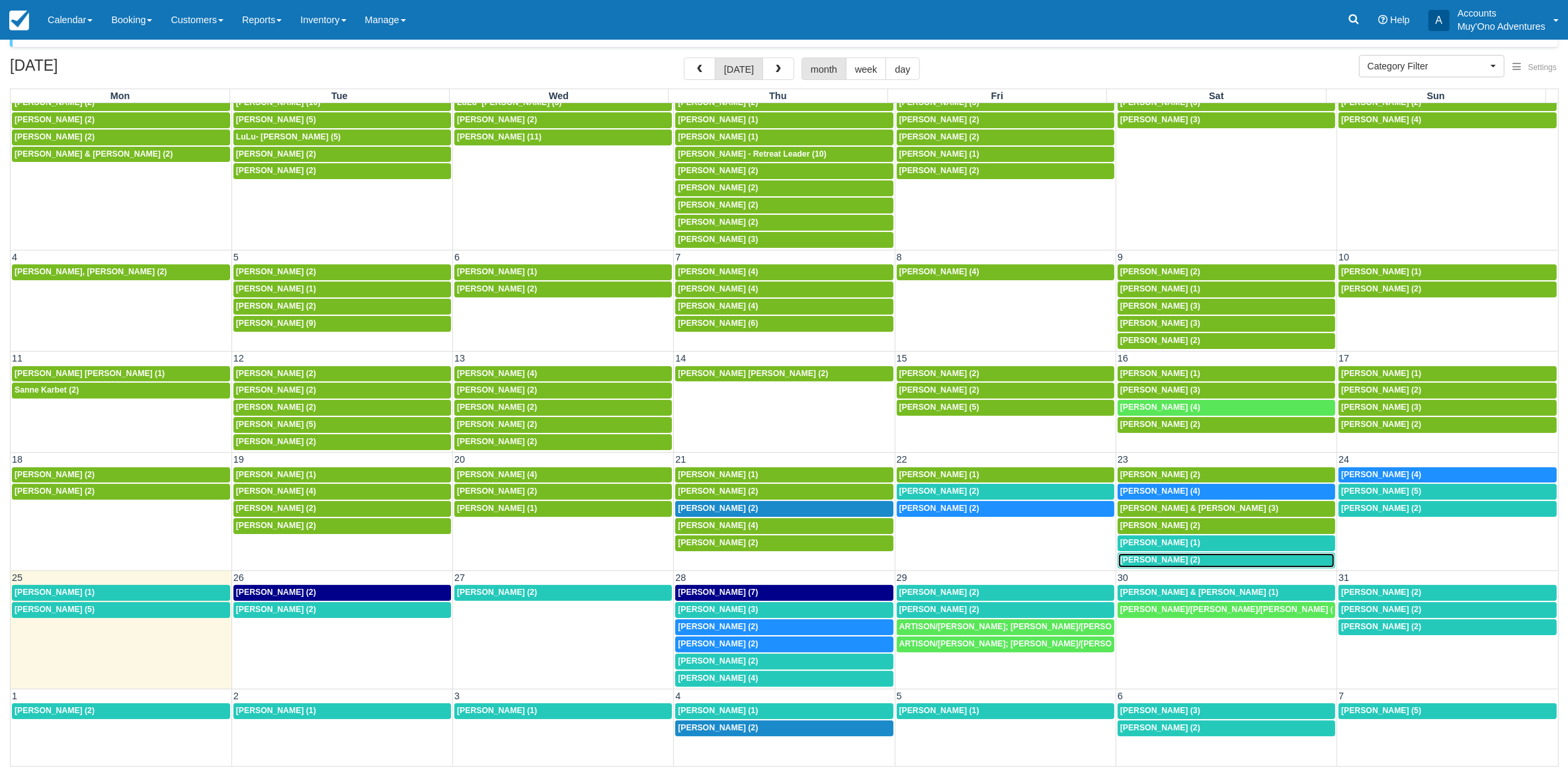
click at [1149, 555] on span "Zoe Batilo (2)" at bounding box center [1160, 559] width 80 height 9
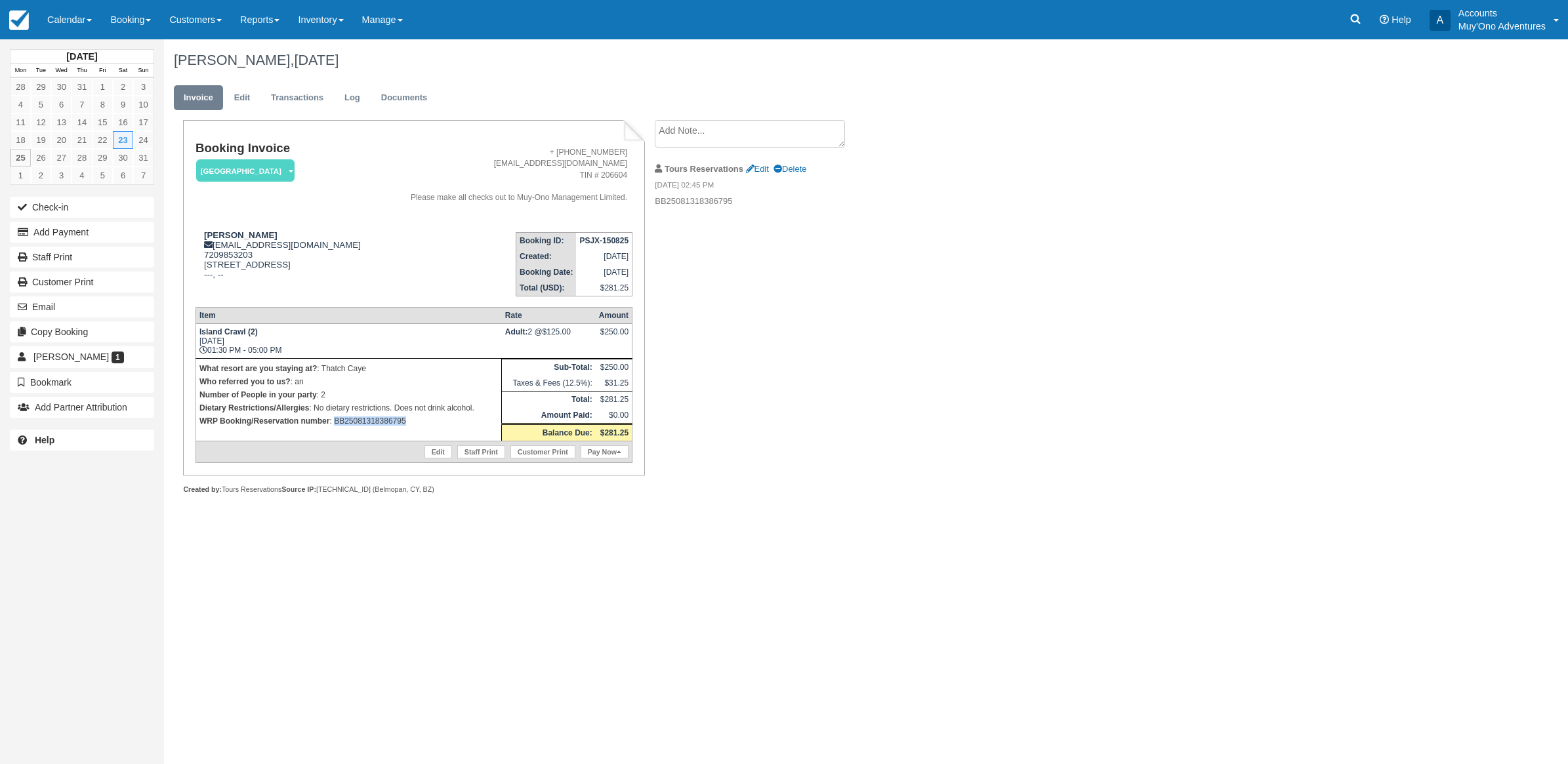
drag, startPoint x: 435, startPoint y: 443, endPoint x: 334, endPoint y: 441, distance: 101.0
click at [334, 428] on p "WRP Booking/Reservation number : BB25081318386795" at bounding box center [349, 421] width 298 height 13
copy p "BB25081318386795"
click at [40, 234] on button "Add Payment" at bounding box center [82, 232] width 144 height 21
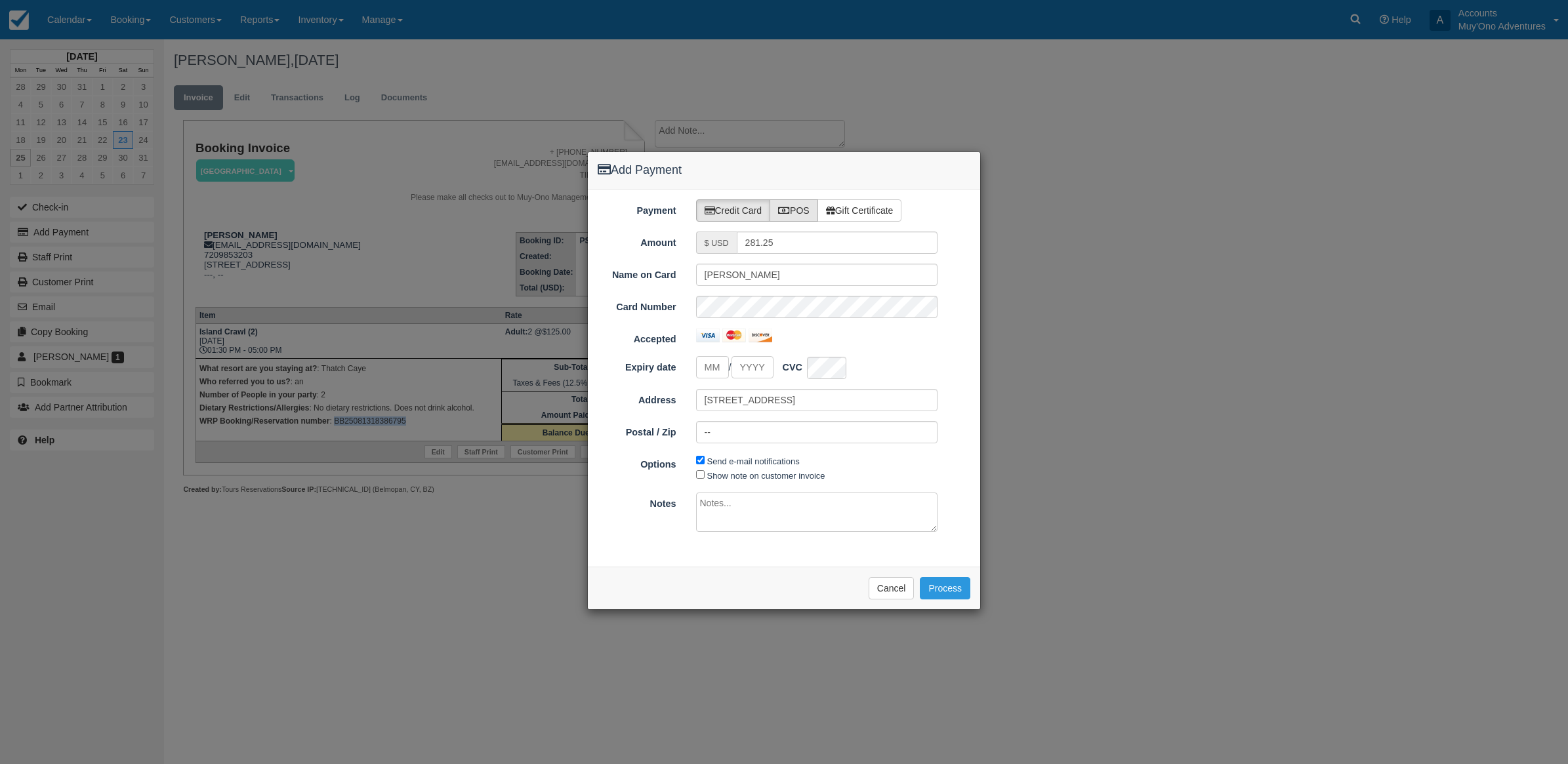
click at [802, 201] on label "POS" at bounding box center [794, 210] width 48 height 22
radio input "true"
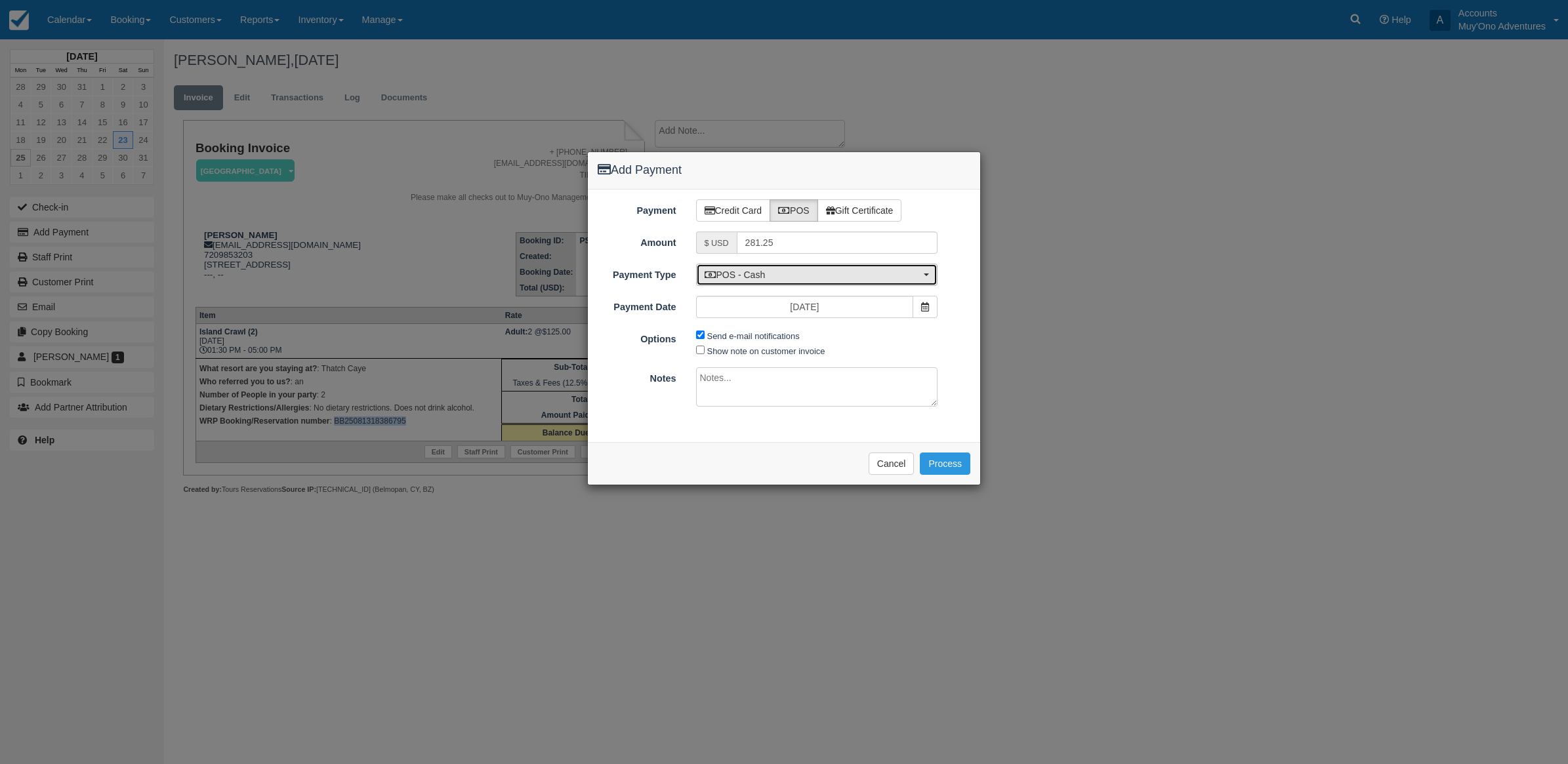
click at [762, 284] on button "POS - Cash" at bounding box center [817, 274] width 242 height 22
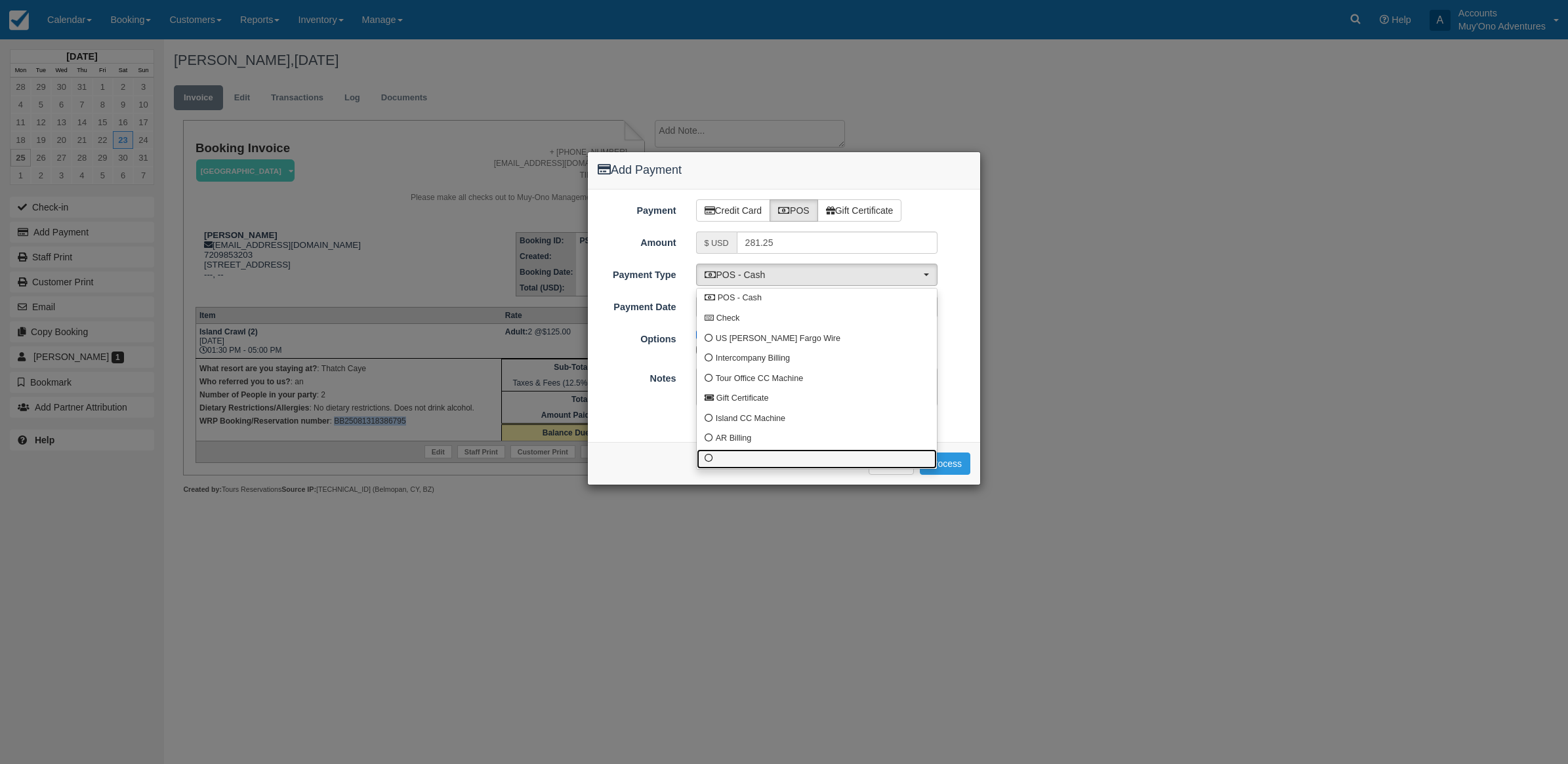
click at [756, 451] on link at bounding box center [817, 460] width 240 height 20
select select "custom10"
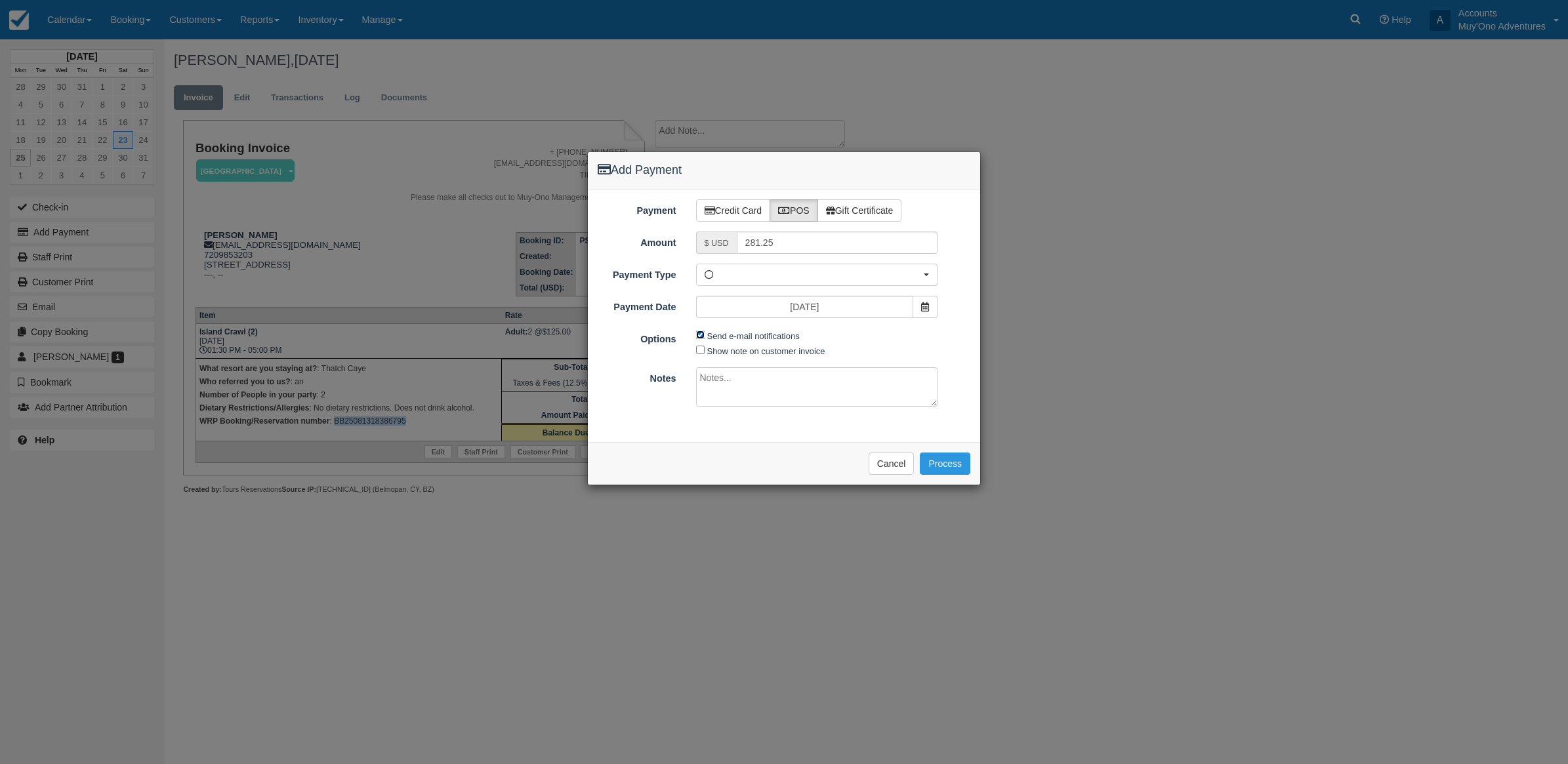
click at [696, 335] on input "Send e-mail notifications" at bounding box center [700, 335] width 9 height 9
checkbox input "false"
click at [717, 381] on textarea at bounding box center [817, 387] width 242 height 39
type textarea "p"
type textarea "Paid in WRP CT"
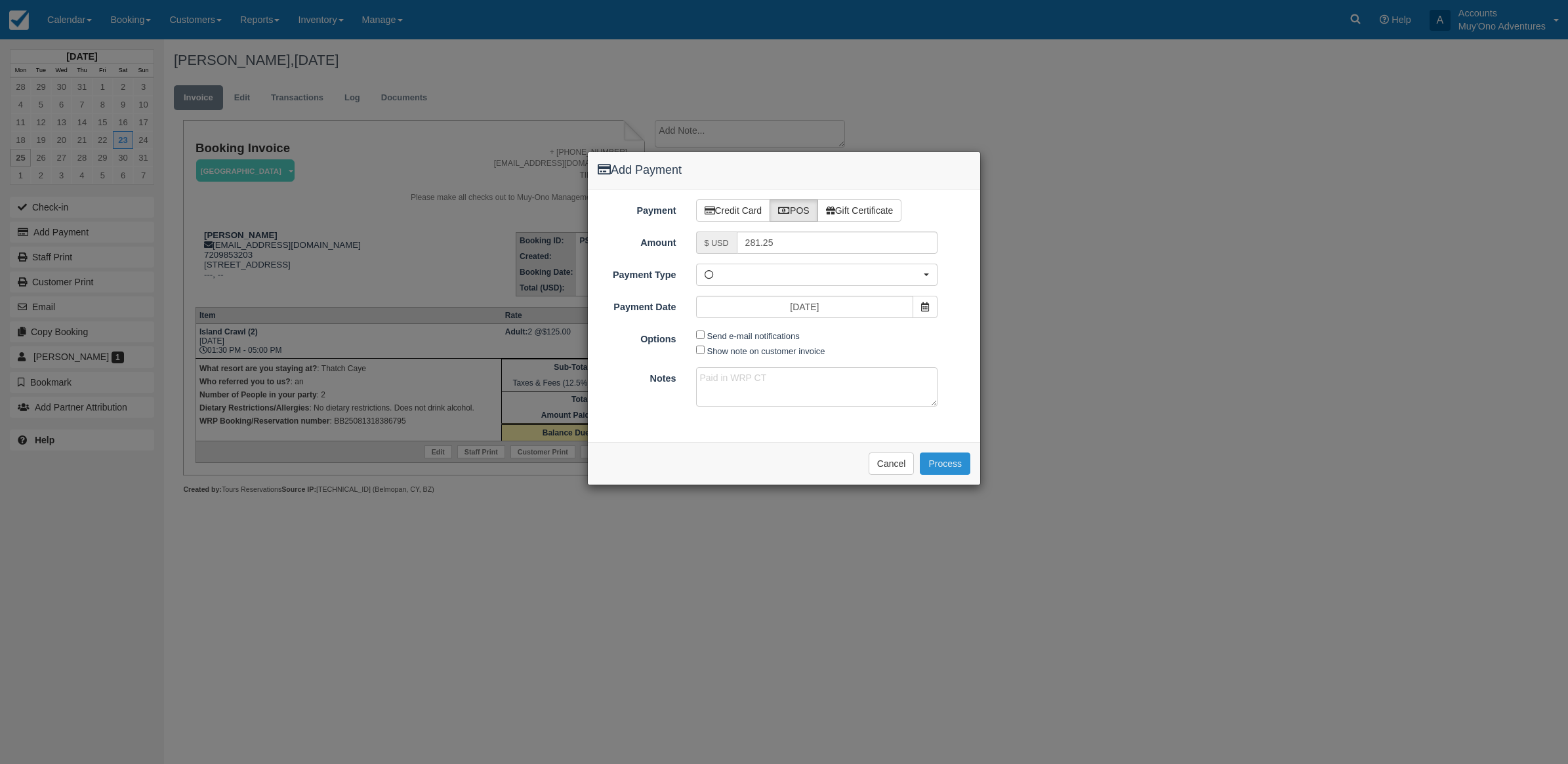
click at [936, 469] on button "Process" at bounding box center [945, 464] width 50 height 22
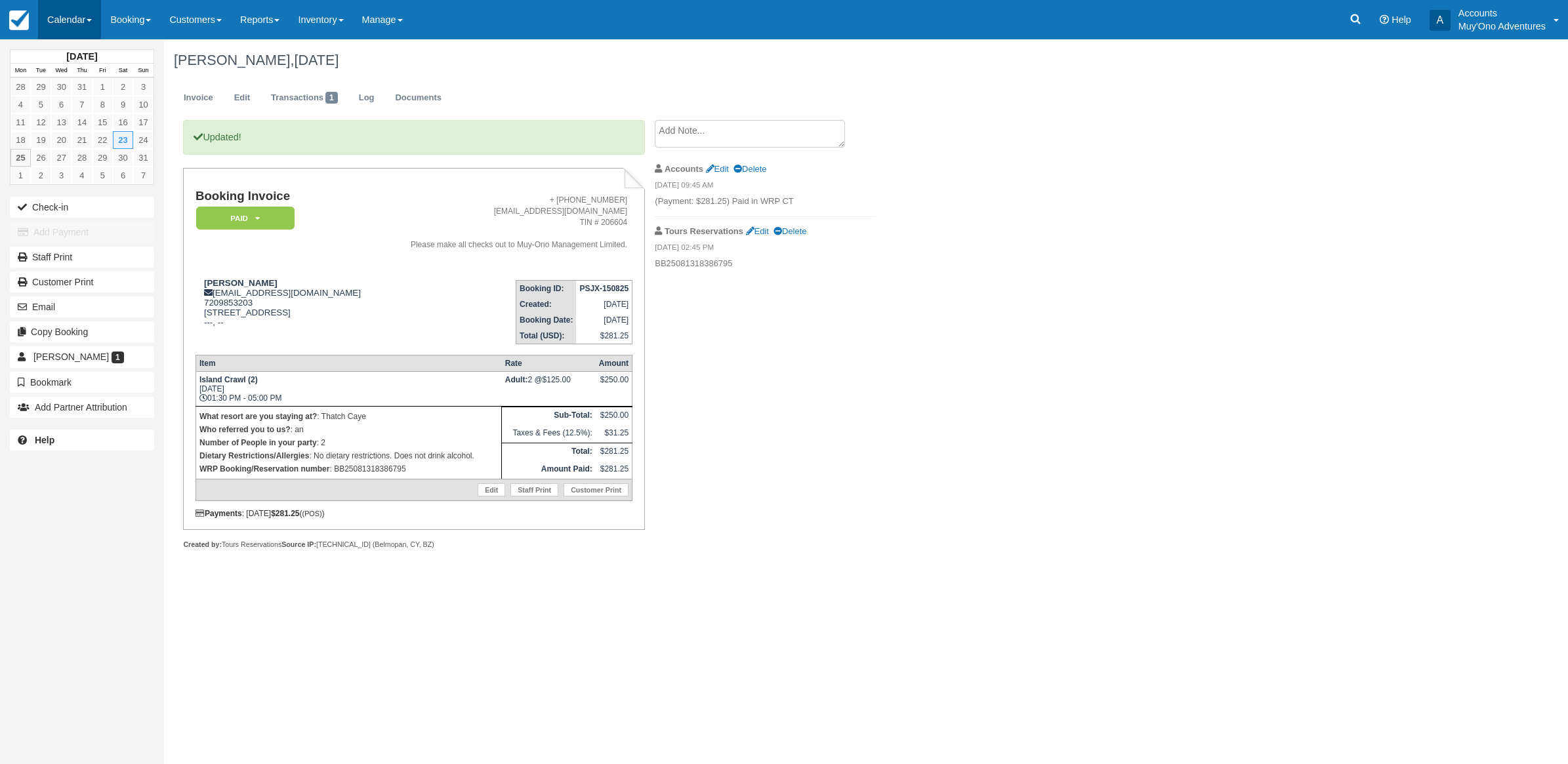
click at [82, 9] on link "Calendar" at bounding box center [69, 20] width 63 height 39
click at [69, 119] on link "Month" at bounding box center [91, 124] width 104 height 27
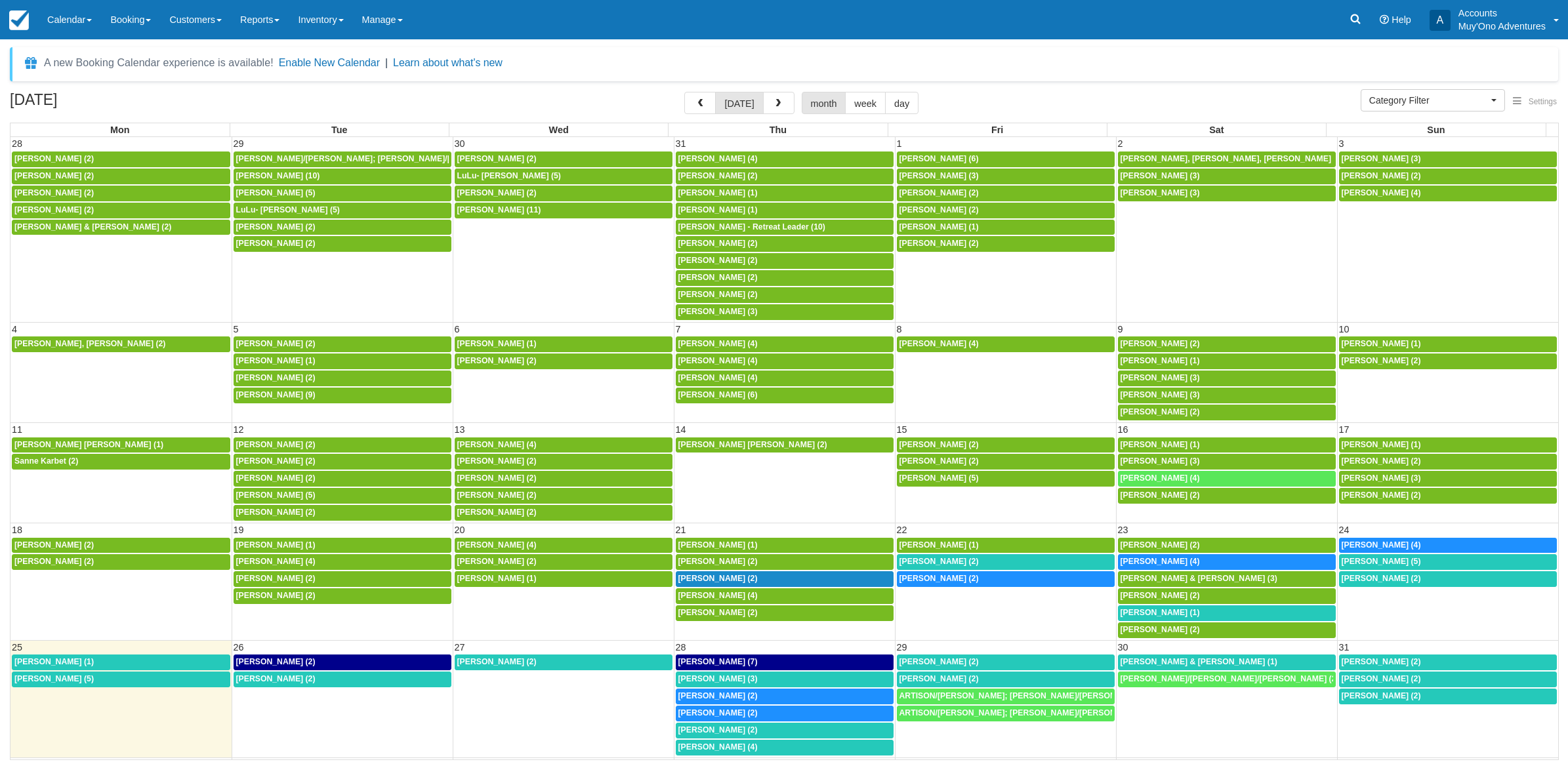
select select
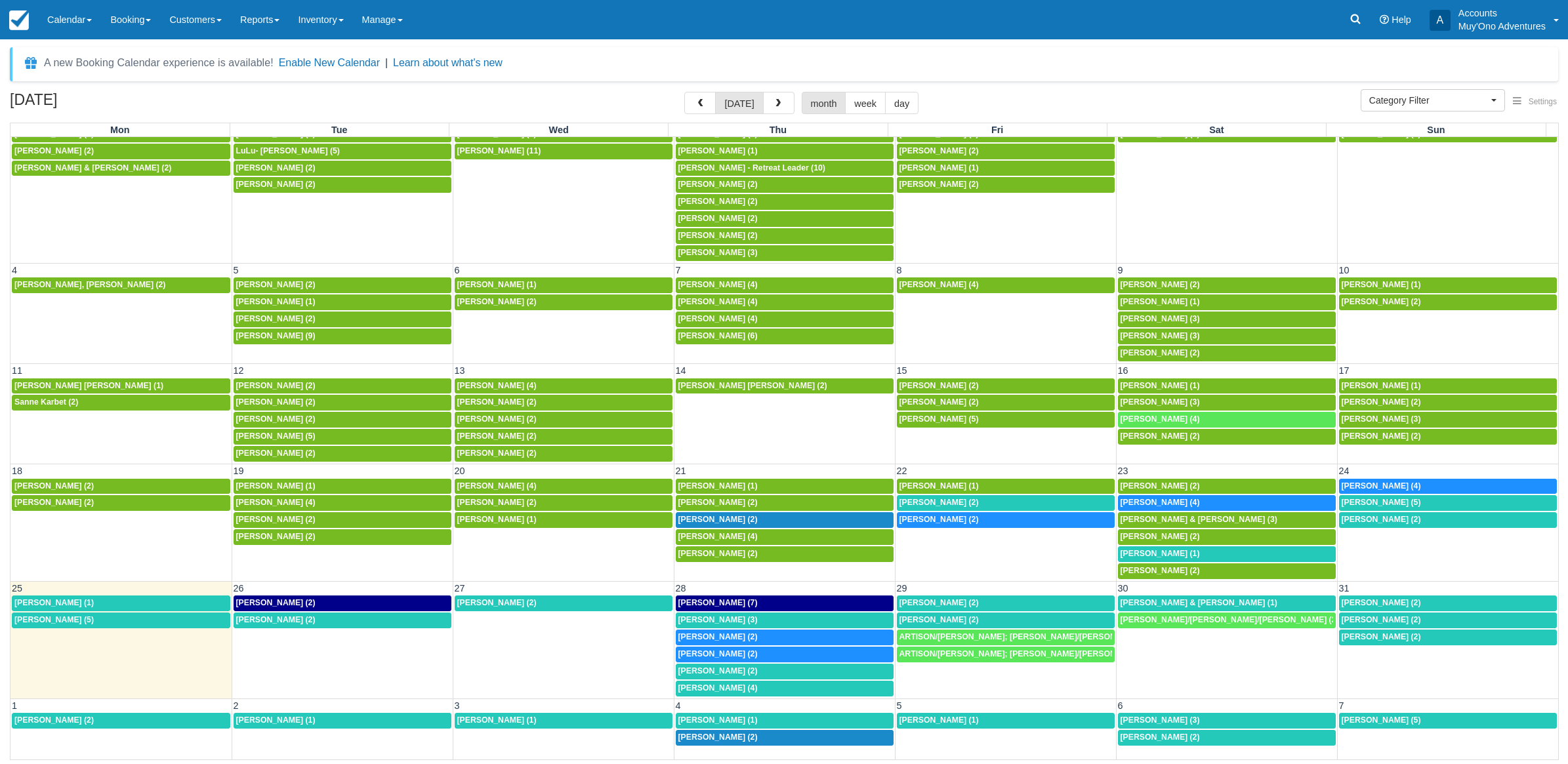
scroll to position [74, 0]
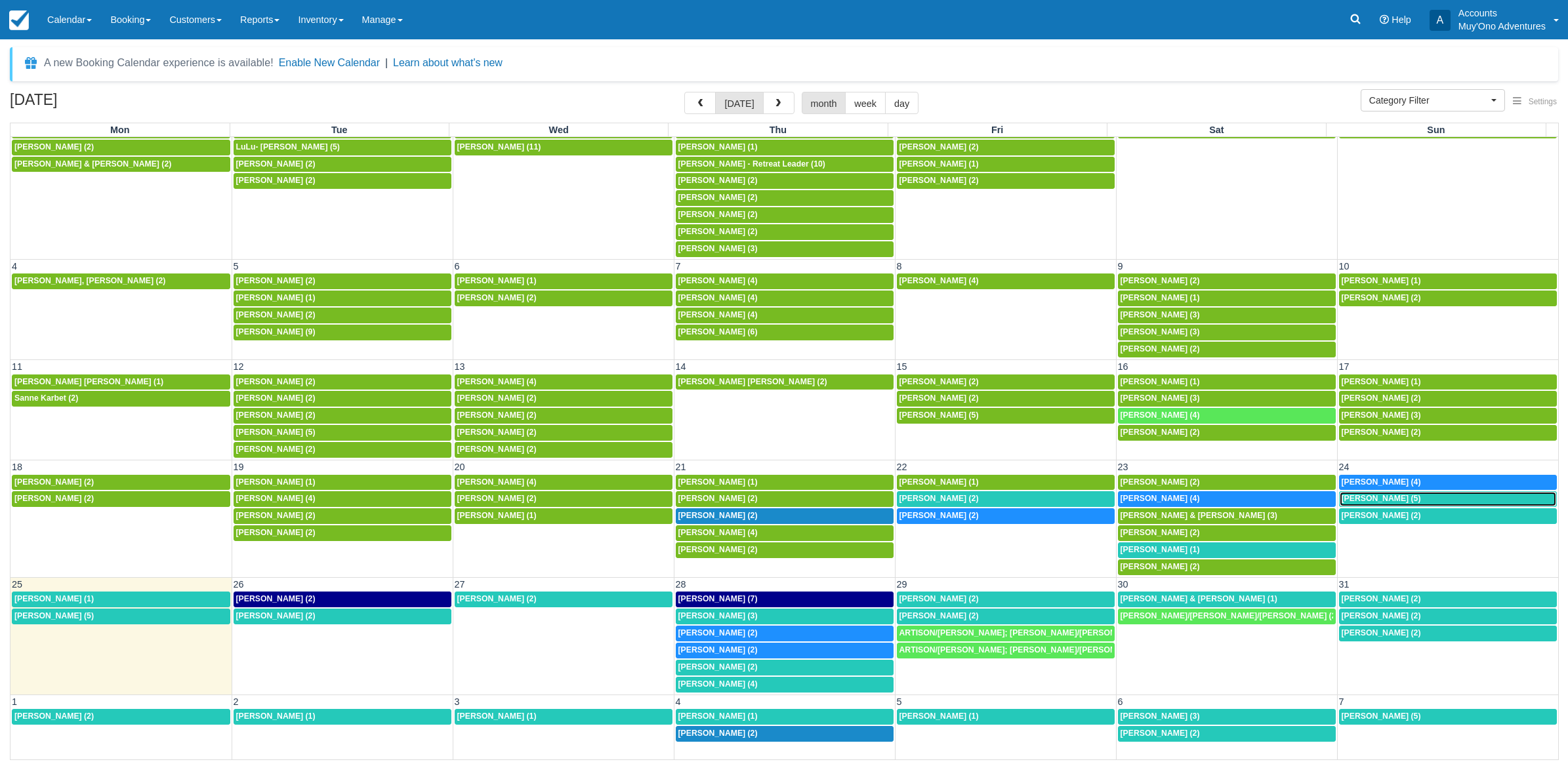
click at [1342, 498] on span "[PERSON_NAME] (5)" at bounding box center [1381, 498] width 80 height 9
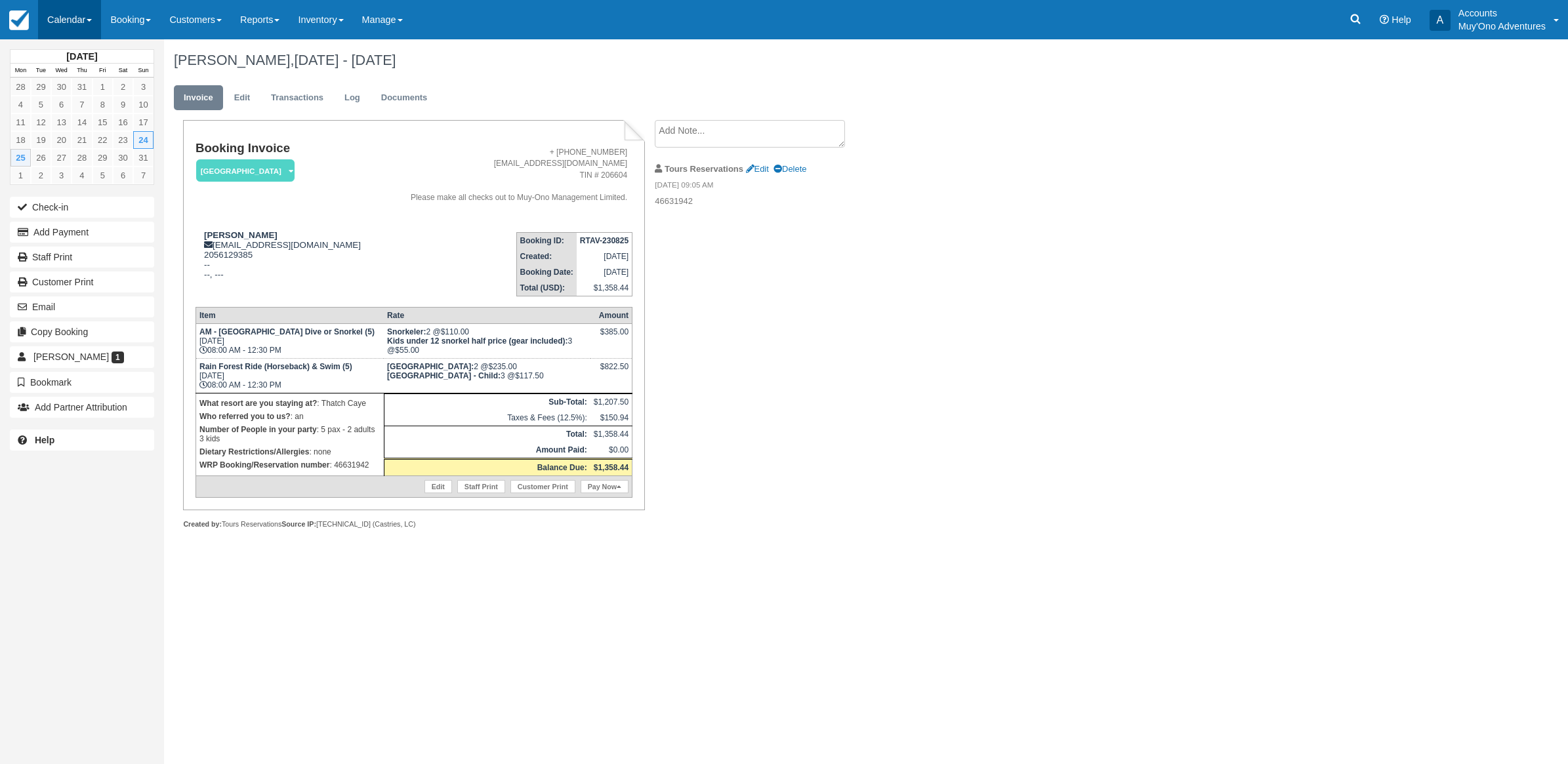
click at [50, 28] on link "Calendar" at bounding box center [69, 20] width 63 height 39
click at [95, 118] on link "Month" at bounding box center [91, 124] width 104 height 27
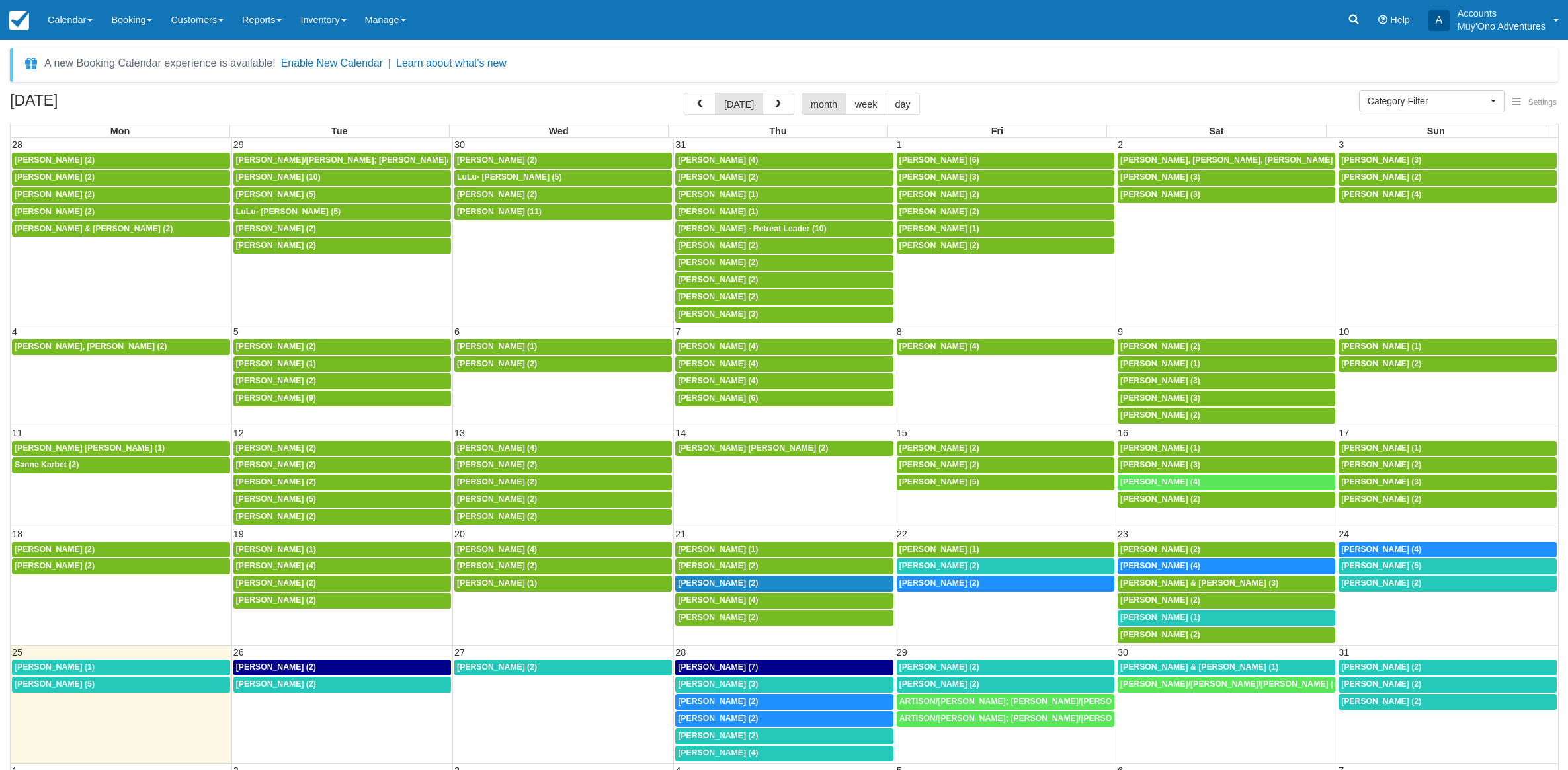
select select
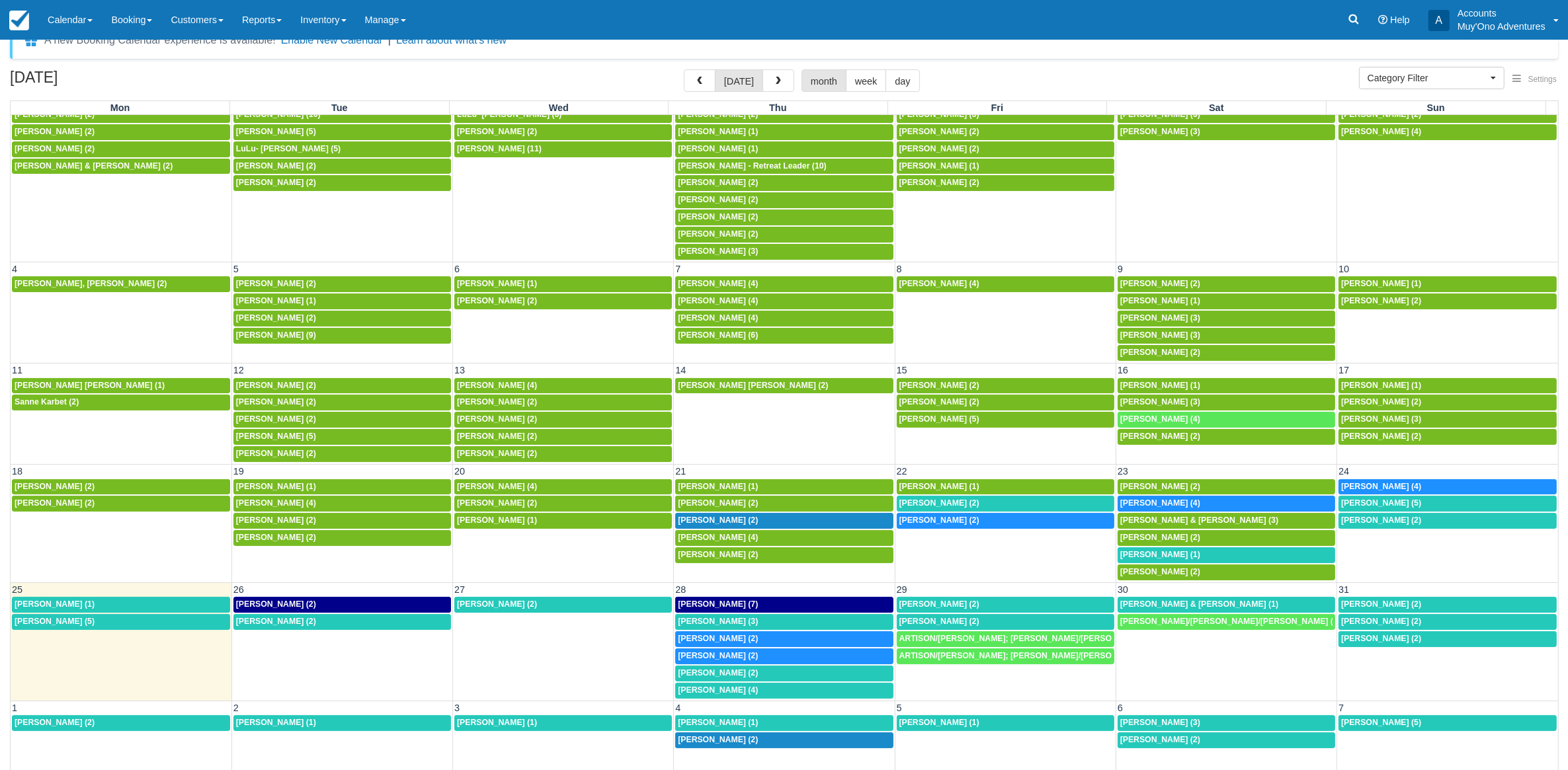
scroll to position [35, 0]
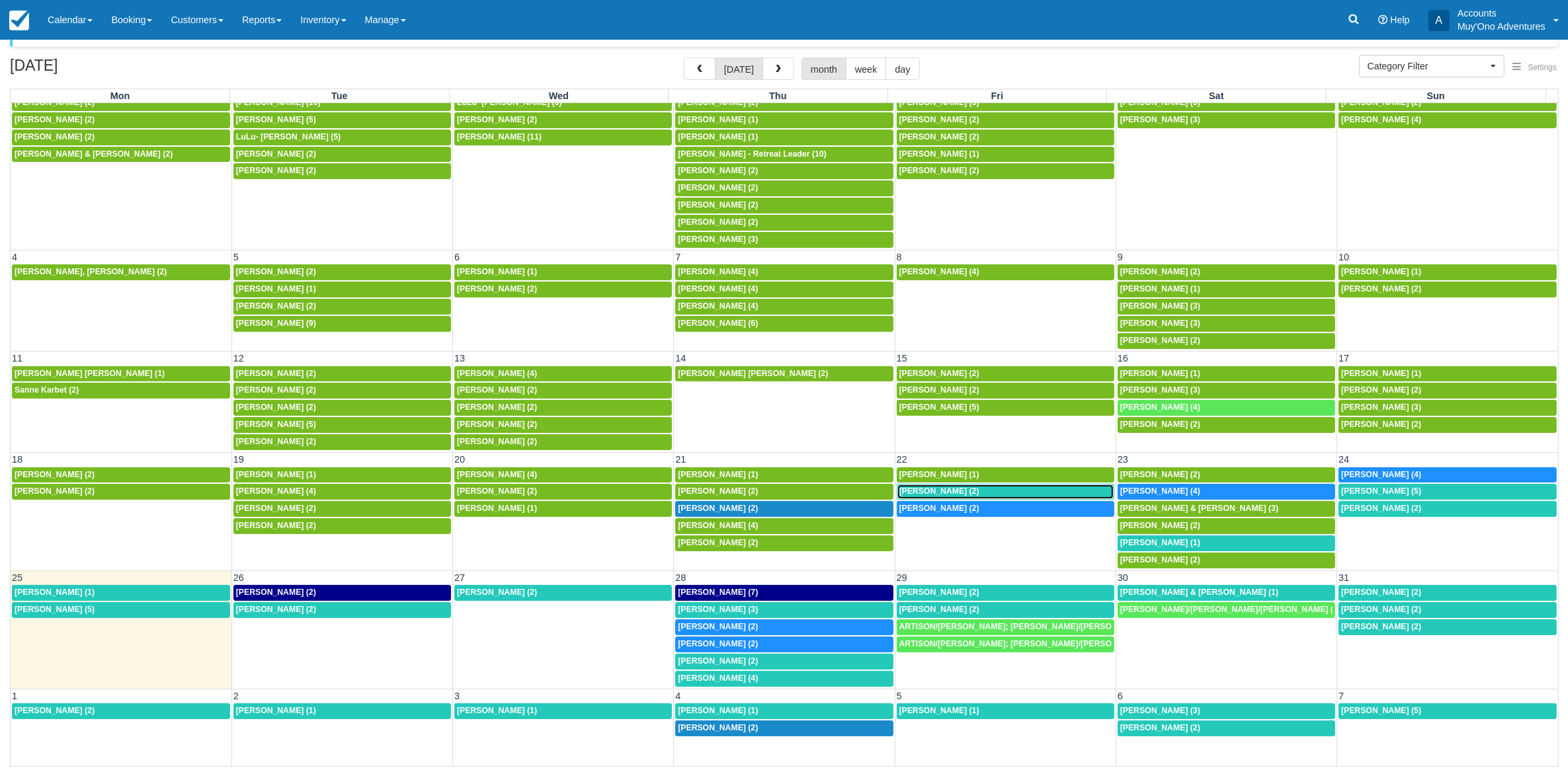
click at [920, 487] on span "Joshua Thayer (2)" at bounding box center [939, 491] width 80 height 9
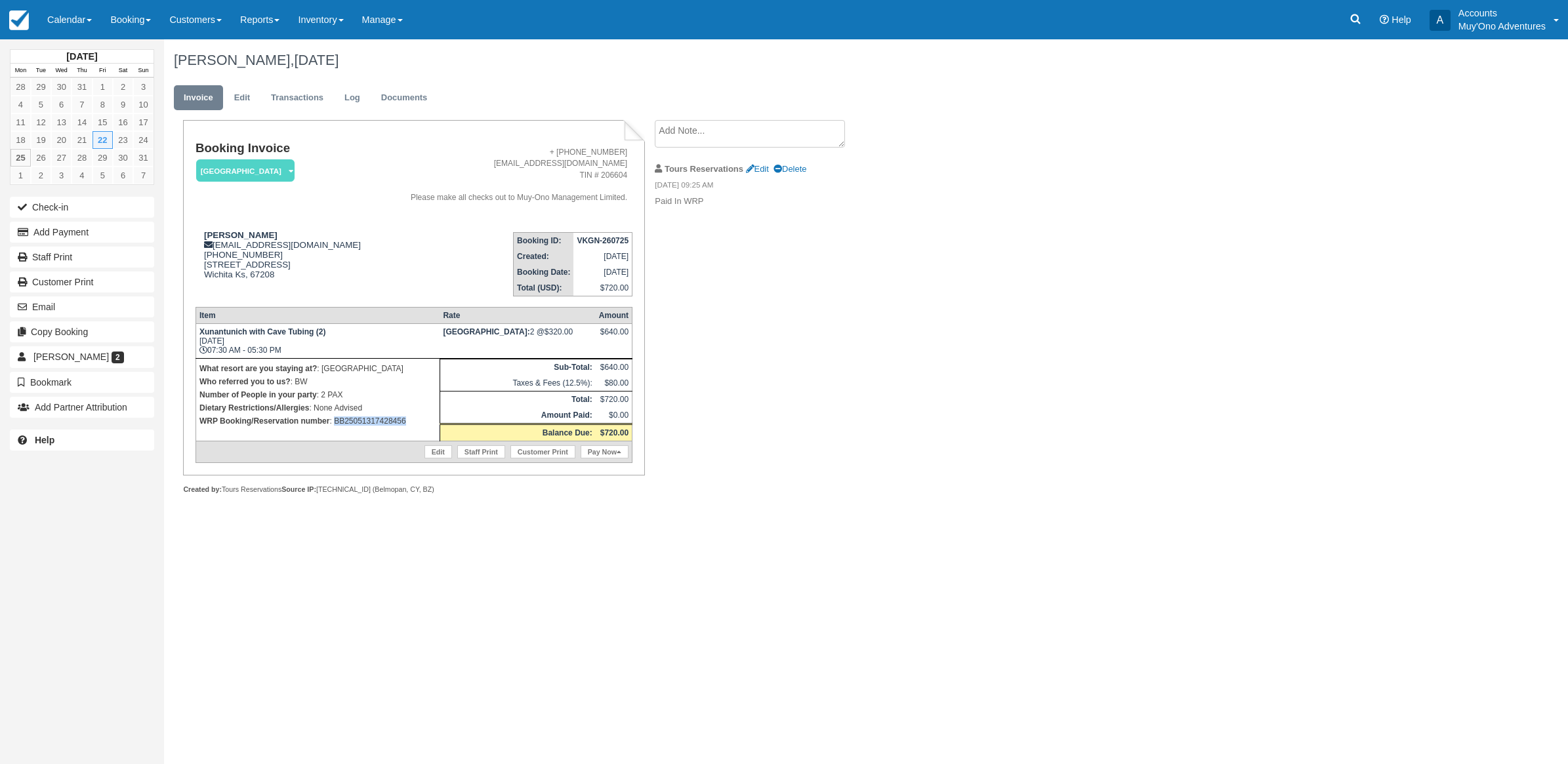
drag, startPoint x: 425, startPoint y: 417, endPoint x: 334, endPoint y: 417, distance: 91.0
click at [334, 417] on p "WRP Booking/Reservation number : BB25051317428456" at bounding box center [318, 421] width 237 height 13
drag, startPoint x: 332, startPoint y: 419, endPoint x: 365, endPoint y: 426, distance: 33.7
click at [365, 426] on td "What resort are you staying at? : Thatch Caye Resort Who referred you to us? : …" at bounding box center [317, 399] width 244 height 82
drag, startPoint x: 411, startPoint y: 421, endPoint x: 335, endPoint y: 439, distance: 78.1
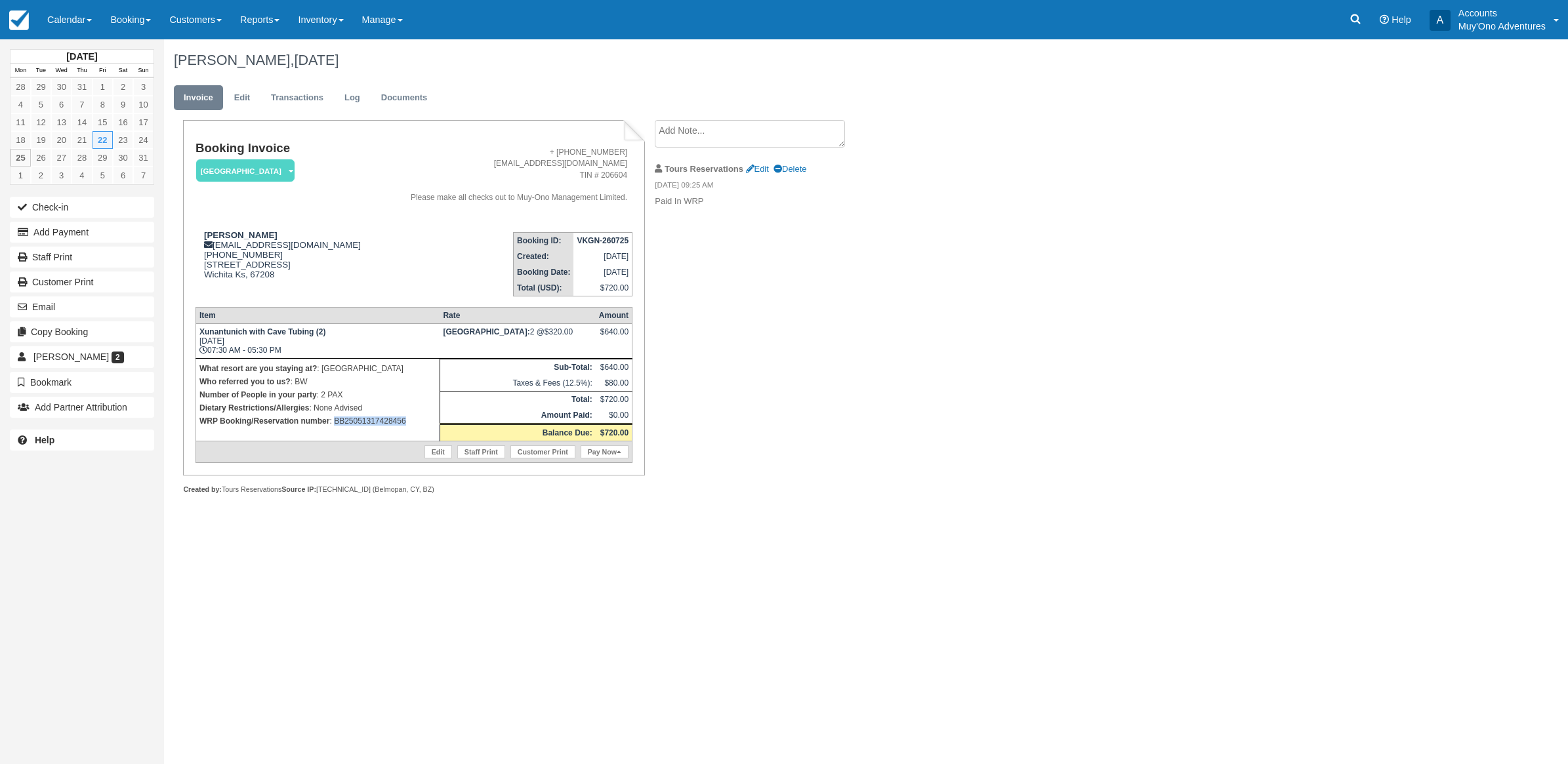
click at [335, 439] on td "What resort are you staying at? : Thatch Caye Resort Who referred you to us? : …" at bounding box center [317, 399] width 244 height 82
copy p "BB25051317428456"
click at [999, 381] on div "Joshua Thayer, August 22 2025 Invoice Edit Transactions Log Documents Booking I…" at bounding box center [752, 281] width 1176 height 484
click at [1191, 240] on div "Joshua Thayer, August 22 2025 Invoice Edit Transactions Log Documents Booking I…" at bounding box center [752, 281] width 1176 height 484
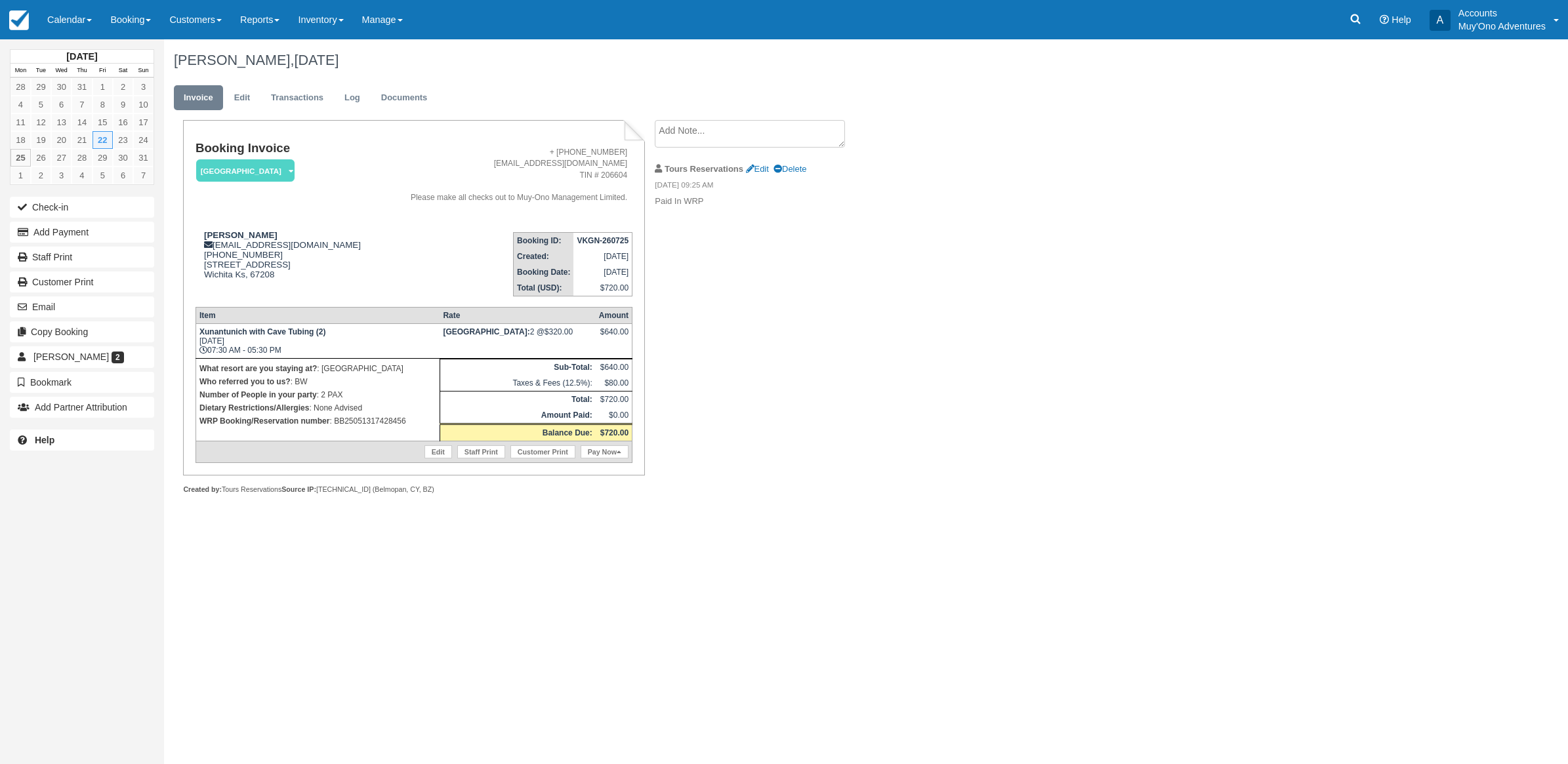
click at [1190, 20] on div "Menu Calendar Customer Inventory Month Week Day Booking Daily Manifest Daily Li…" at bounding box center [784, 20] width 1568 height 39
click at [125, 228] on button "Add Payment" at bounding box center [82, 232] width 144 height 21
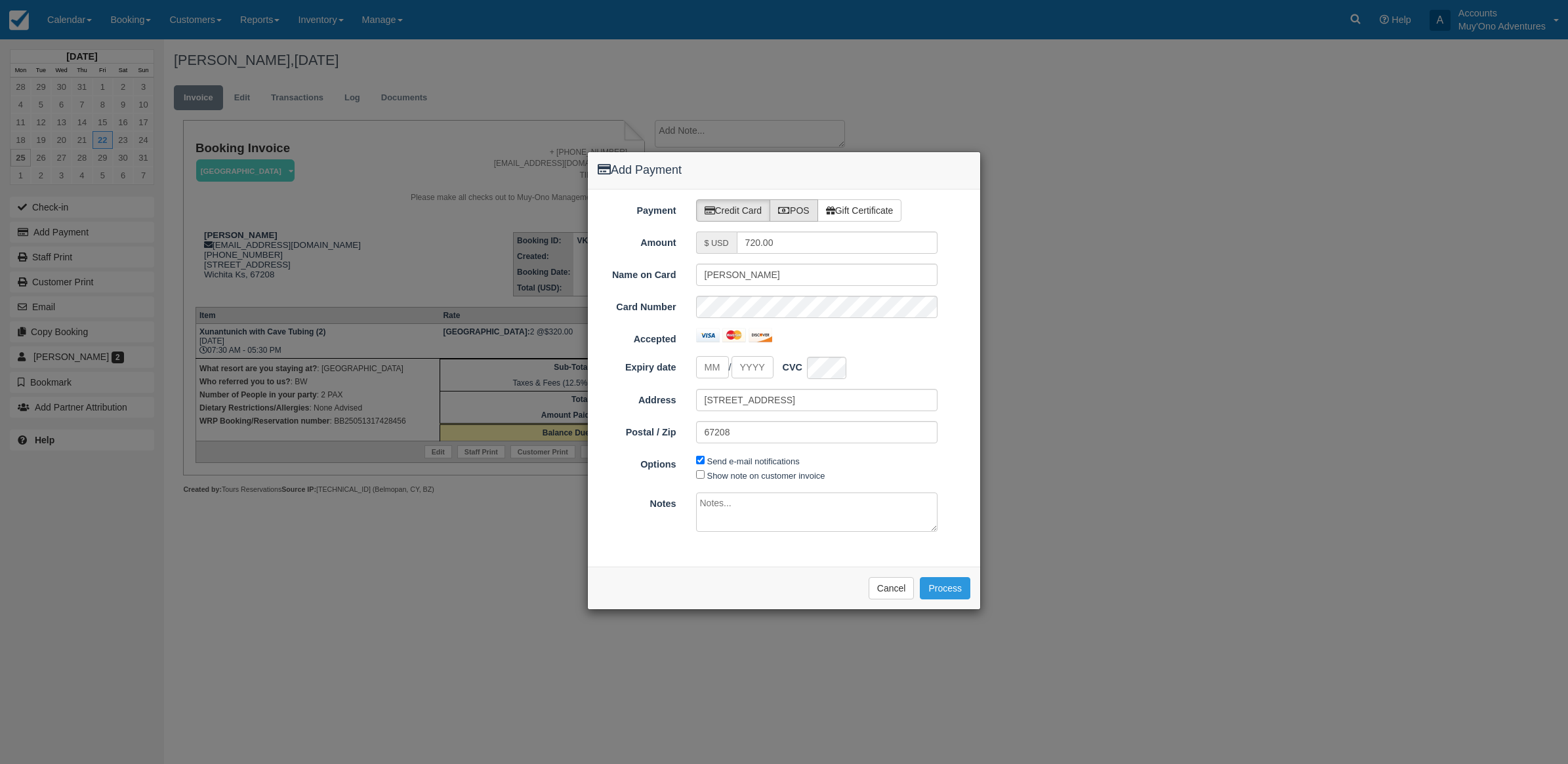
click at [801, 211] on label "POS" at bounding box center [794, 210] width 48 height 22
radio input "true"
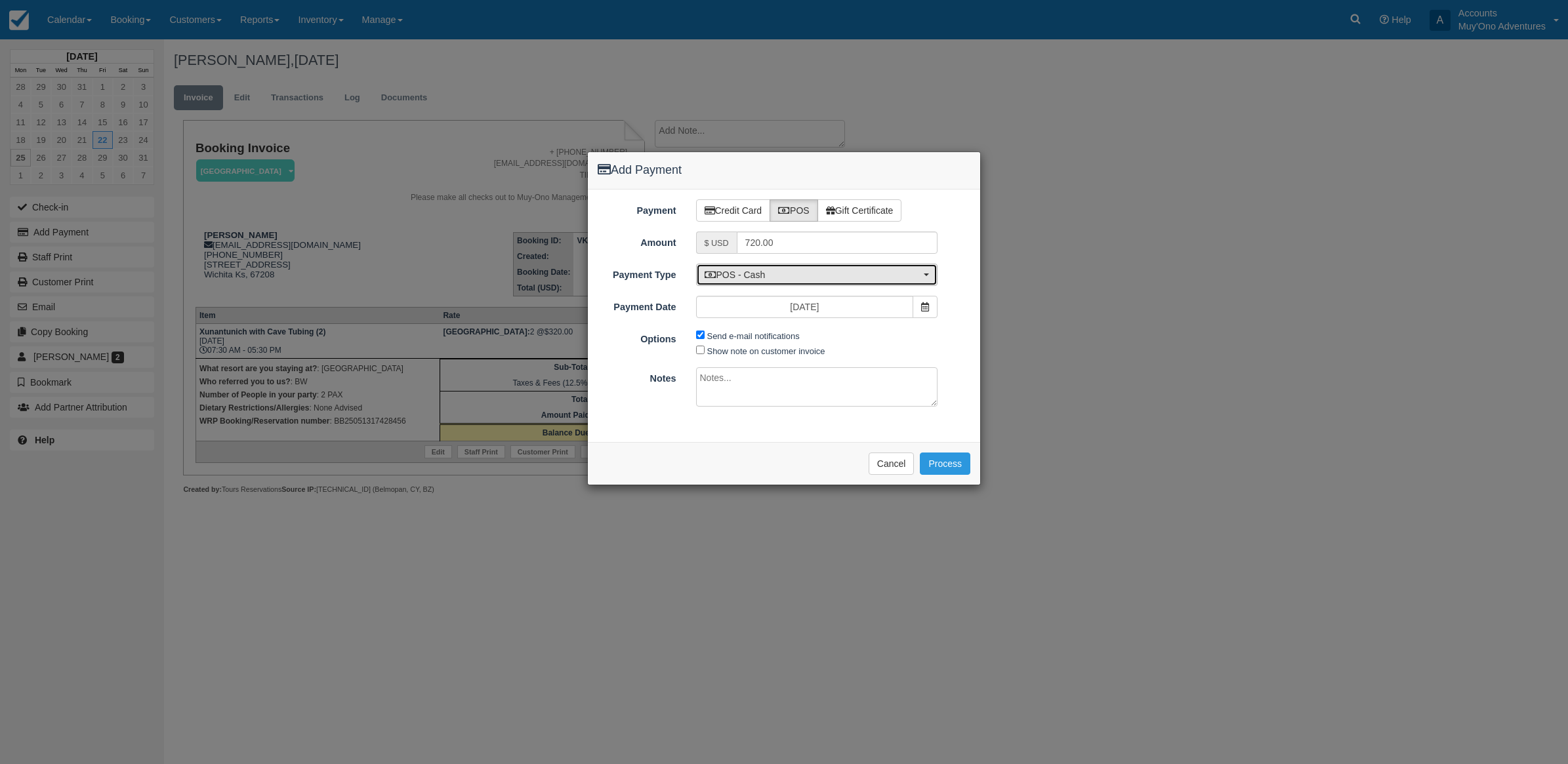
click at [781, 277] on span "POS - Cash" at bounding box center [813, 274] width 217 height 13
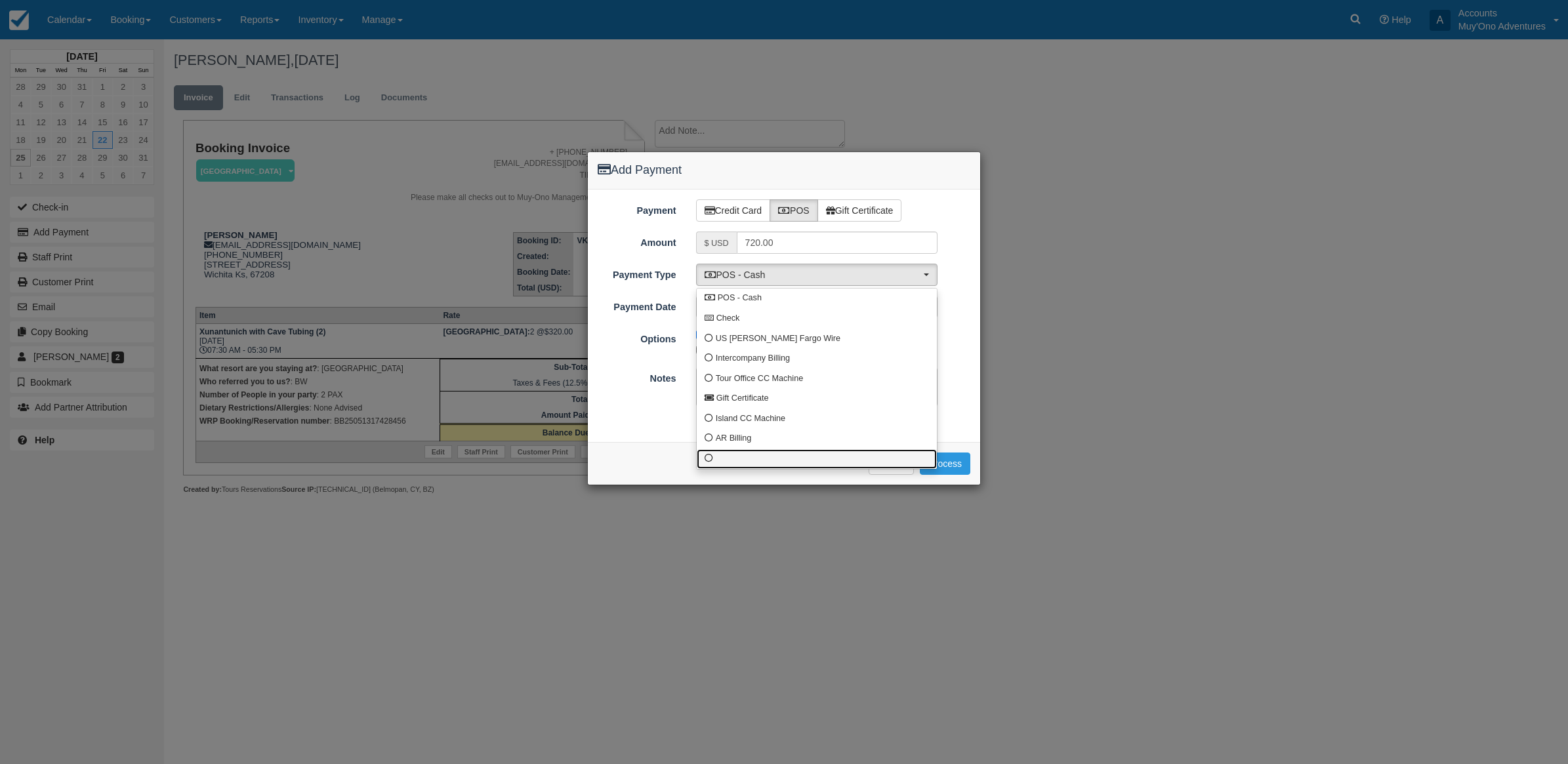
click at [732, 461] on link at bounding box center [817, 460] width 240 height 20
select select "custom10"
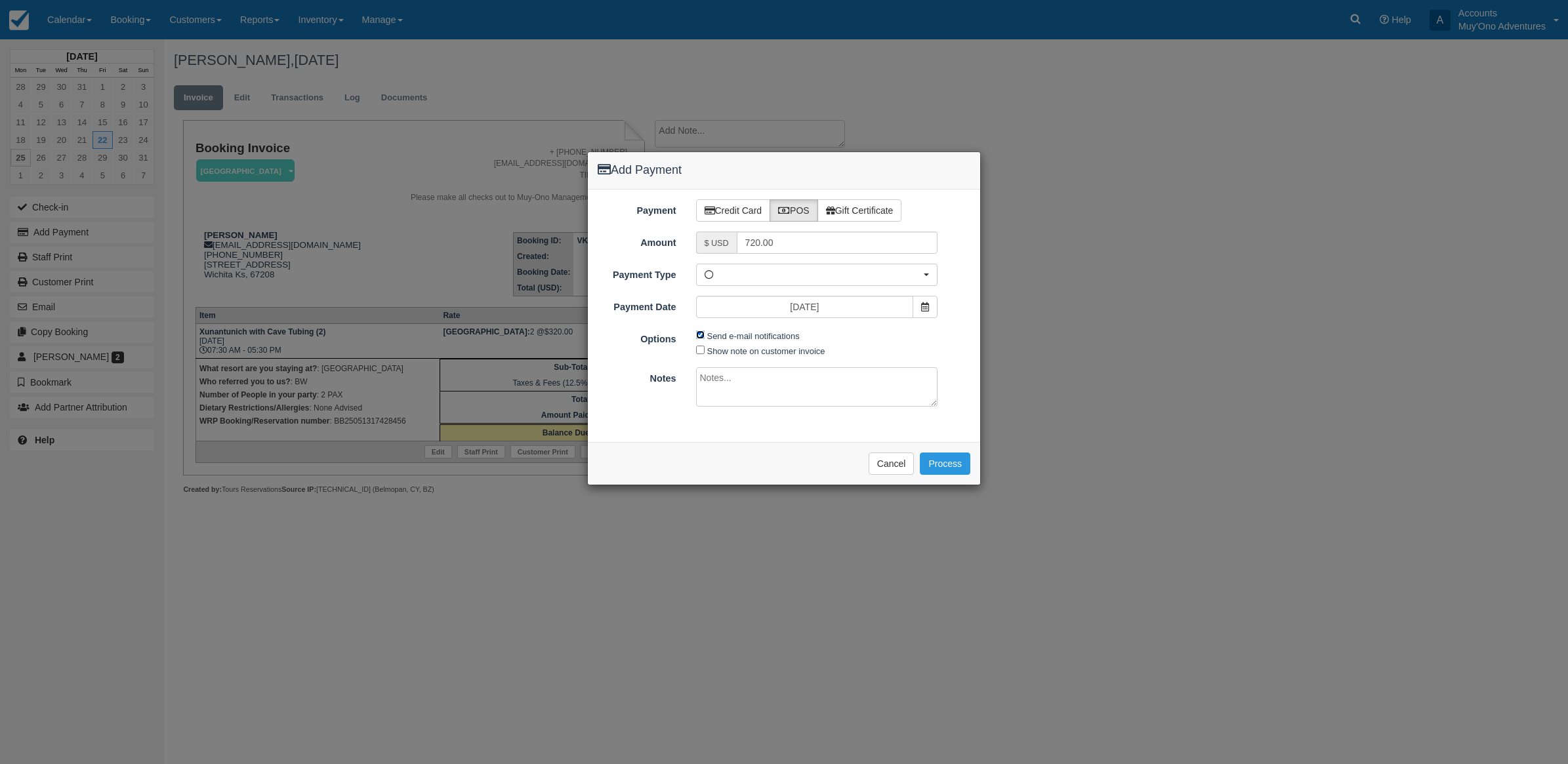
click at [699, 335] on input "Send e-mail notifications" at bounding box center [700, 335] width 9 height 9
checkbox input "false"
click at [759, 278] on span "button" at bounding box center [813, 274] width 217 height 13
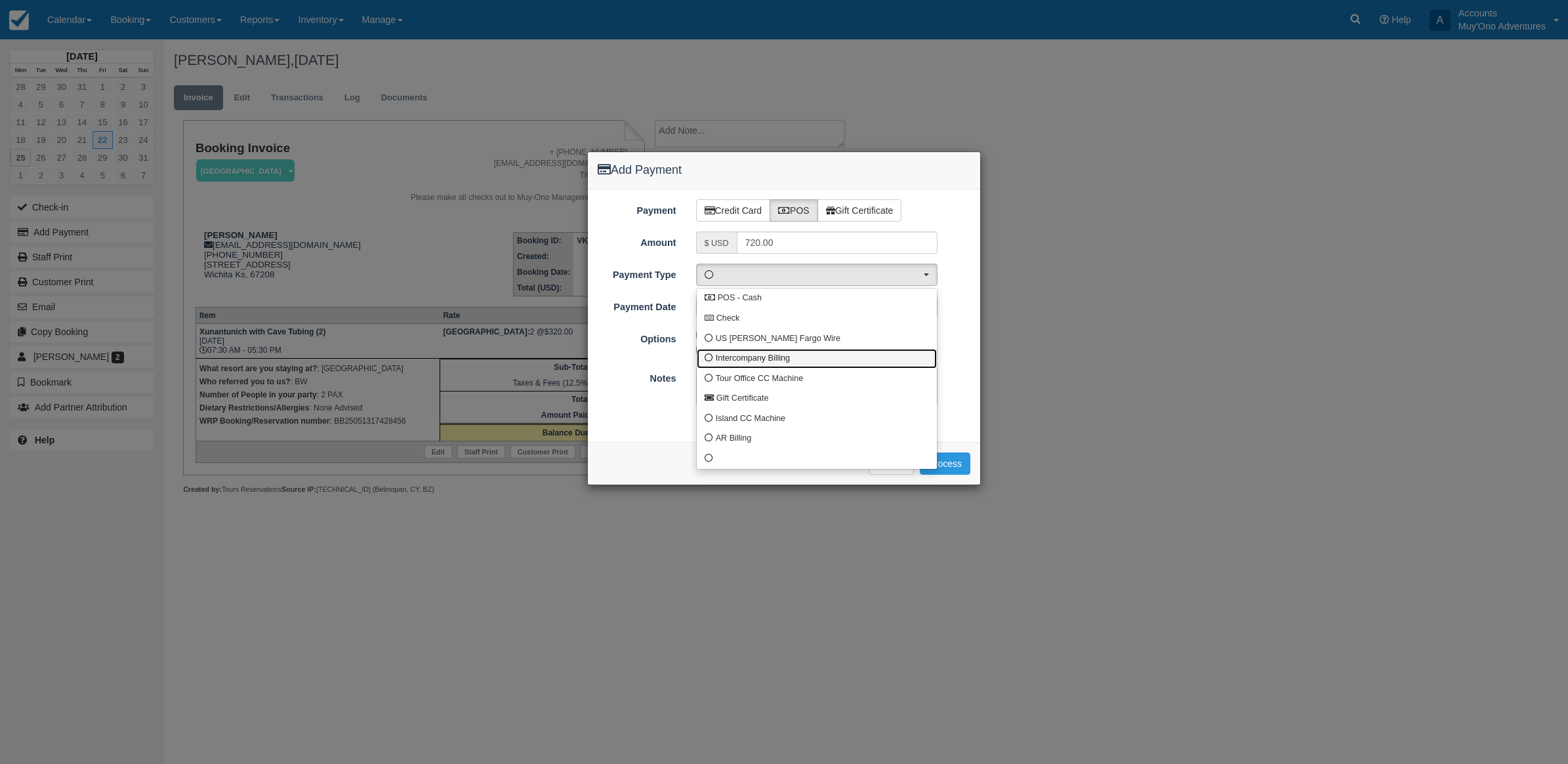
click at [726, 360] on span "Intercompany Billing" at bounding box center [753, 358] width 74 height 12
select select "custom4"
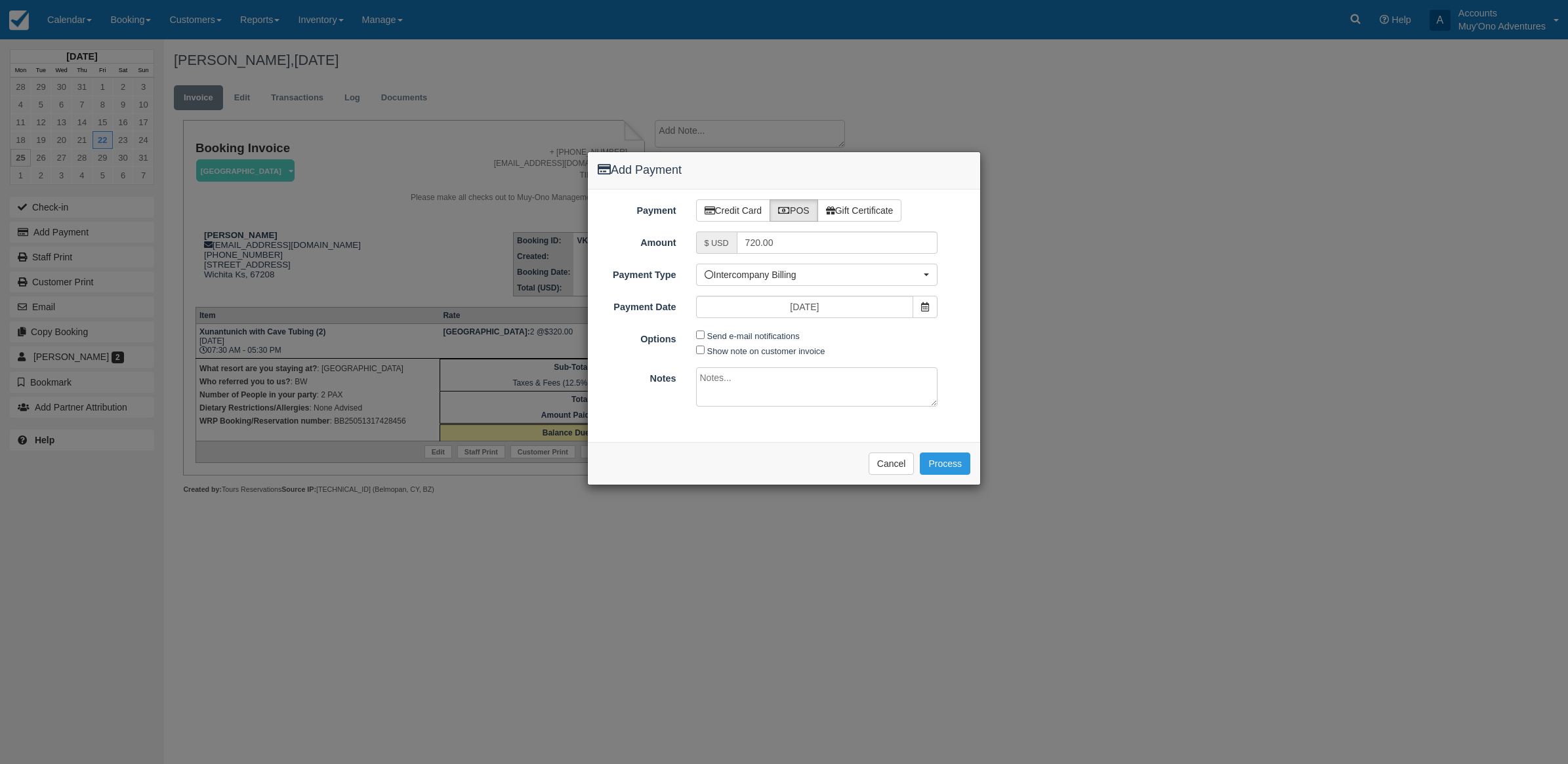
click at [717, 370] on textarea at bounding box center [817, 387] width 242 height 39
type textarea "Invoiced in TC CT"
click at [939, 464] on button "Process" at bounding box center [945, 464] width 50 height 22
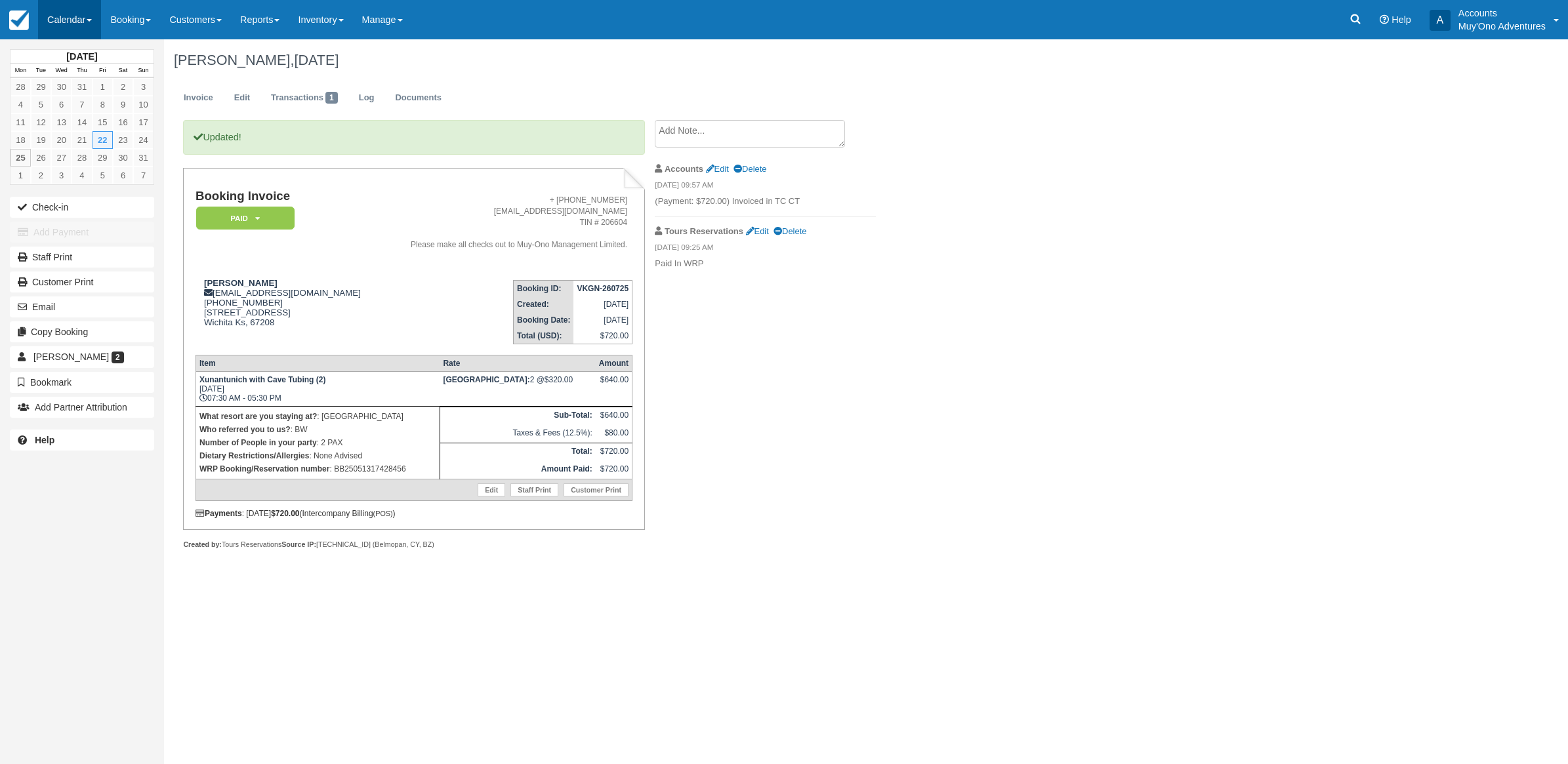
click at [91, 16] on link "Calendar" at bounding box center [69, 20] width 63 height 39
click at [74, 120] on link "Month" at bounding box center [91, 124] width 104 height 27
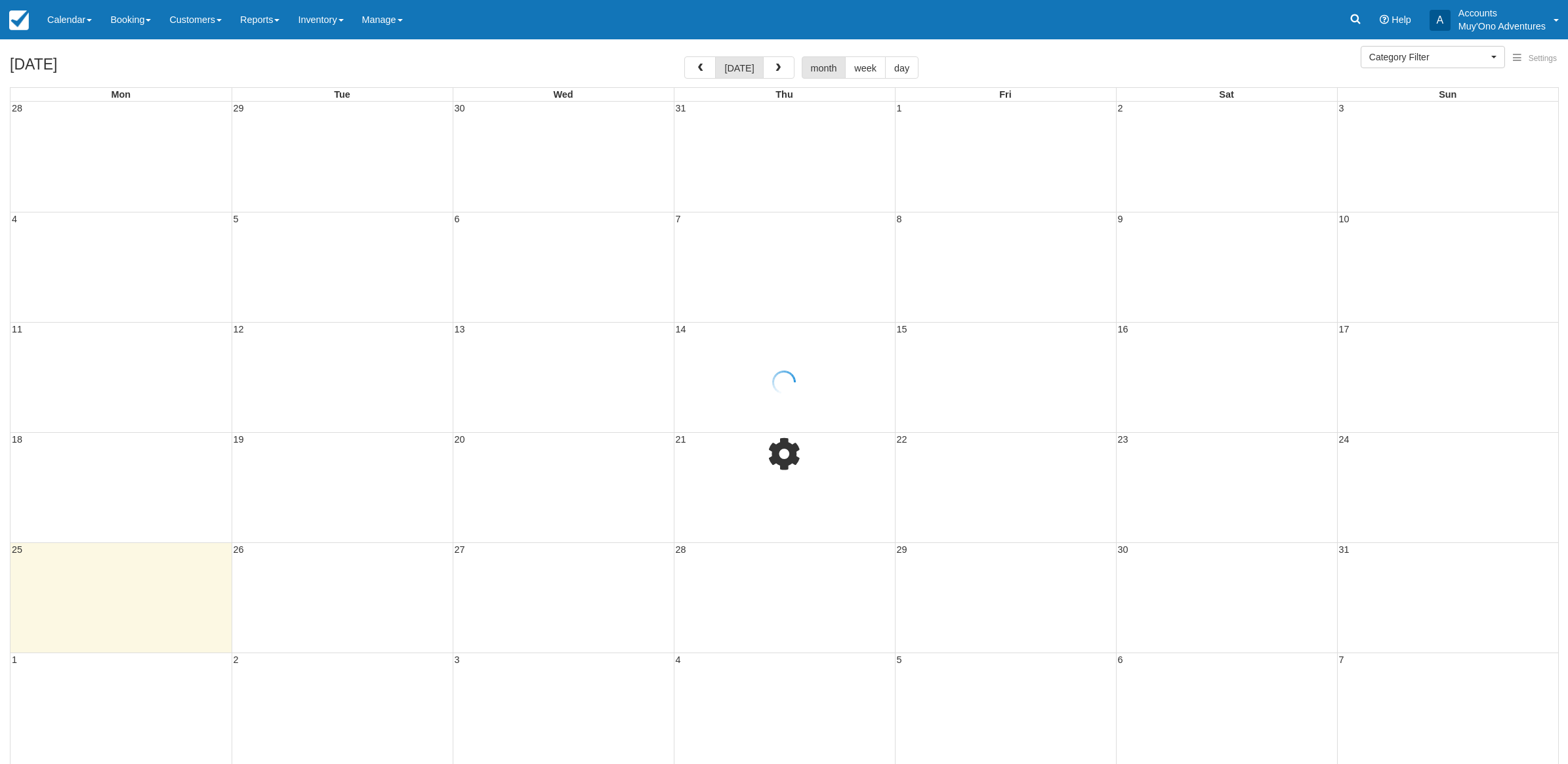
select select
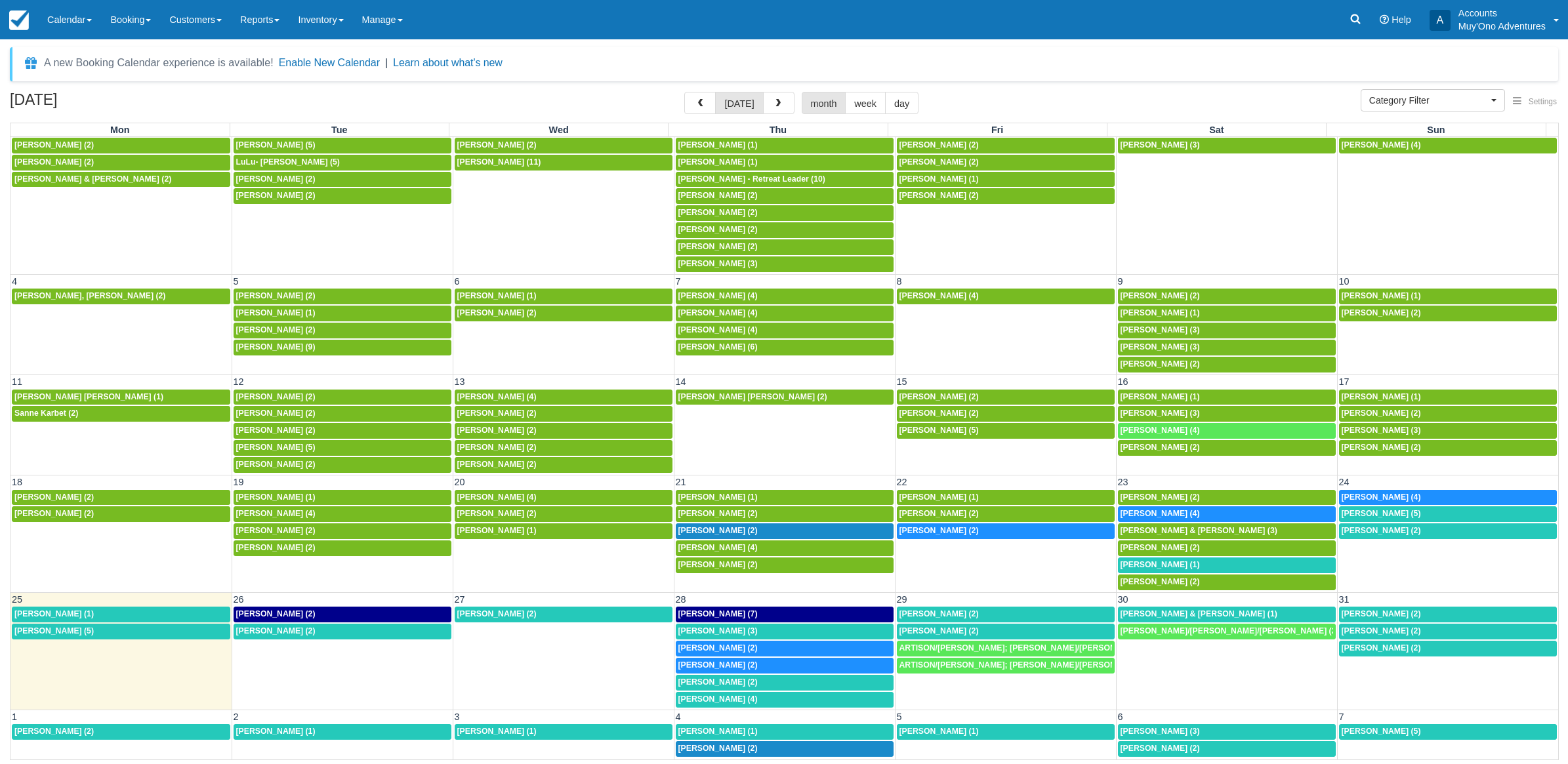
scroll to position [74, 0]
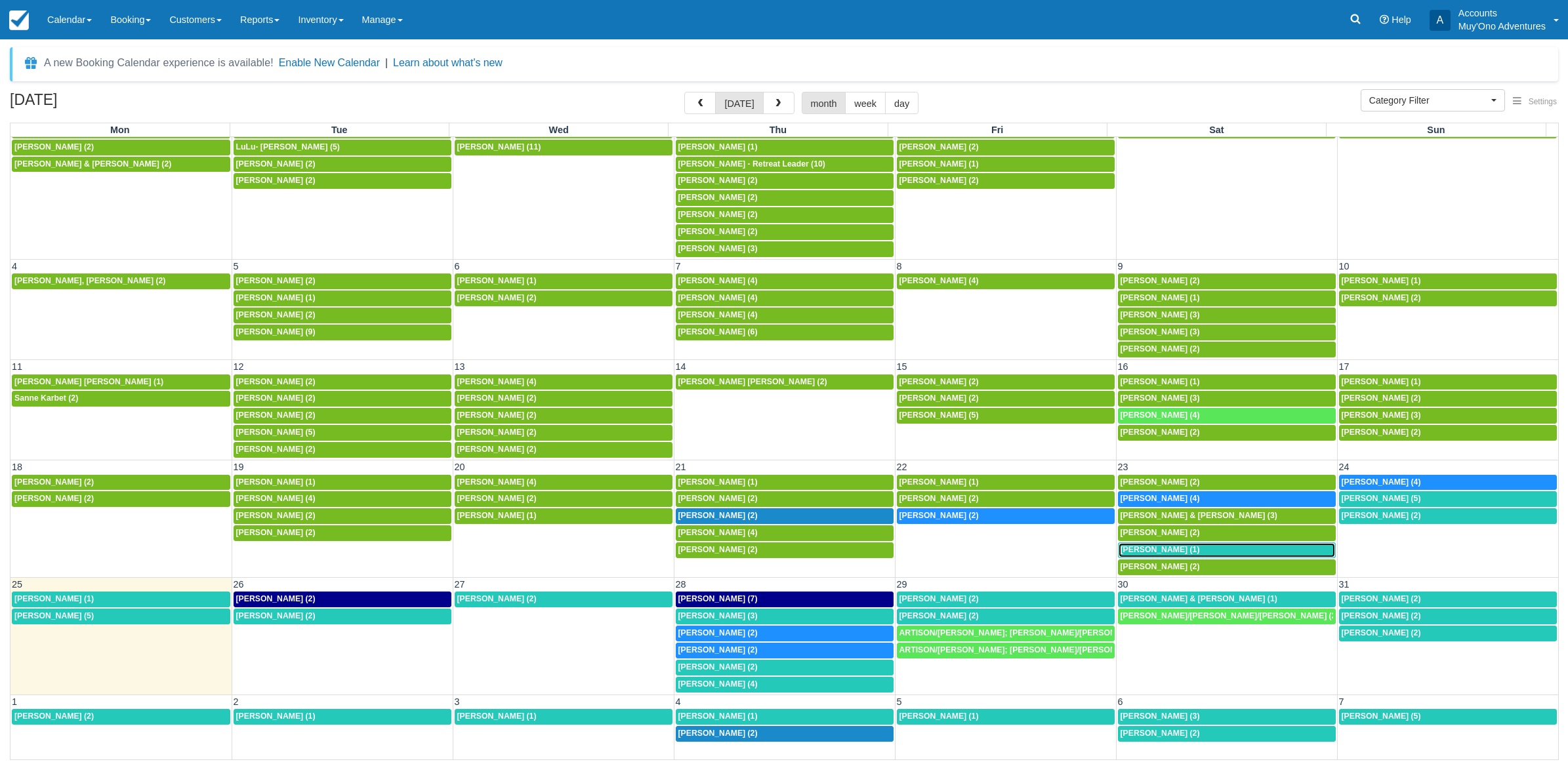
click at [1123, 546] on span "Mary Michaud (1)" at bounding box center [1160, 550] width 80 height 9
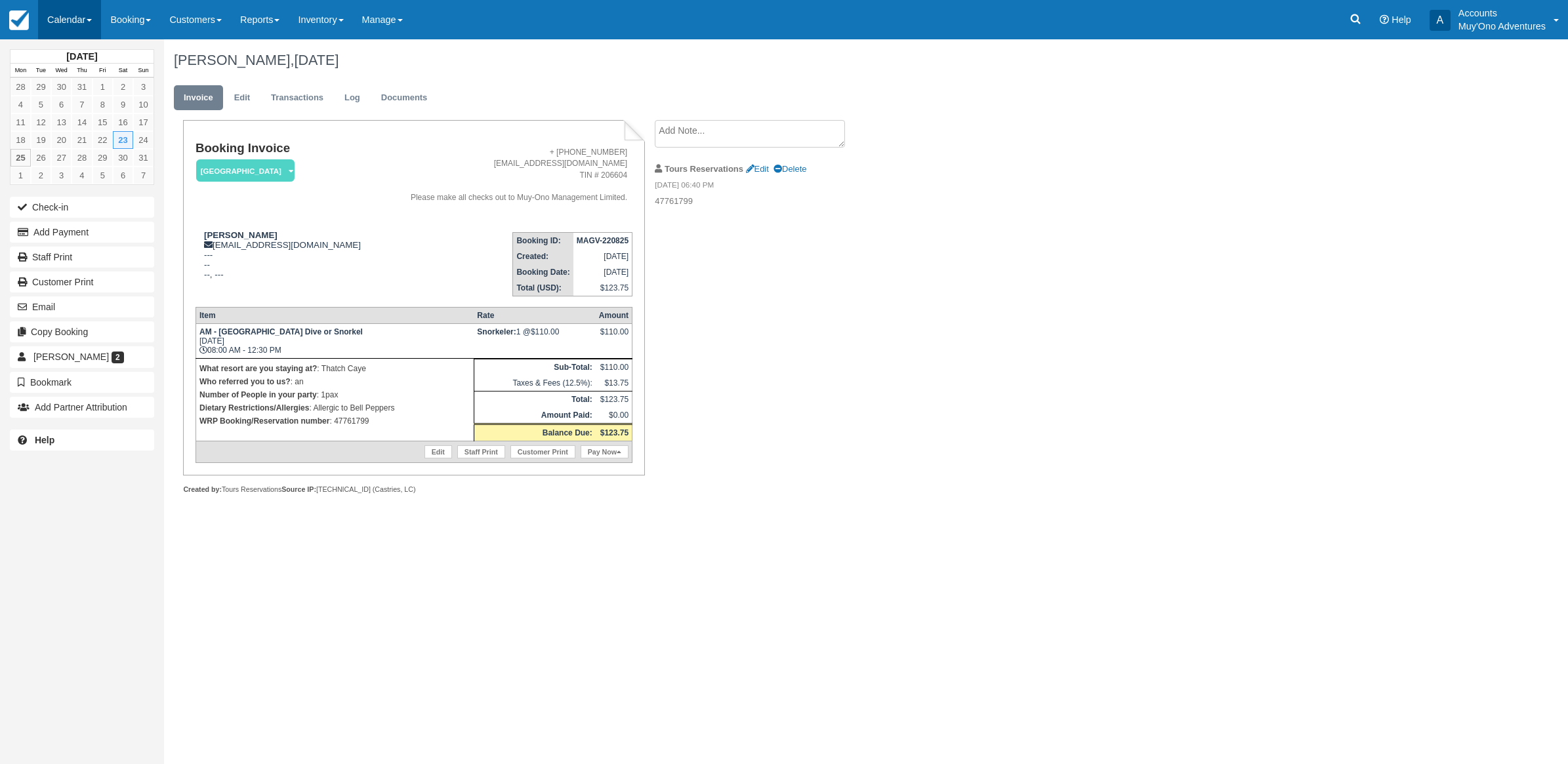
click at [58, 10] on link "Calendar" at bounding box center [69, 20] width 63 height 39
drag, startPoint x: 73, startPoint y: 119, endPoint x: 80, endPoint y: 110, distance: 11.4
click at [73, 118] on link "Month" at bounding box center [91, 124] width 104 height 27
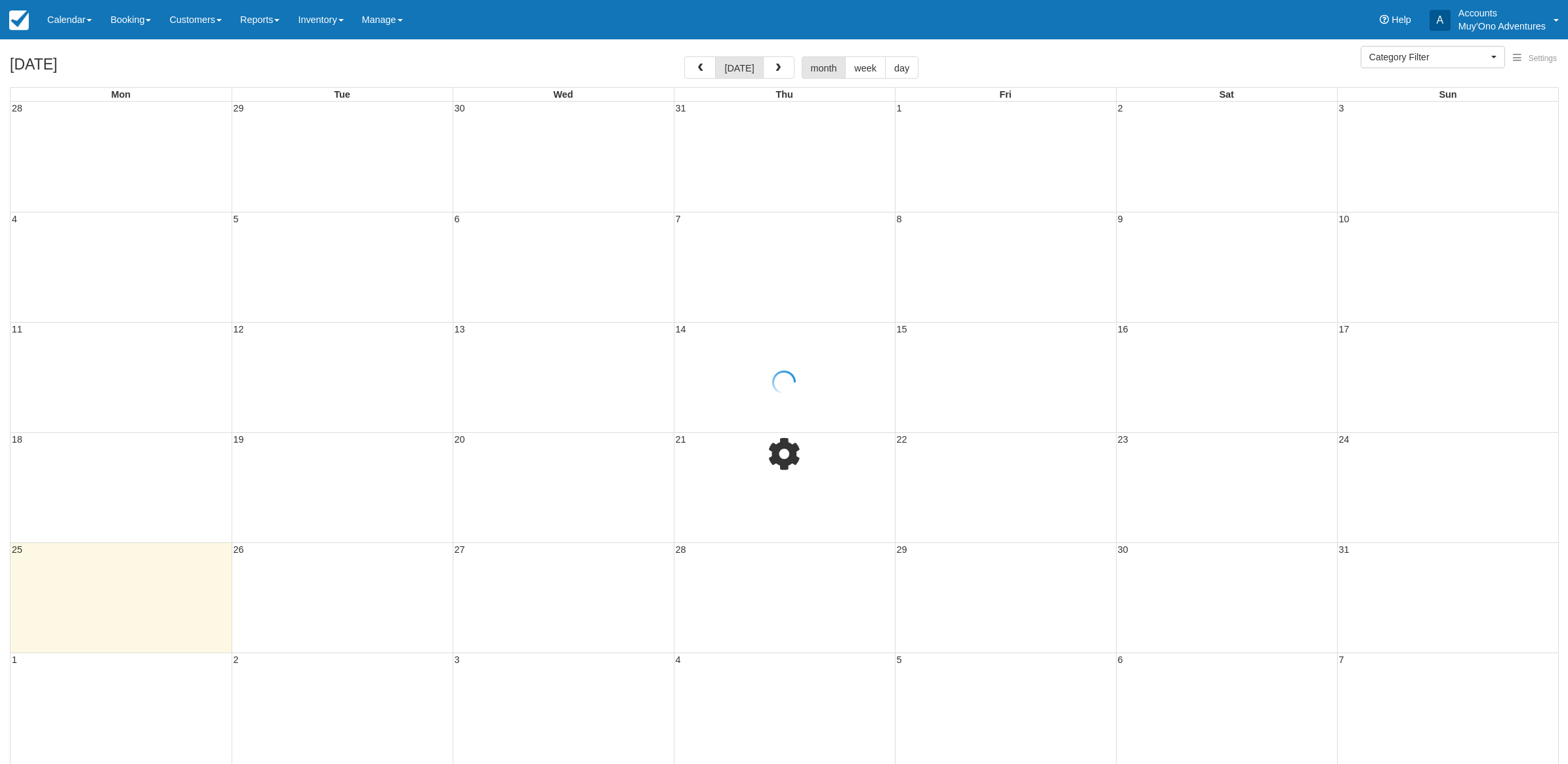
select select
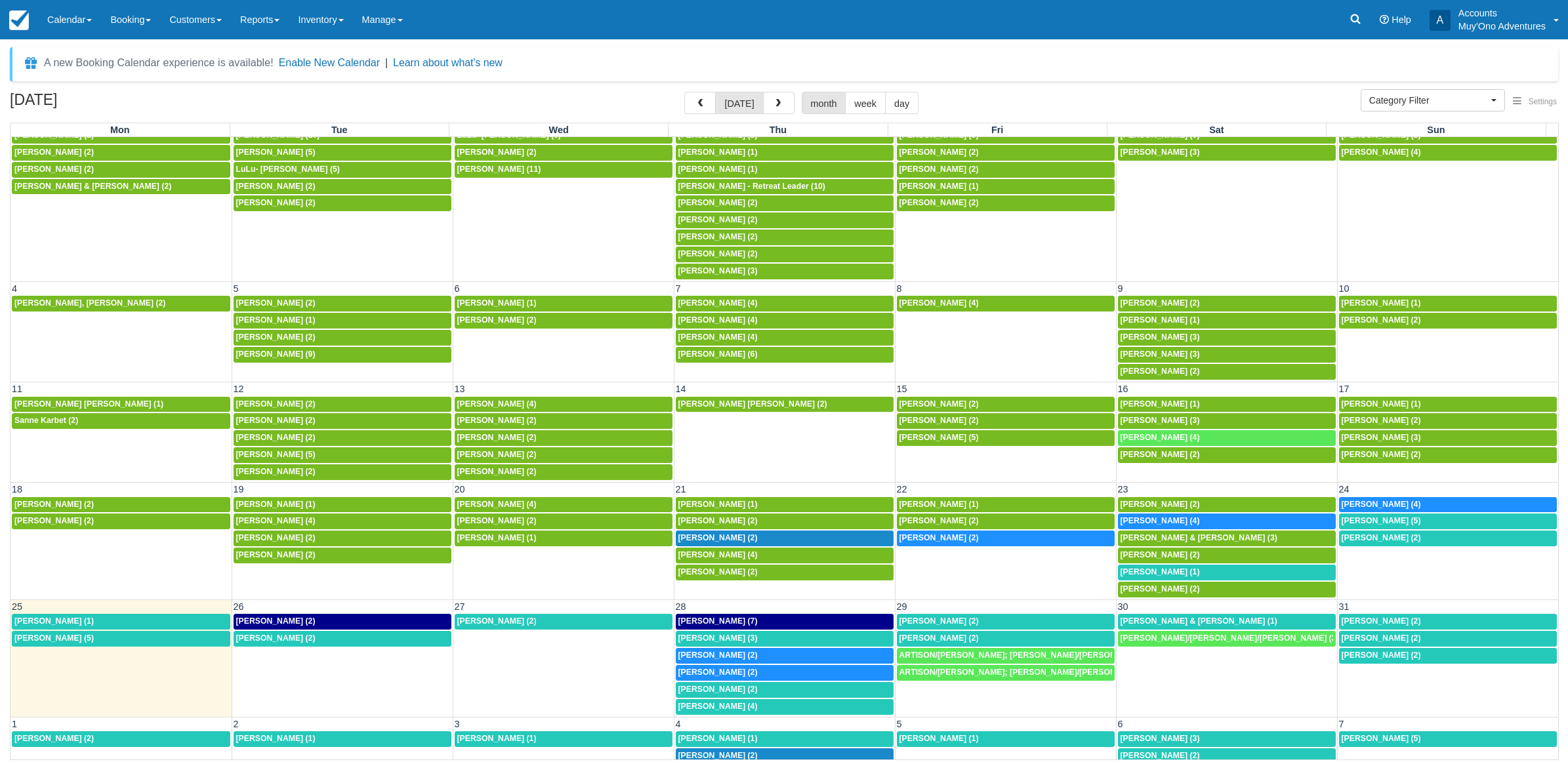
scroll to position [74, 0]
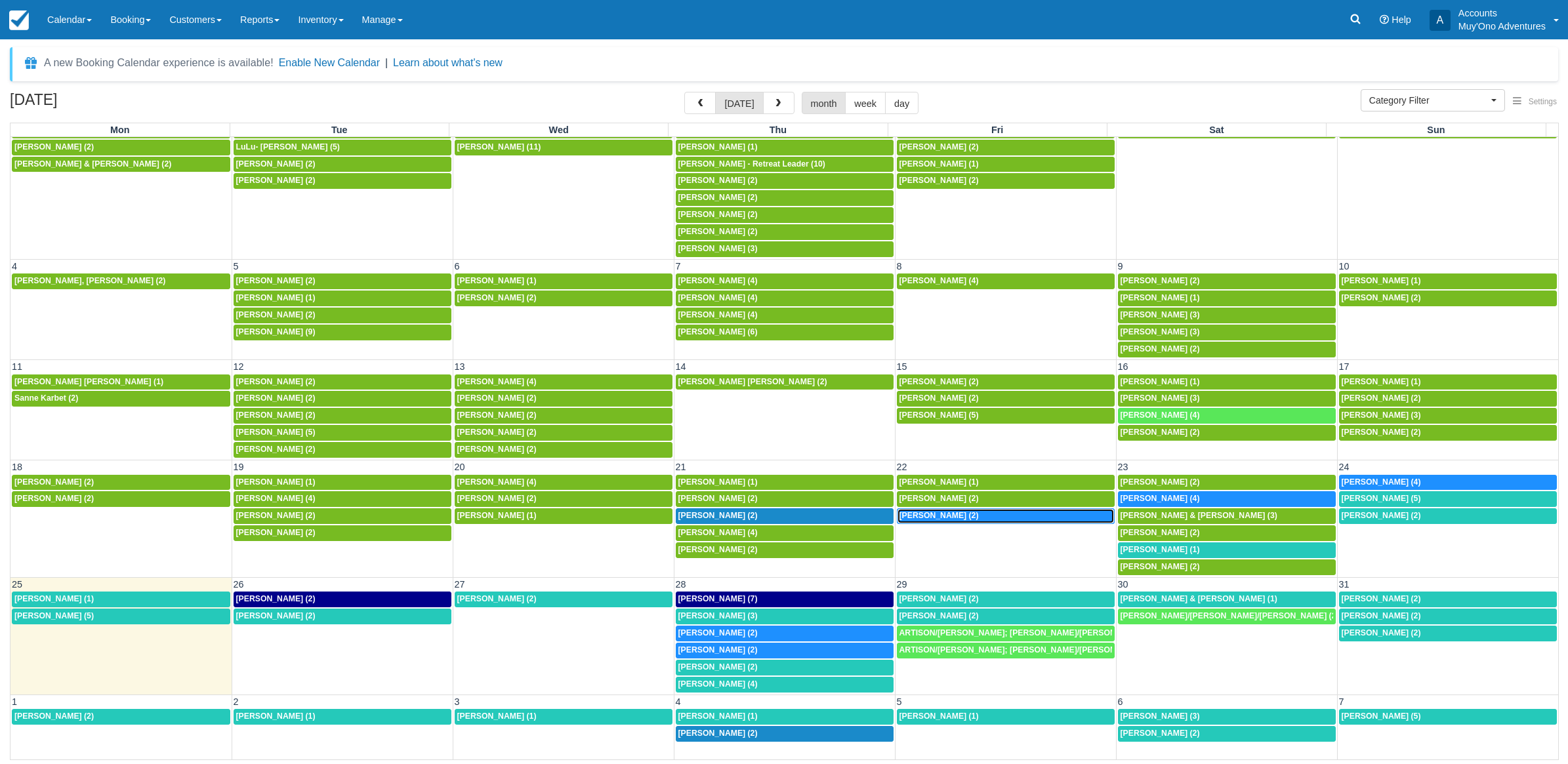
click at [977, 519] on link "8a David Simckes (2)" at bounding box center [1006, 516] width 218 height 16
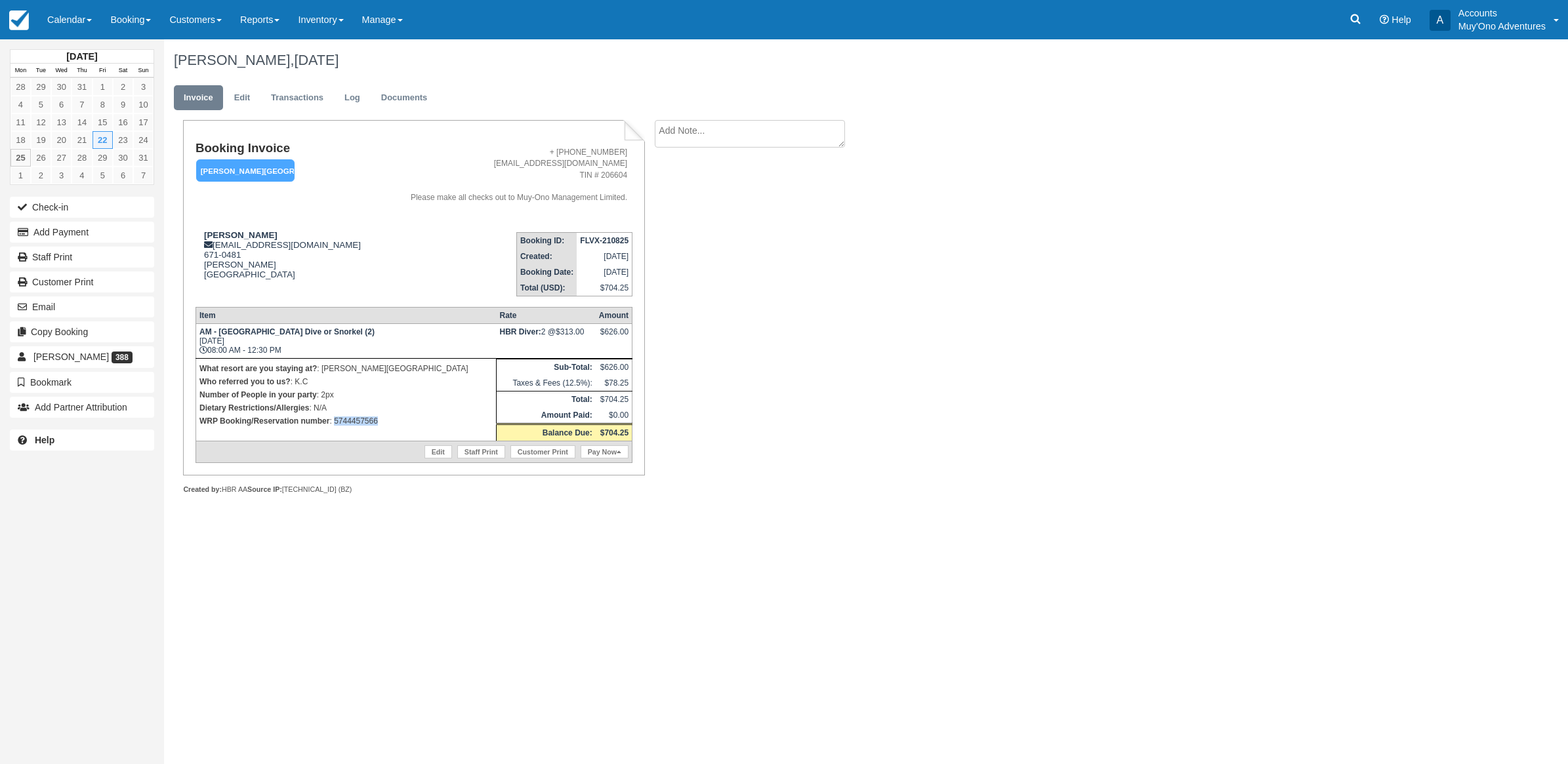
drag, startPoint x: 388, startPoint y: 417, endPoint x: 333, endPoint y: 423, distance: 55.3
click at [333, 423] on p "WRP Booking/Reservation number : 5744457566" at bounding box center [346, 421] width 294 height 13
copy p "5744457566"
click at [93, 238] on button "Add Payment" at bounding box center [82, 232] width 144 height 21
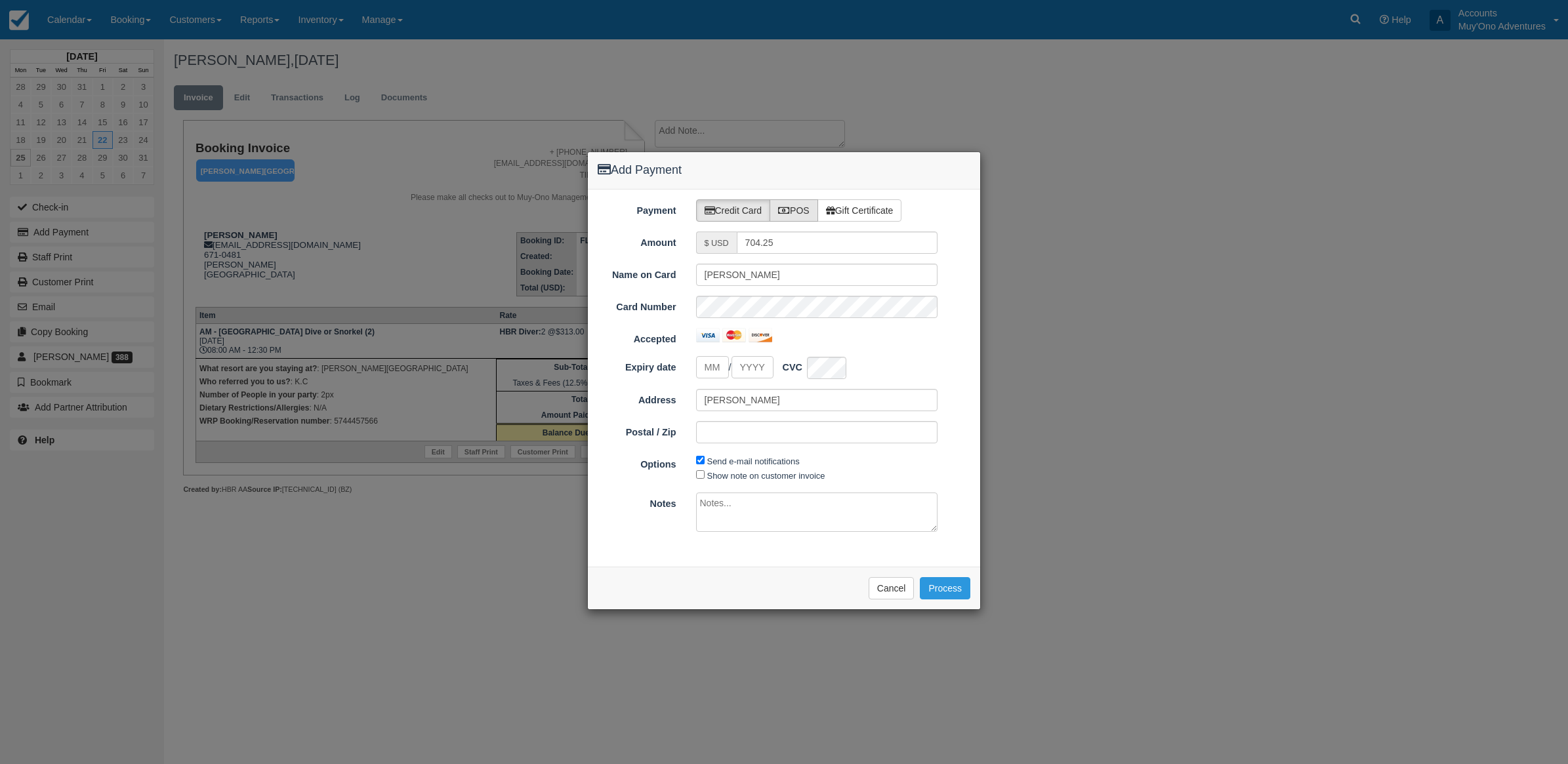
click at [787, 210] on icon at bounding box center [784, 210] width 12 height 9
radio input "true"
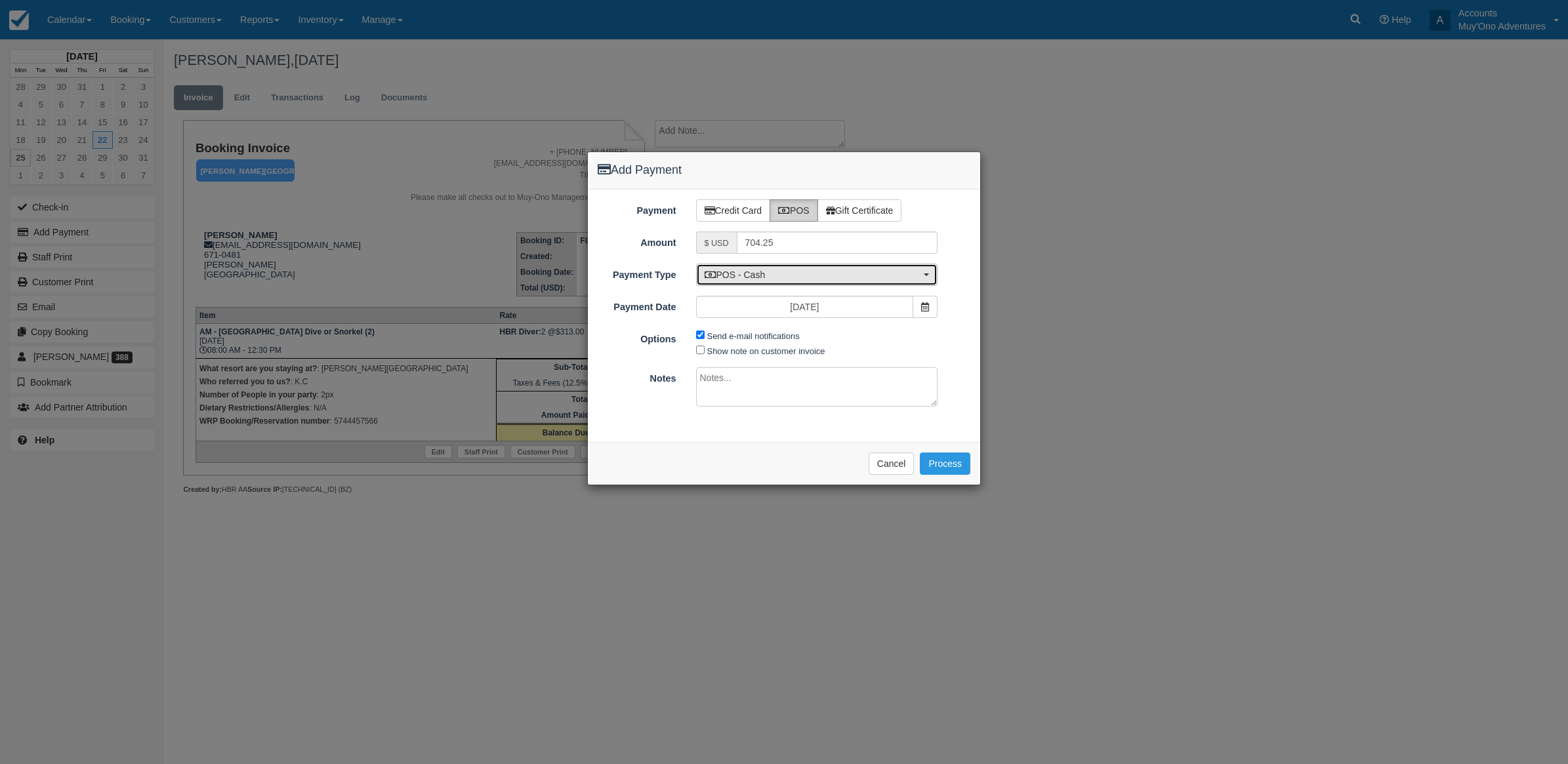
click at [776, 273] on span "POS - Cash" at bounding box center [813, 274] width 217 height 13
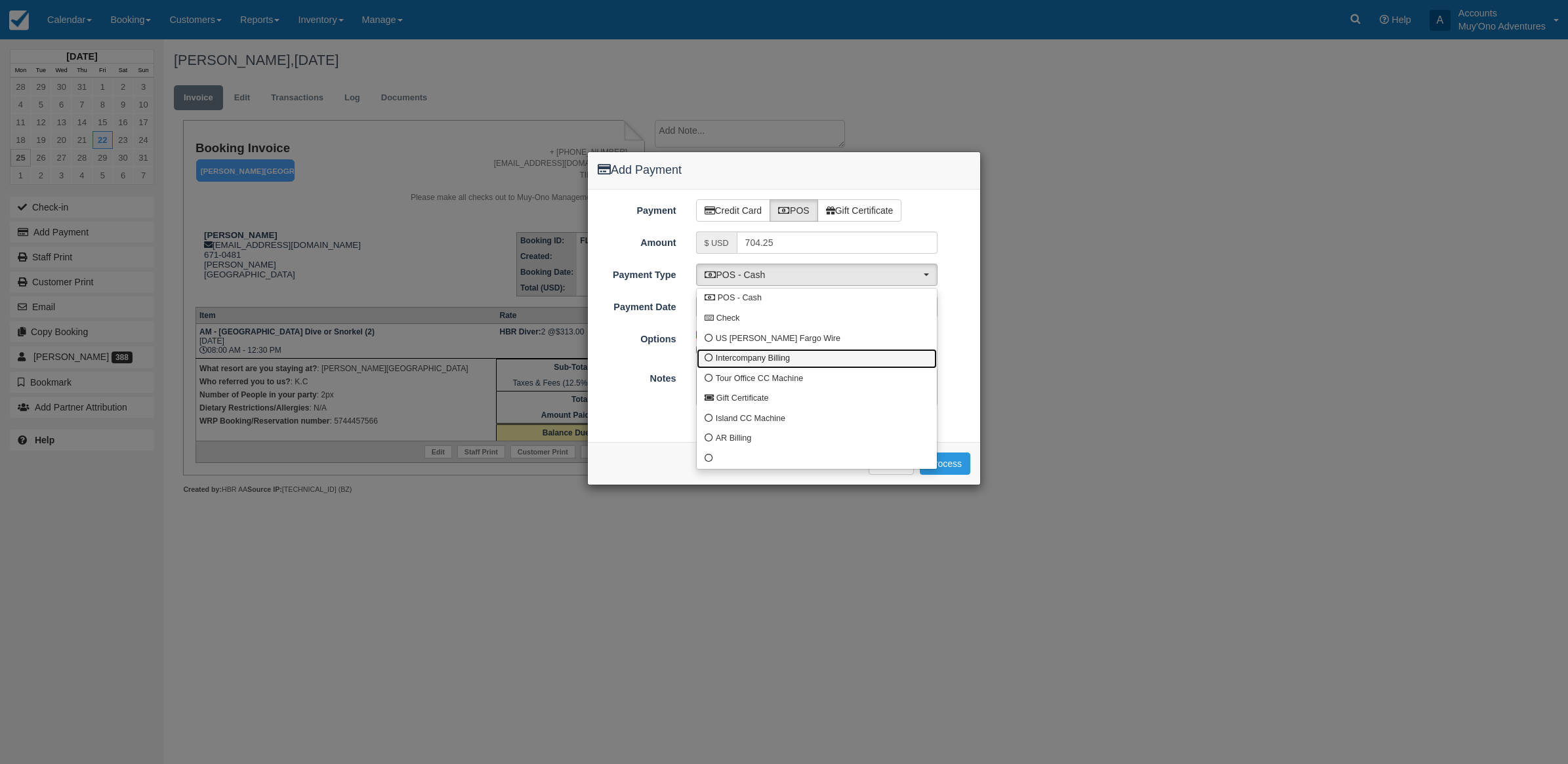
click at [729, 353] on span "Intercompany Billing" at bounding box center [753, 358] width 74 height 12
select select "custom4"
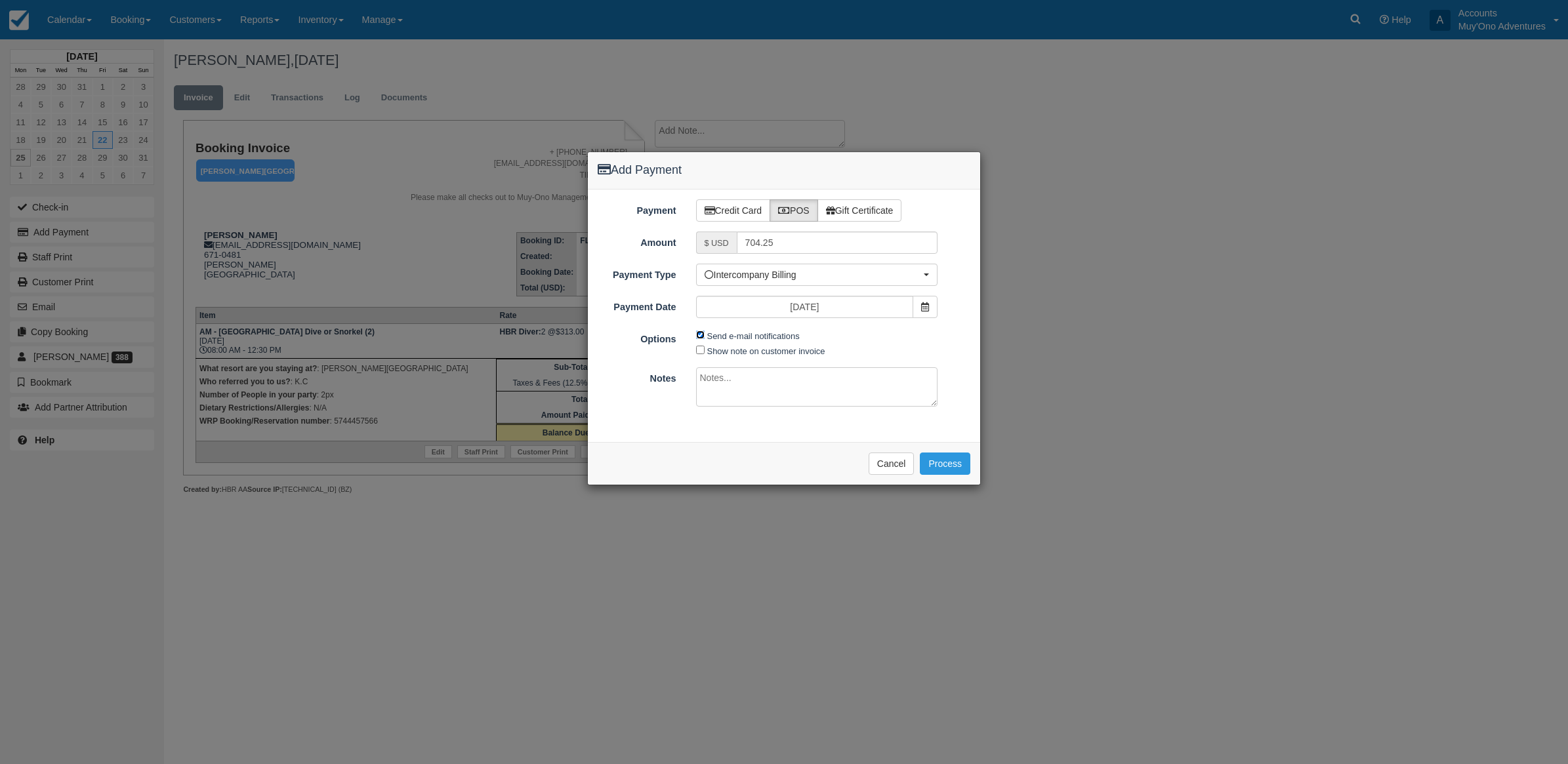
click at [697, 336] on input "Send e-mail notifications" at bounding box center [700, 335] width 9 height 9
checkbox input "false"
click at [717, 385] on textarea at bounding box center [817, 387] width 242 height 39
type textarea "Invoiced in HBR CT"
click at [935, 471] on button "Process" at bounding box center [945, 464] width 50 height 22
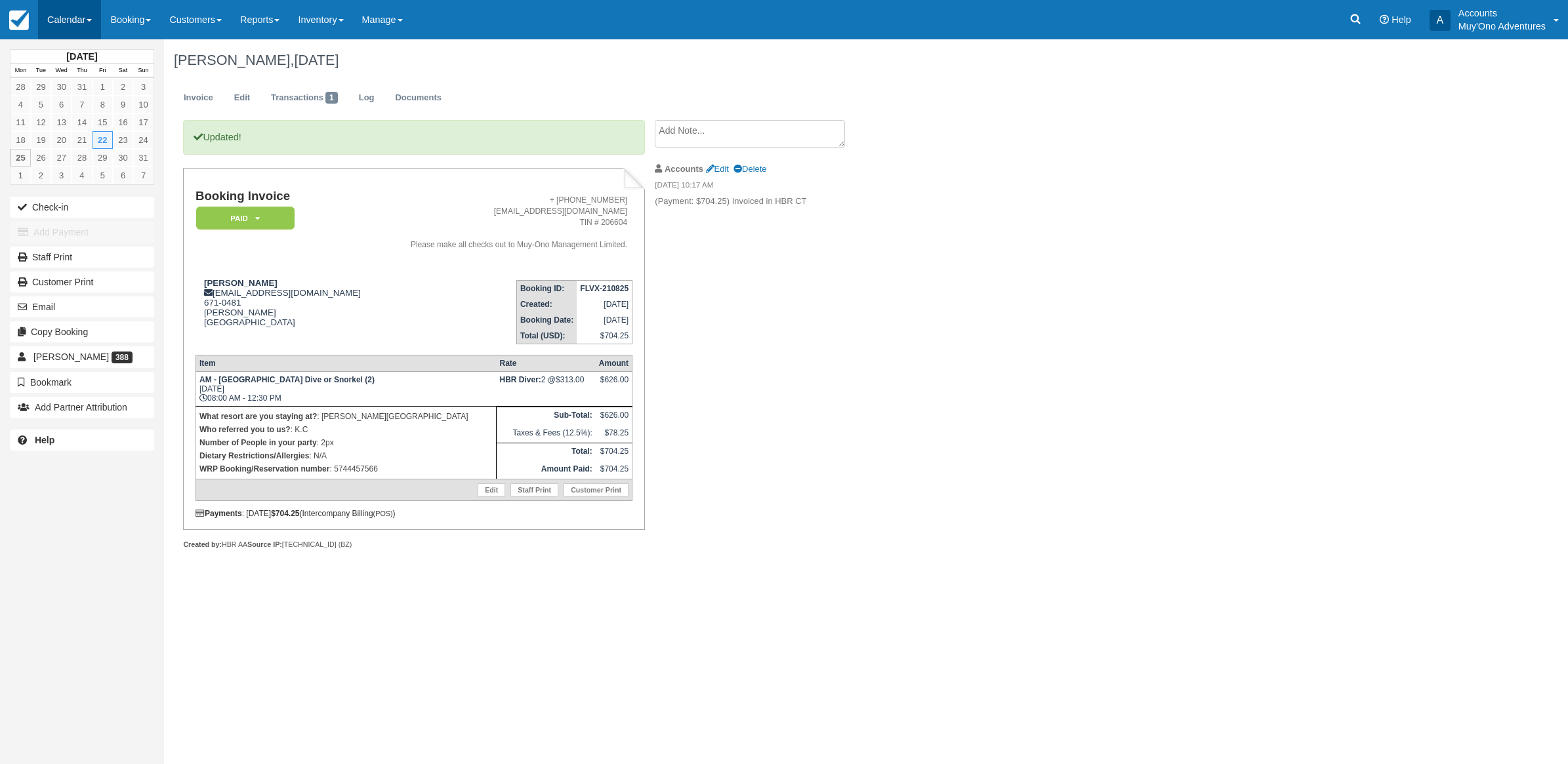
click at [83, 24] on link "Calendar" at bounding box center [69, 20] width 63 height 39
click at [73, 121] on link "Month" at bounding box center [91, 124] width 104 height 27
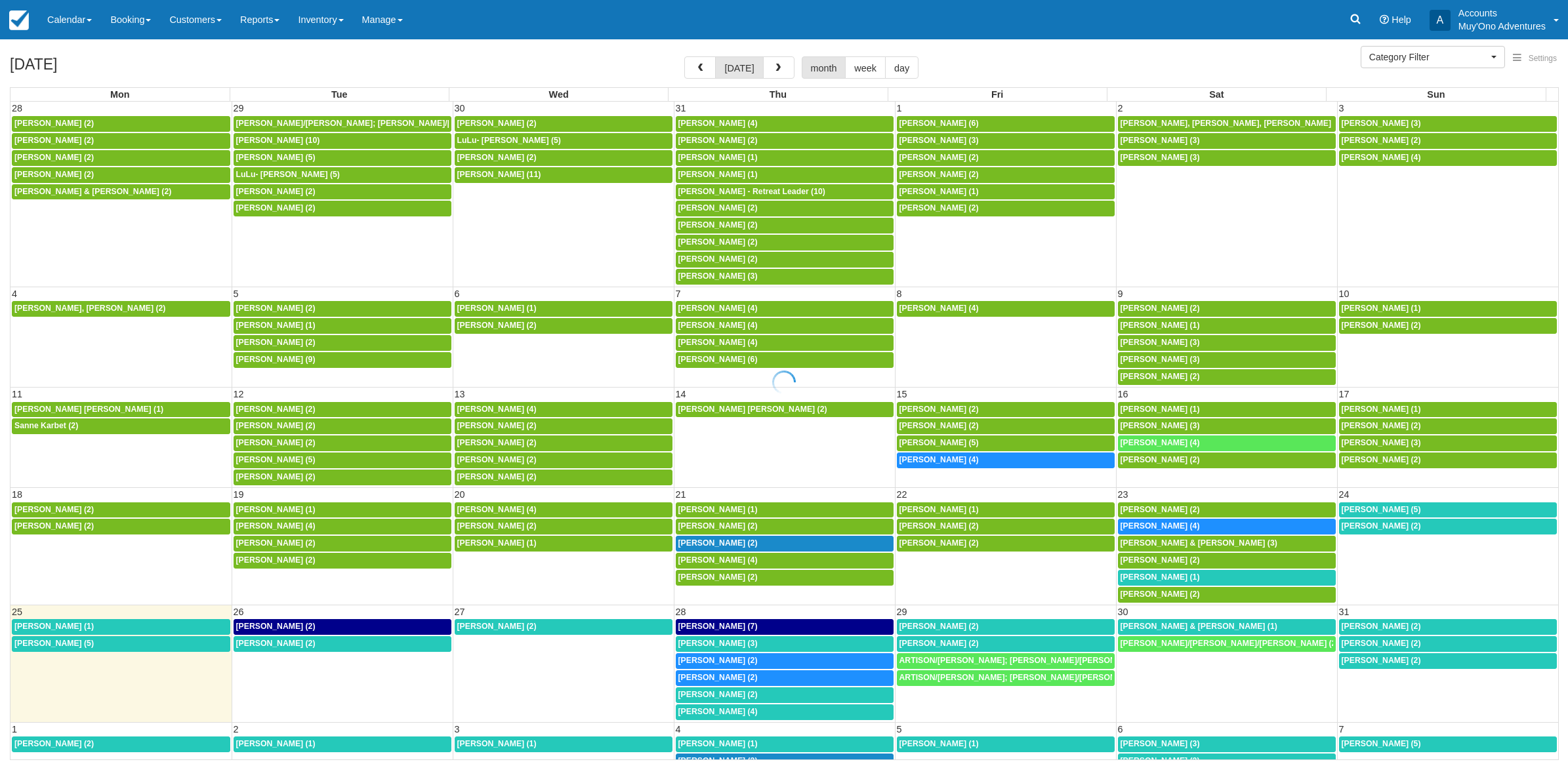
select select
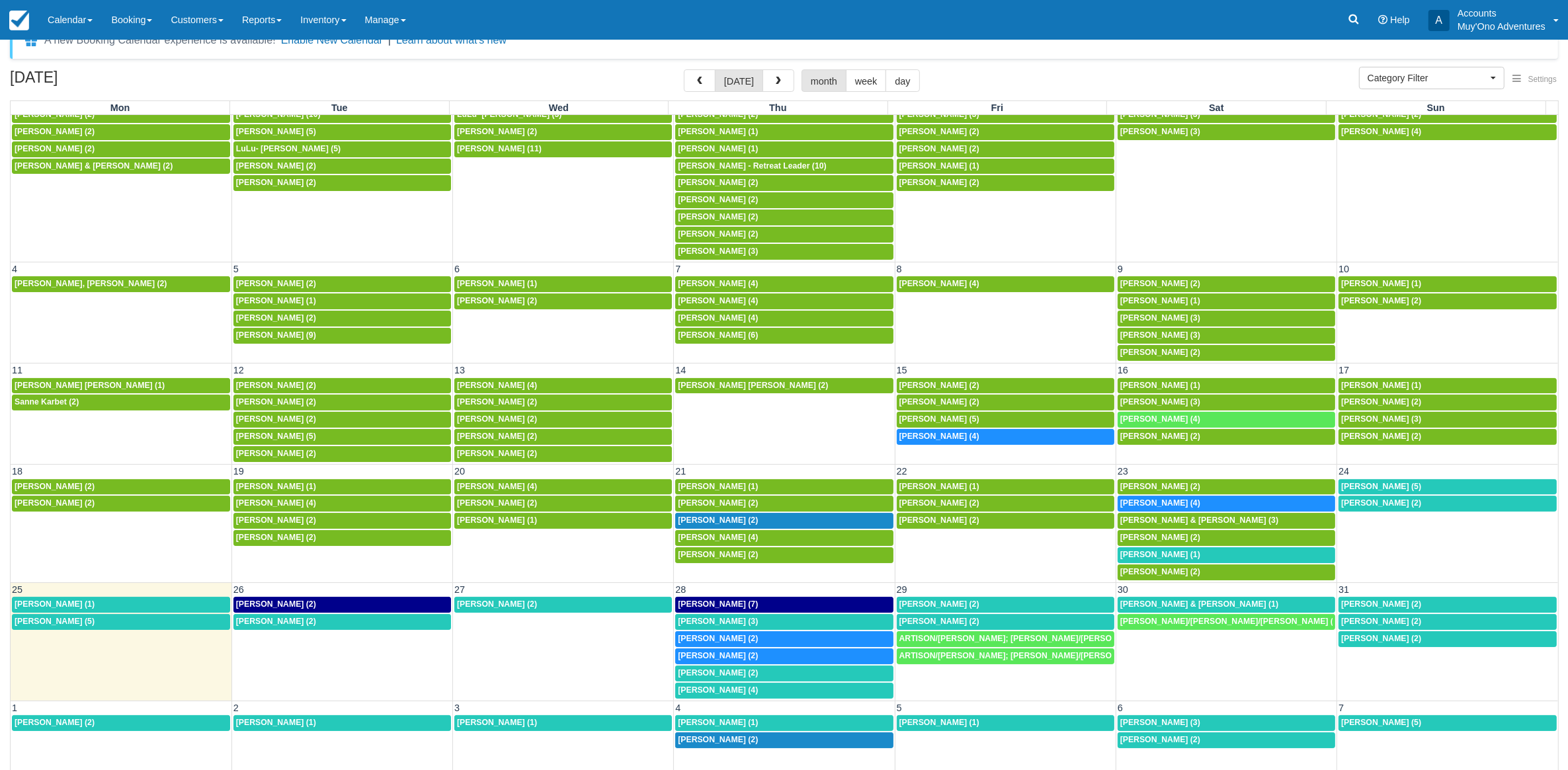
scroll to position [35, 0]
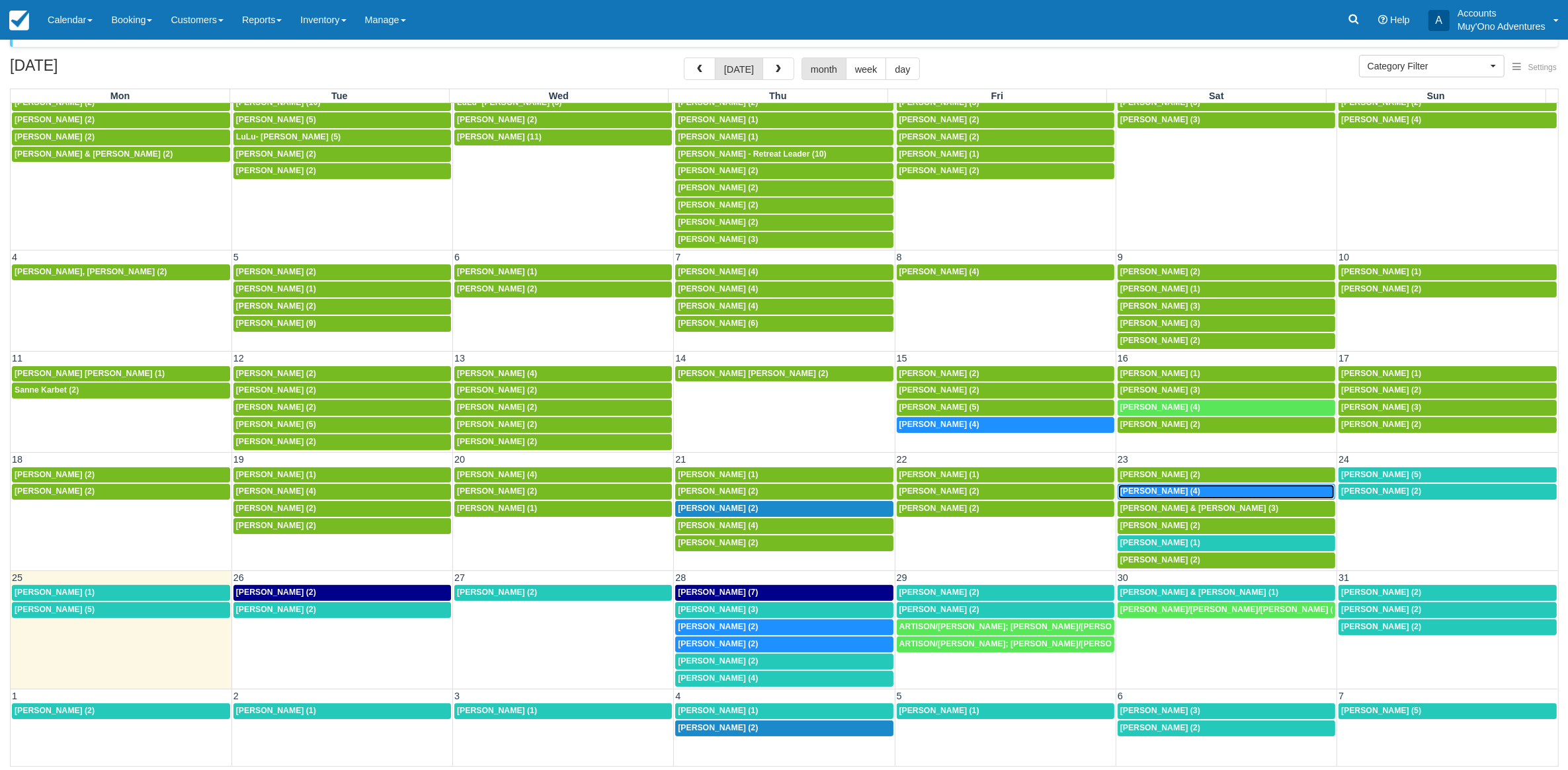
click at [1160, 489] on span "Jim Bulgier (4)" at bounding box center [1160, 491] width 80 height 9
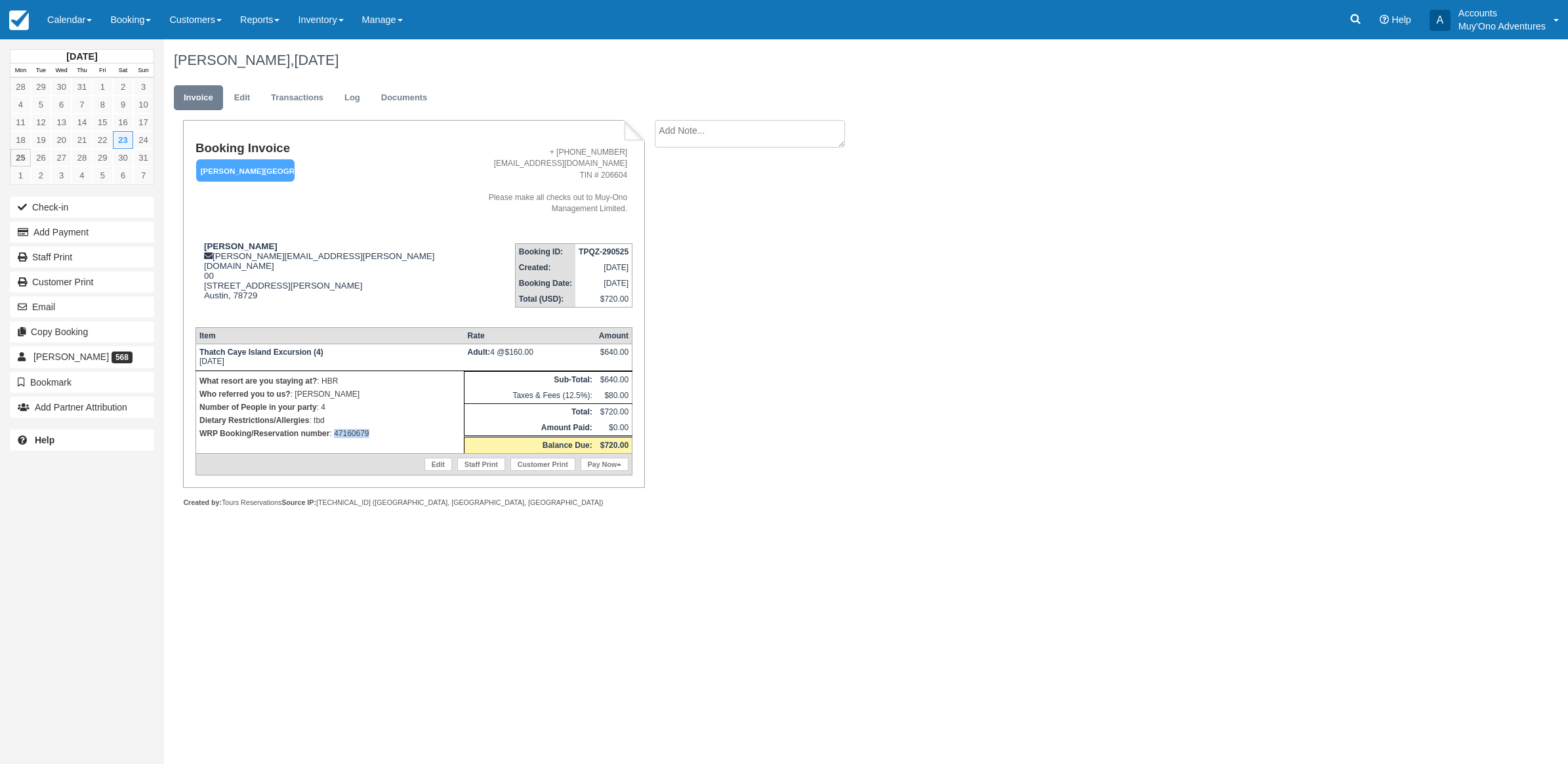
drag, startPoint x: 343, startPoint y: 413, endPoint x: 336, endPoint y: 414, distance: 7.1
click at [336, 427] on p "WRP Booking/Reservation number : 47160679" at bounding box center [330, 433] width 261 height 13
copy p "47160679"
click at [777, 368] on div "Booking Invoice Hopkins Bay Resort   Pending HOLD Deposit Paid Cancelled Void M…" at bounding box center [525, 328] width 722 height 416
click at [87, 21] on link "Calendar" at bounding box center [69, 20] width 63 height 39
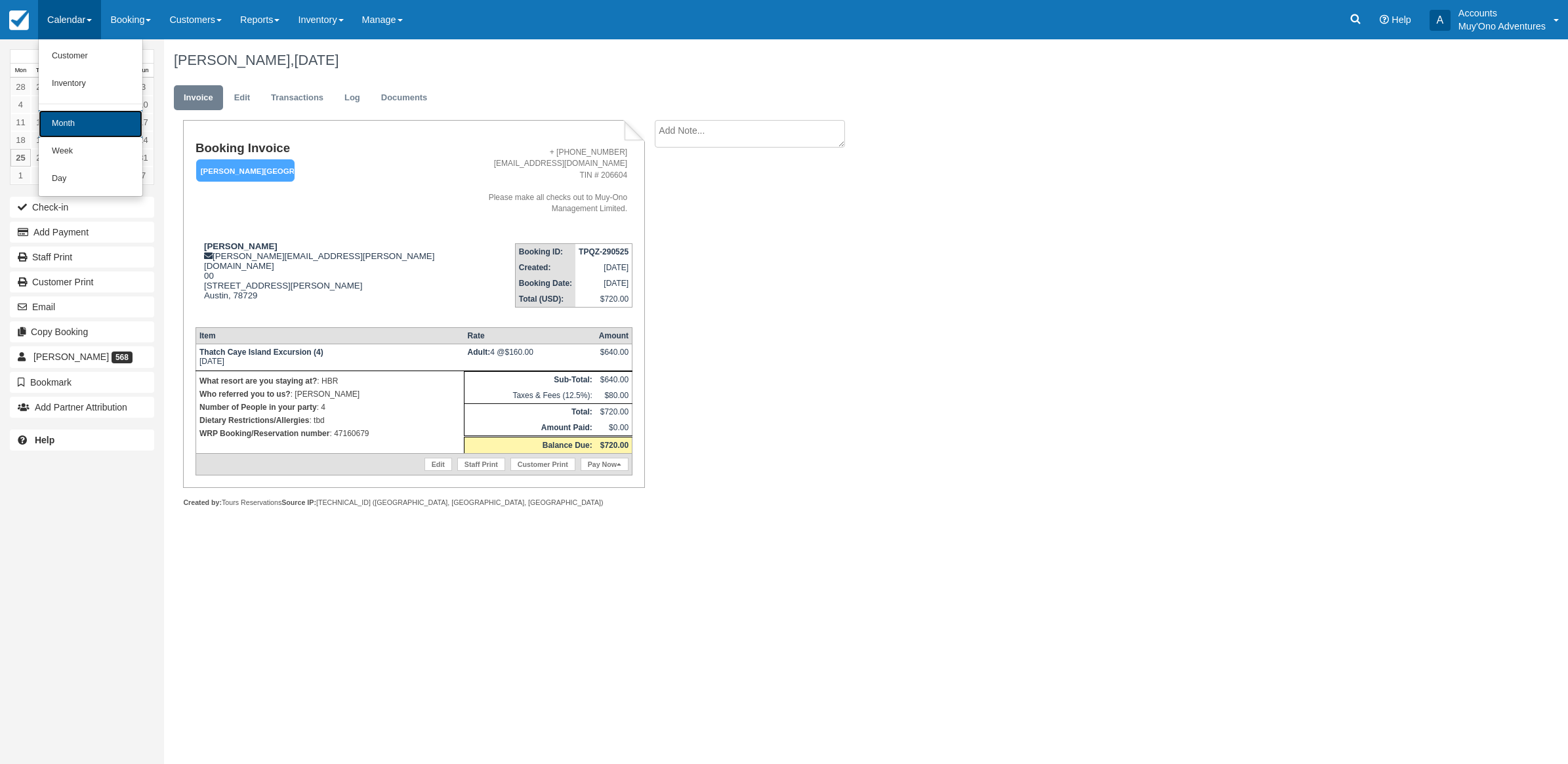
click at [46, 129] on link "Month" at bounding box center [91, 124] width 104 height 27
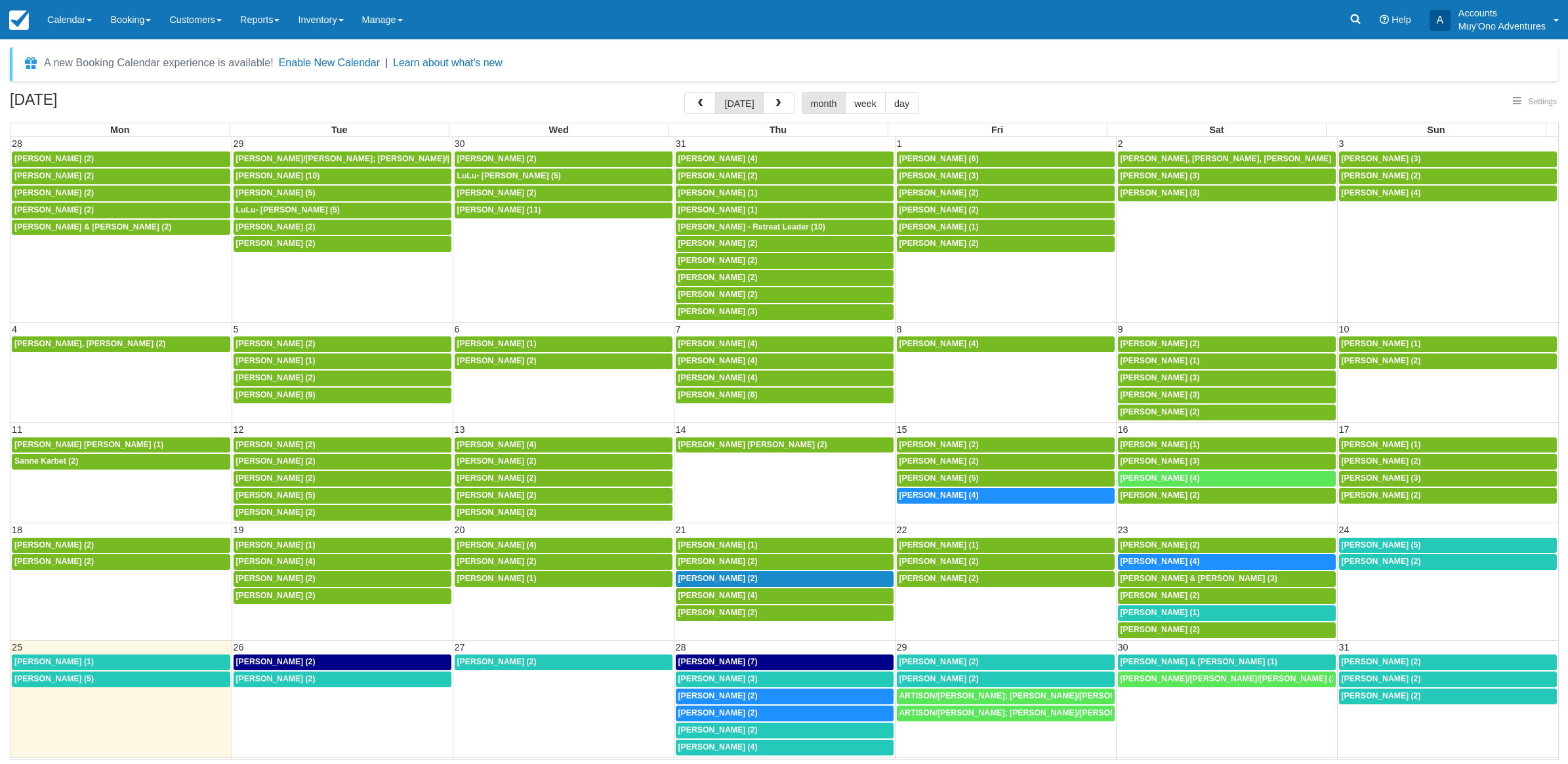
select select
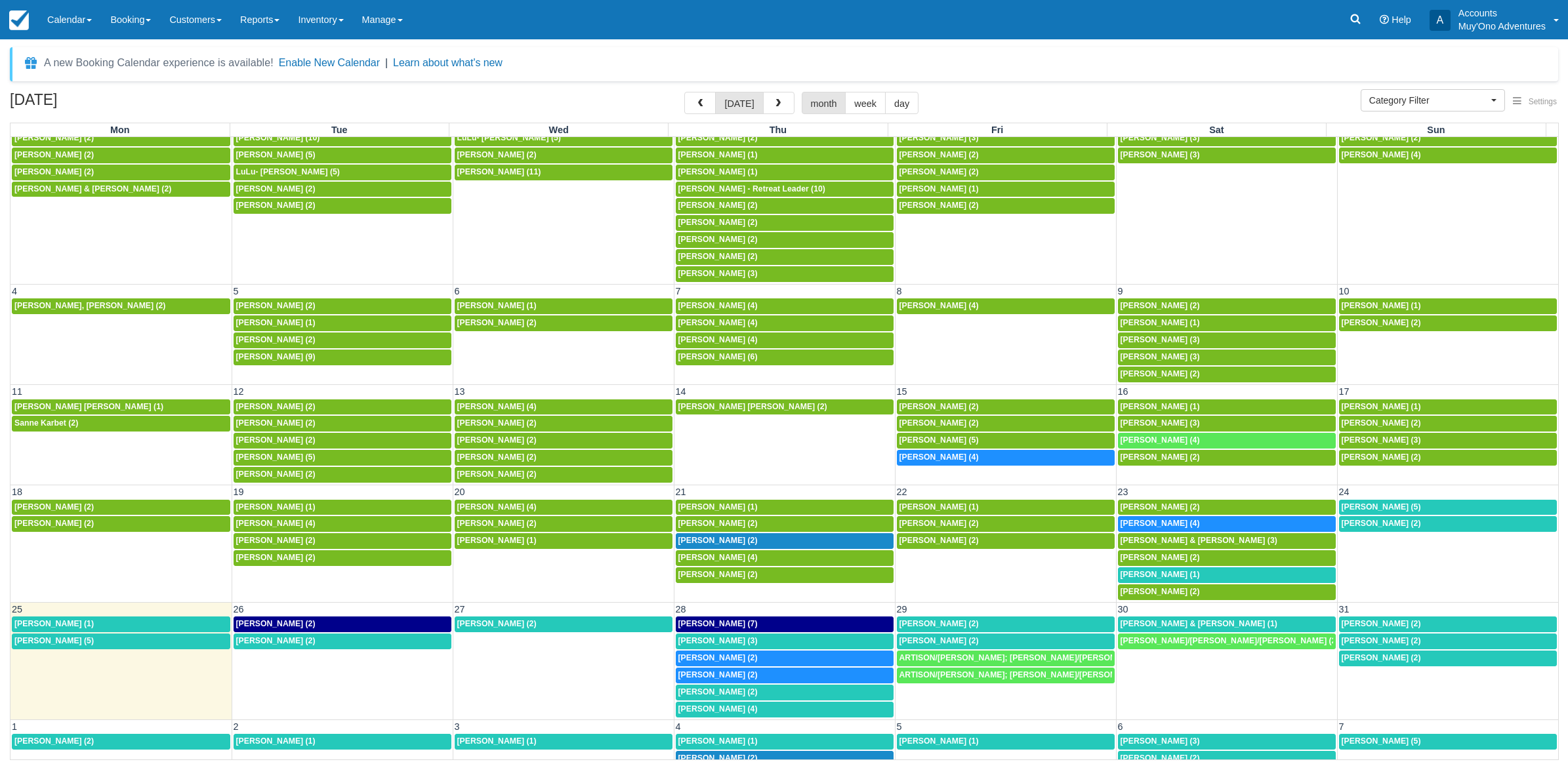
scroll to position [74, 0]
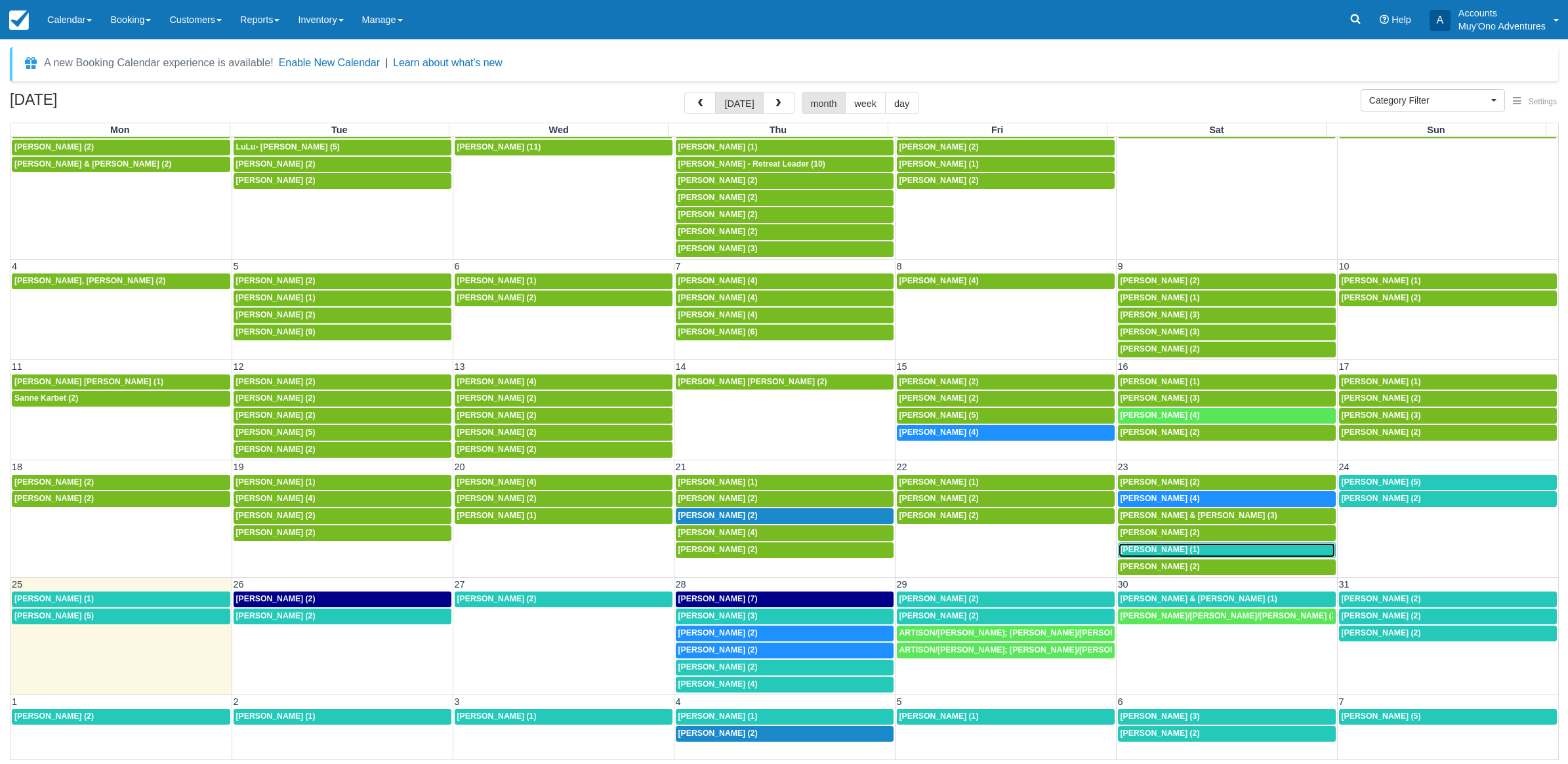
click at [1146, 545] on span "Mary Michaud (1)" at bounding box center [1160, 550] width 80 height 9
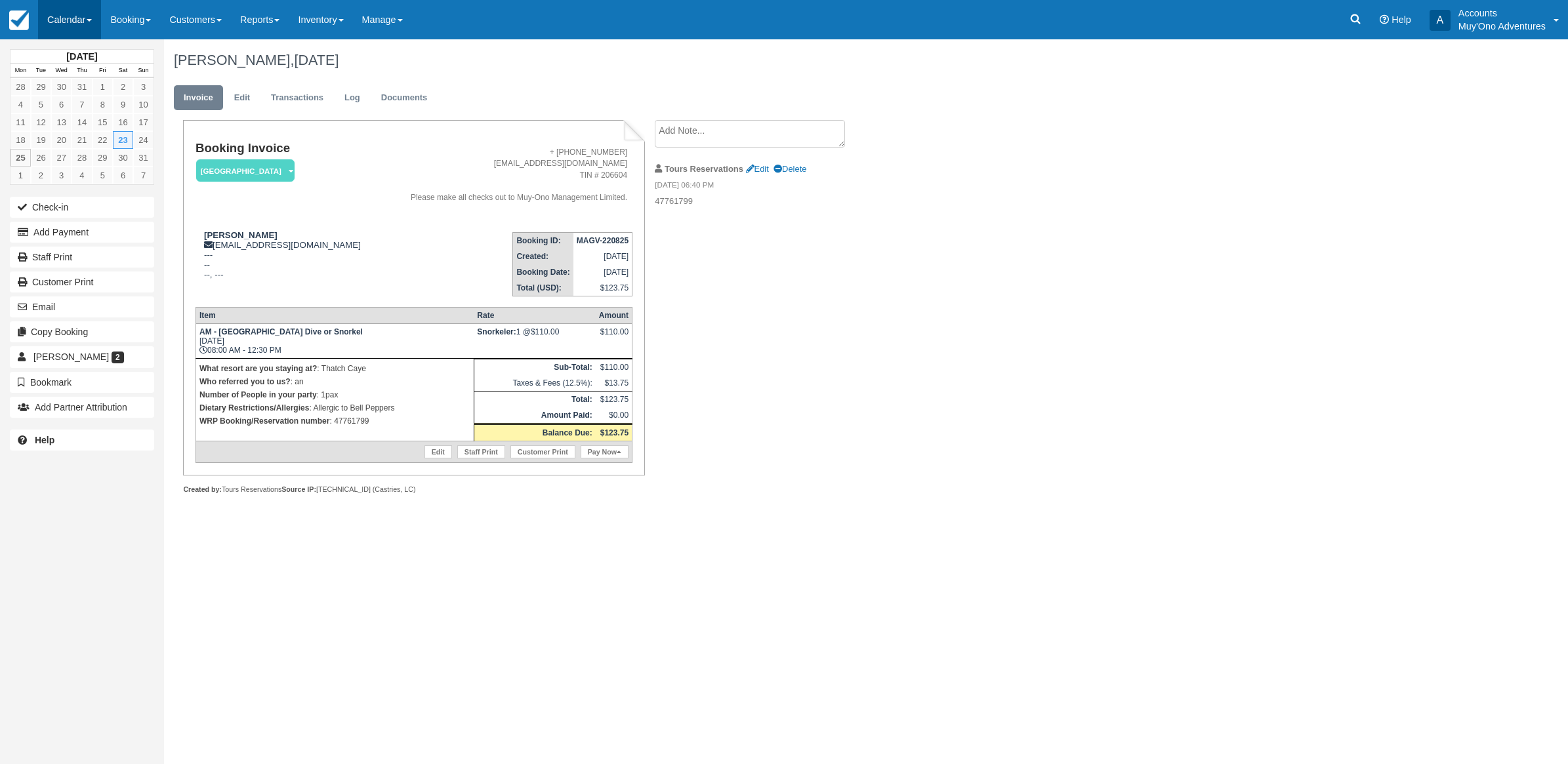
click at [80, 16] on link "Calendar" at bounding box center [69, 20] width 63 height 39
click at [89, 116] on link "Month" at bounding box center [91, 124] width 104 height 27
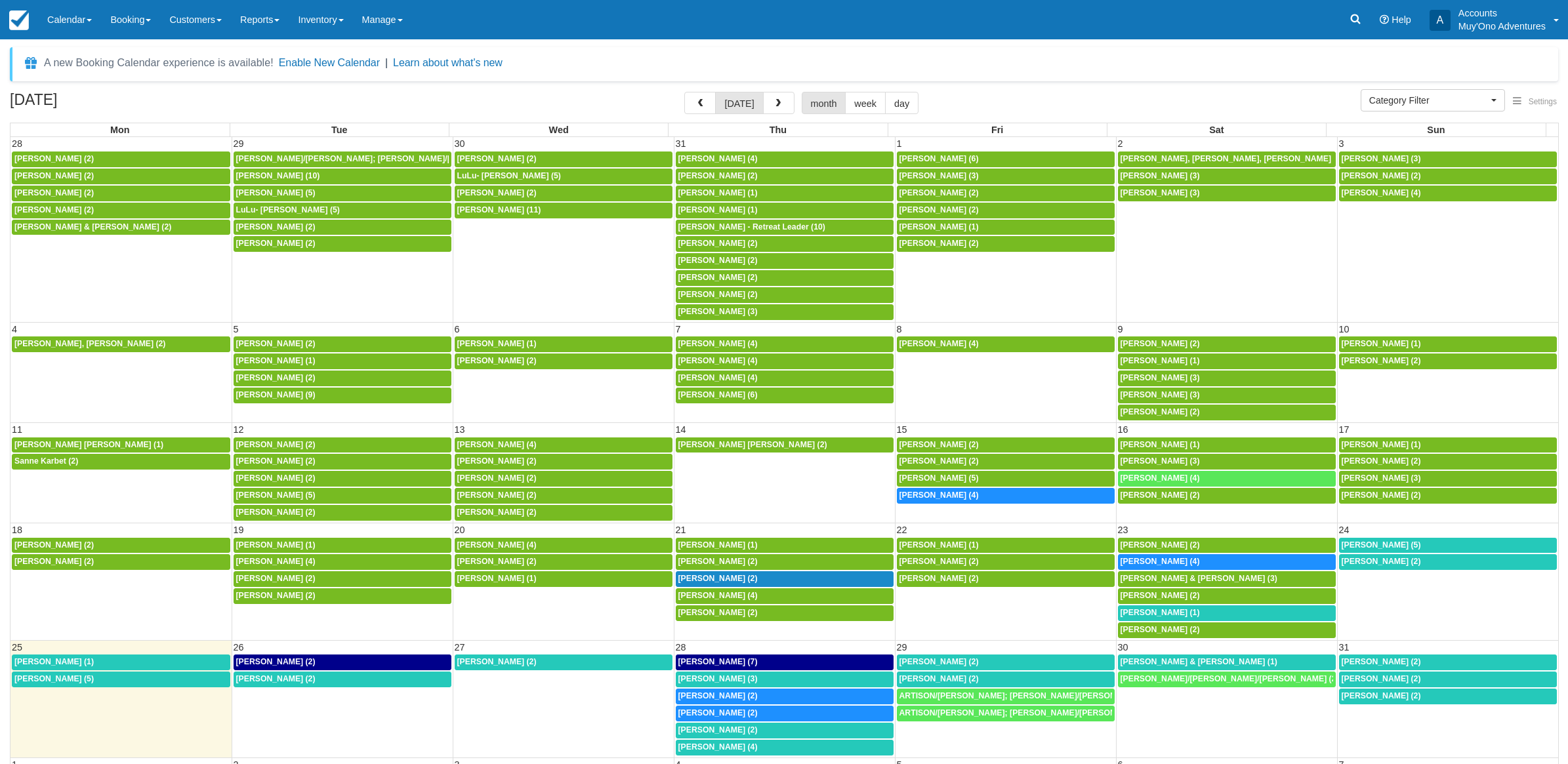
select select
click at [1161, 537] on td "23" at bounding box center [1217, 530] width 219 height 14
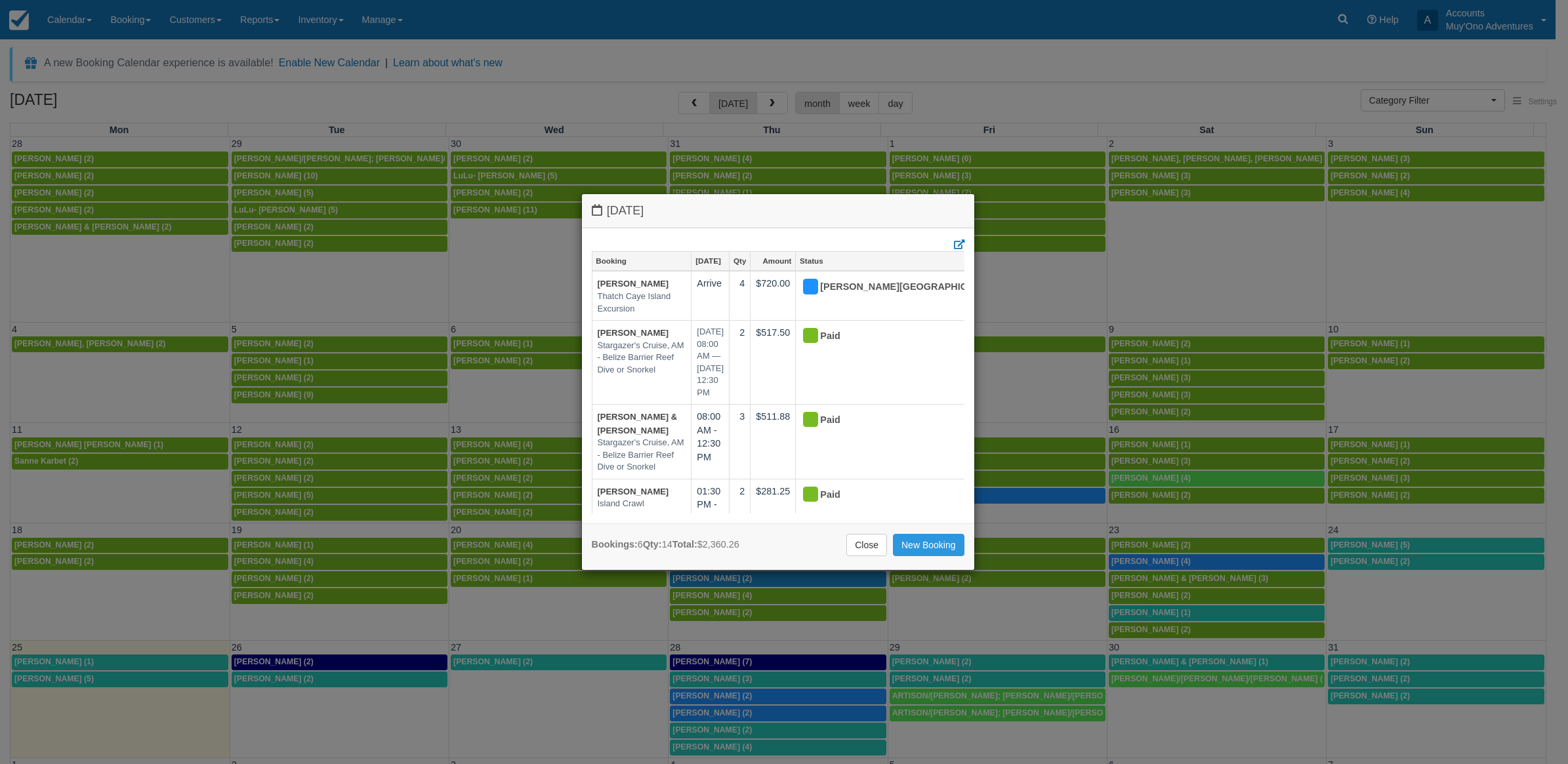
click at [970, 45] on div "Saturday August 23 2025 Booking Aug 23 Qty Amount Status Jim Bulgier Thatch Cay…" at bounding box center [784, 382] width 1568 height 764
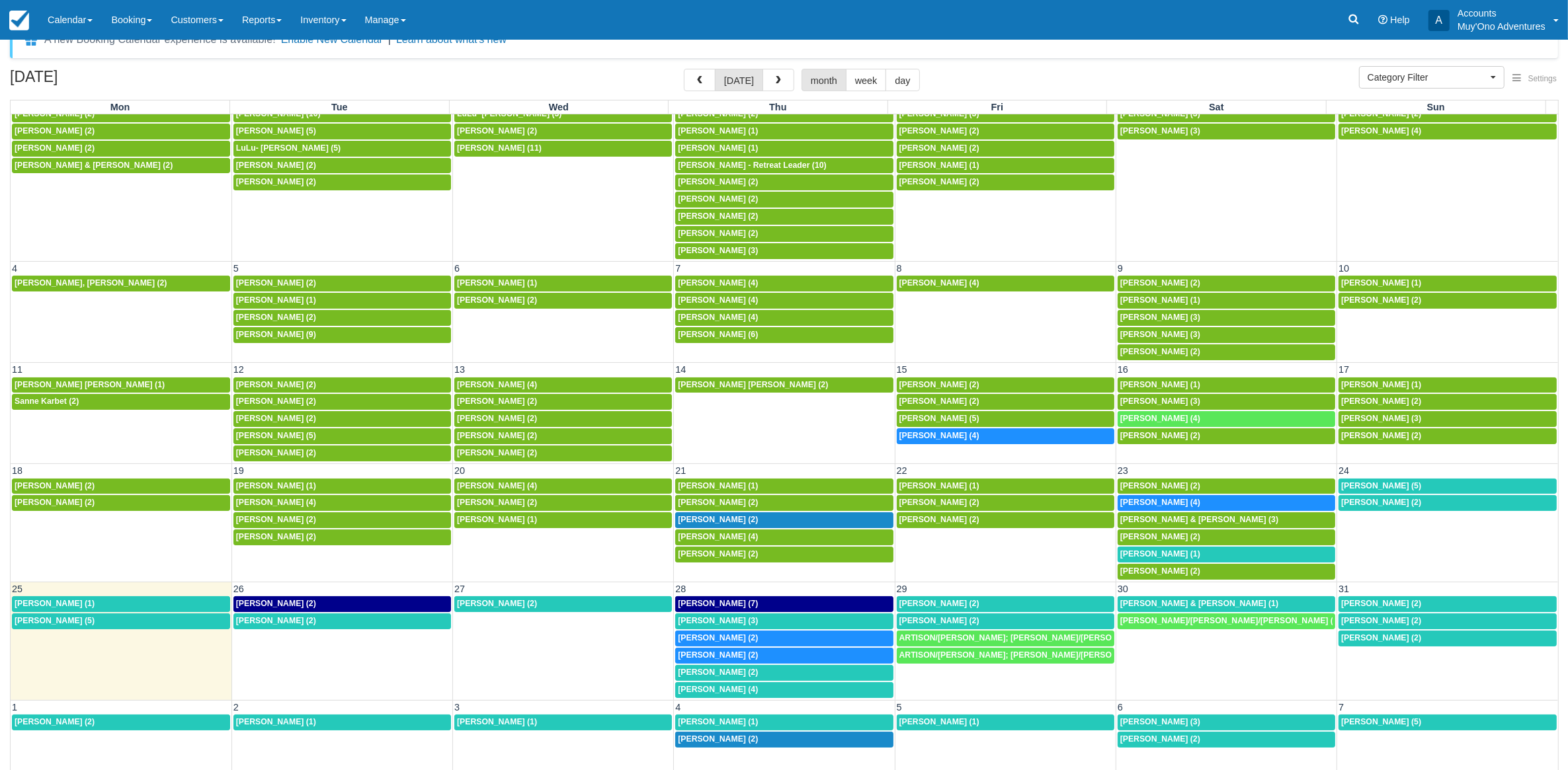
scroll to position [35, 0]
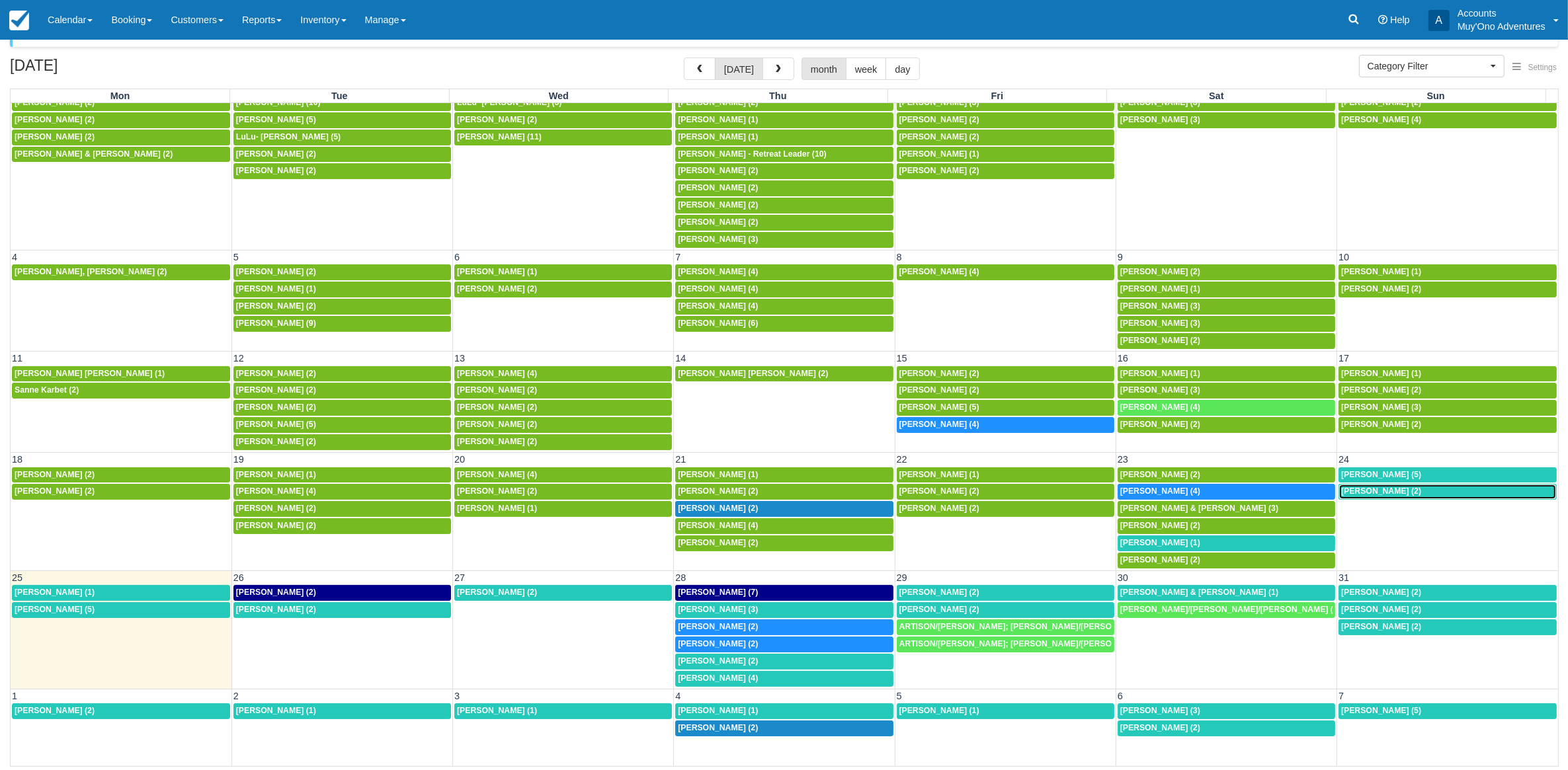
click at [1376, 490] on span "[PERSON_NAME] (2)" at bounding box center [1381, 491] width 80 height 9
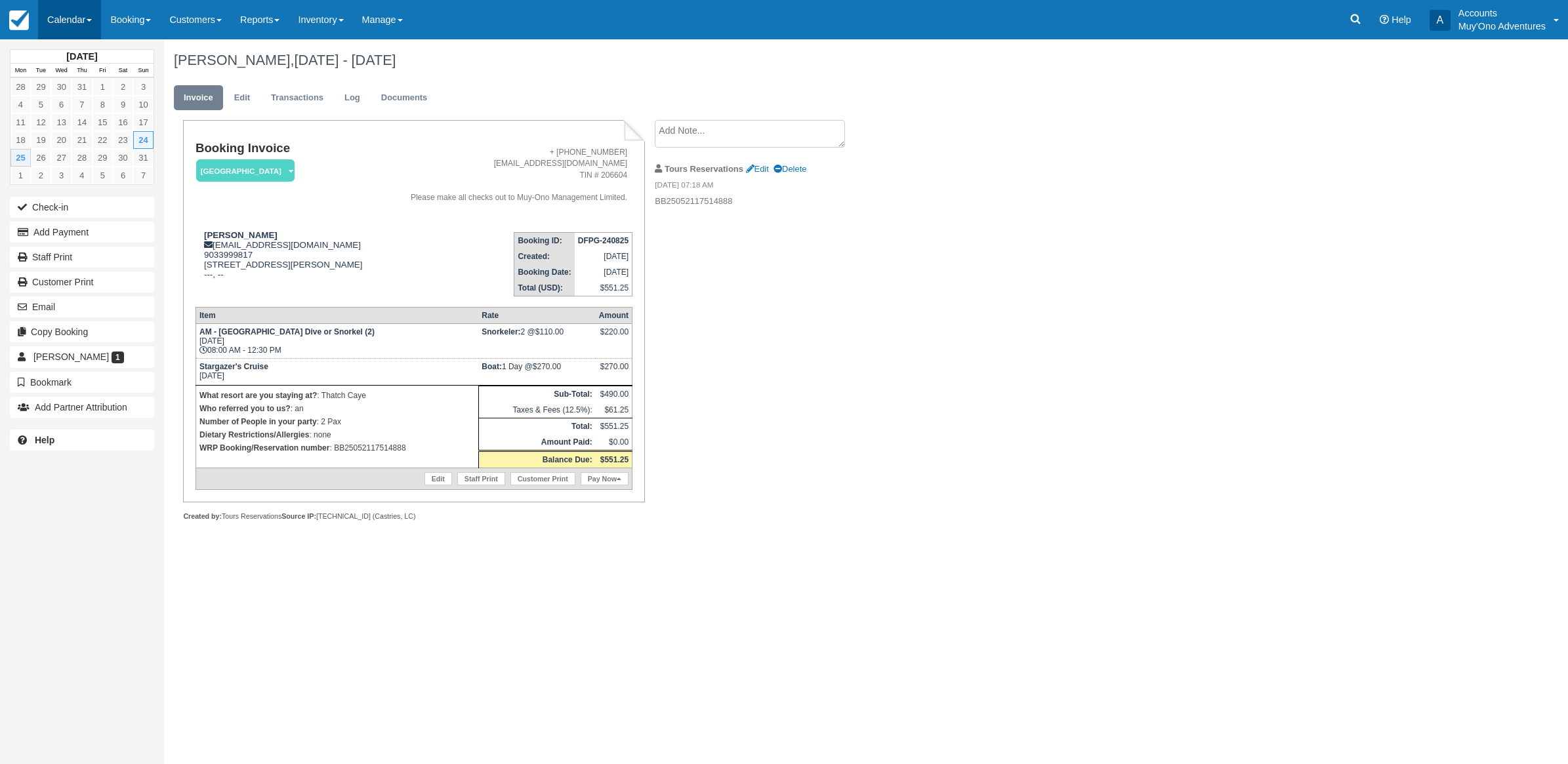
click at [76, 14] on link "Calendar" at bounding box center [69, 20] width 63 height 39
click at [87, 123] on link "Month" at bounding box center [91, 124] width 104 height 27
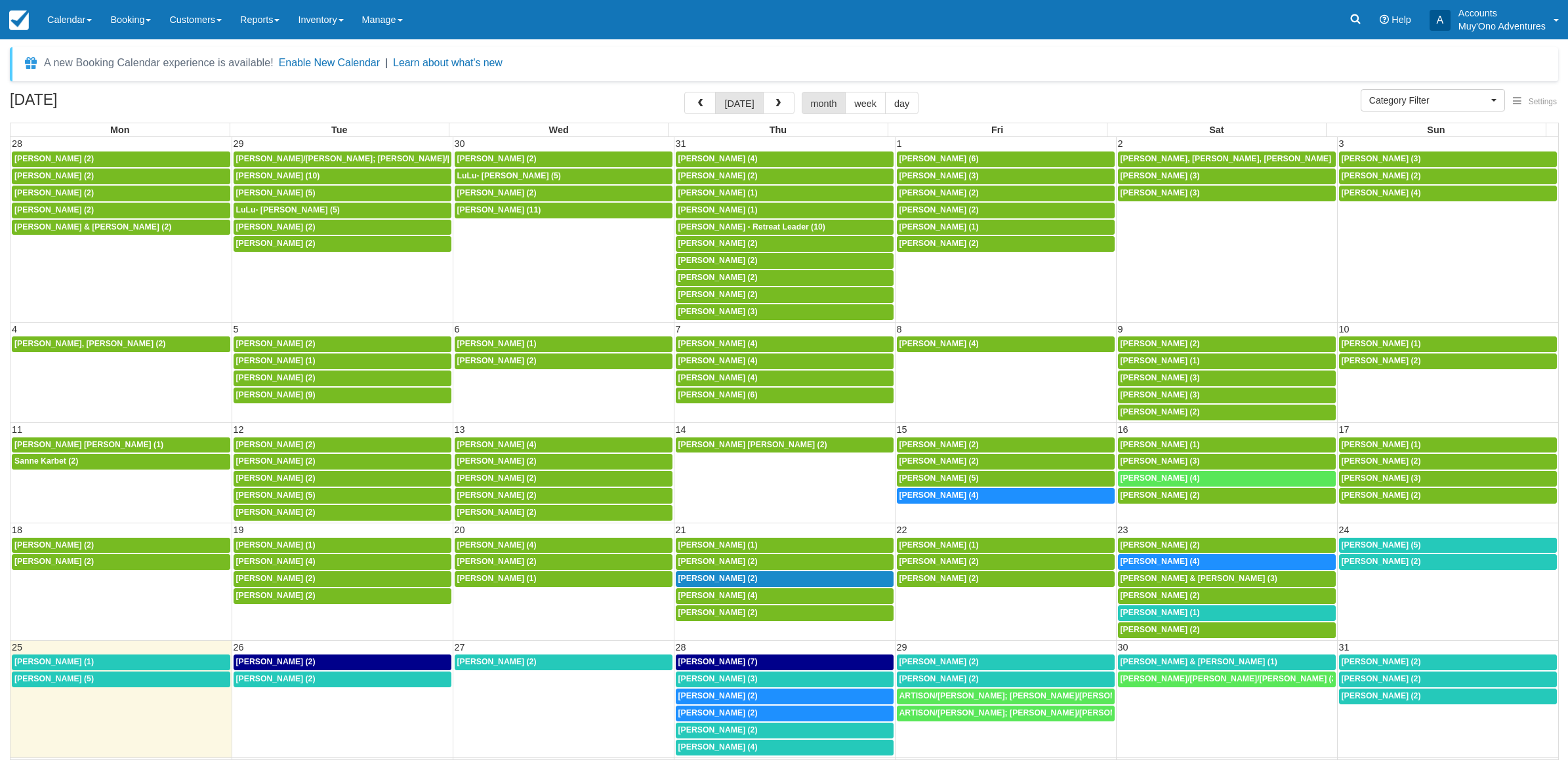
select select
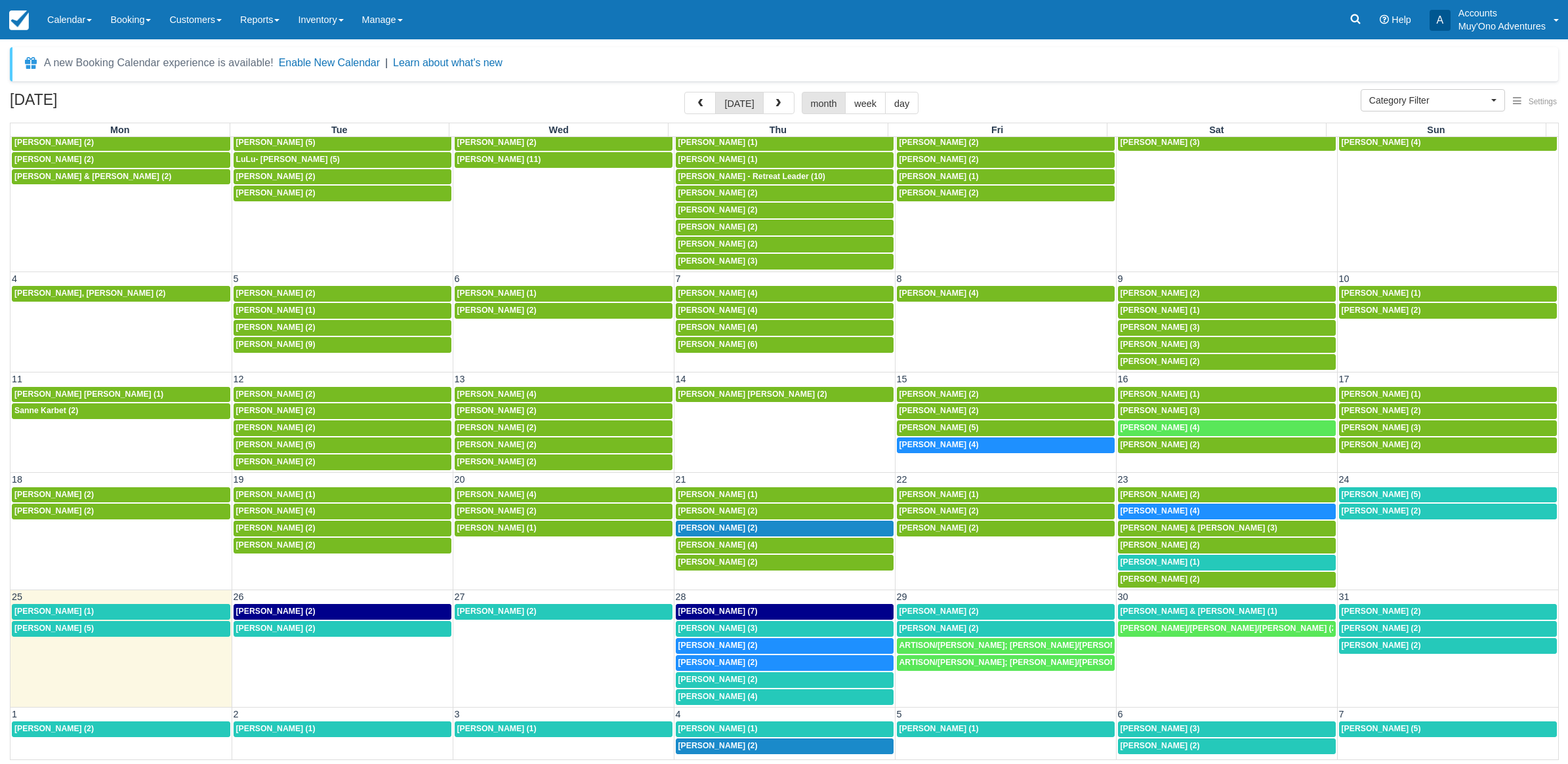
scroll to position [74, 0]
